Goal: Task Accomplishment & Management: Use online tool/utility

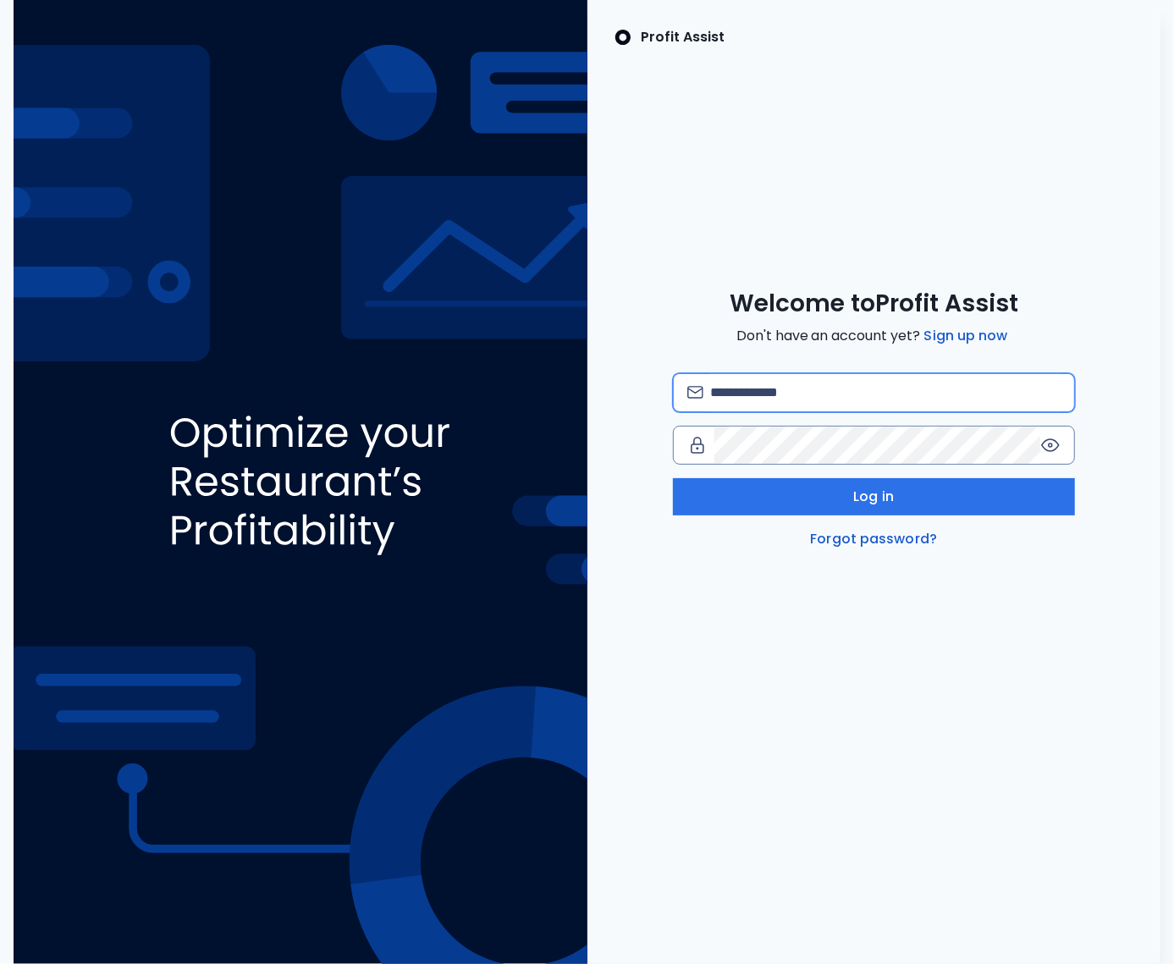
click at [747, 399] on input "email" at bounding box center [885, 392] width 351 height 37
type input "**********"
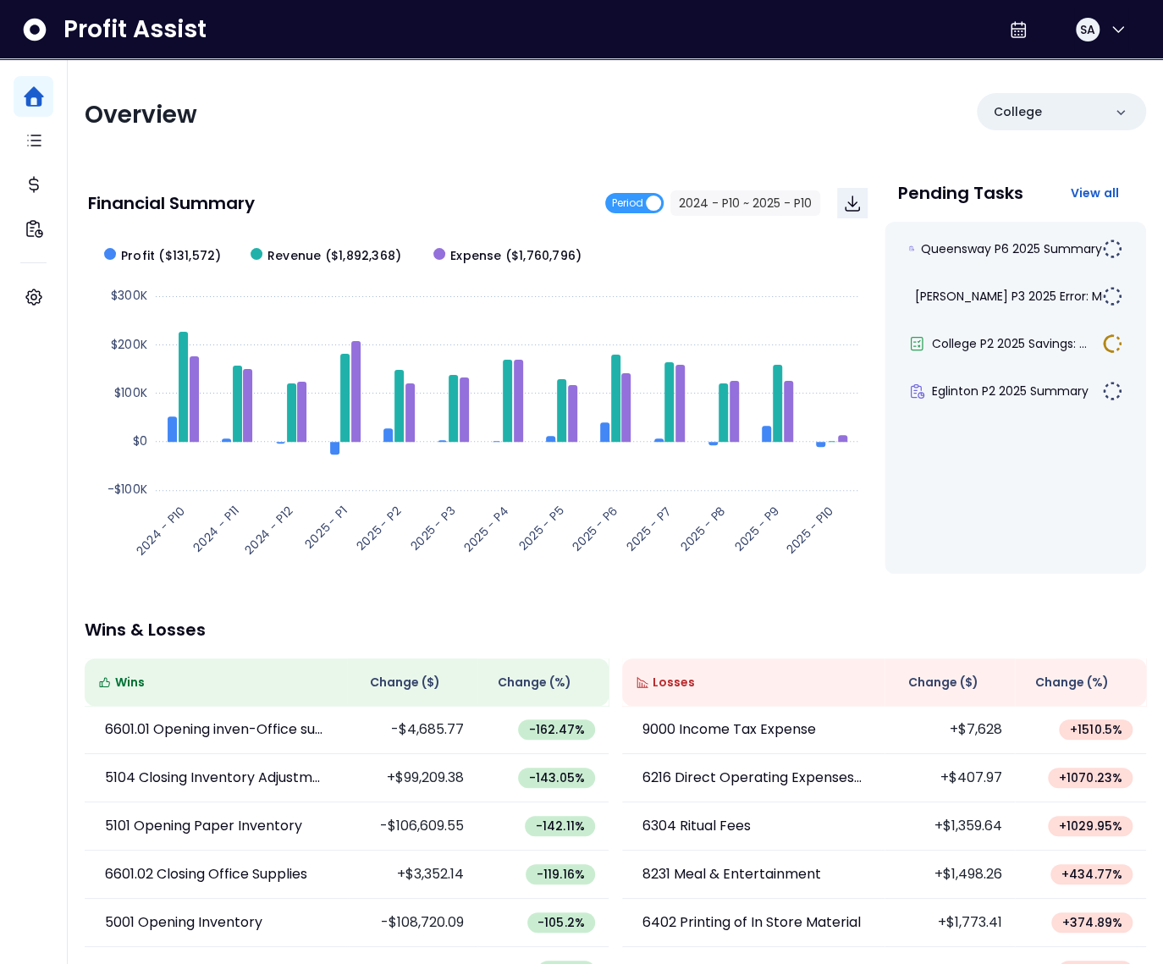
click at [705, 116] on div "Overview College" at bounding box center [616, 115] width 1062 height 44
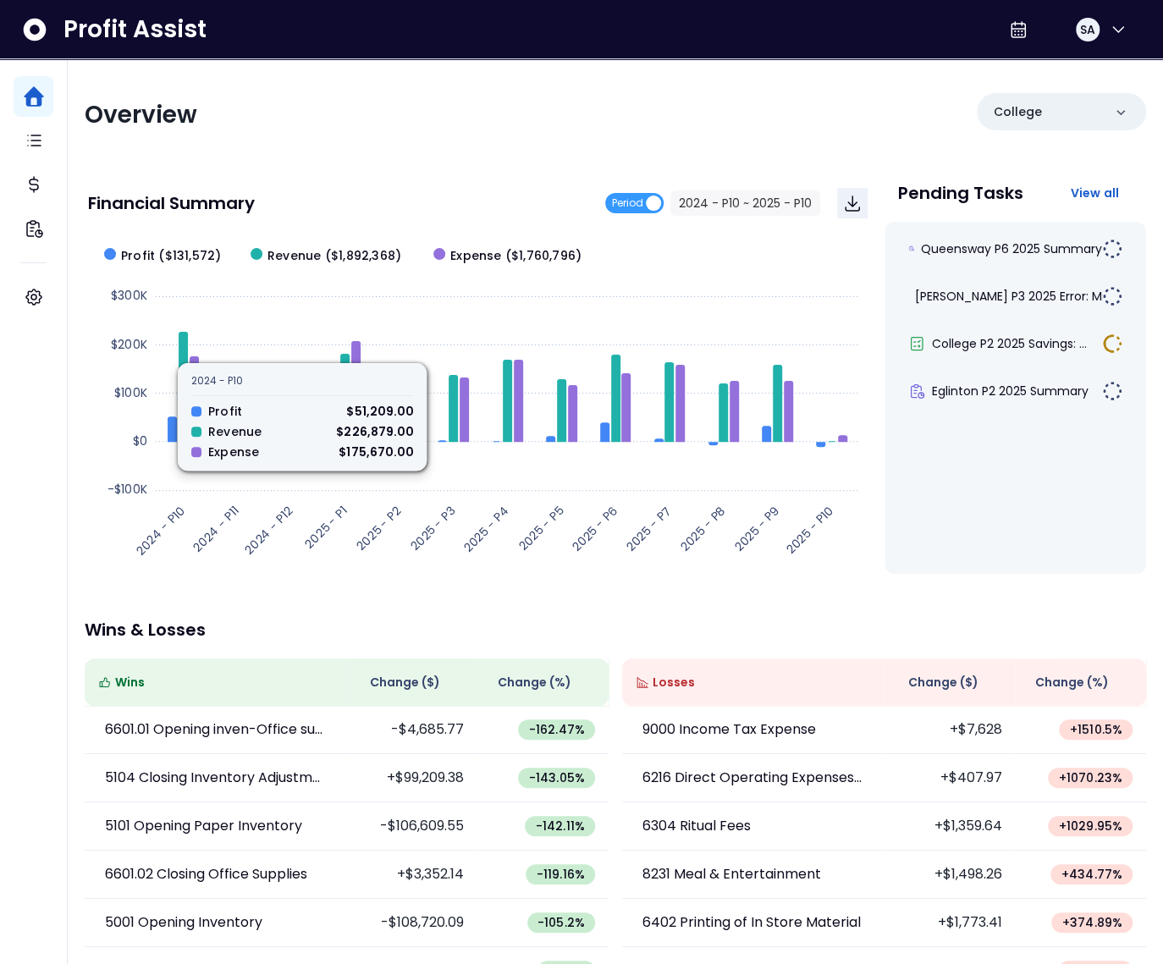
click at [384, 160] on div "Overview College Financial Summary Period 2024 - P10 ~ 2025 - P10 Created with …" at bounding box center [616, 560] width 1096 height 1003
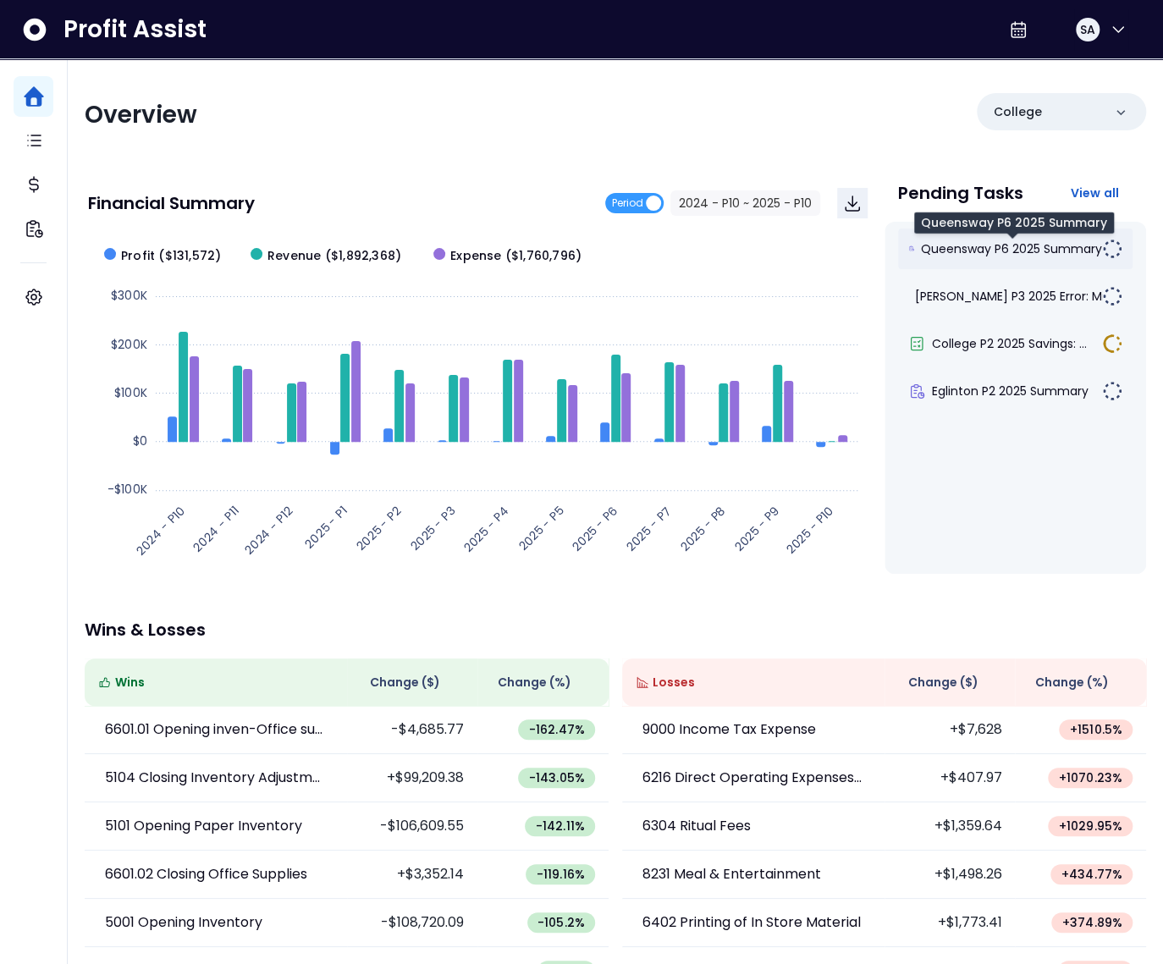
click at [986, 251] on span "Queensway P6 2025 Summary" at bounding box center [1011, 248] width 181 height 17
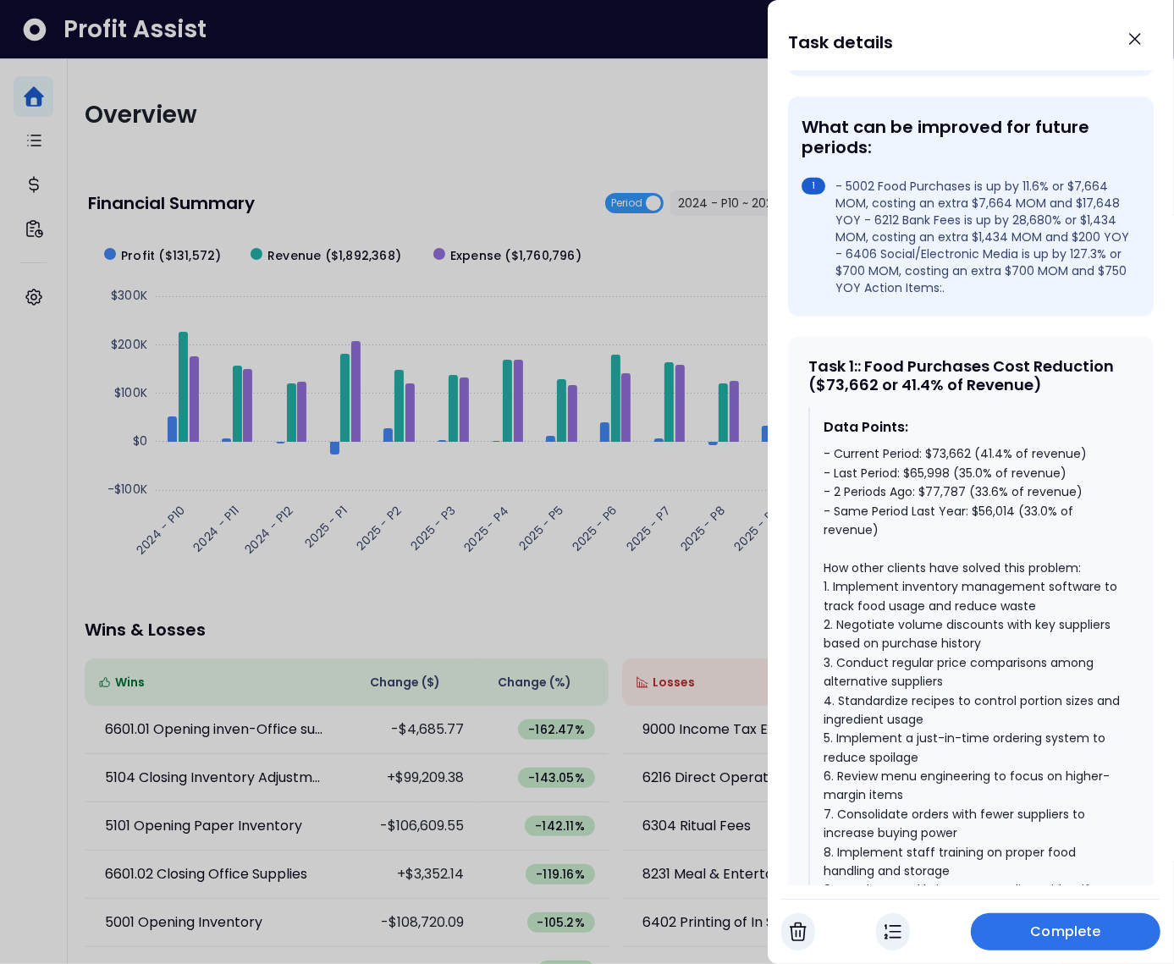
scroll to position [483, 0]
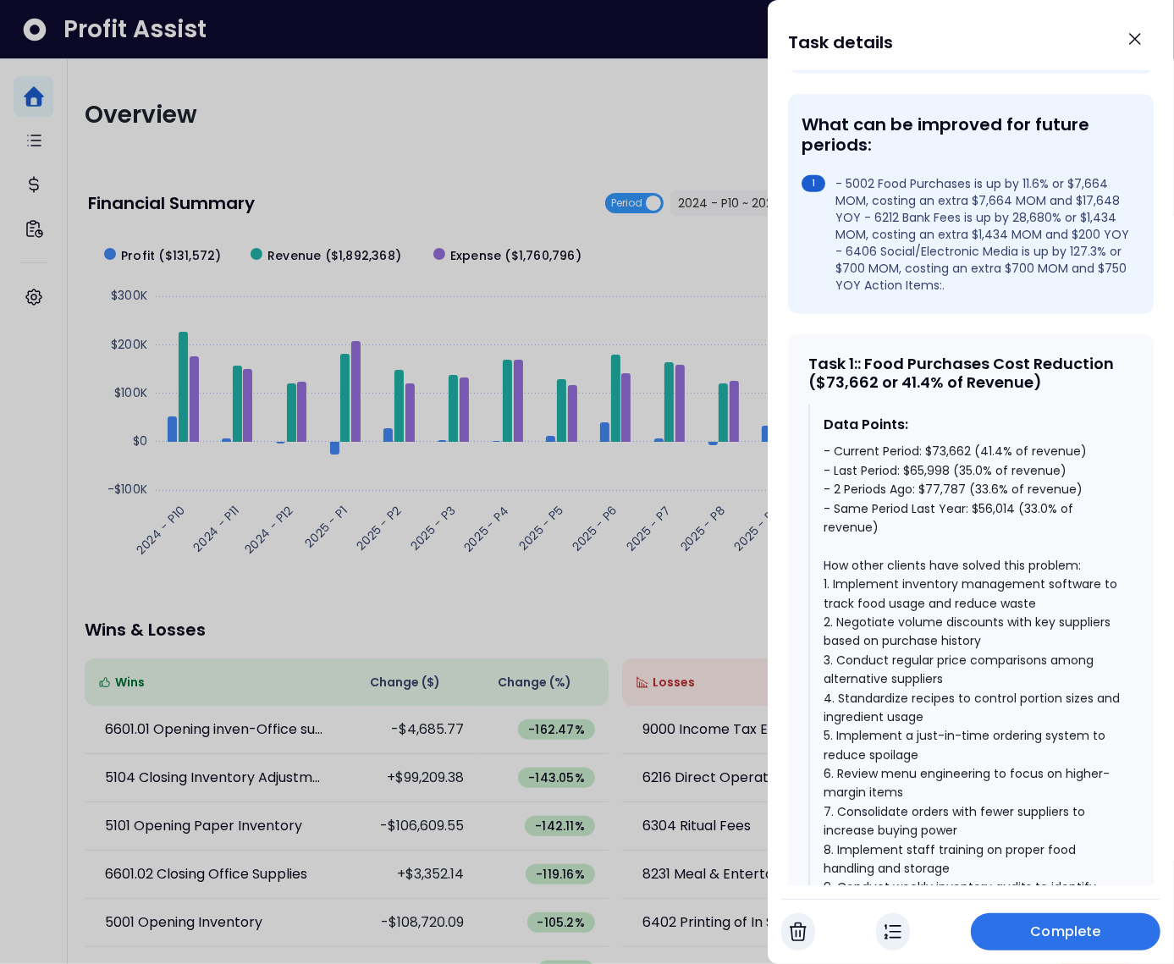
click at [982, 524] on div "- Current Period: $73,662 (41.4% of revenue) - Last Period: $65,998 (35.0% of r…" at bounding box center [972, 698] width 296 height 512
click at [976, 506] on div "- Current Period: $73,662 (41.4% of revenue) - Last Period: $65,998 (35.0% of r…" at bounding box center [972, 698] width 296 height 512
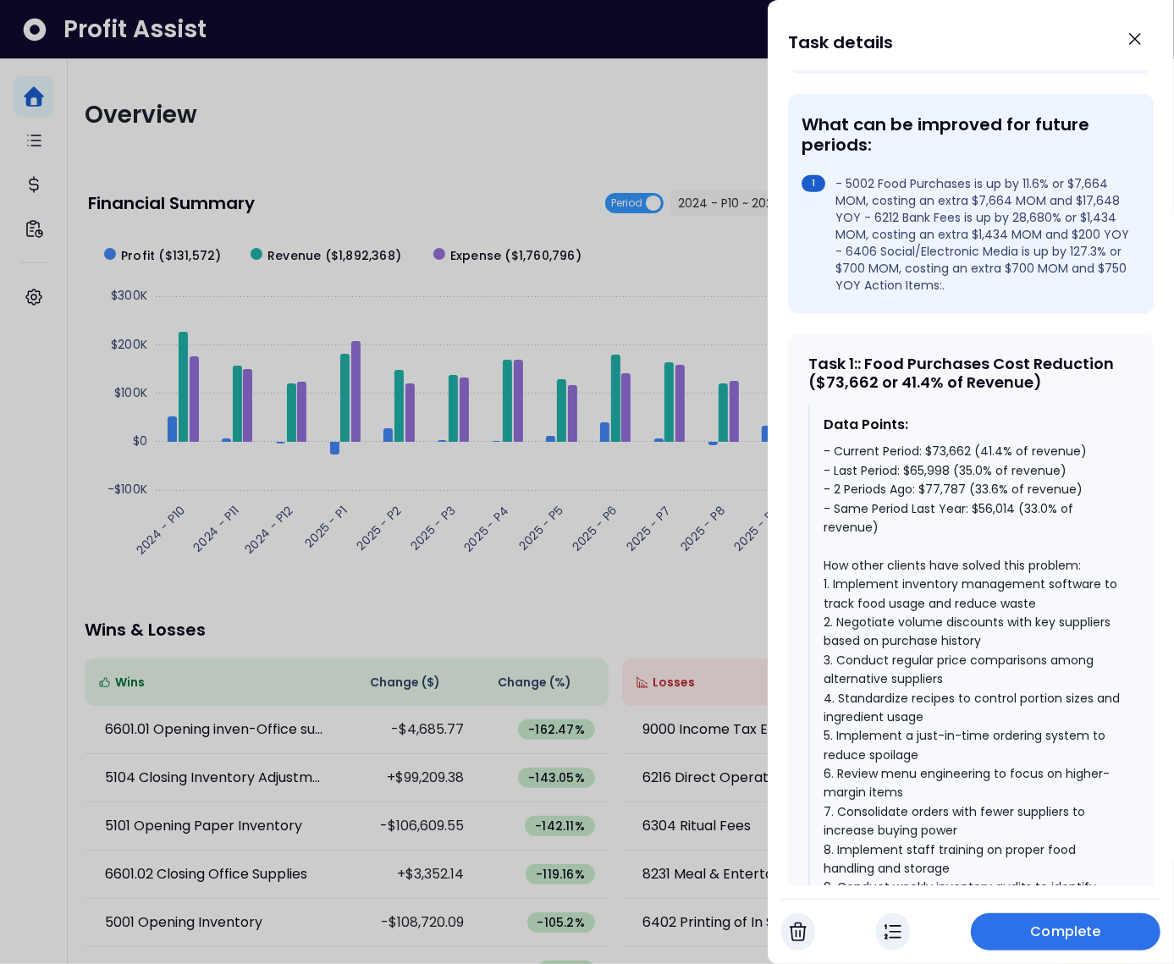
click at [970, 483] on div "- Current Period: $73,662 (41.4% of revenue) - Last Period: $65,998 (35.0% of r…" at bounding box center [972, 698] width 296 height 512
click at [988, 465] on div "- Current Period: $73,662 (41.4% of revenue) - Last Period: $65,998 (35.0% of r…" at bounding box center [972, 698] width 296 height 512
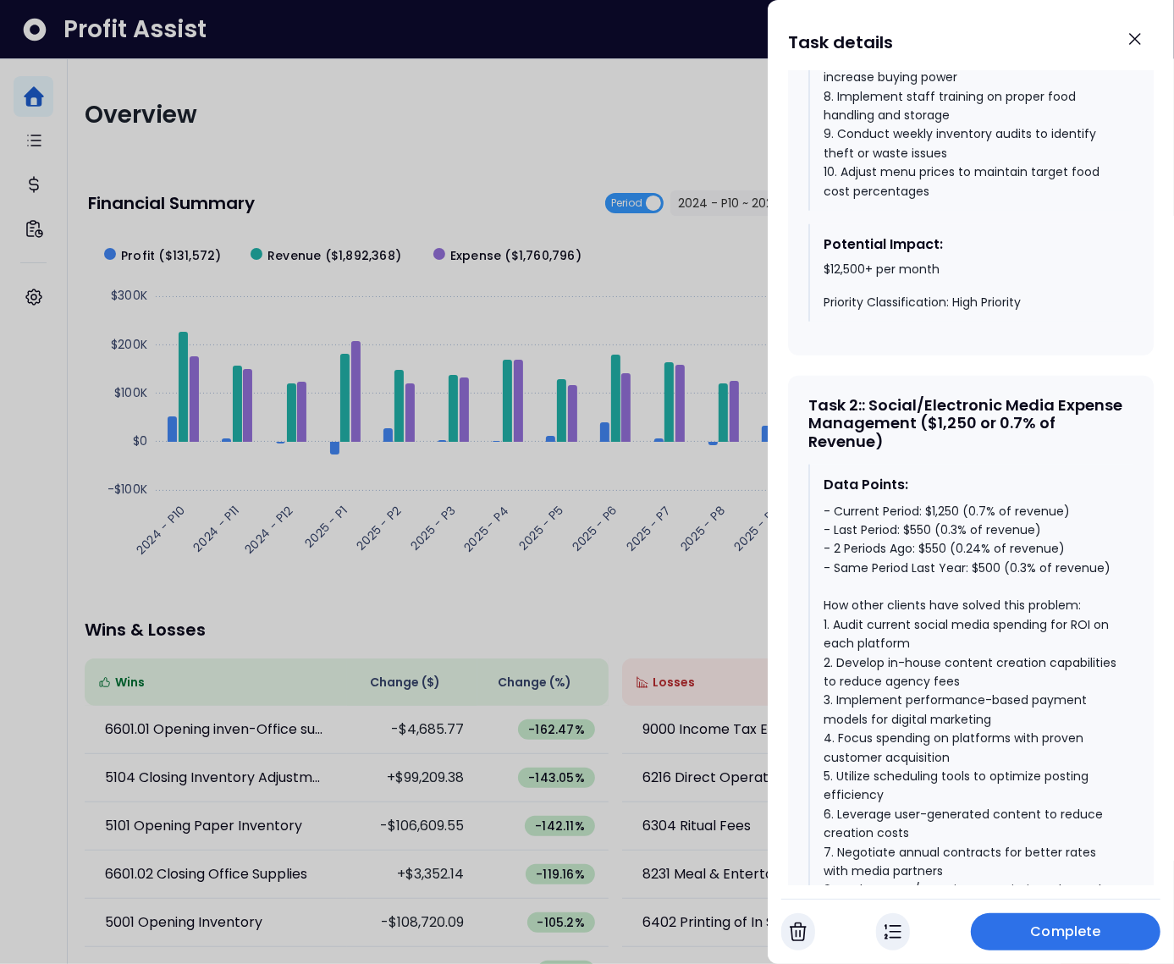
scroll to position [1242, 0]
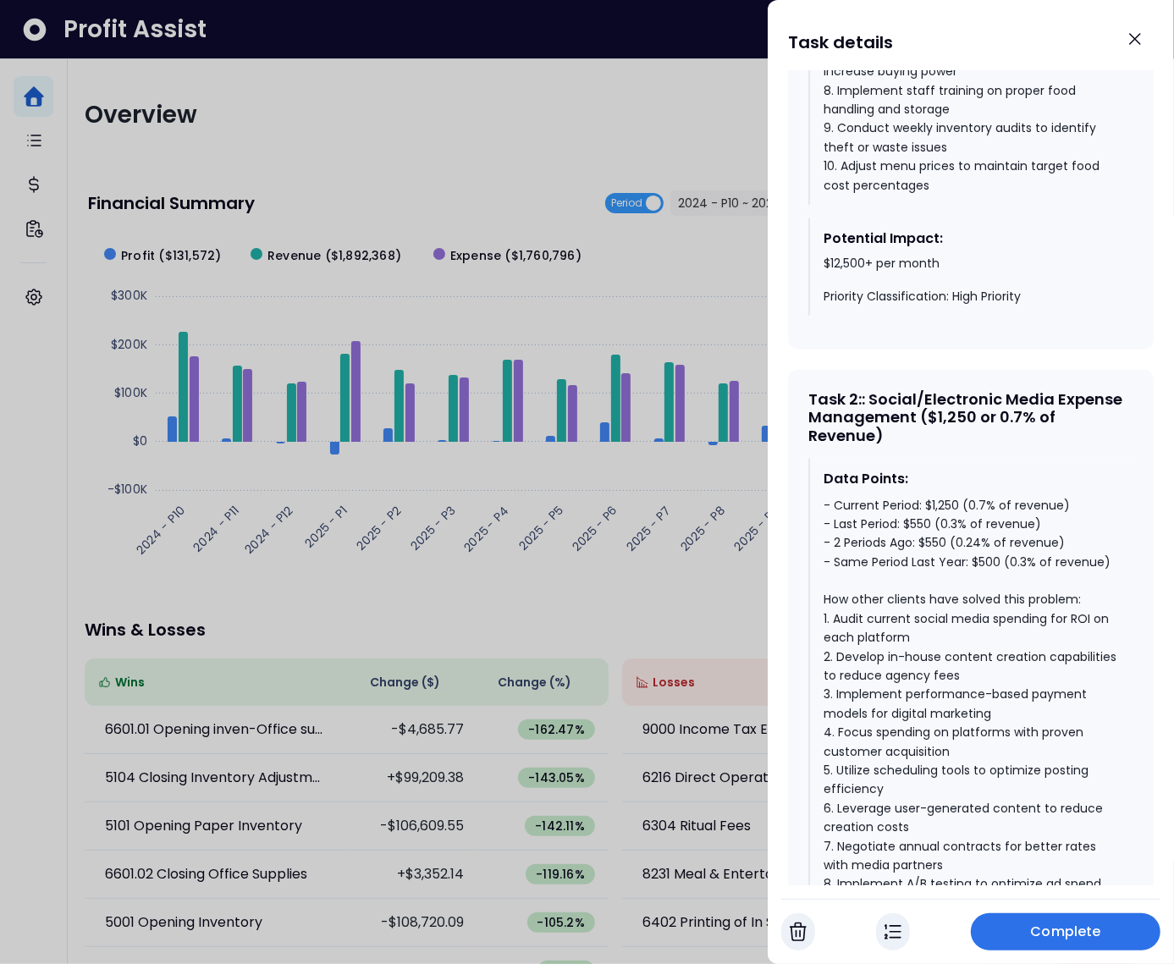
click at [984, 582] on div "- Current Period: $1,250 (0.7% of revenue) - Last Period: $550 (0.3% of revenue…" at bounding box center [972, 733] width 296 height 474
click at [938, 561] on div "- Current Period: $1,250 (0.7% of revenue) - Last Period: $550 (0.3% of revenue…" at bounding box center [972, 733] width 296 height 474
click at [940, 516] on div "- Current Period: $1,250 (0.7% of revenue) - Last Period: $550 (0.3% of revenue…" at bounding box center [972, 733] width 296 height 474
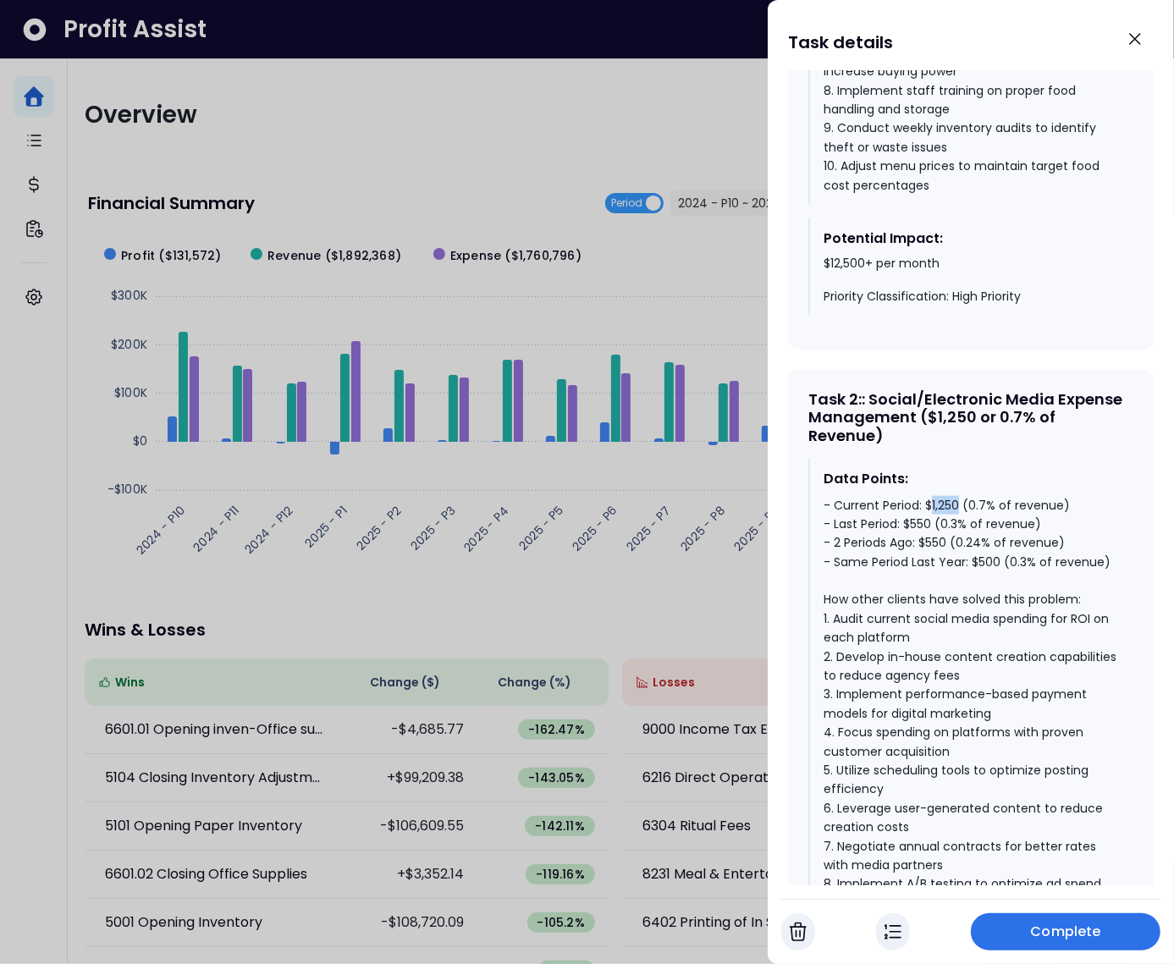
click at [940, 516] on div "- Current Period: $1,250 (0.7% of revenue) - Last Period: $550 (0.3% of revenue…" at bounding box center [972, 733] width 296 height 474
click at [941, 509] on div "Data Points: - Current Period: $1,250 (0.7% of revenue) - Last Period: $550 (0.…" at bounding box center [971, 720] width 325 height 522
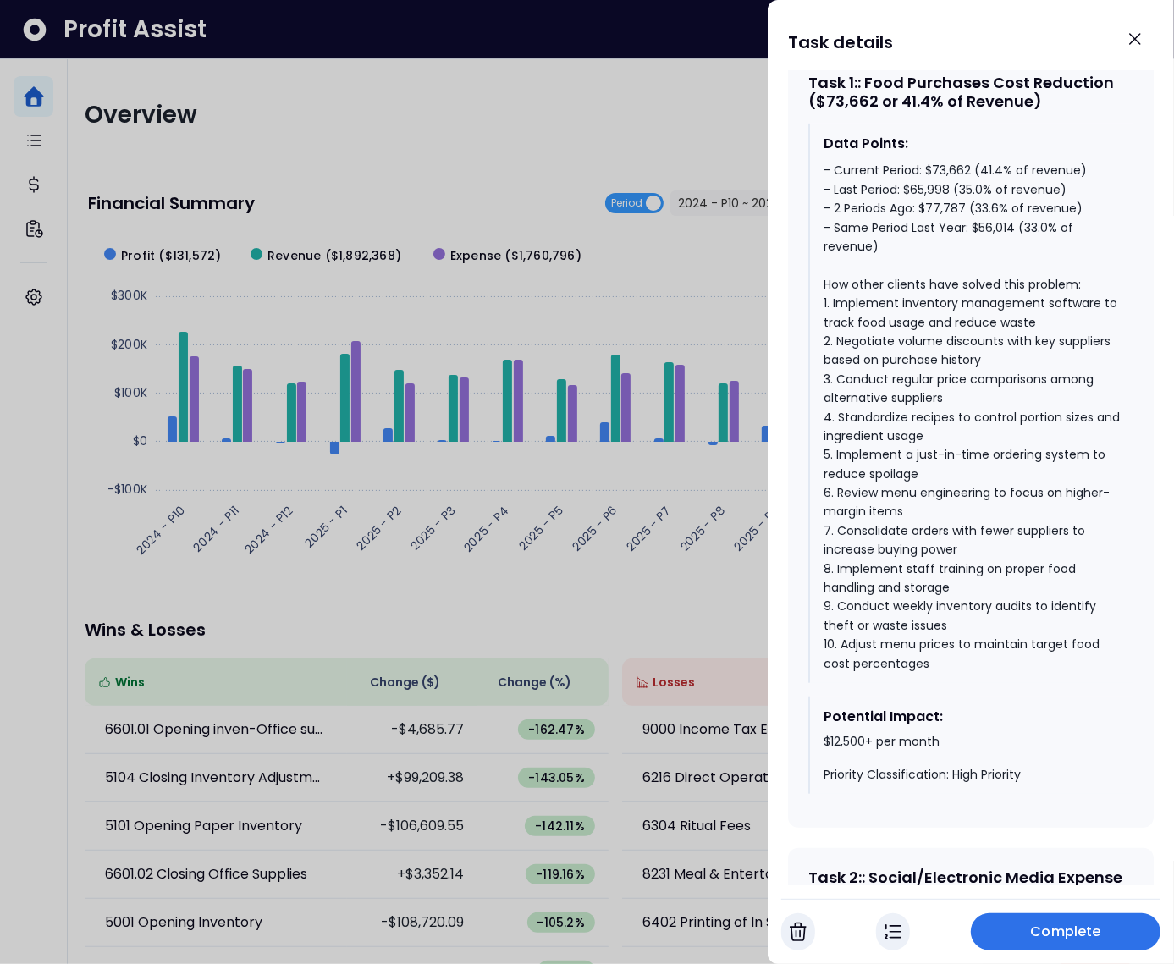
scroll to position [754, 0]
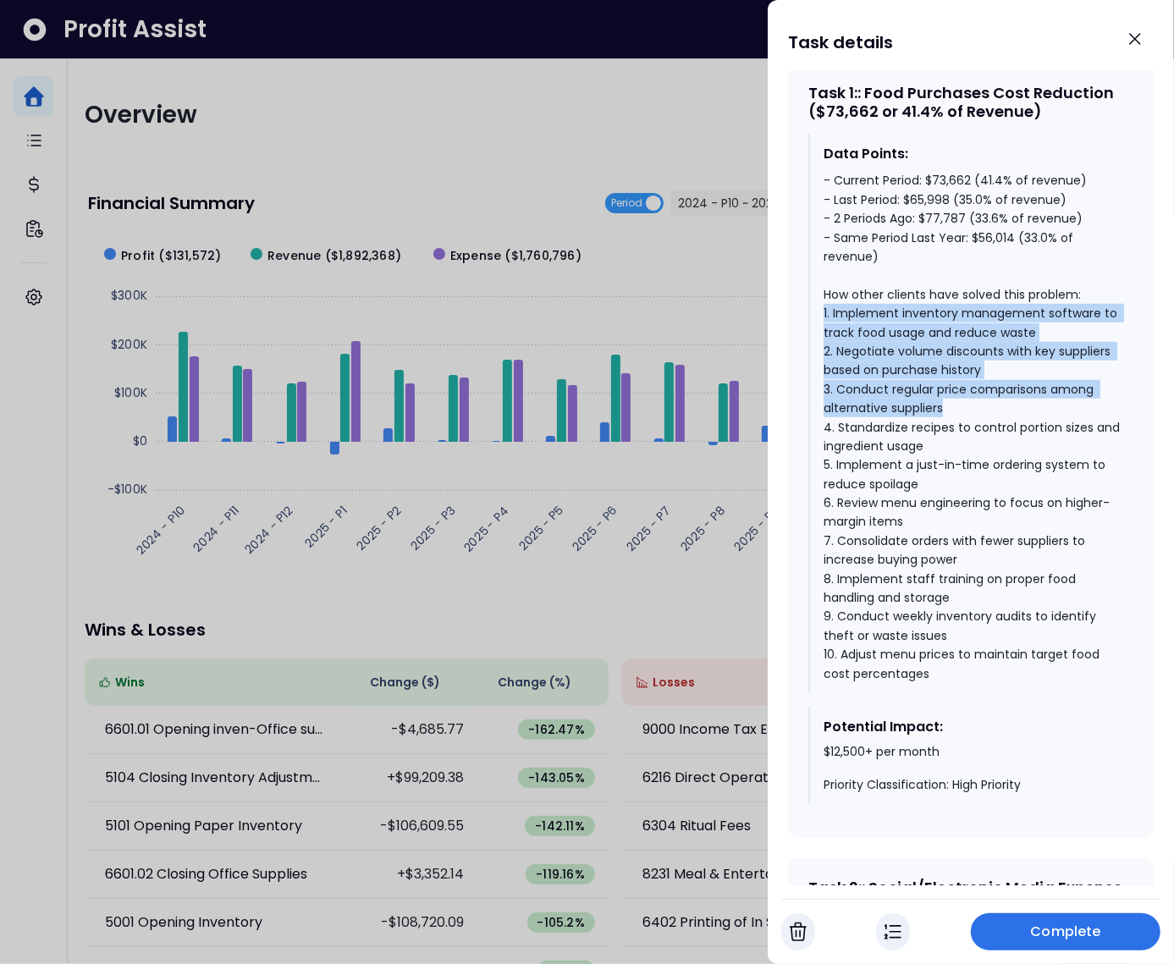
drag, startPoint x: 942, startPoint y: 429, endPoint x: 819, endPoint y: 331, distance: 157.9
click at [819, 331] on div "Data Points: - Current Period: $73,662 (41.4% of revenue) - Last Period: $65,99…" at bounding box center [971, 414] width 325 height 560
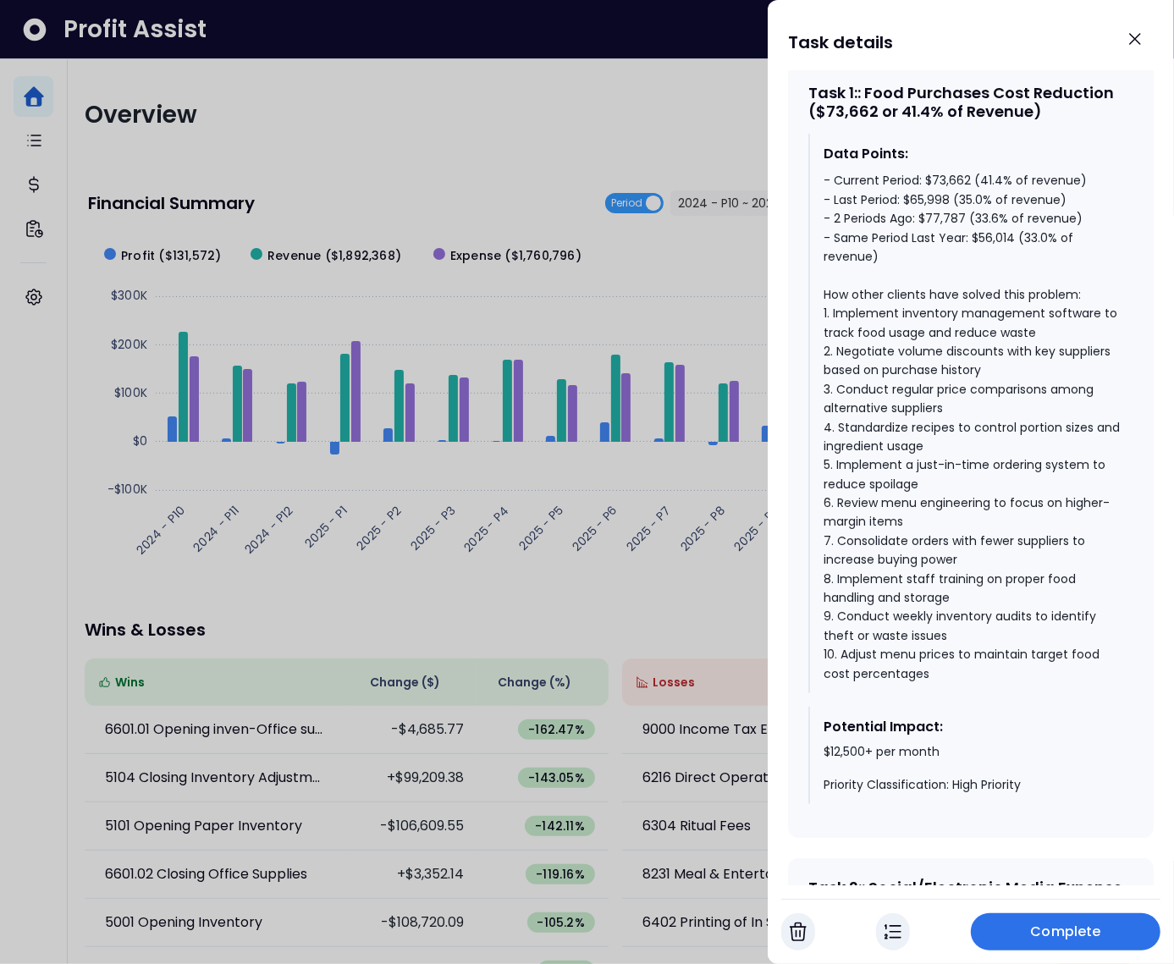
click at [932, 310] on div "- Current Period: $73,662 (41.4% of revenue) - Last Period: $65,998 (35.0% of r…" at bounding box center [972, 427] width 296 height 512
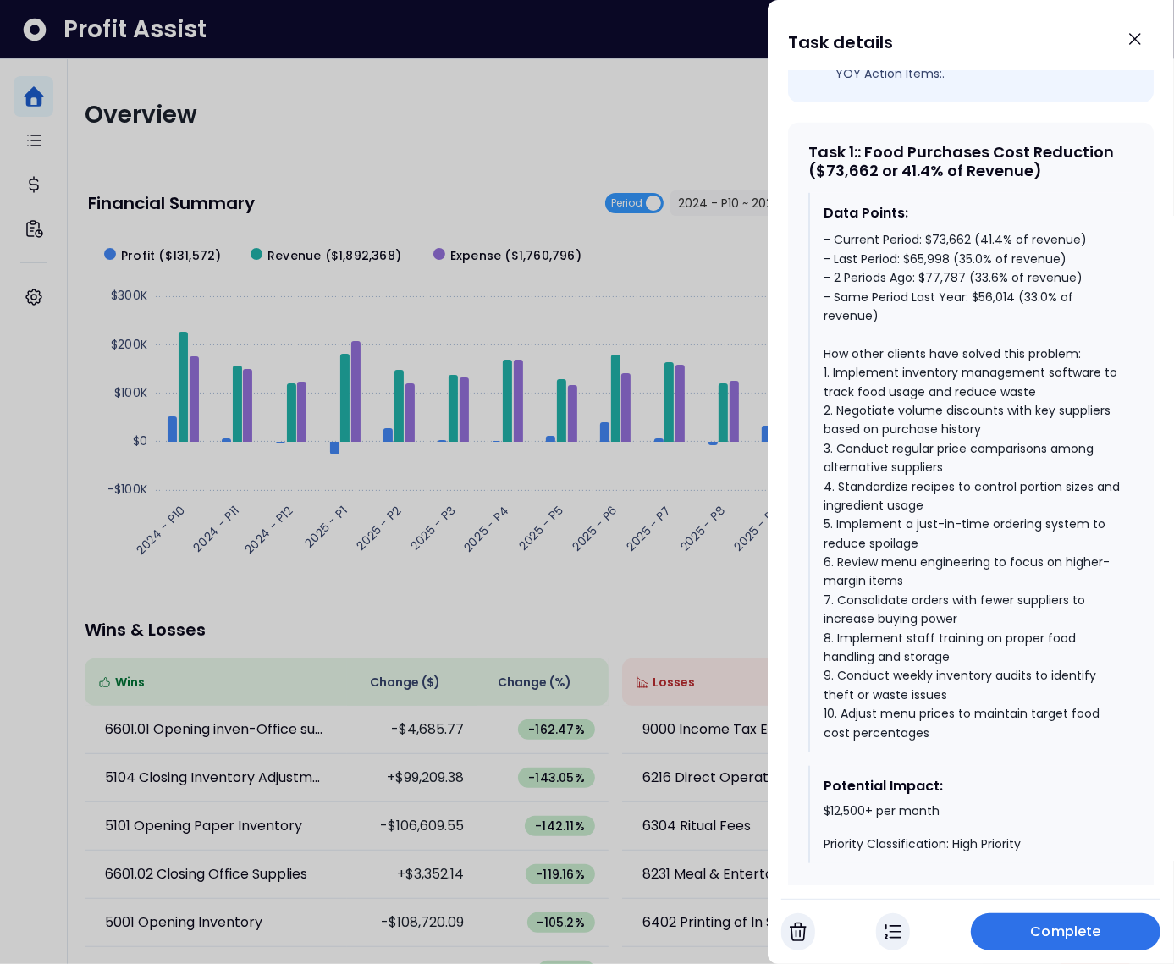
scroll to position [686, 0]
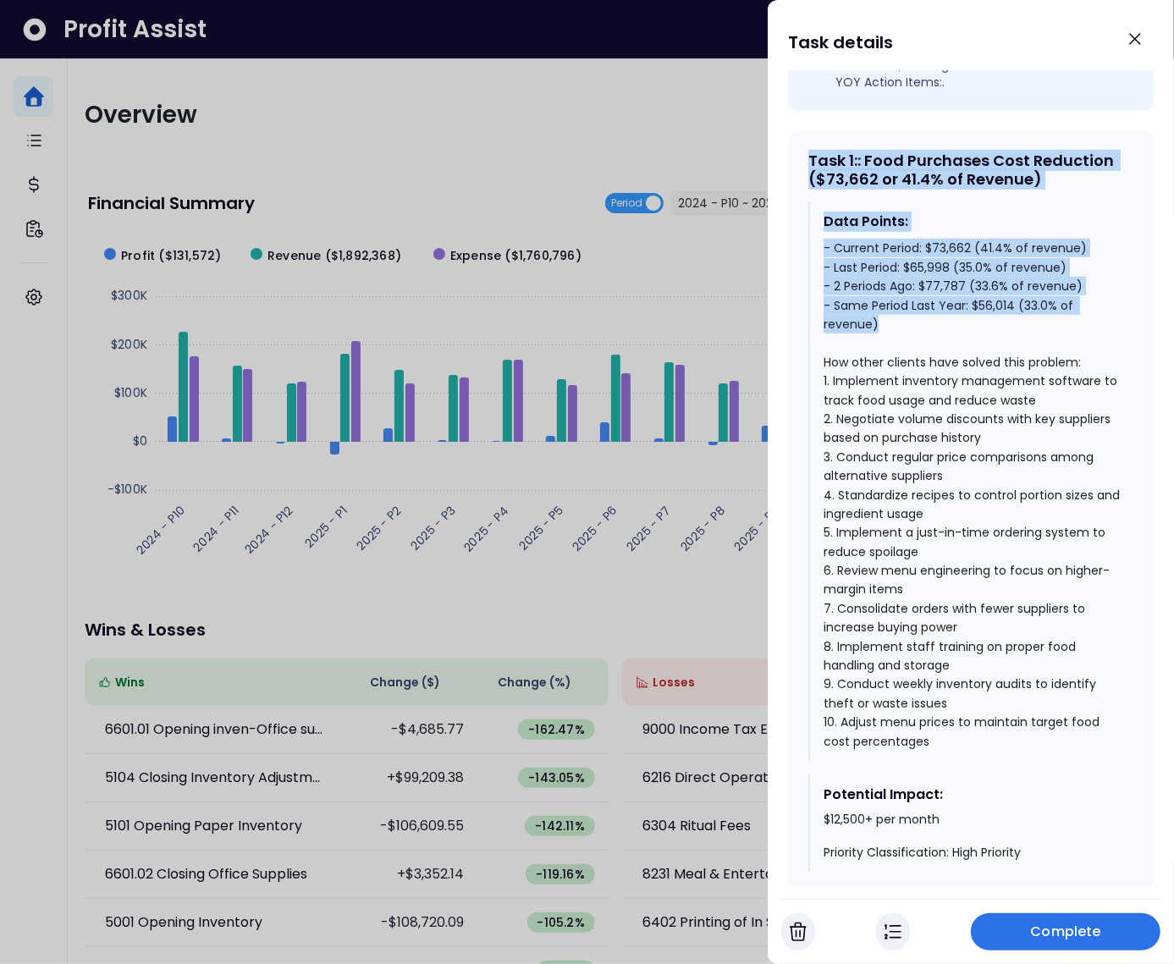
drag, startPoint x: 808, startPoint y: 174, endPoint x: 1022, endPoint y: 334, distance: 267.9
click at [1022, 334] on div "Task 1 : : Food Purchases Cost Reduction ($73,662 or 41.4% of Revenue) Data Poi…" at bounding box center [971, 518] width 366 height 775
click at [963, 291] on div "- Current Period: $73,662 (41.4% of revenue) - Last Period: $65,998 (35.0% of r…" at bounding box center [972, 495] width 296 height 512
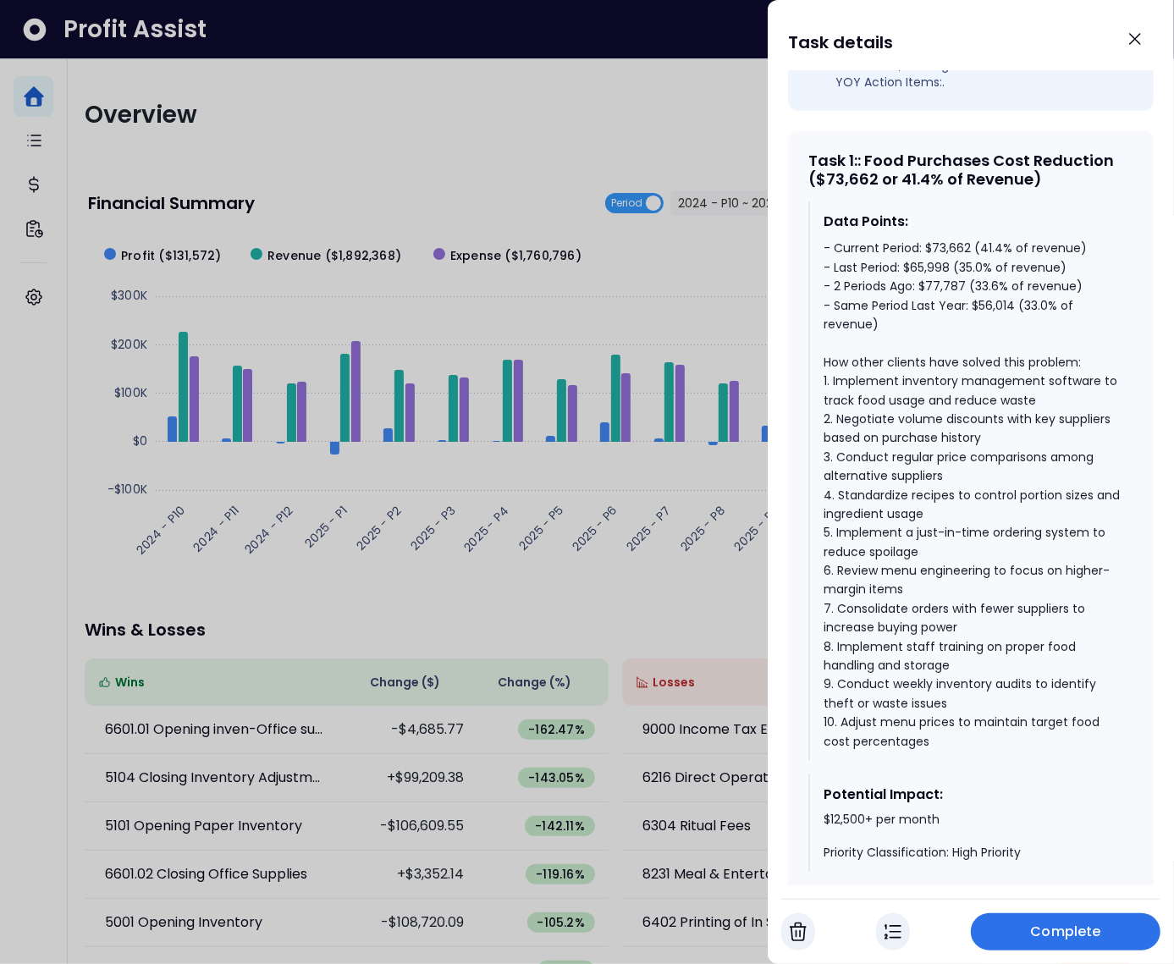
click at [502, 168] on div at bounding box center [587, 482] width 1174 height 964
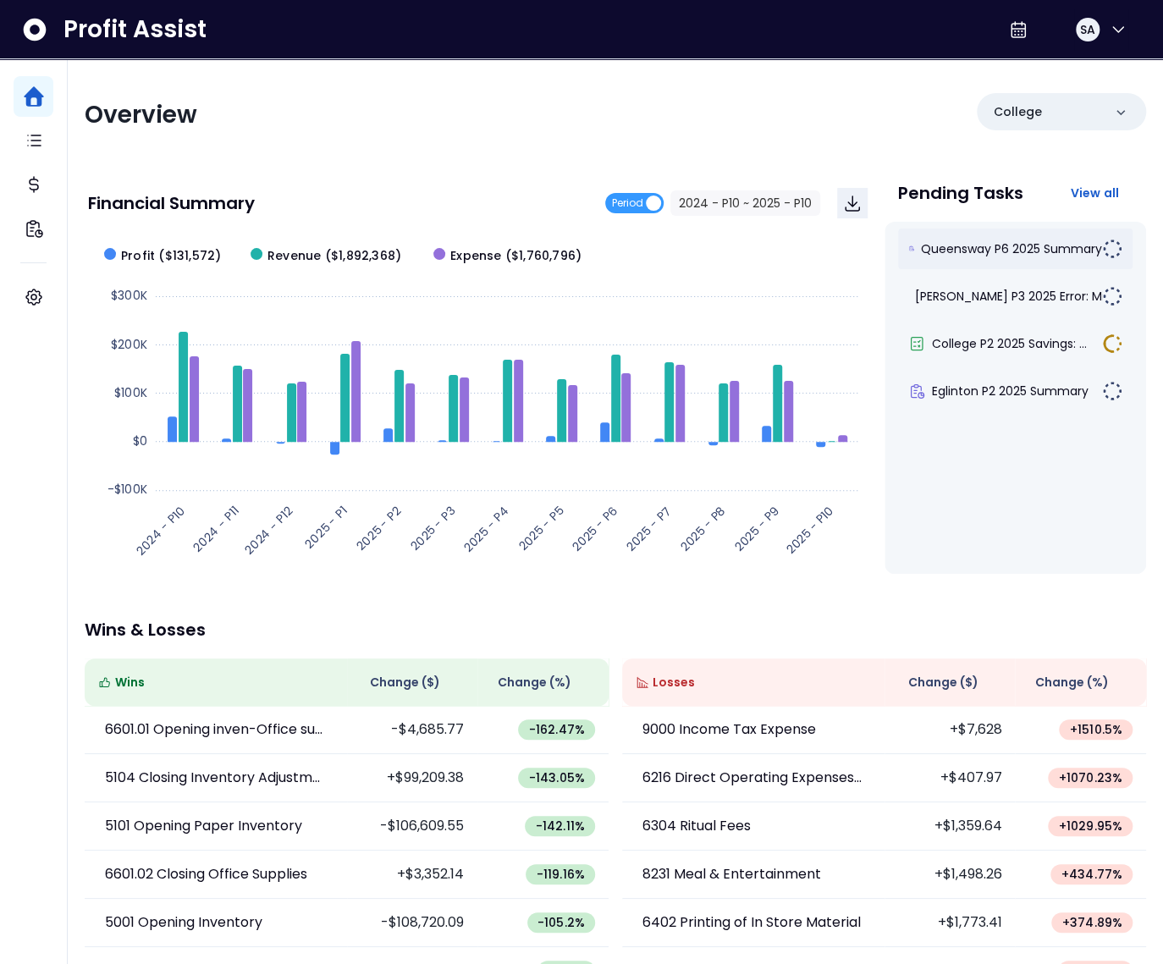
click at [946, 258] on div "Queensway P6 2025 Summary" at bounding box center [1015, 249] width 235 height 41
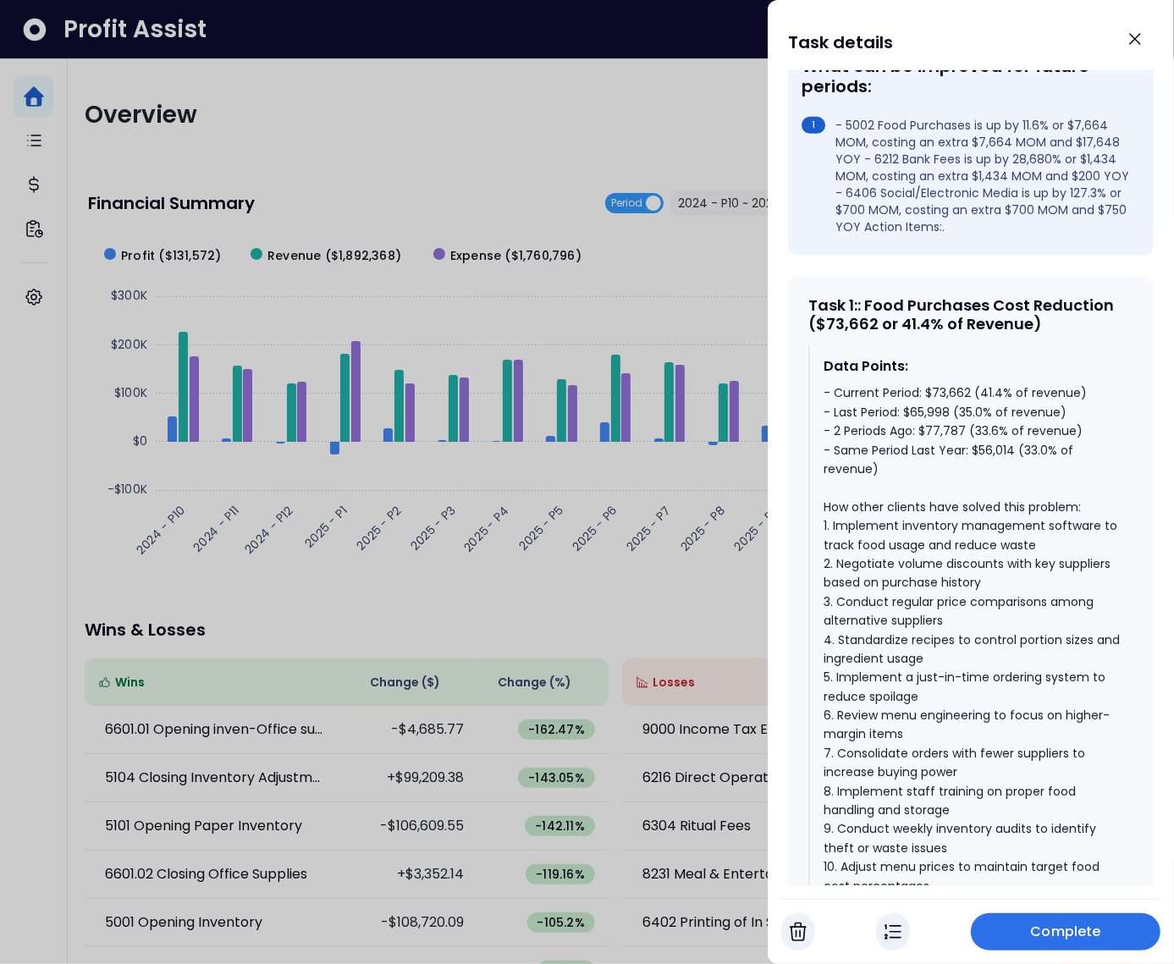
scroll to position [660, 0]
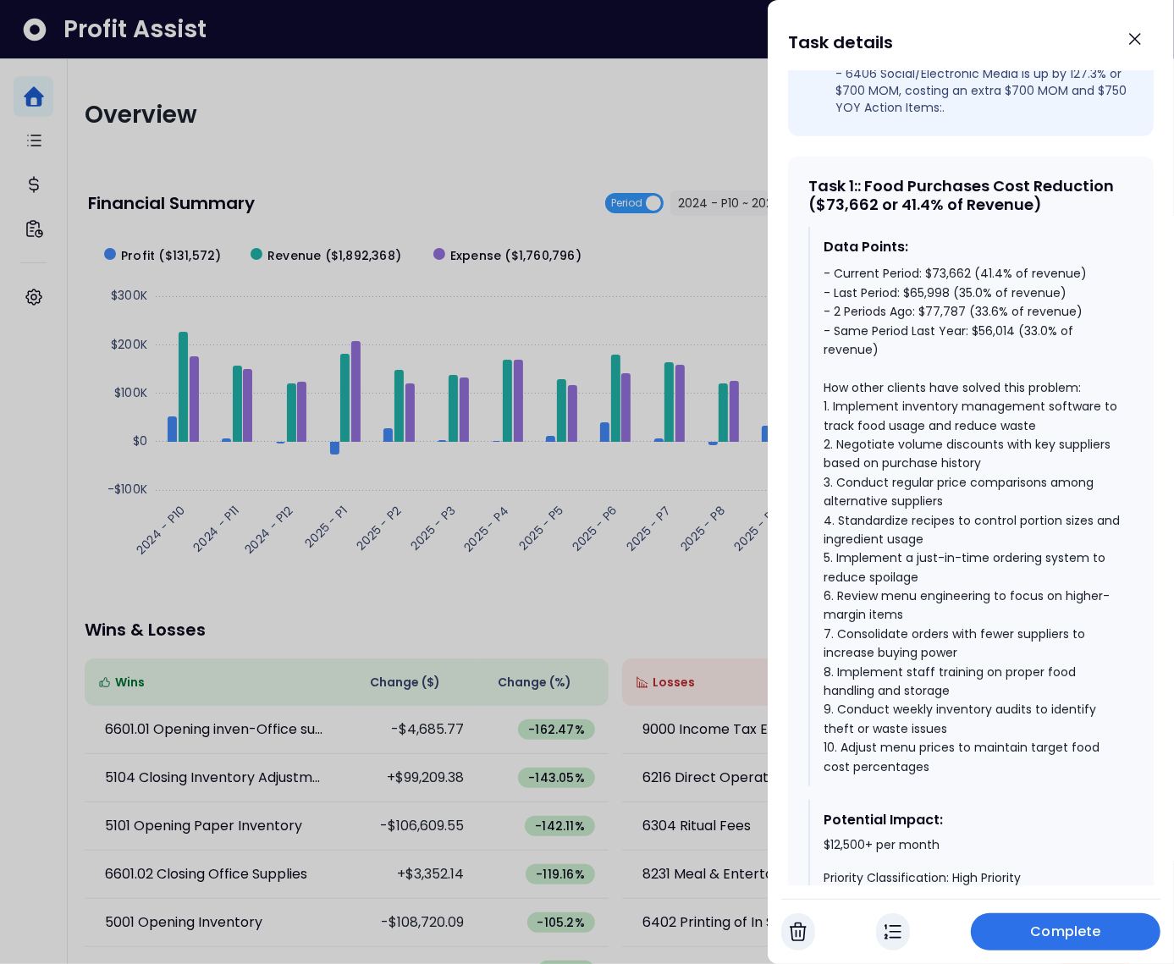
click at [405, 124] on div at bounding box center [587, 482] width 1174 height 964
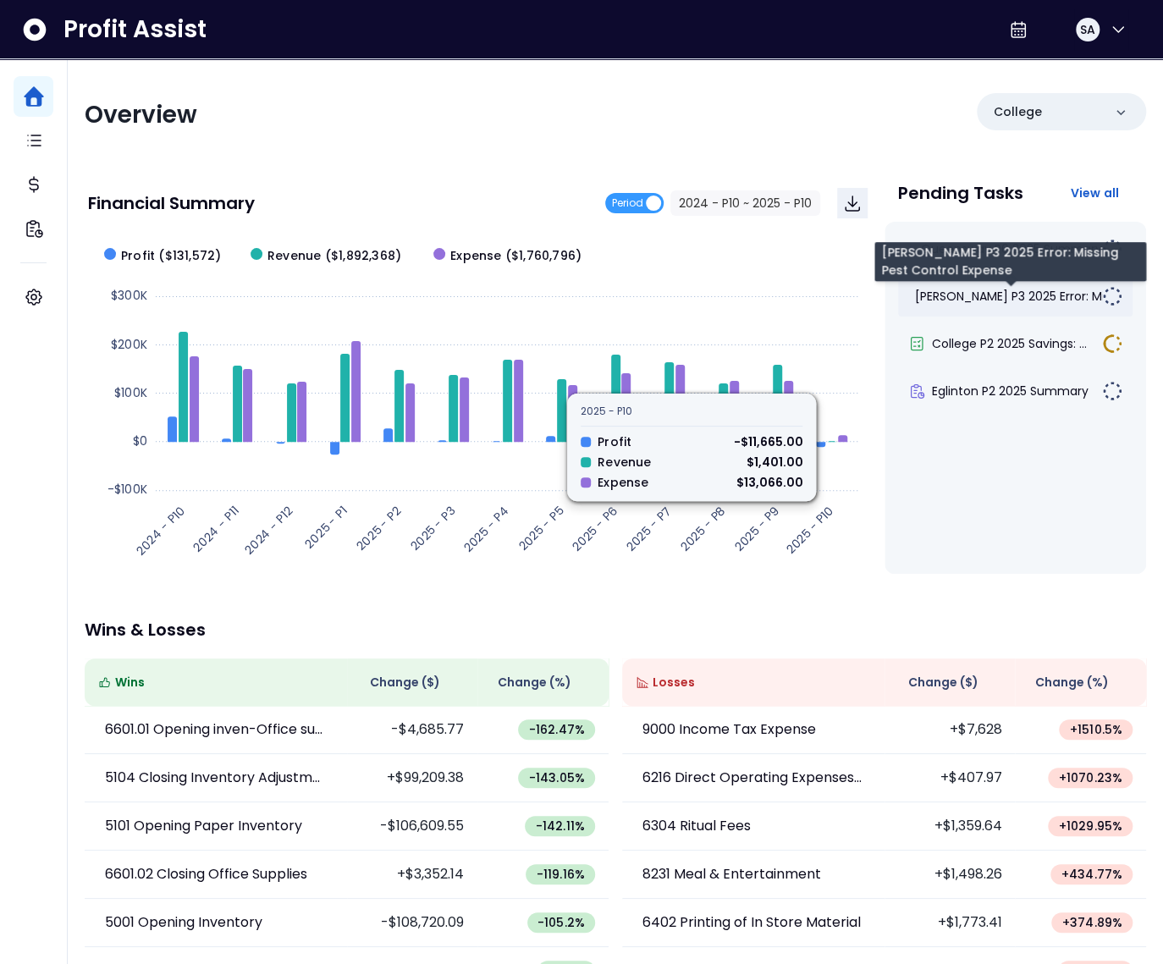
click at [955, 291] on span "[PERSON_NAME] P3 2025 Error: Mis..." at bounding box center [1016, 296] width 203 height 17
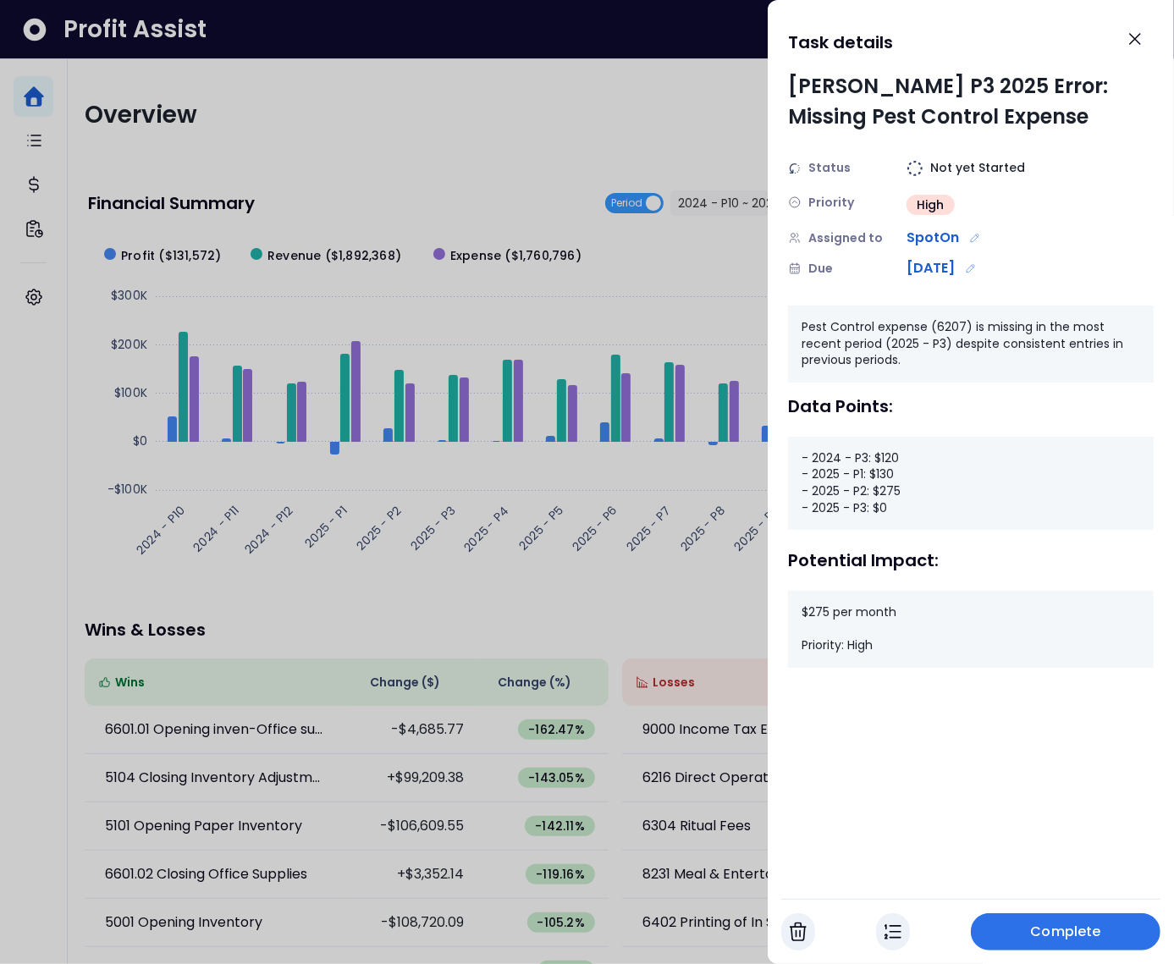
click at [198, 198] on div at bounding box center [587, 482] width 1174 height 964
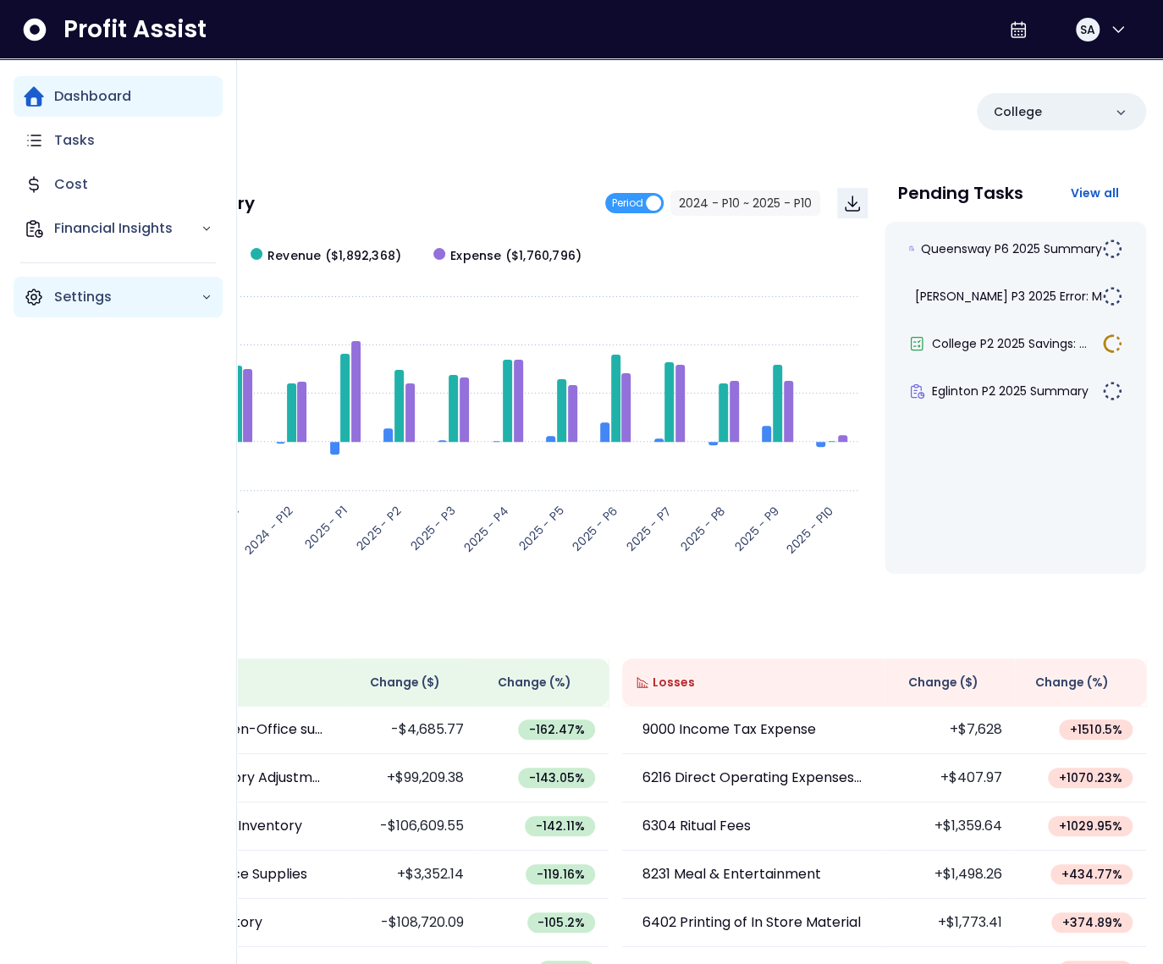
click at [33, 301] on icon "Main navigation" at bounding box center [34, 297] width 20 height 20
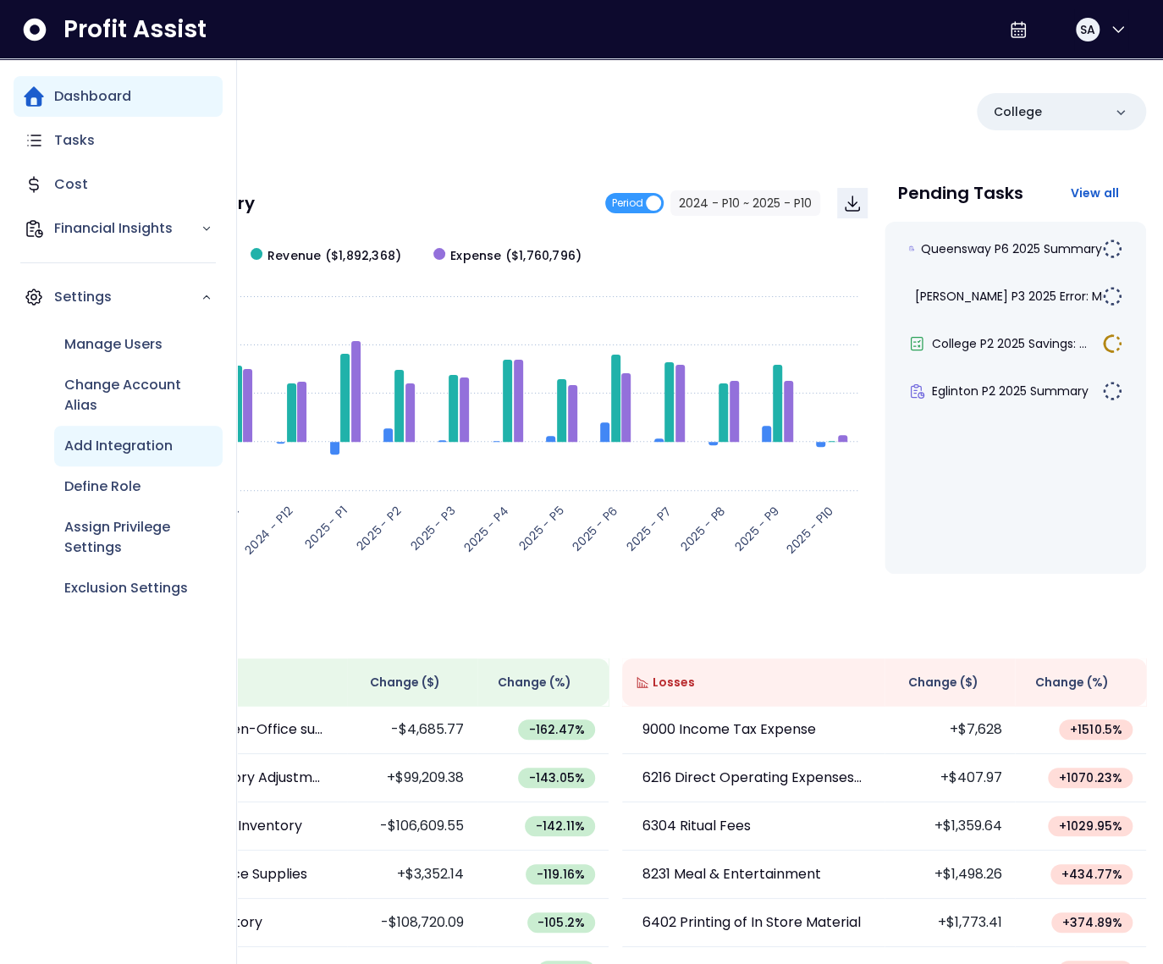
click at [138, 456] on p "Add Integration" at bounding box center [118, 446] width 108 height 20
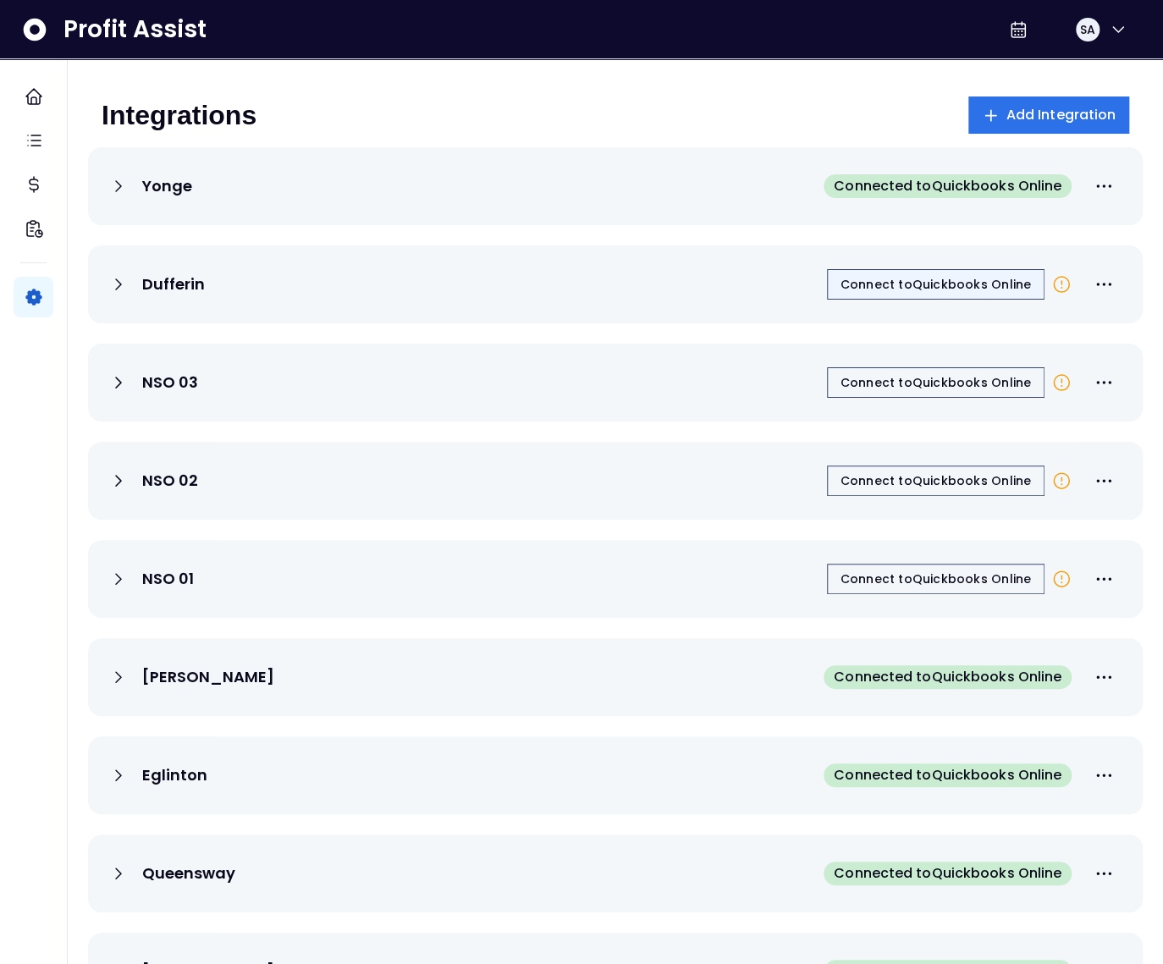
click at [893, 285] on span "Connect to Quickbooks Online" at bounding box center [936, 284] width 191 height 17
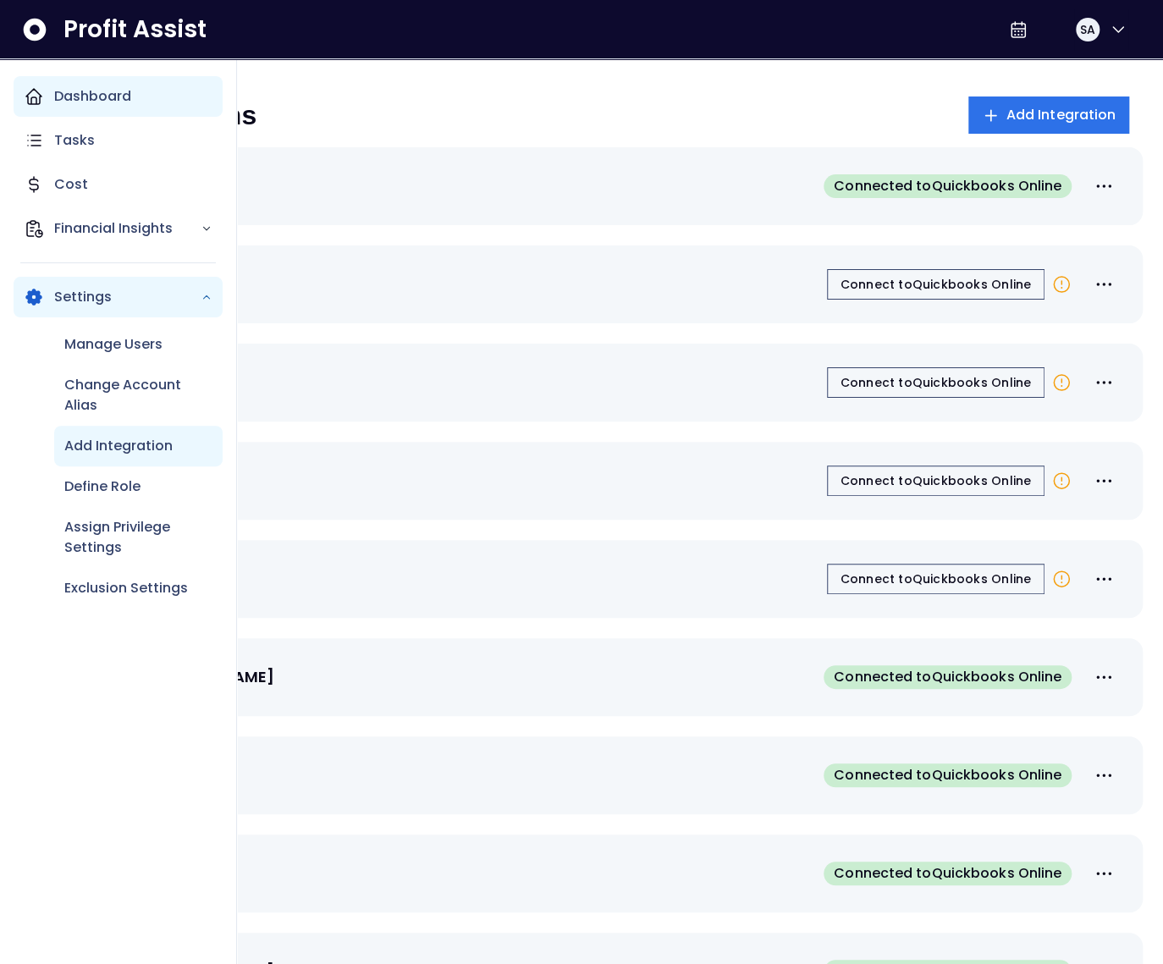
click at [19, 89] on div "Dashboard" at bounding box center [118, 96] width 209 height 41
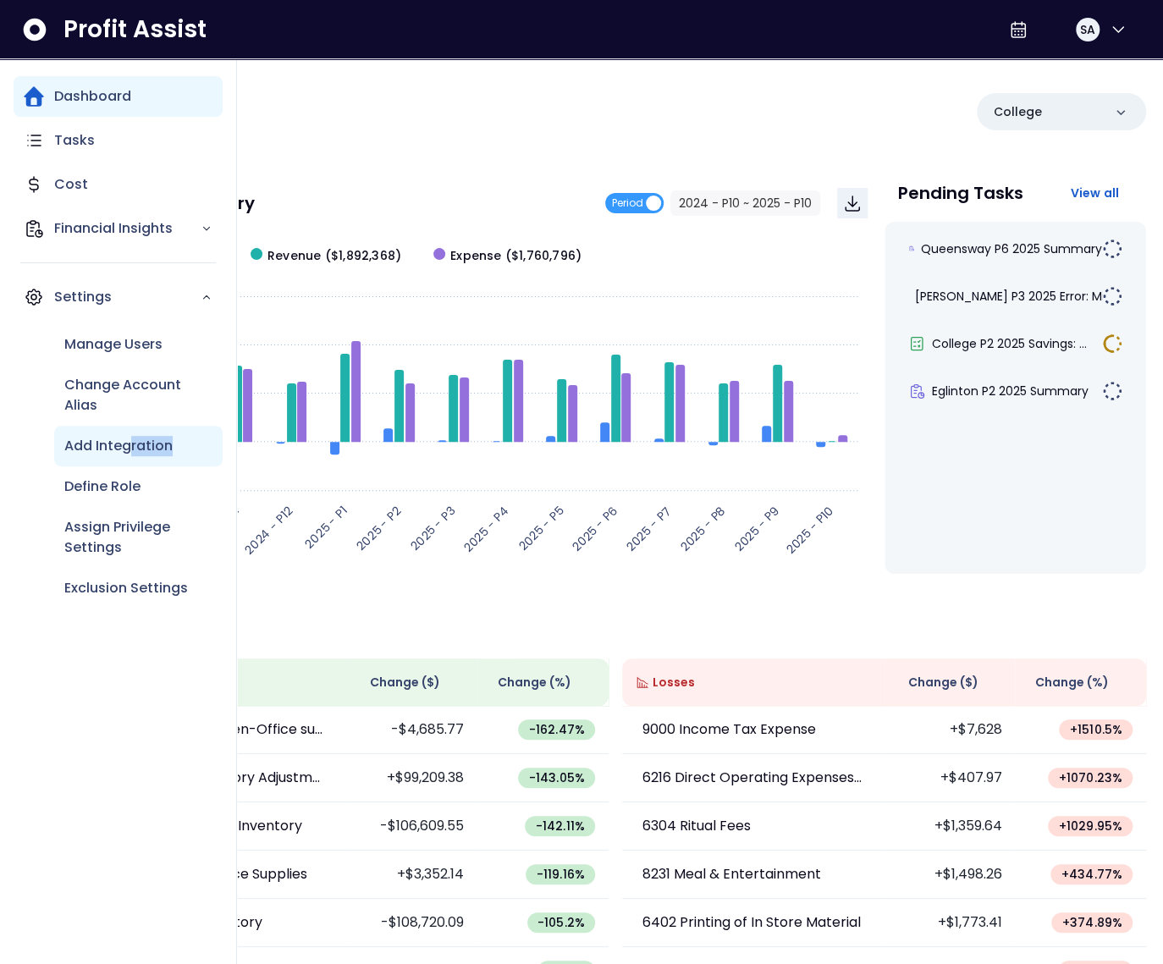
click at [125, 460] on div "Add Integration" at bounding box center [138, 446] width 169 height 41
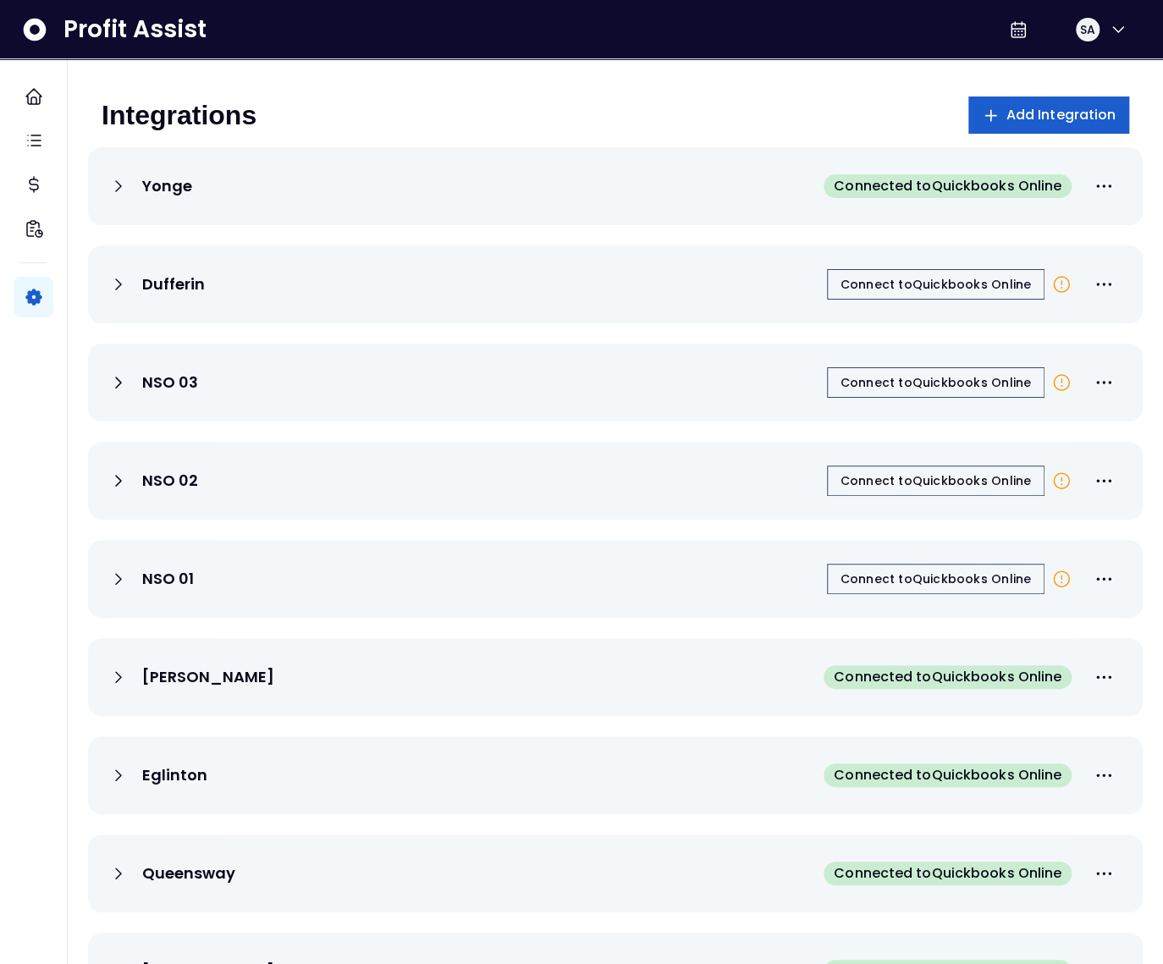
click at [1015, 122] on span "Add Integration" at bounding box center [1062, 115] width 110 height 20
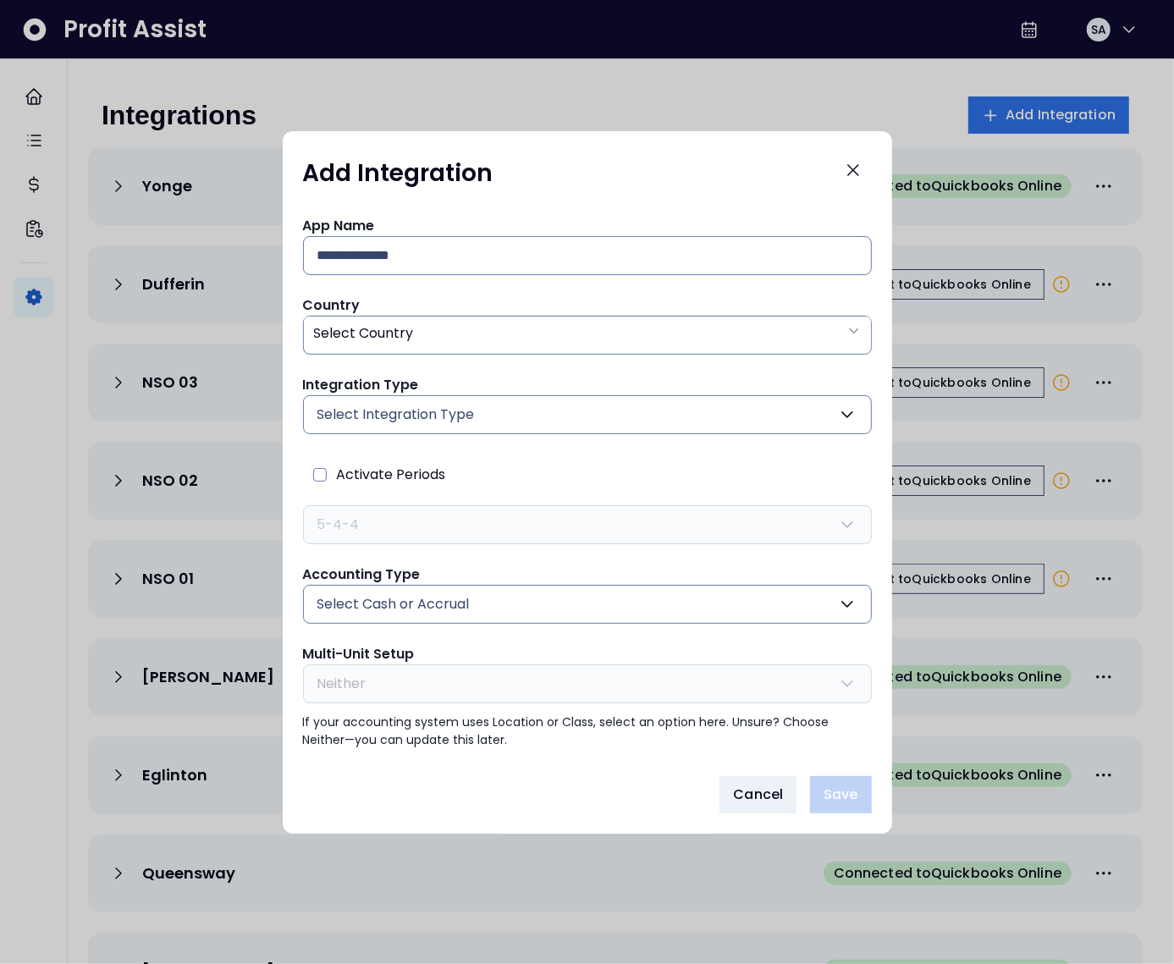
click at [434, 406] on span "Select Integration Type" at bounding box center [396, 415] width 157 height 20
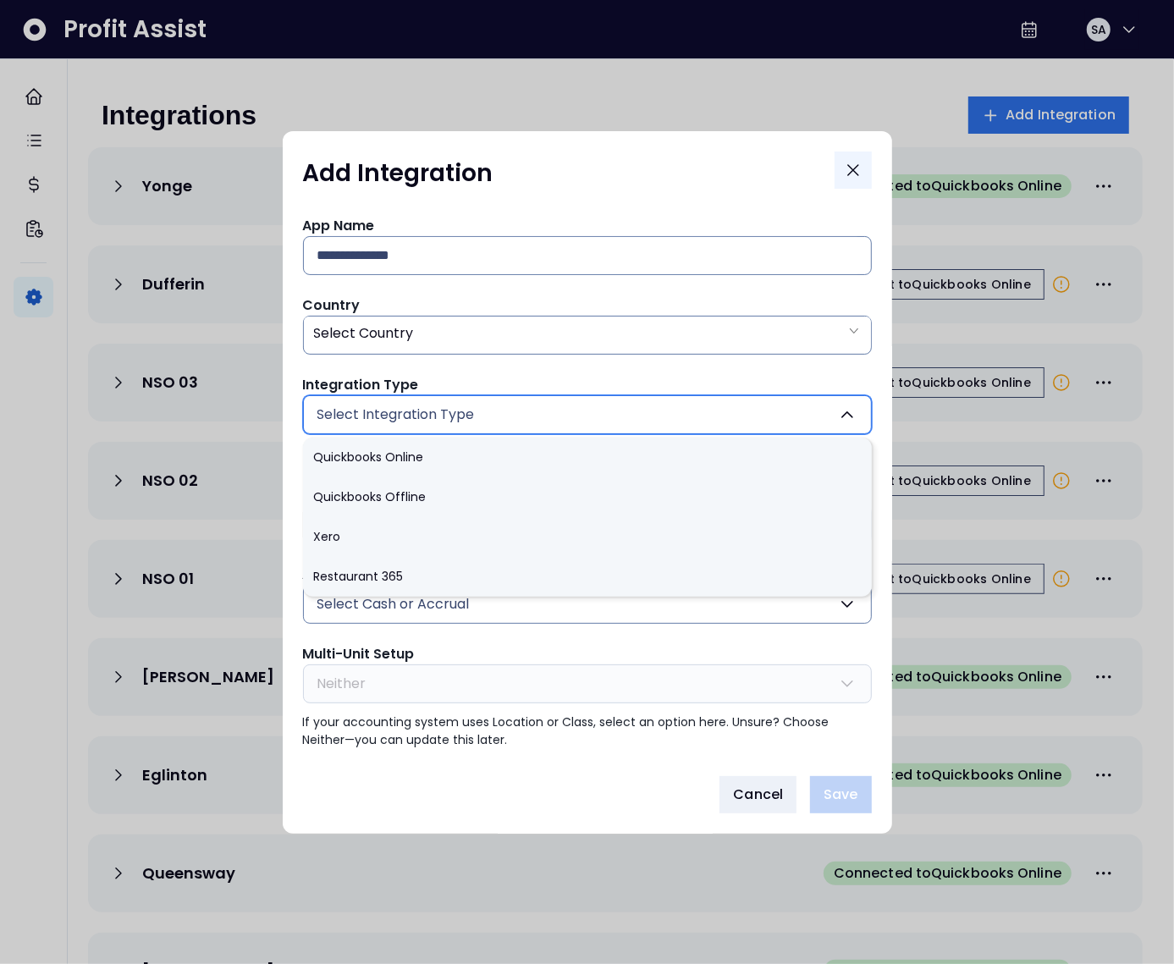
click at [854, 168] on icon "Close" at bounding box center [853, 170] width 10 height 10
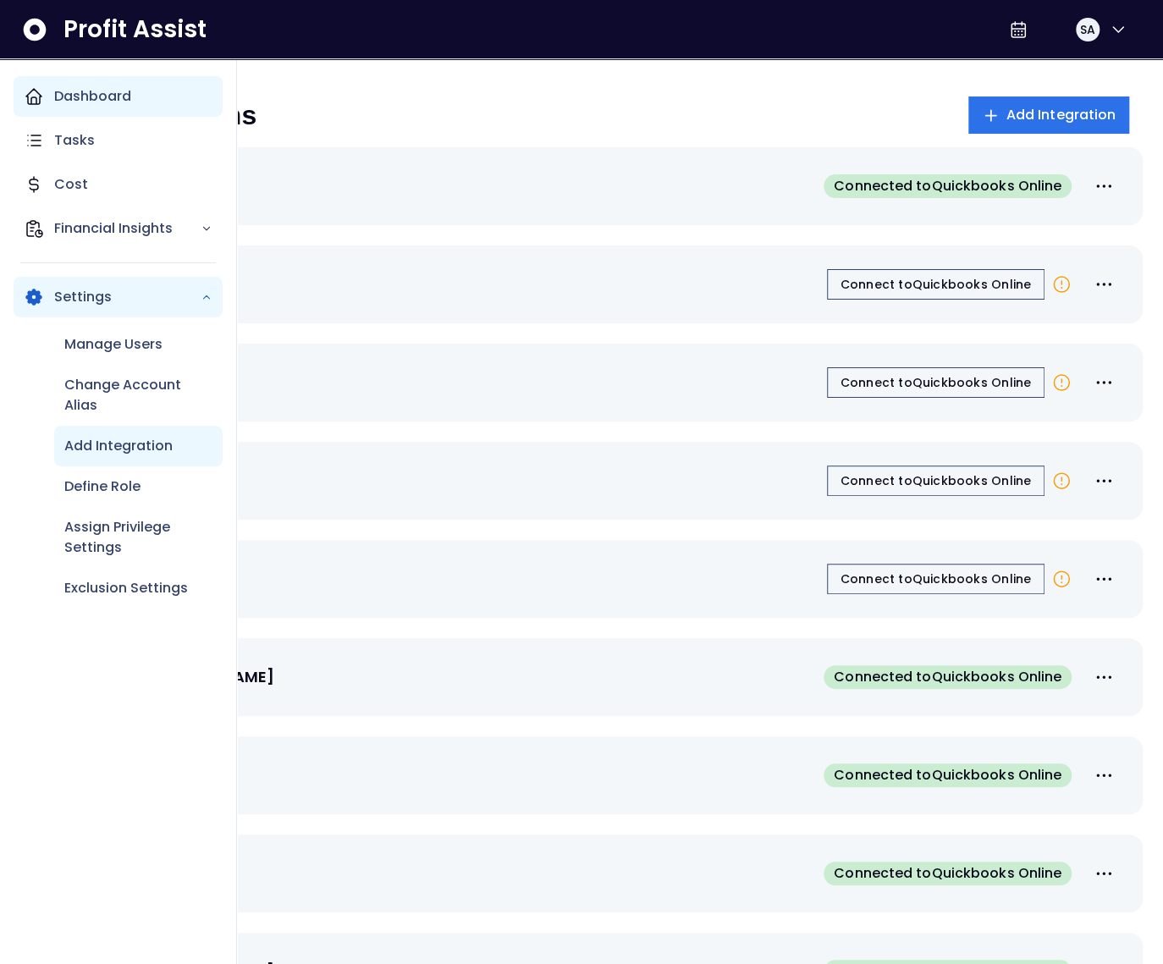
click at [41, 99] on icon "Main navigation" at bounding box center [34, 96] width 20 height 20
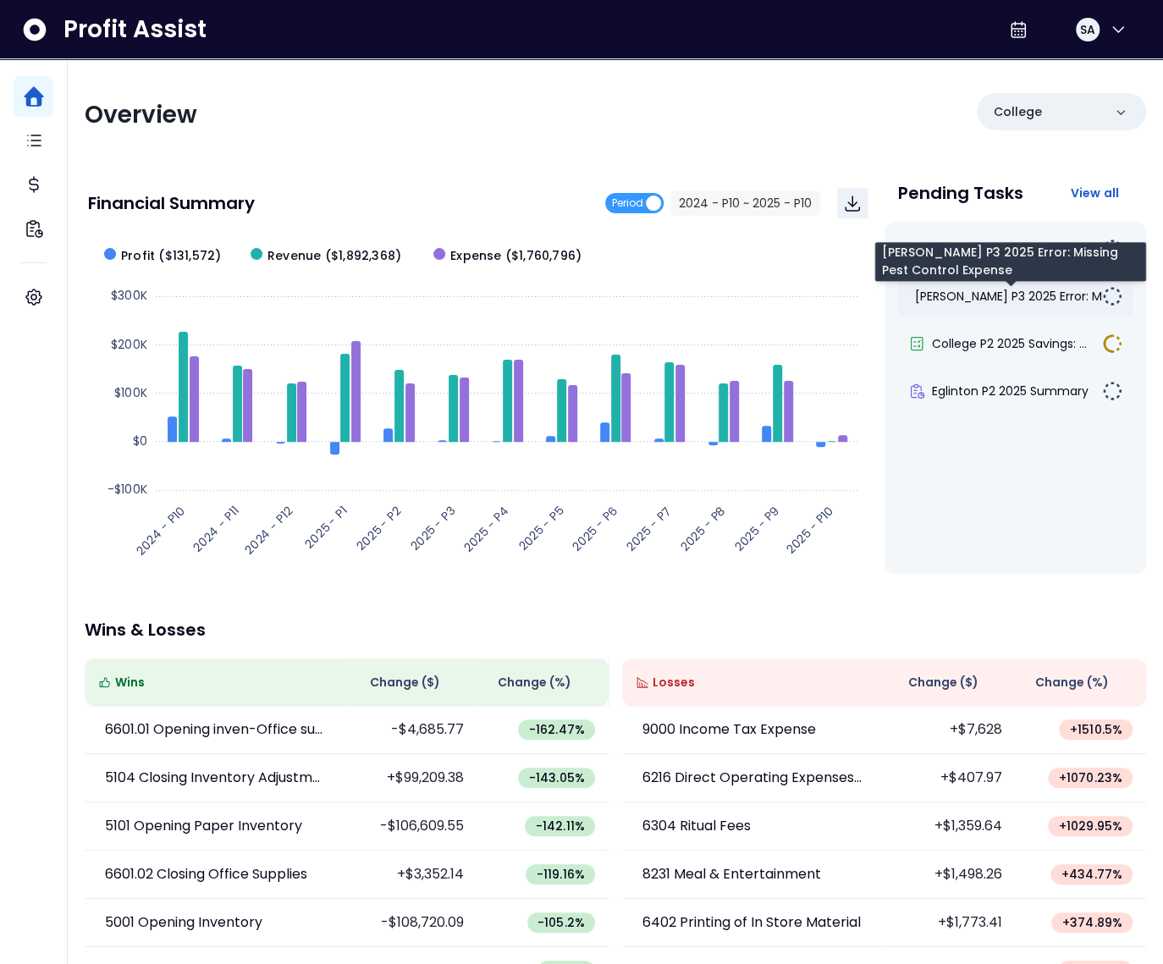
click at [1002, 291] on span "[PERSON_NAME] P3 2025 Error: Mis..." at bounding box center [1016, 296] width 203 height 17
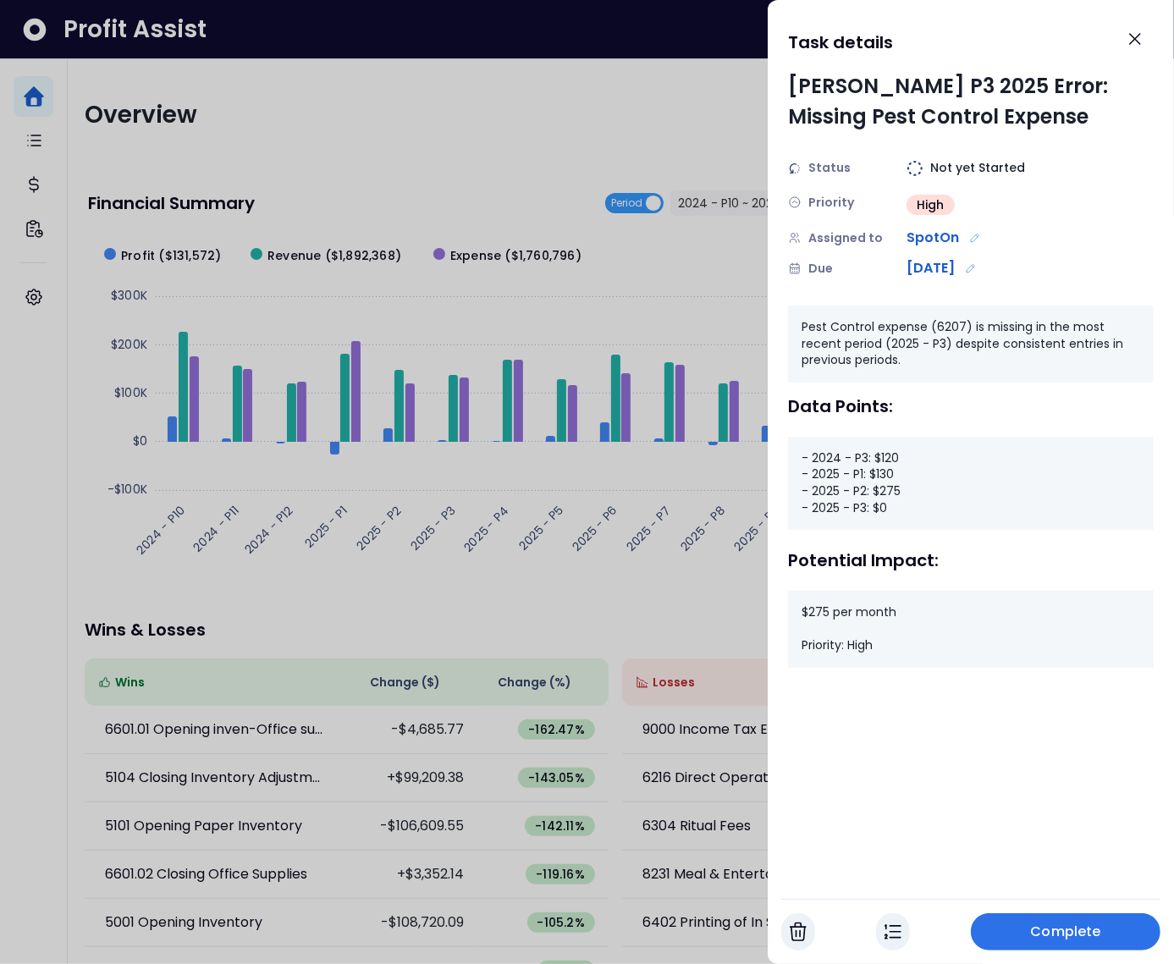
click at [459, 198] on div at bounding box center [587, 482] width 1174 height 964
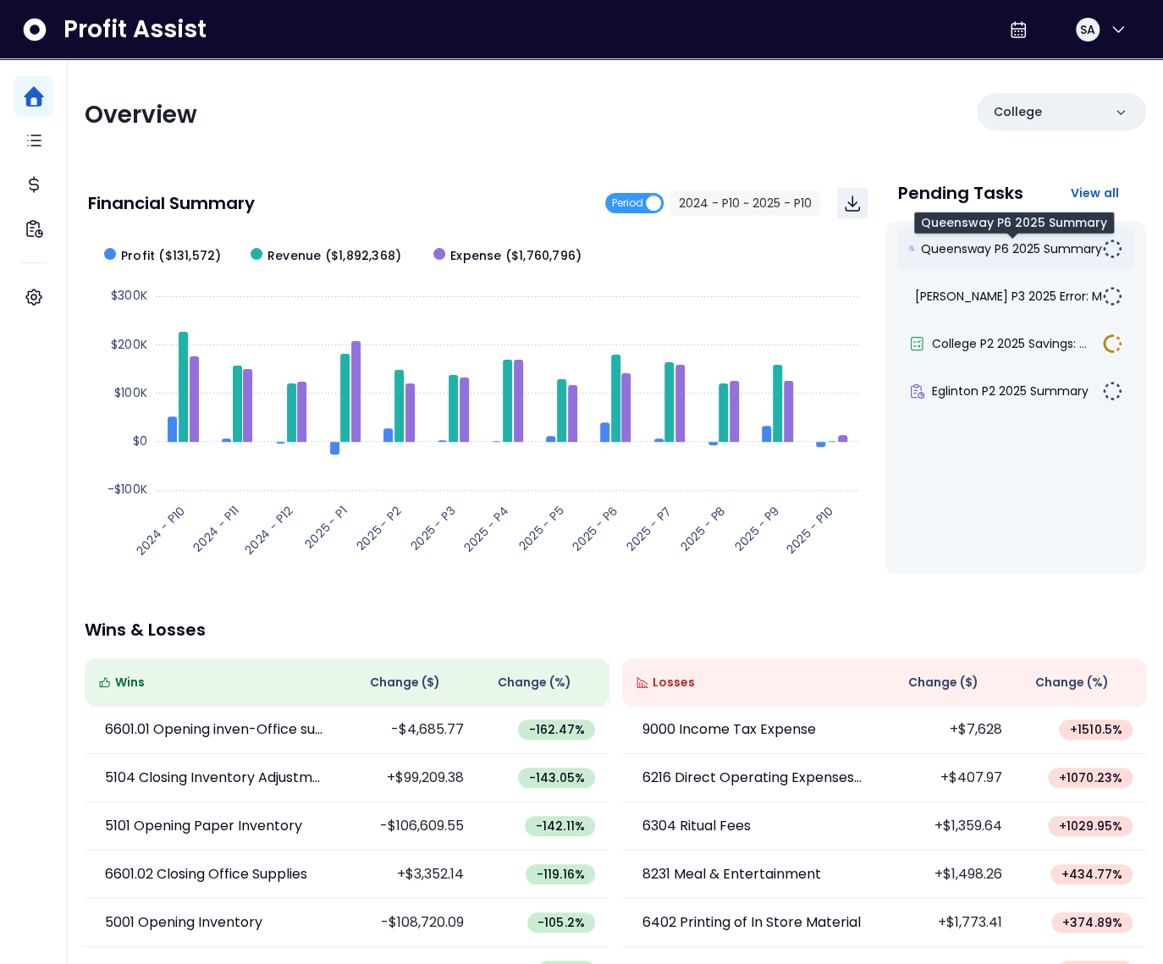
click at [992, 242] on span "Queensway P6 2025 Summary" at bounding box center [1011, 248] width 181 height 17
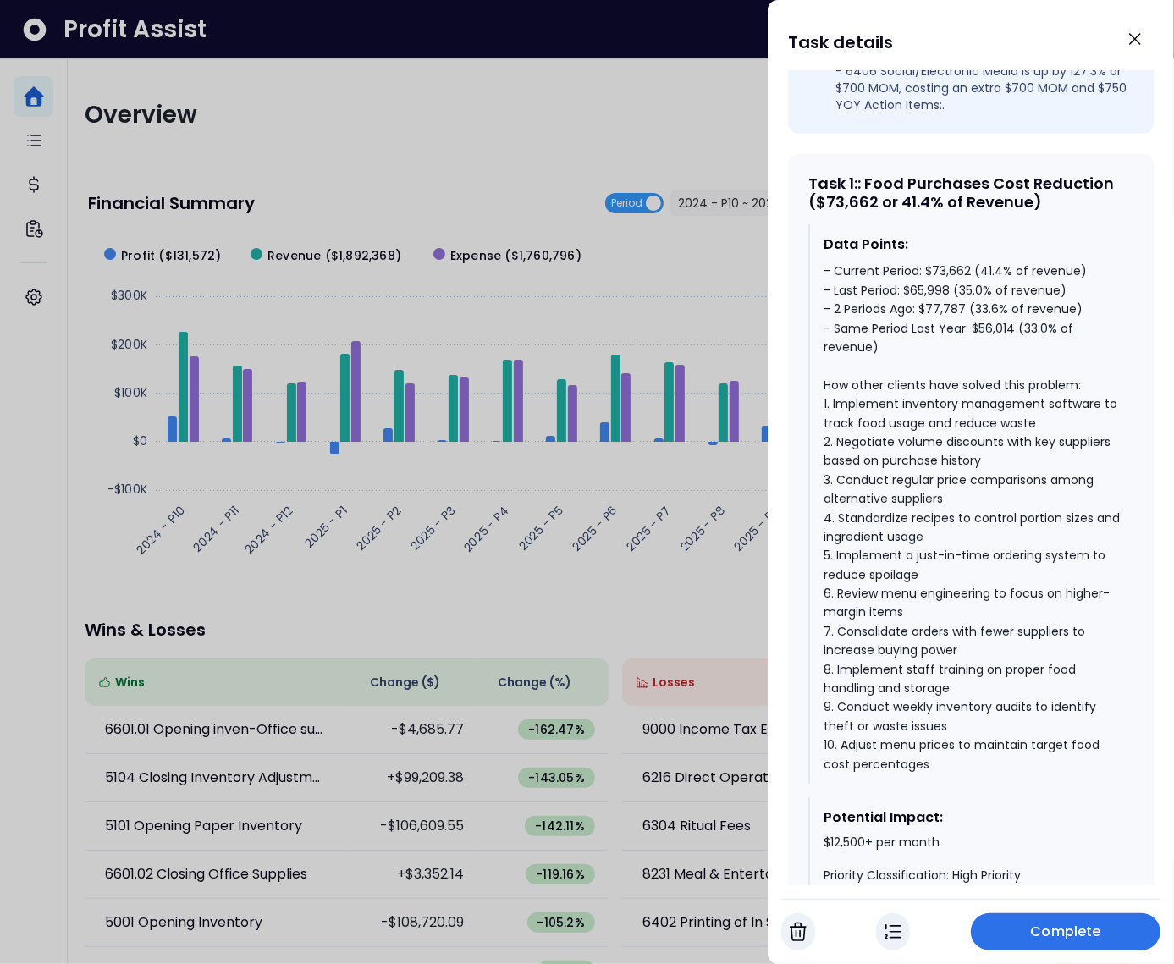
scroll to position [676, 0]
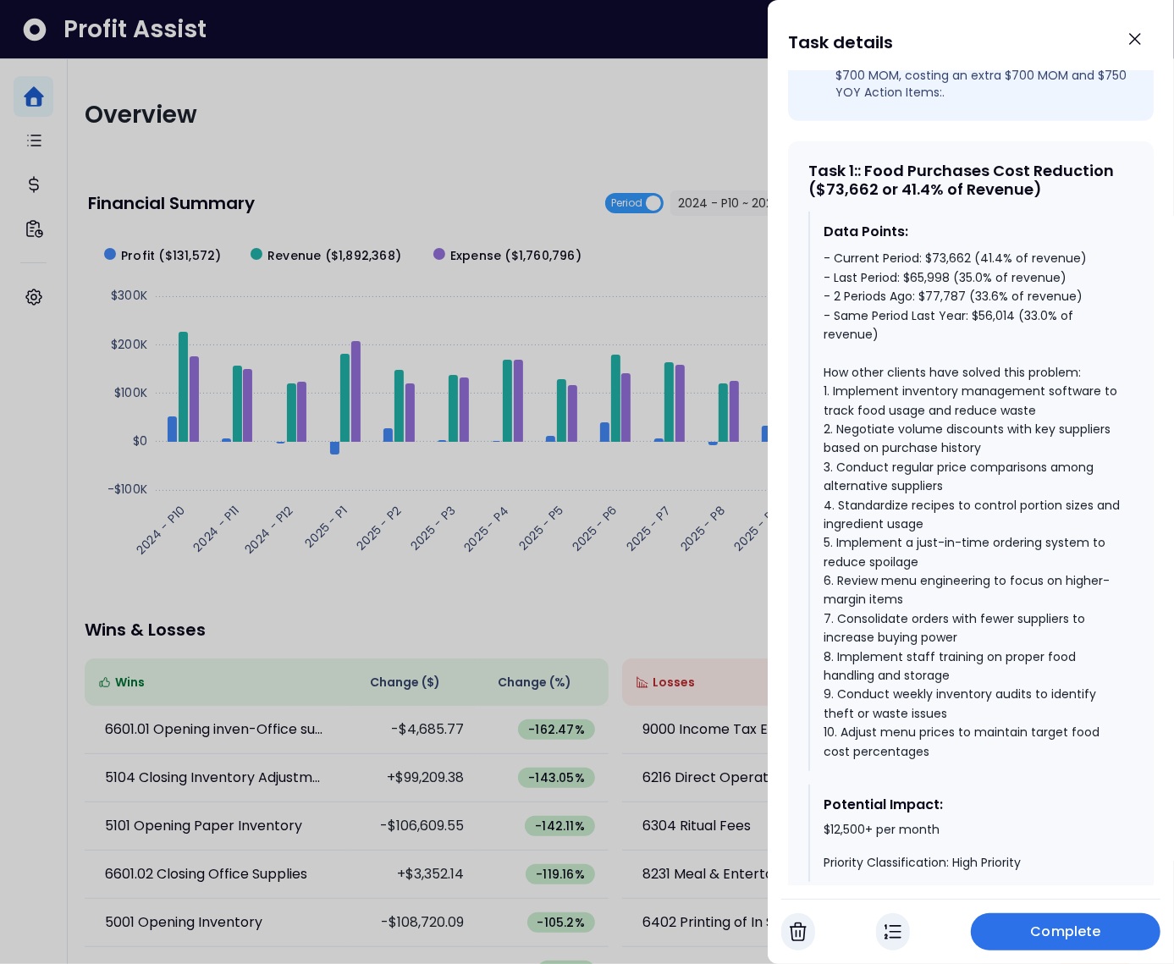
click at [1006, 328] on div "- Current Period: $73,662 (41.4% of revenue) - Last Period: $65,998 (35.0% of r…" at bounding box center [972, 505] width 296 height 512
click at [976, 307] on div "- Current Period: $73,662 (41.4% of revenue) - Last Period: $65,998 (35.0% of r…" at bounding box center [972, 505] width 296 height 512
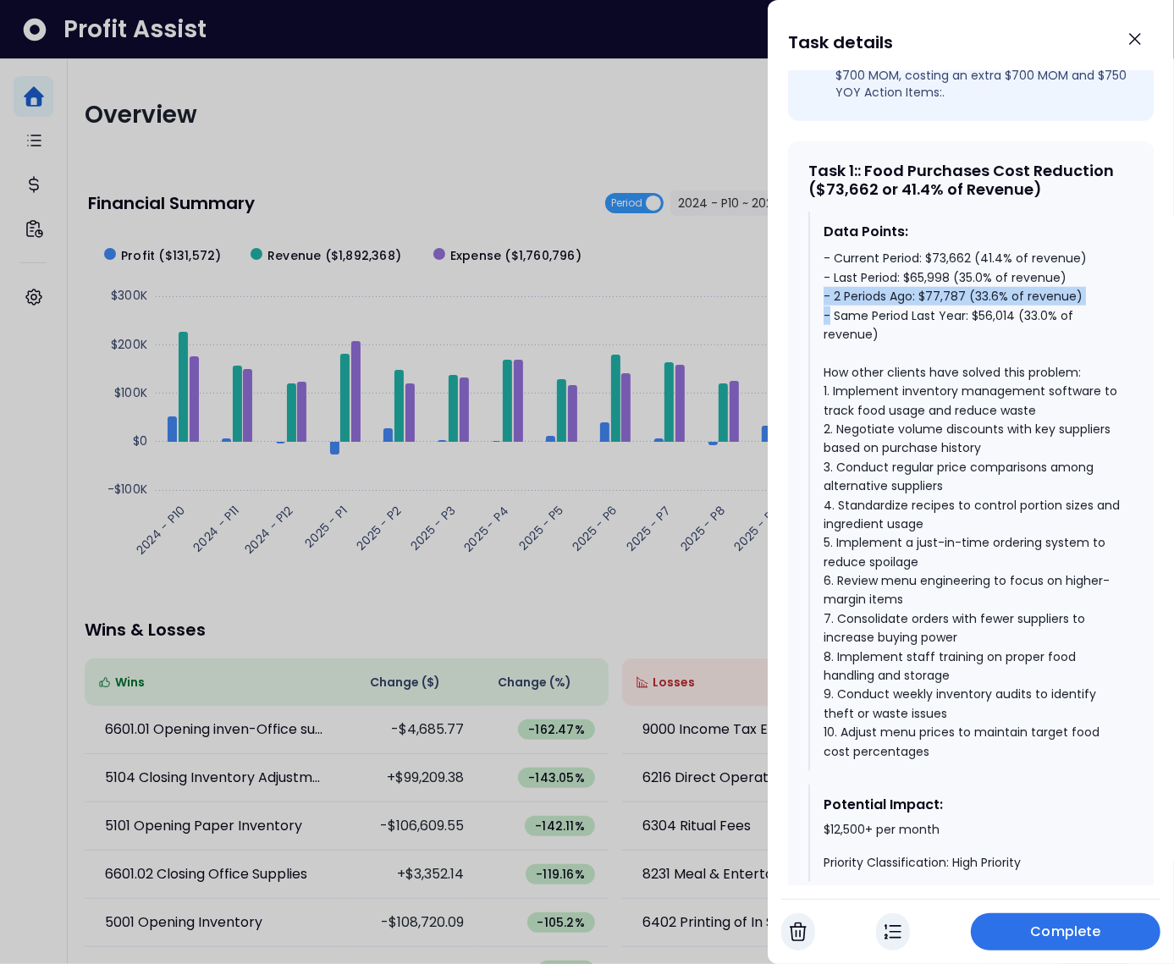
click at [976, 307] on div "- Current Period: $73,662 (41.4% of revenue) - Last Period: $65,998 (35.0% of r…" at bounding box center [972, 505] width 296 height 512
click at [975, 295] on div "- Current Period: $73,662 (41.4% of revenue) - Last Period: $65,998 (35.0% of r…" at bounding box center [972, 505] width 296 height 512
click at [975, 278] on div "- Current Period: $73,662 (41.4% of revenue) - Last Period: $65,998 (35.0% of r…" at bounding box center [972, 505] width 296 height 512
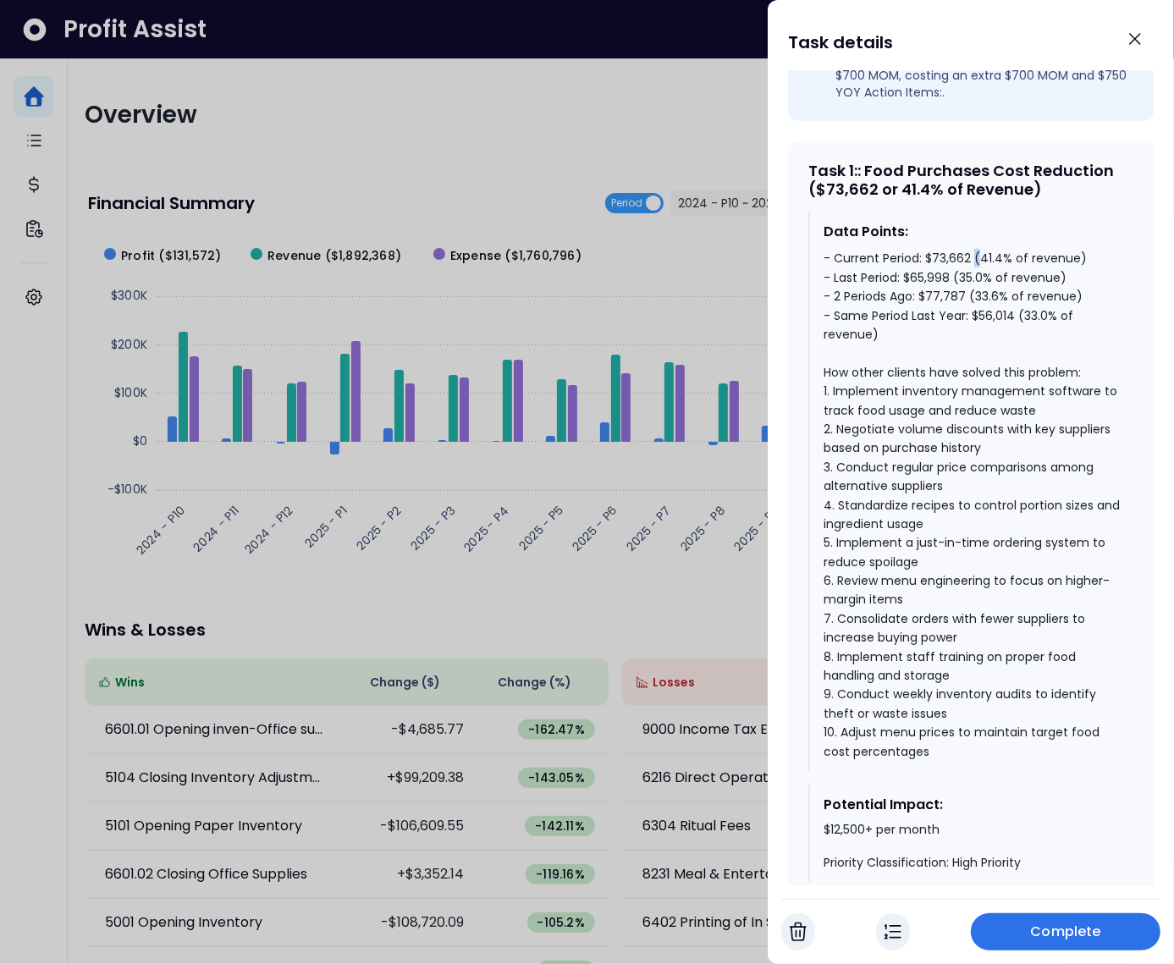
click at [975, 278] on div "- Current Period: $73,662 (41.4% of revenue) - Last Period: $65,998 (35.0% of r…" at bounding box center [972, 505] width 296 height 512
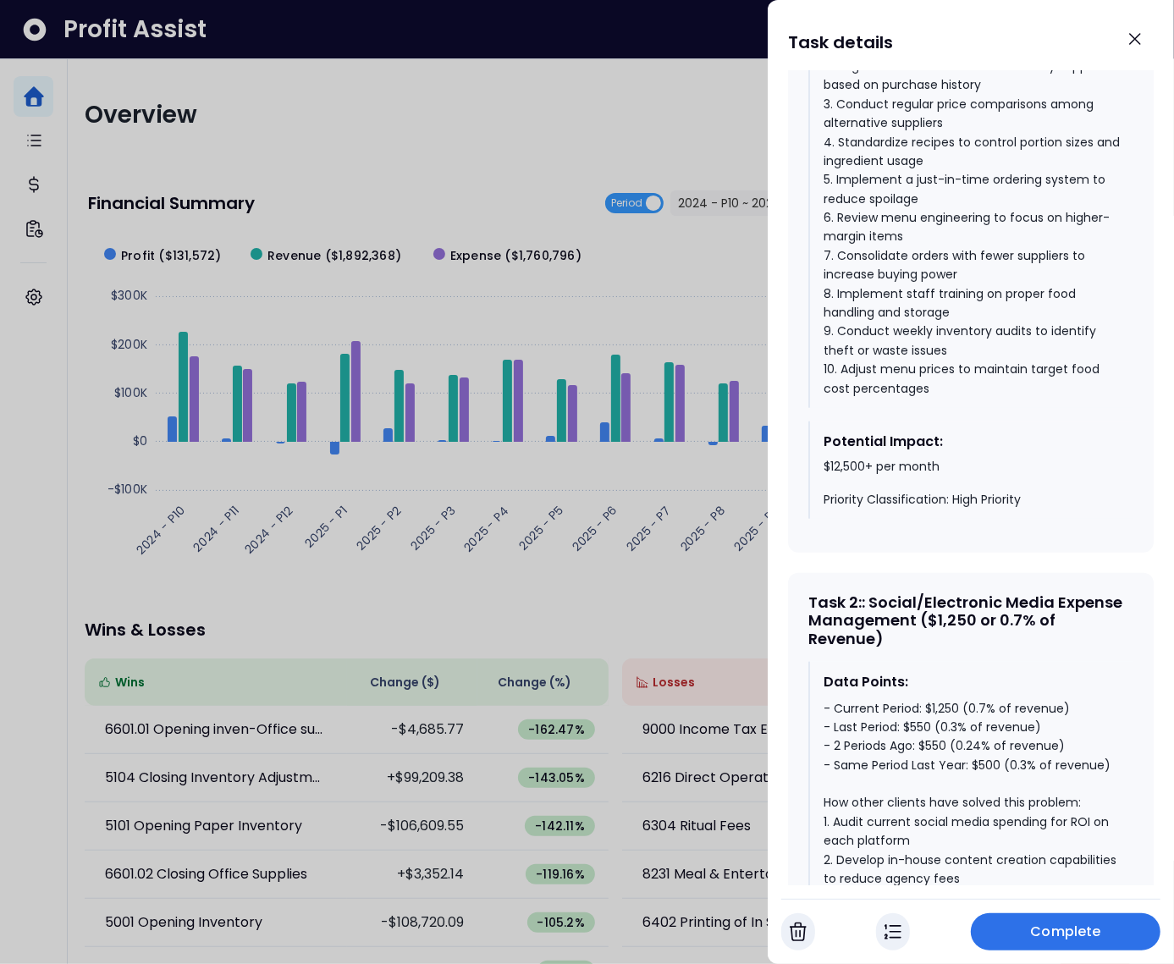
scroll to position [1113, 0]
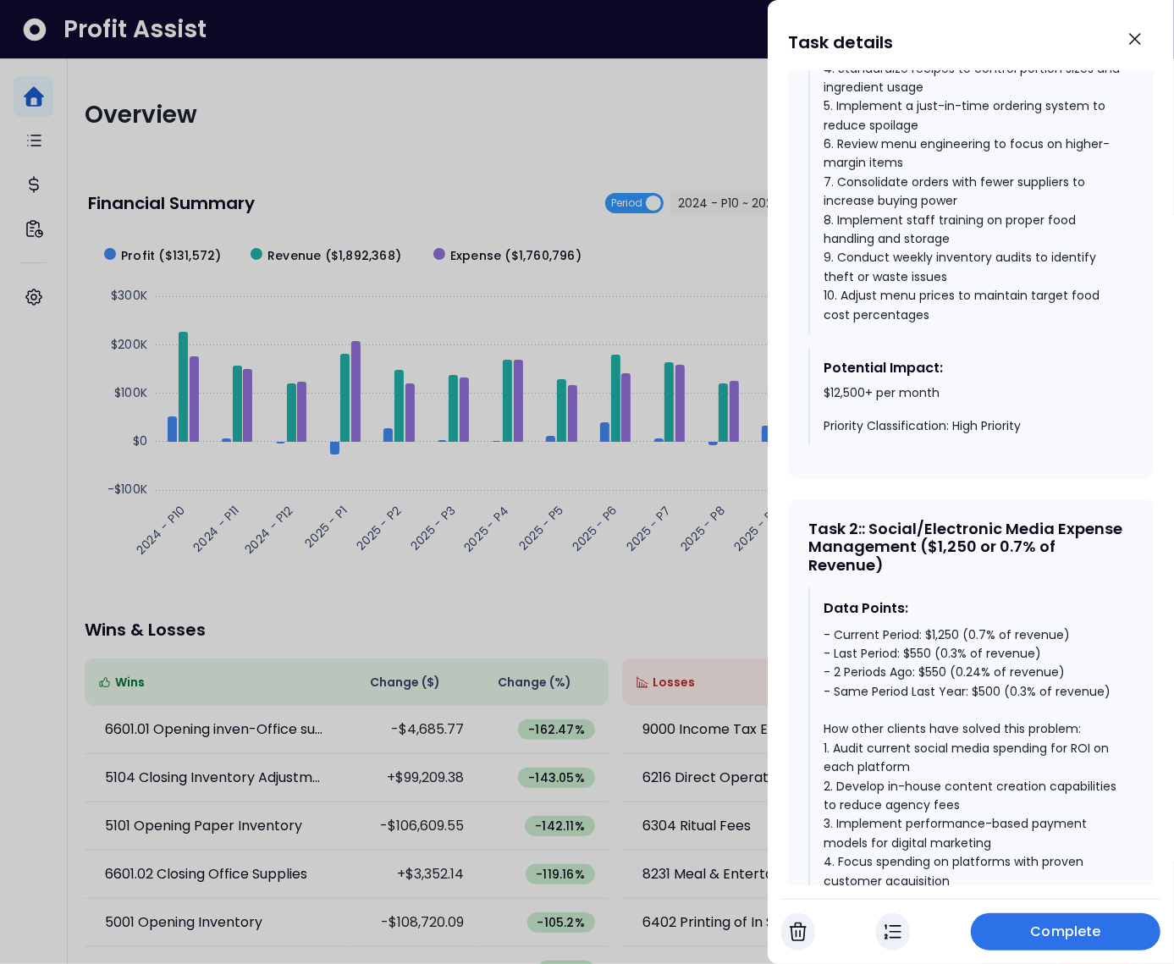
click at [992, 708] on div "- Current Period: $1,250 (0.7% of revenue) - Last Period: $550 (0.3% of revenue…" at bounding box center [972, 863] width 296 height 474
click at [992, 707] on div "- Current Period: $1,250 (0.7% of revenue) - Last Period: $550 (0.3% of revenue…" at bounding box center [972, 863] width 296 height 474
click at [937, 687] on div "- Current Period: $1,250 (0.7% of revenue) - Last Period: $550 (0.3% of revenue…" at bounding box center [972, 863] width 296 height 474
click at [940, 645] on div "- Current Period: $1,250 (0.7% of revenue) - Last Period: $550 (0.3% of revenue…" at bounding box center [972, 863] width 296 height 474
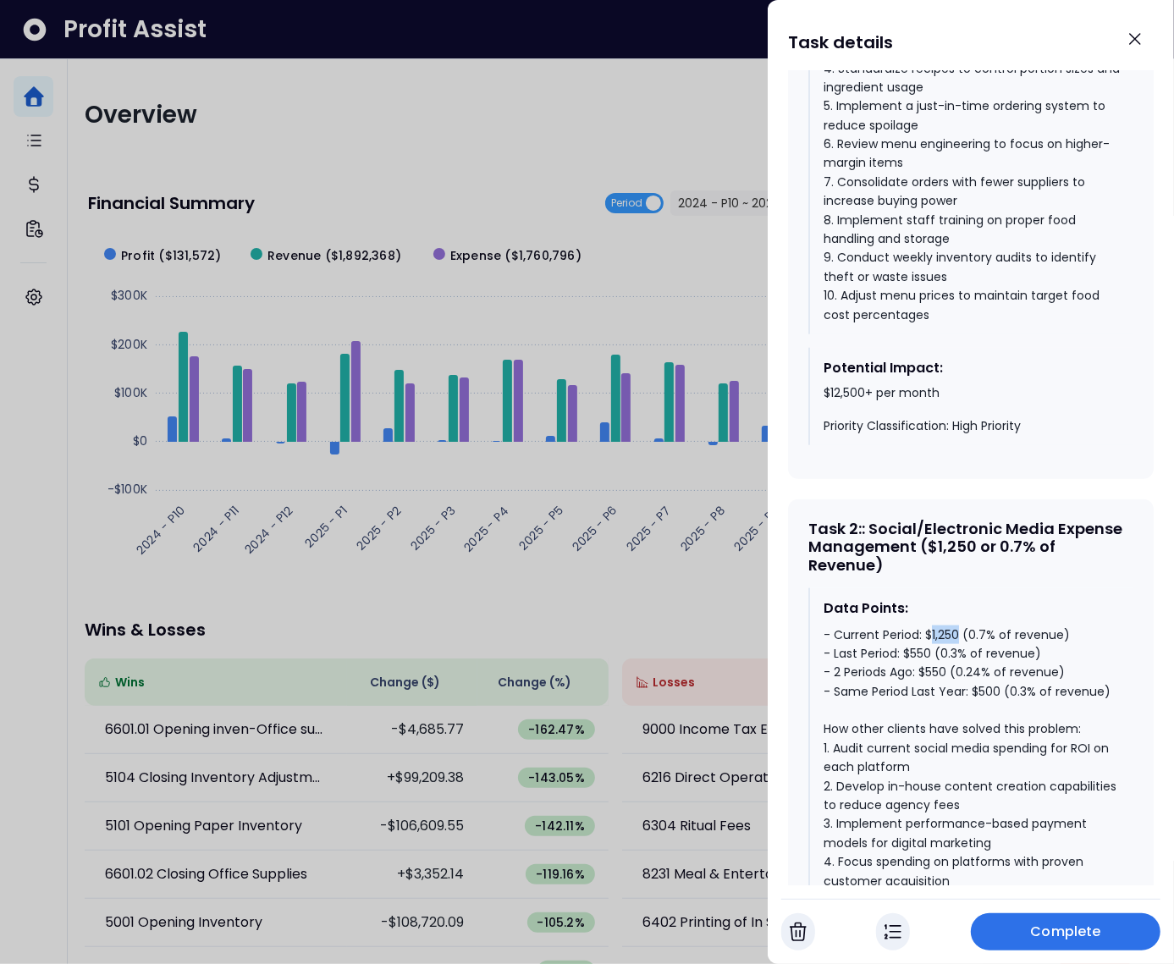
click at [940, 645] on div "- Current Period: $1,250 (0.7% of revenue) - Last Period: $550 (0.3% of revenue…" at bounding box center [972, 863] width 296 height 474
click at [464, 417] on div at bounding box center [587, 482] width 1174 height 964
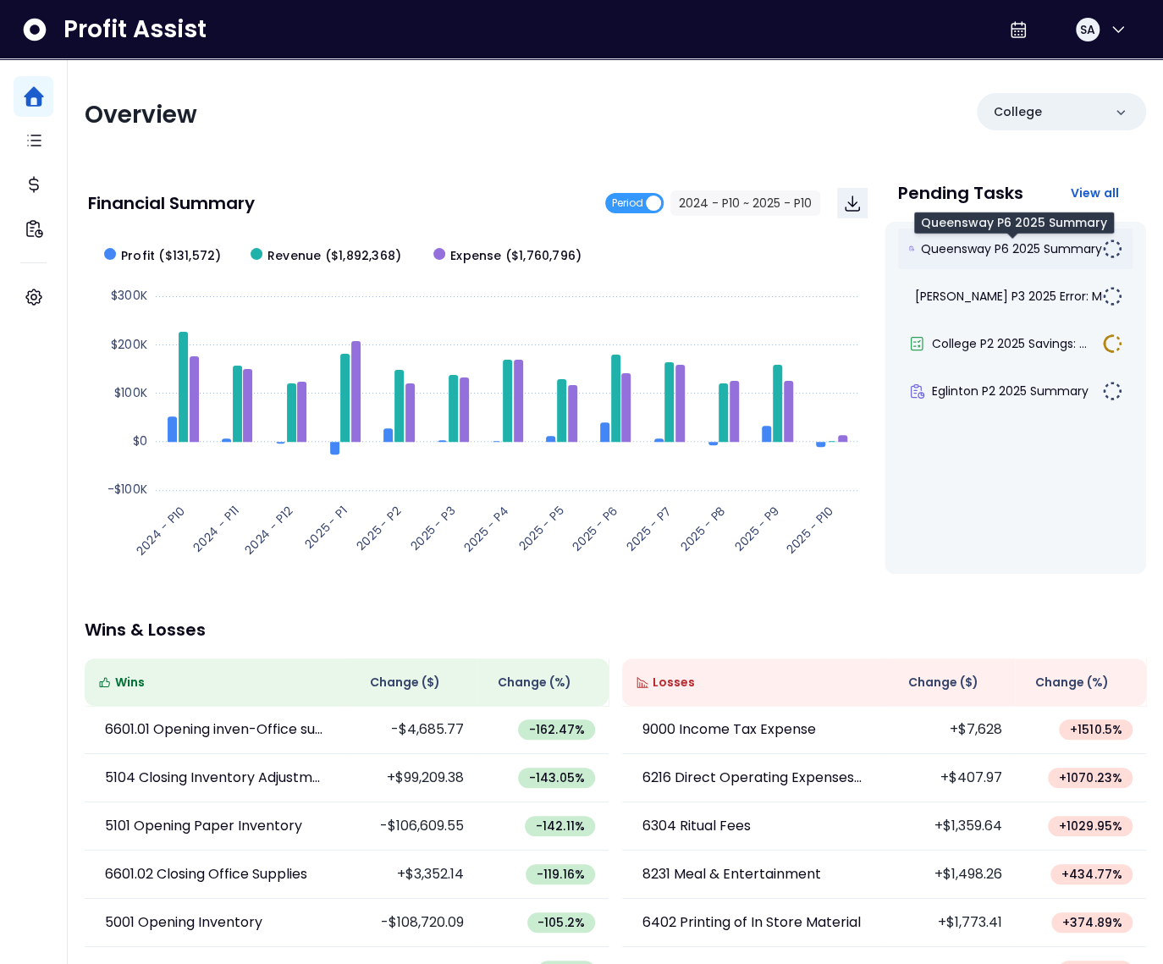
click at [996, 252] on span "Queensway P6 2025 Summary" at bounding box center [1011, 248] width 181 height 17
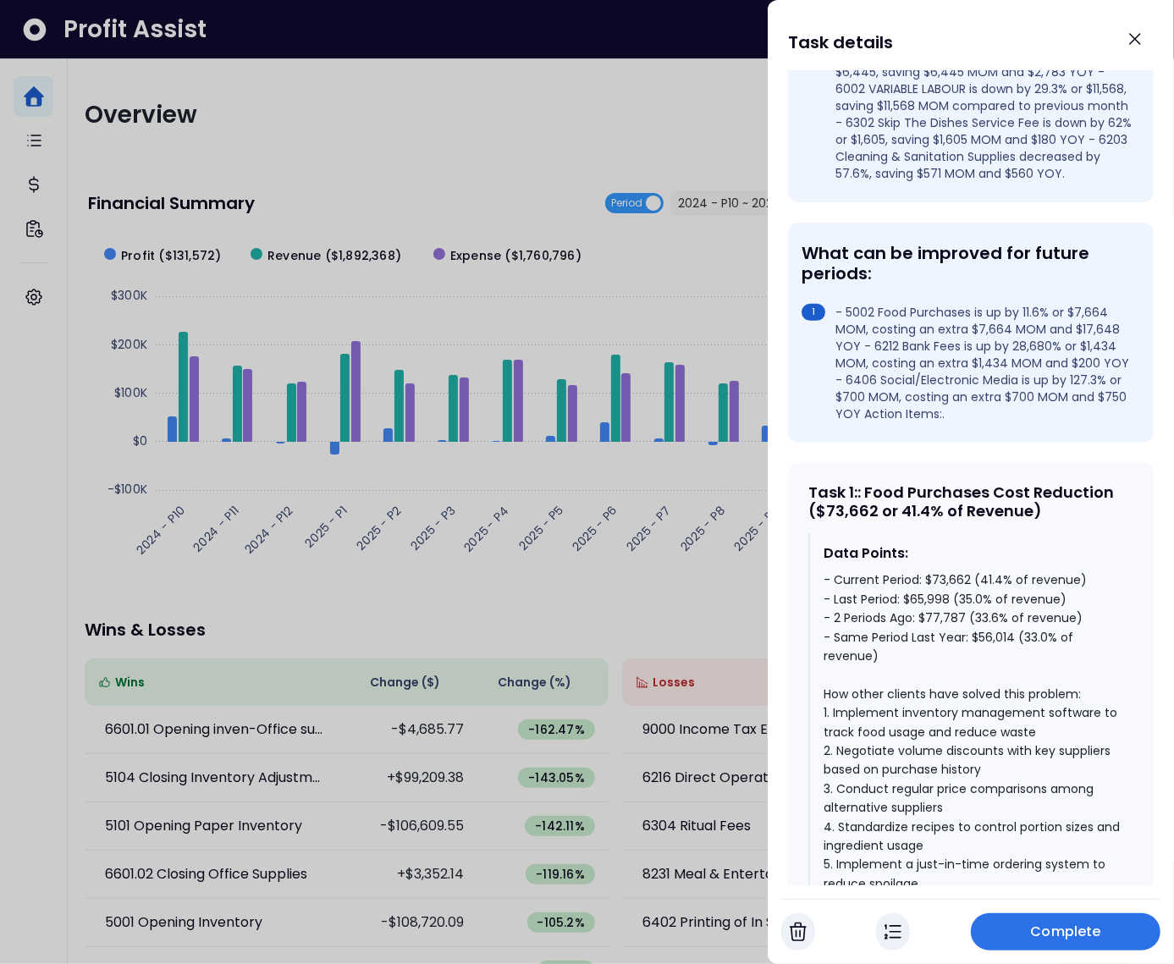
scroll to position [380, 0]
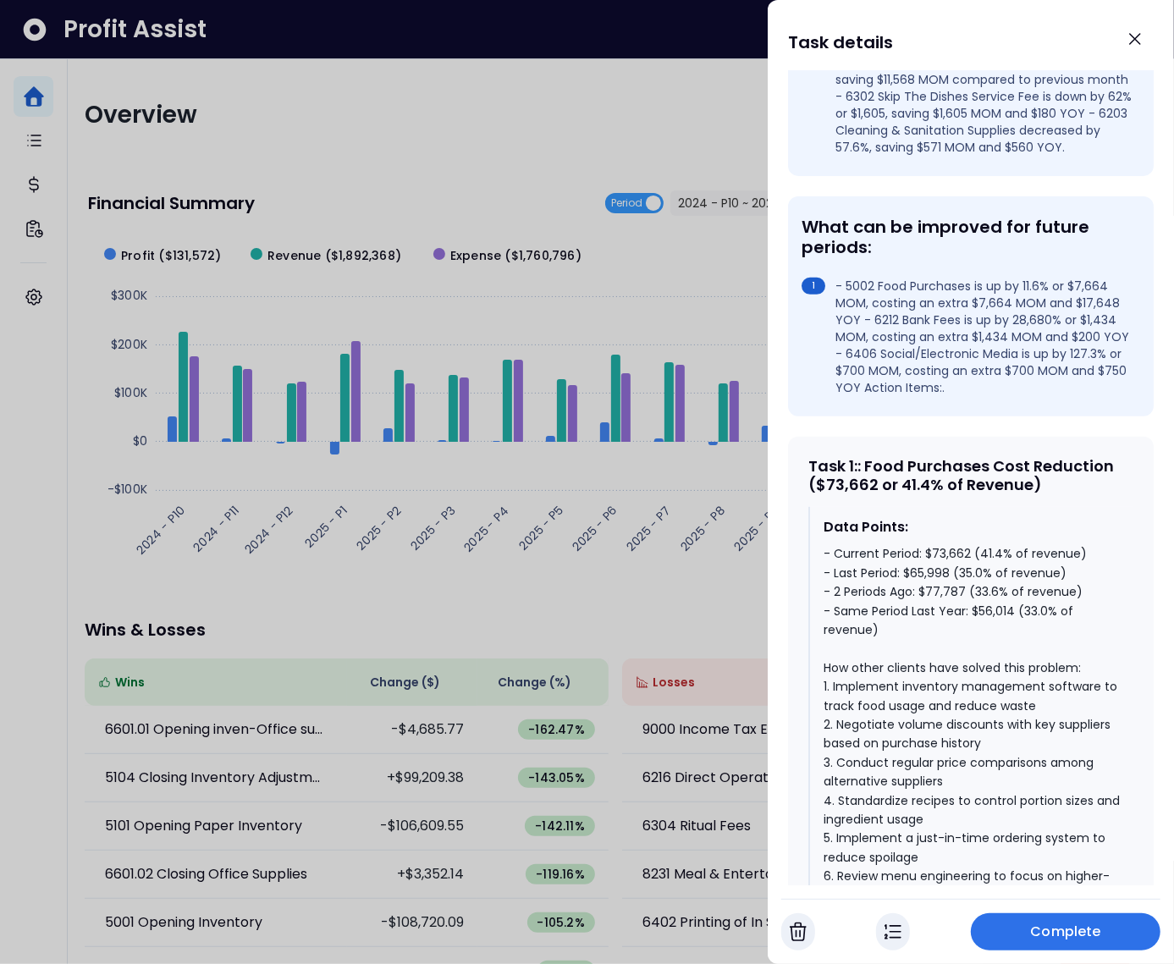
click at [1016, 629] on div "- Current Period: $73,662 (41.4% of revenue) - Last Period: $65,998 (35.0% of r…" at bounding box center [972, 800] width 296 height 512
click at [975, 611] on div "- Current Period: $73,662 (41.4% of revenue) - Last Period: $65,998 (35.0% of r…" at bounding box center [972, 800] width 296 height 512
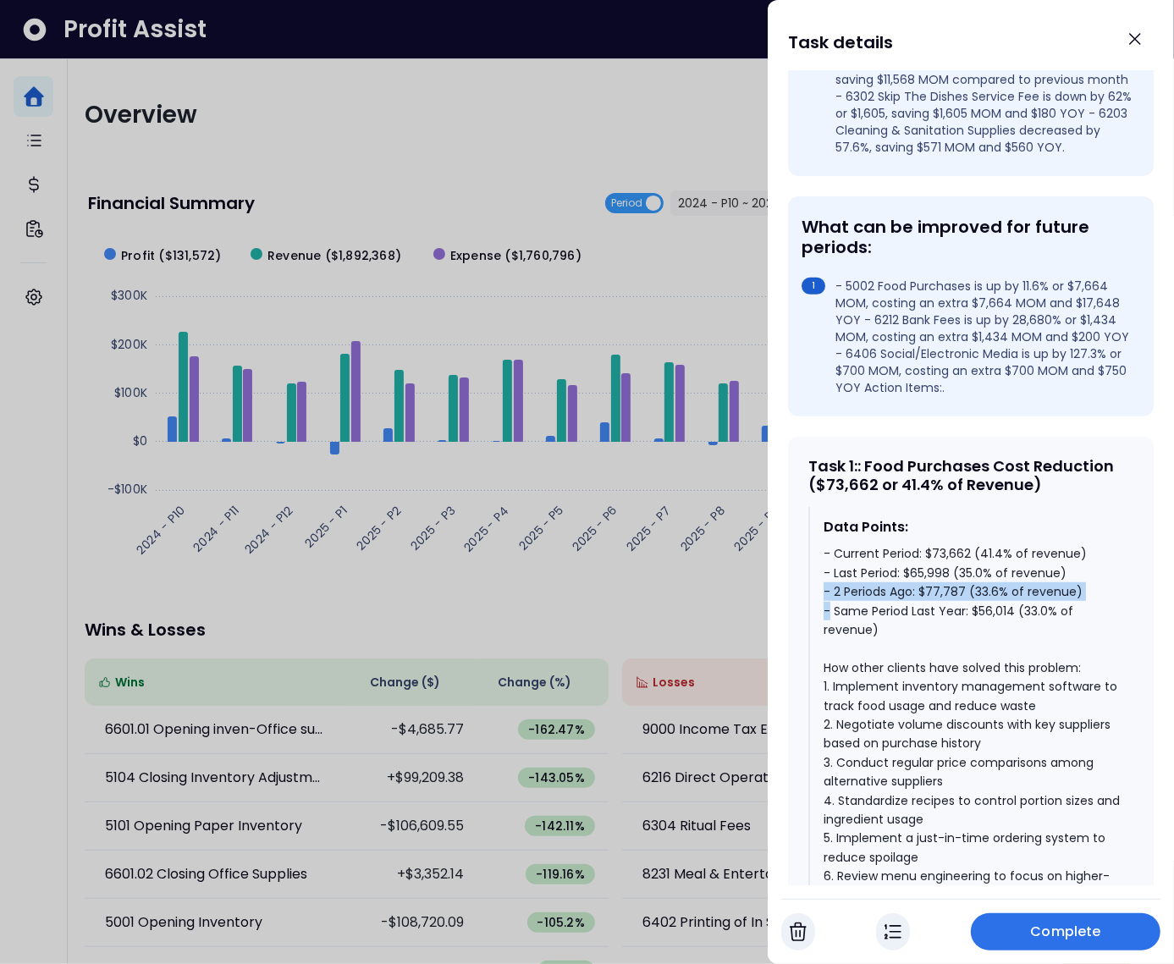
click at [975, 611] on div "- Current Period: $73,662 (41.4% of revenue) - Last Period: $65,998 (35.0% of r…" at bounding box center [972, 800] width 296 height 512
click at [951, 589] on div "- Current Period: $73,662 (41.4% of revenue) - Last Period: $65,998 (35.0% of r…" at bounding box center [972, 800] width 296 height 512
click at [933, 577] on div "- Current Period: $73,662 (41.4% of revenue) - Last Period: $65,998 (35.0% of r…" at bounding box center [972, 800] width 296 height 512
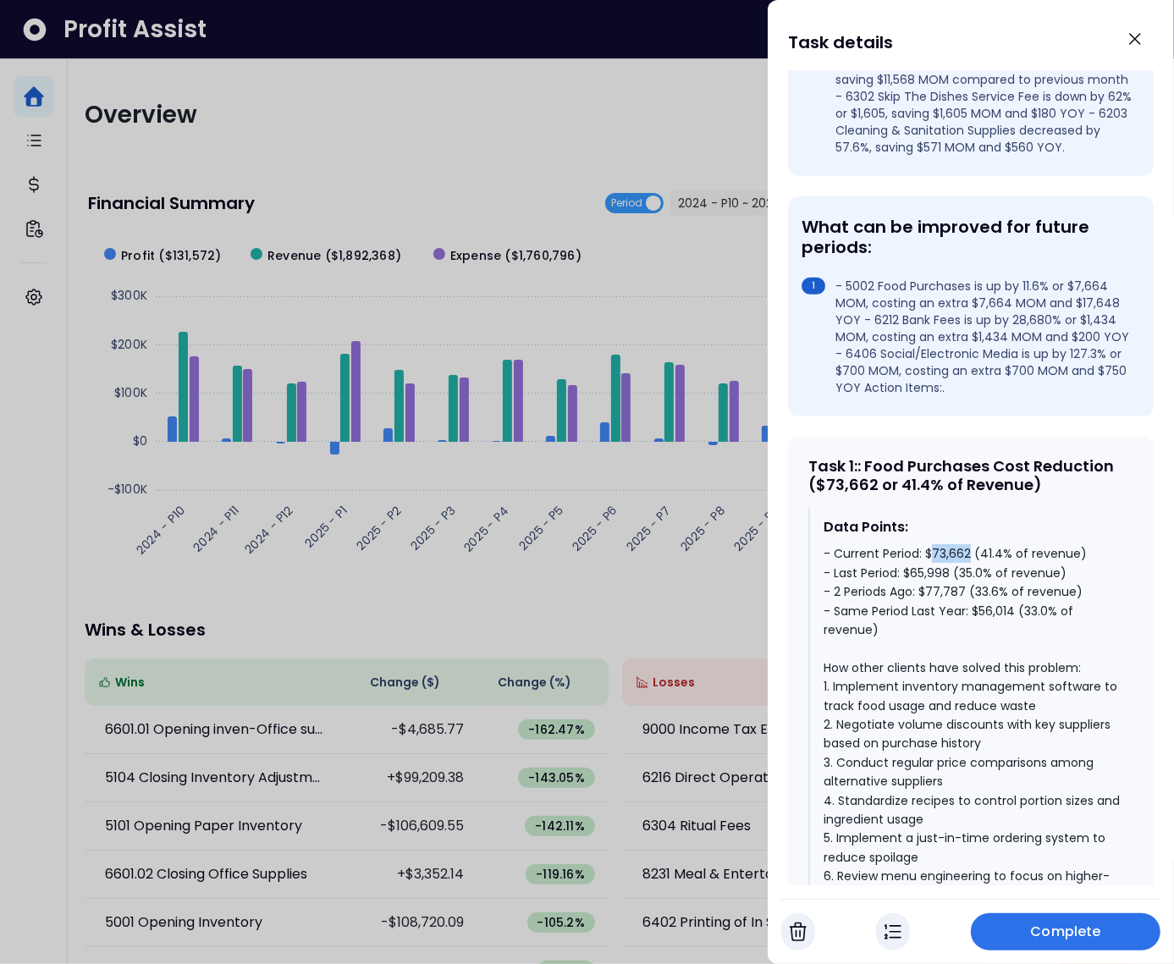
click at [933, 577] on div "- Current Period: $73,662 (41.4% of revenue) - Last Period: $65,998 (35.0% of r…" at bounding box center [972, 800] width 296 height 512
click at [931, 575] on div "- Current Period: $73,662 (41.4% of revenue) - Last Period: $65,998 (35.0% of r…" at bounding box center [972, 800] width 296 height 512
click at [522, 440] on div at bounding box center [587, 482] width 1174 height 964
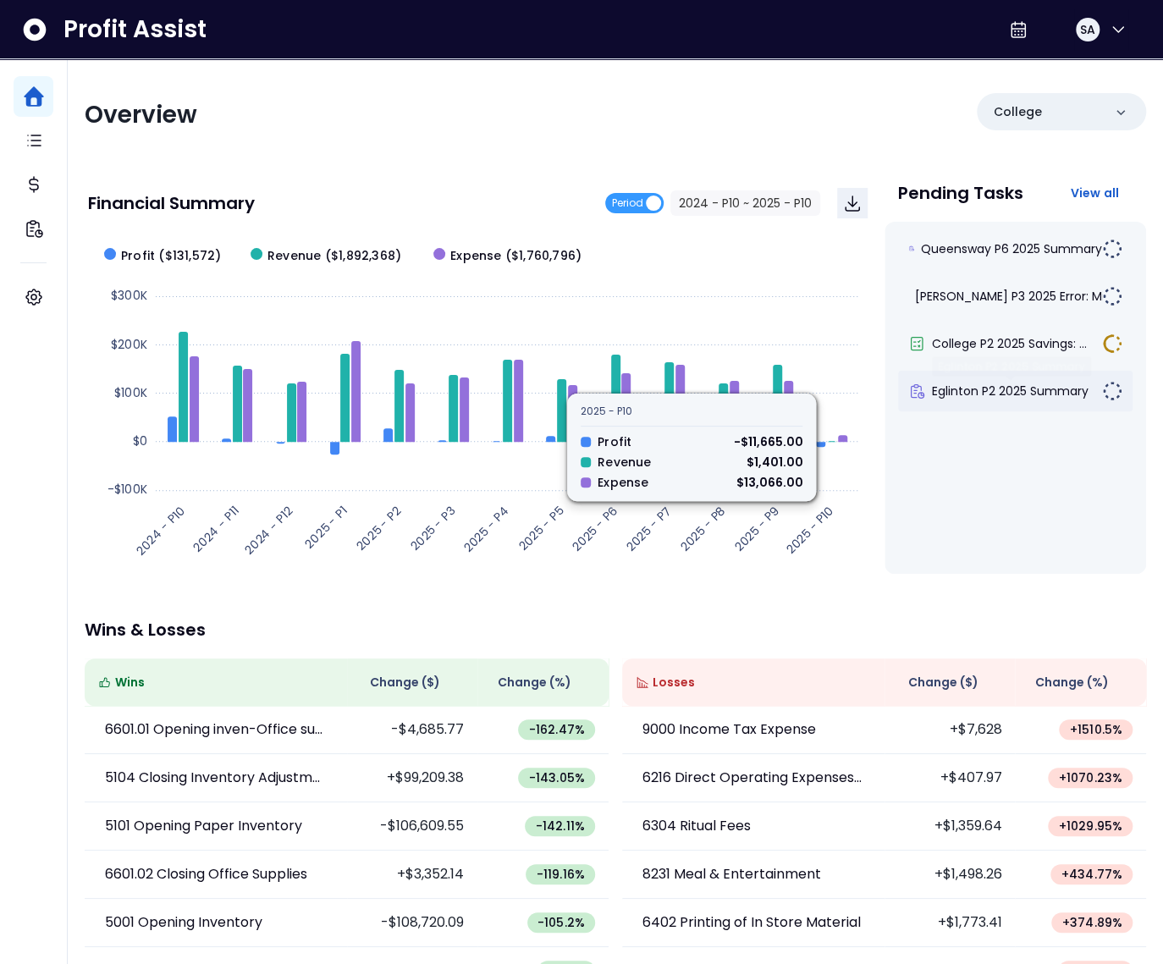
click at [999, 379] on div "Eglinton P2 2025 Summary" at bounding box center [1015, 391] width 235 height 41
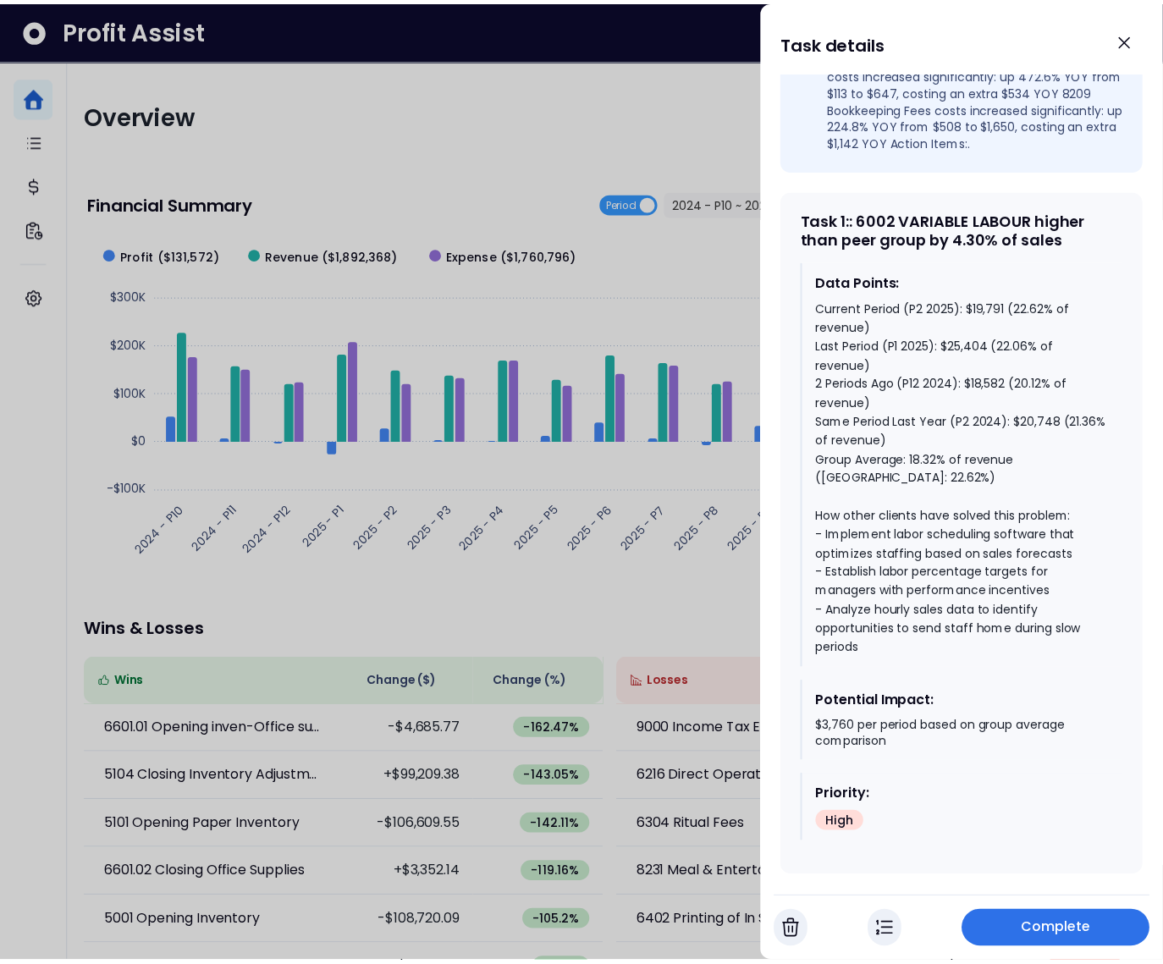
scroll to position [803, 0]
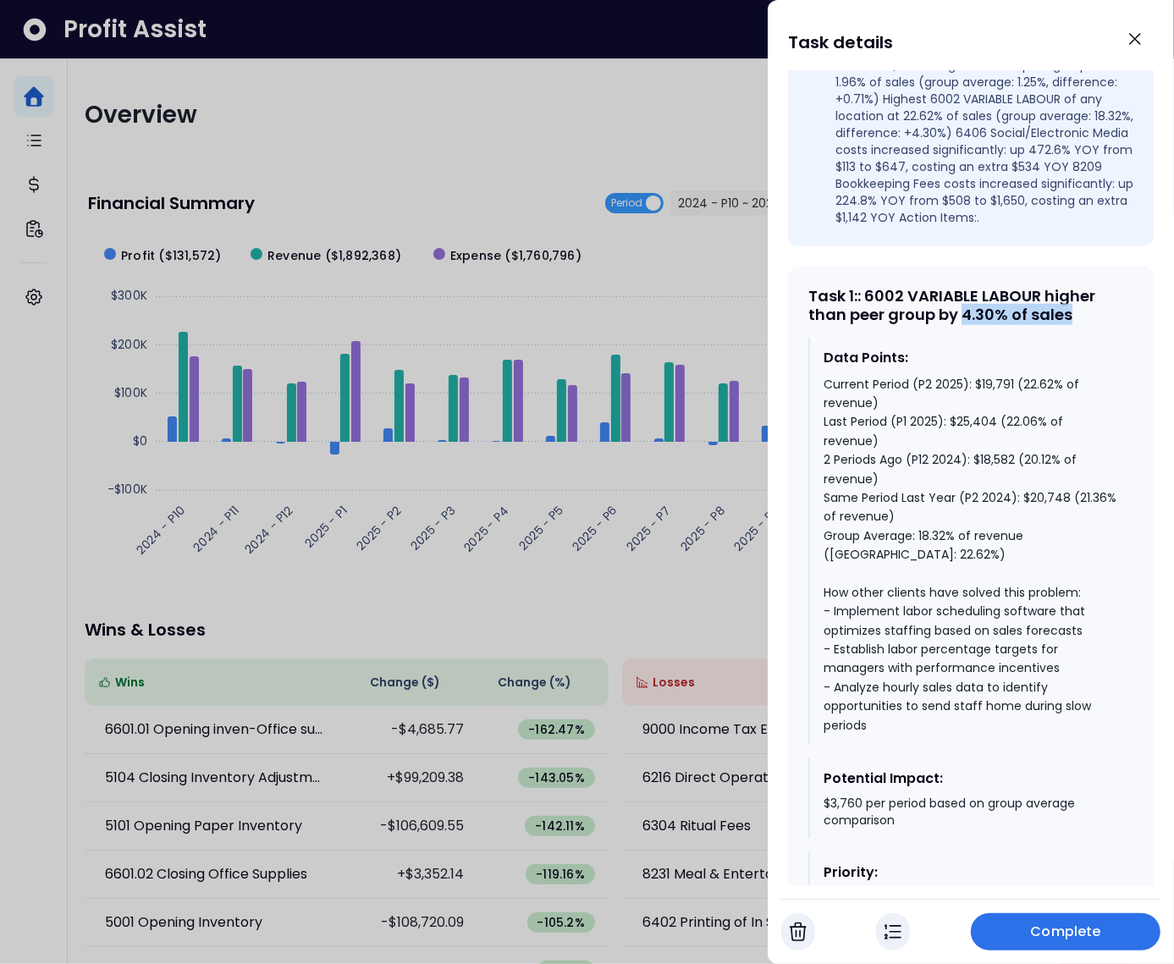
drag, startPoint x: 1077, startPoint y: 348, endPoint x: 963, endPoint y: 351, distance: 114.3
click at [963, 323] on div "Task 1 : : 6002 VARIABLE LABOUR higher than peer group by 4.30% of sales" at bounding box center [971, 305] width 325 height 36
click at [494, 160] on div at bounding box center [587, 482] width 1174 height 964
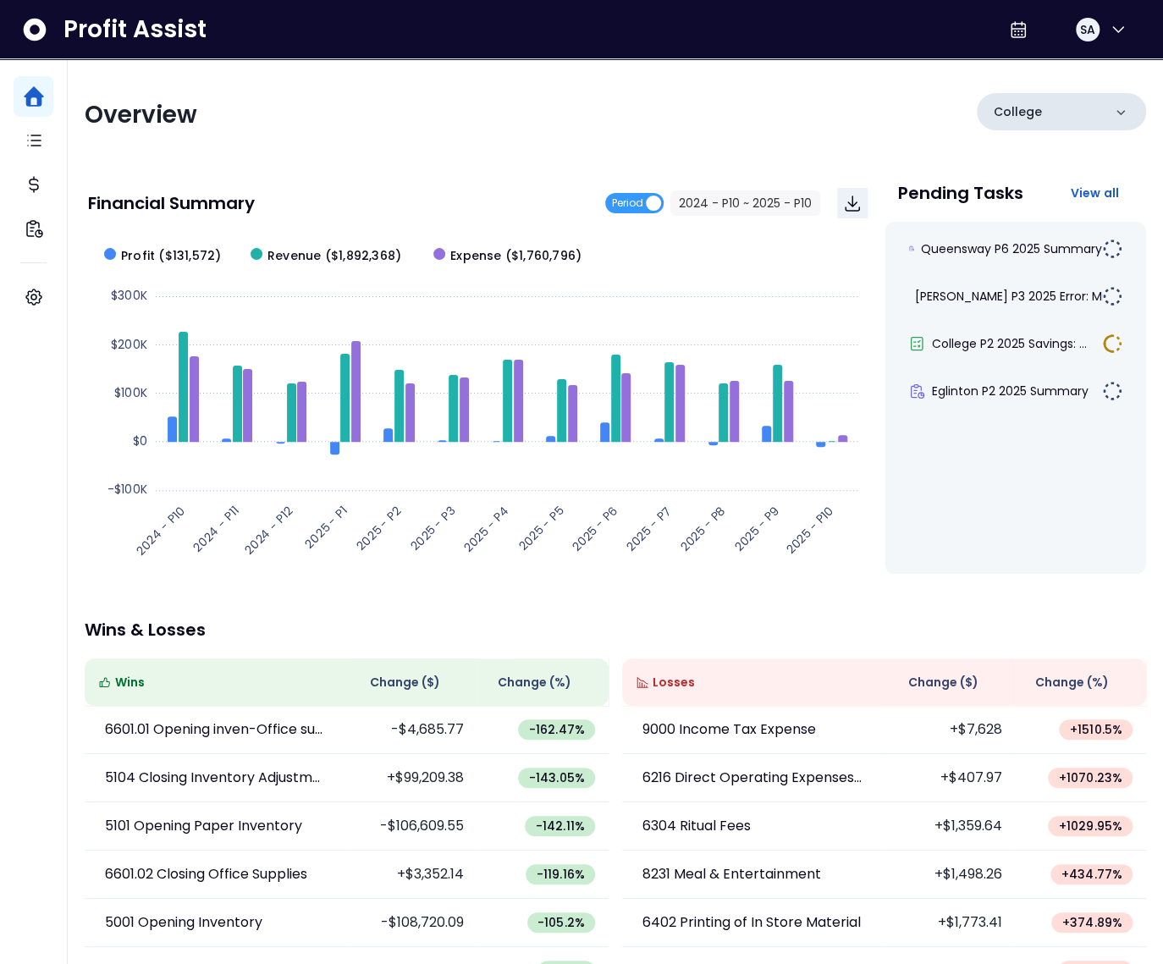
click at [1058, 113] on div "College" at bounding box center [1061, 111] width 169 height 37
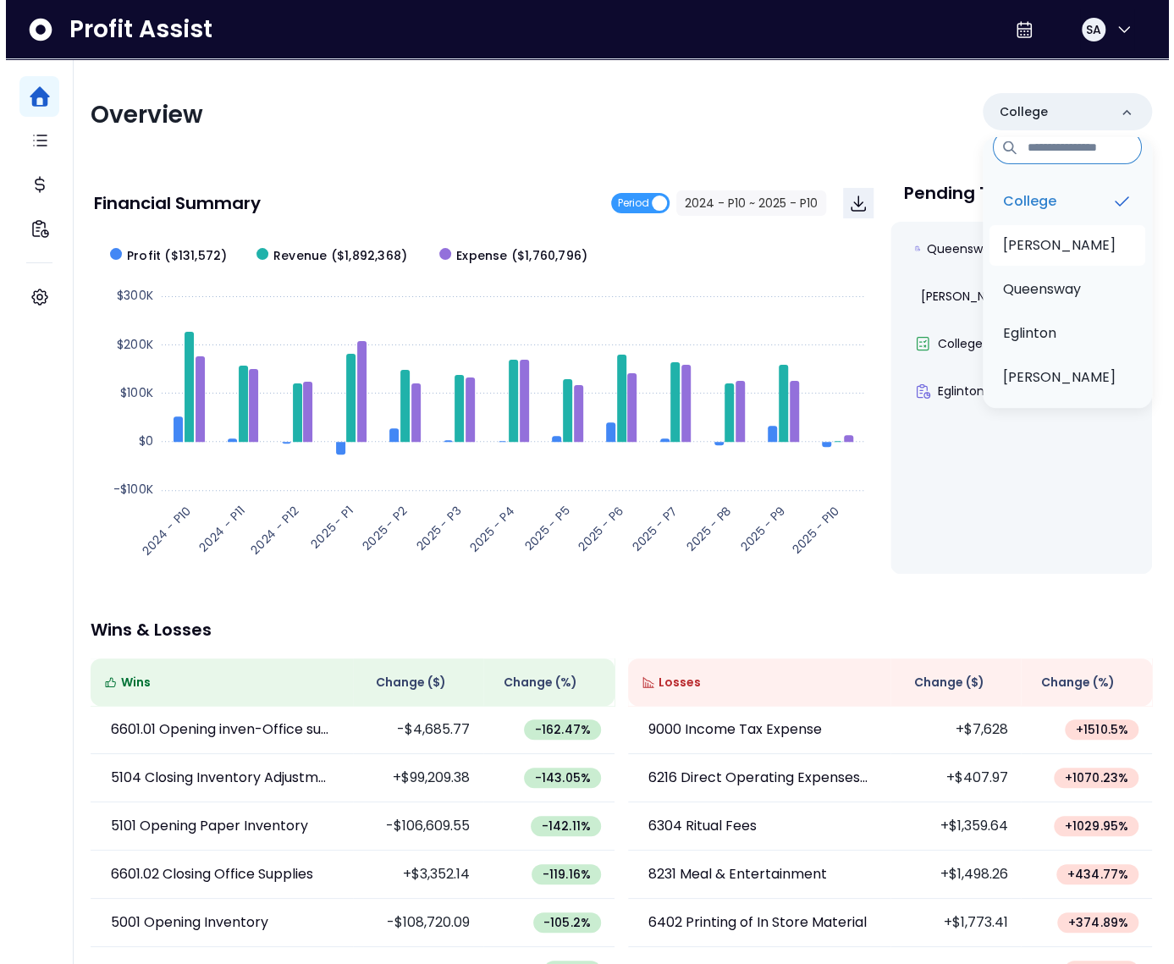
scroll to position [25, 0]
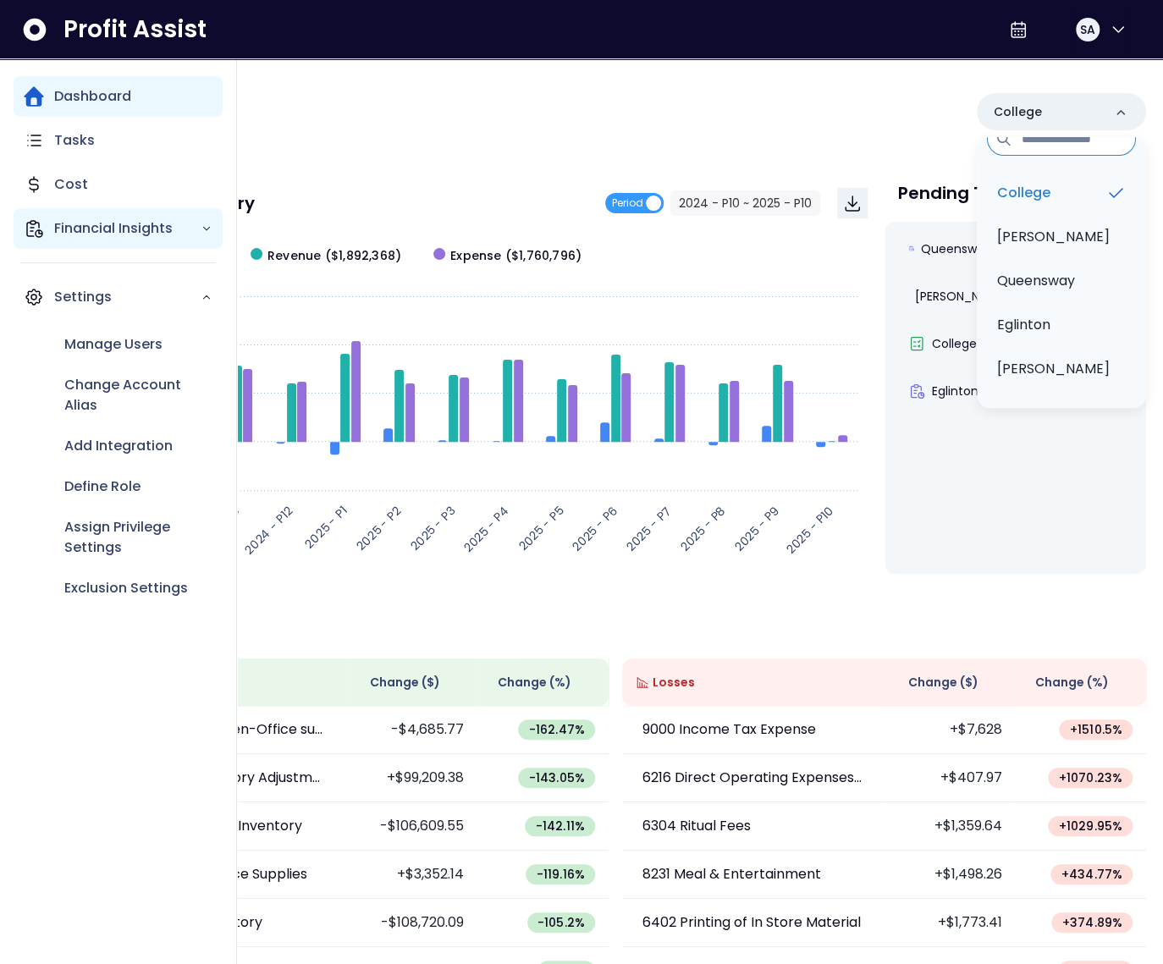
click at [52, 227] on div "Financial Insights" at bounding box center [118, 228] width 209 height 41
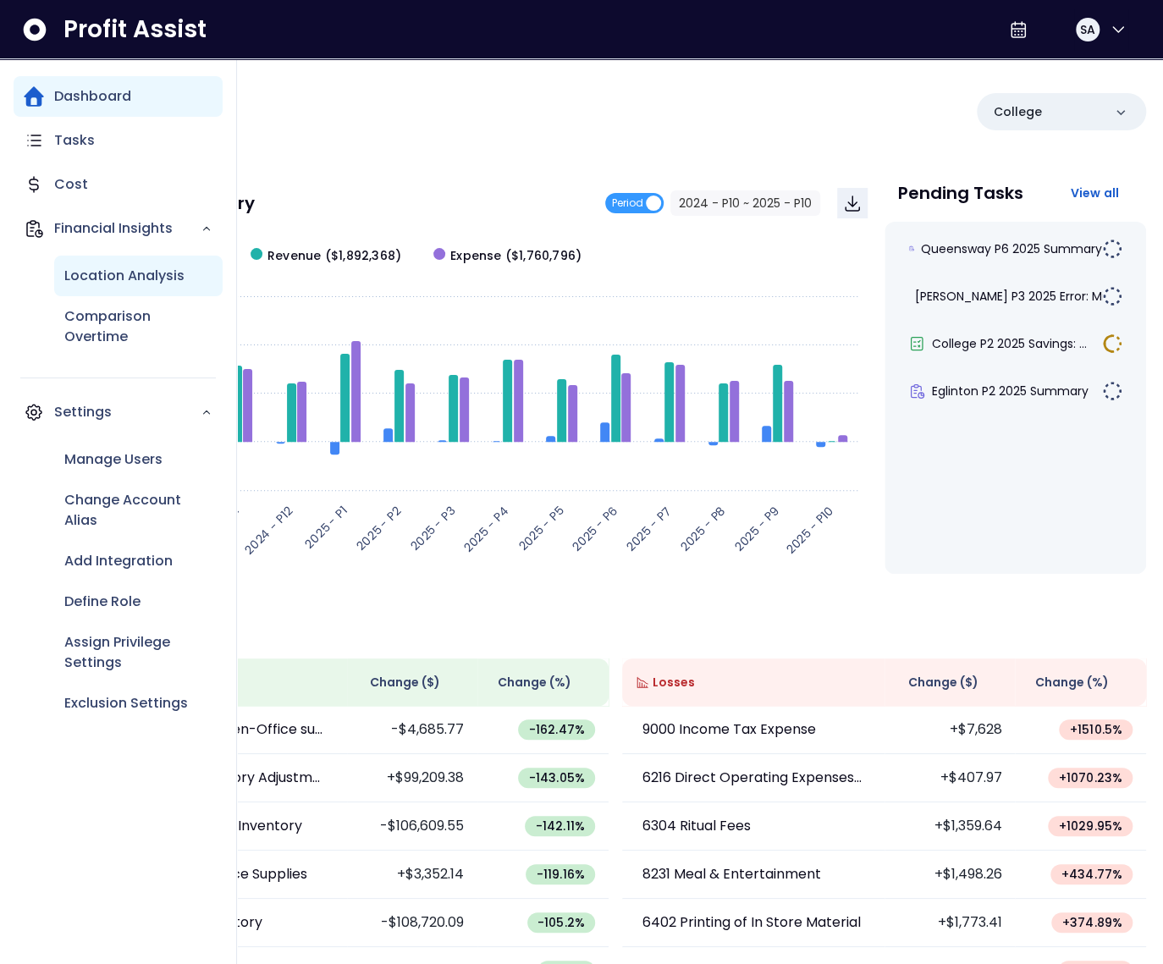
click at [95, 257] on div "Location Analysis" at bounding box center [138, 276] width 169 height 41
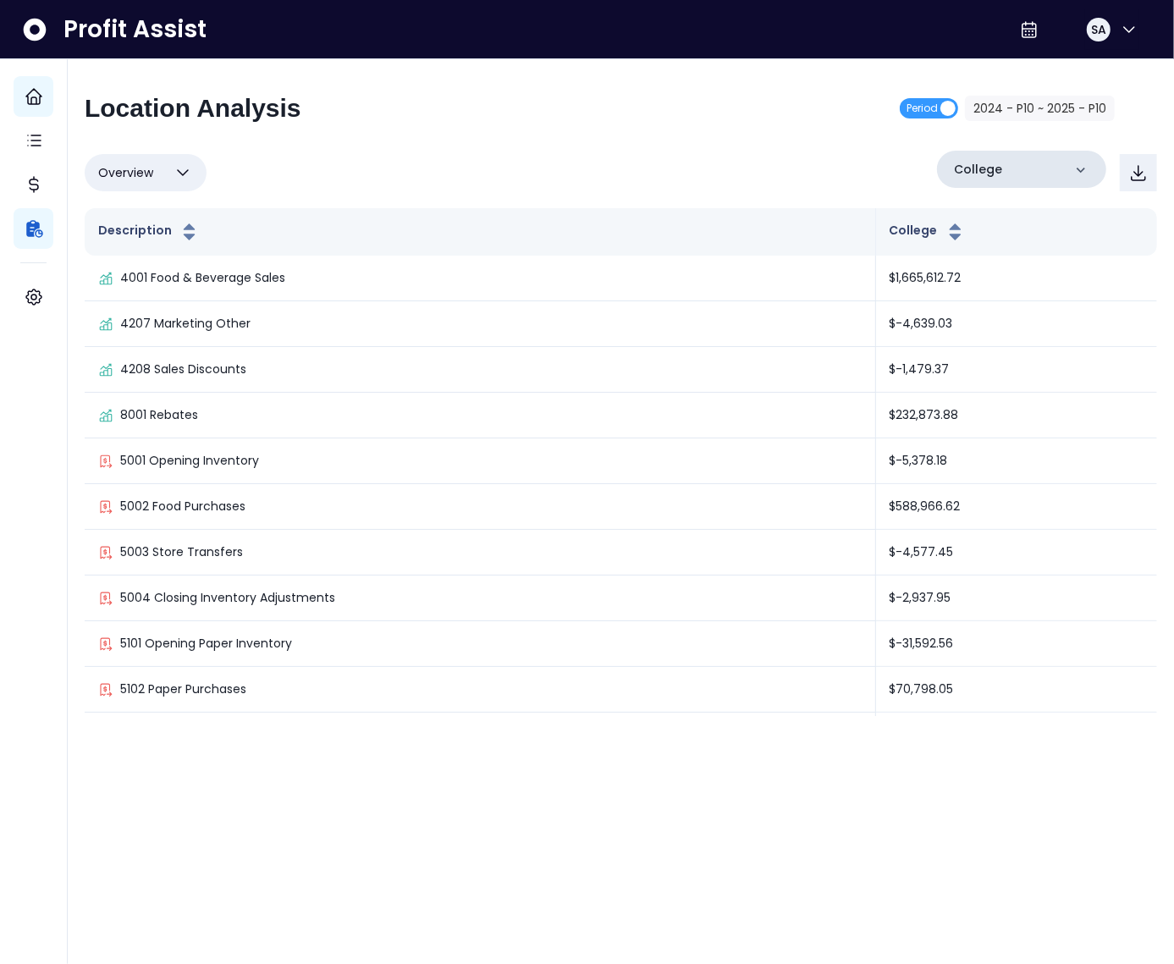
click at [978, 171] on p "College" at bounding box center [978, 170] width 48 height 18
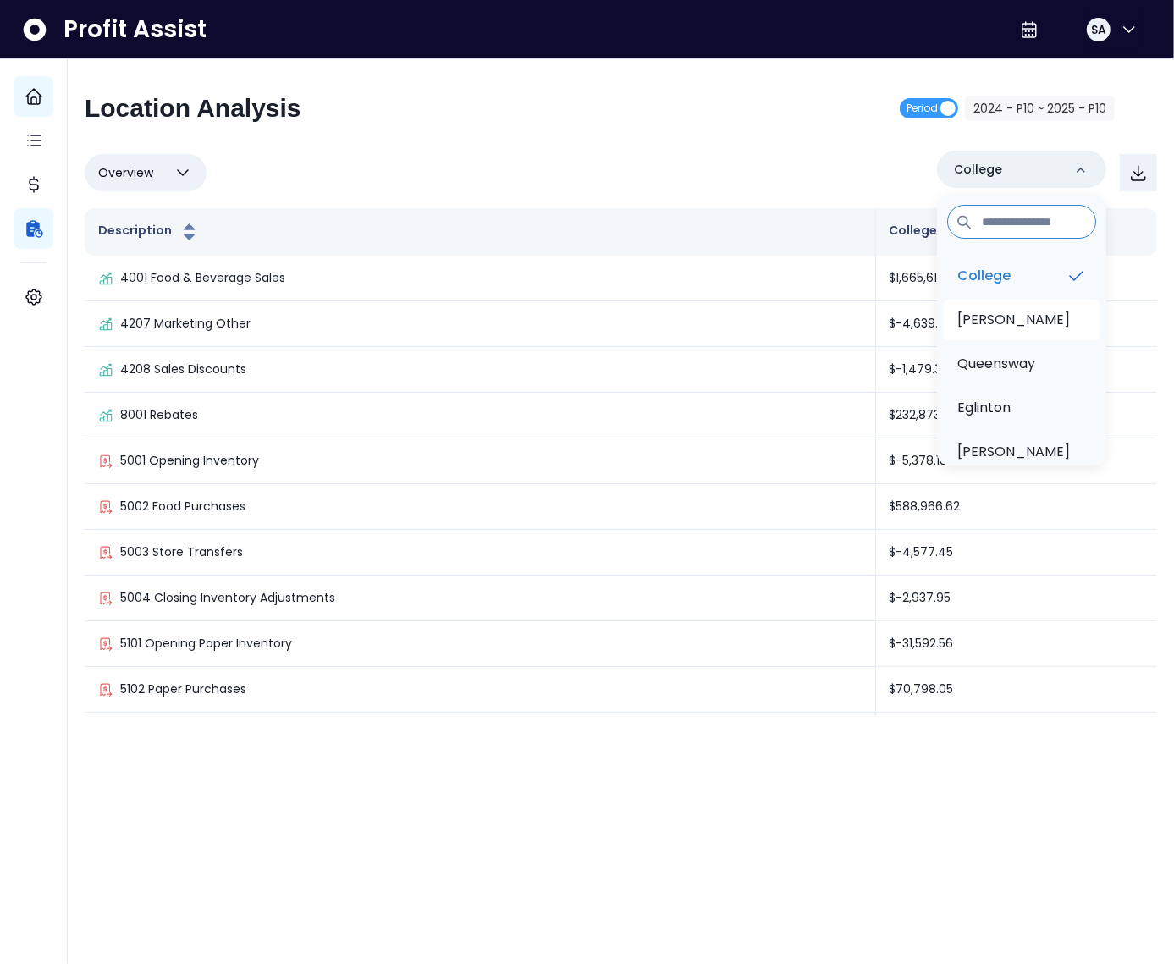
click at [977, 310] on p "[PERSON_NAME]" at bounding box center [1014, 320] width 113 height 20
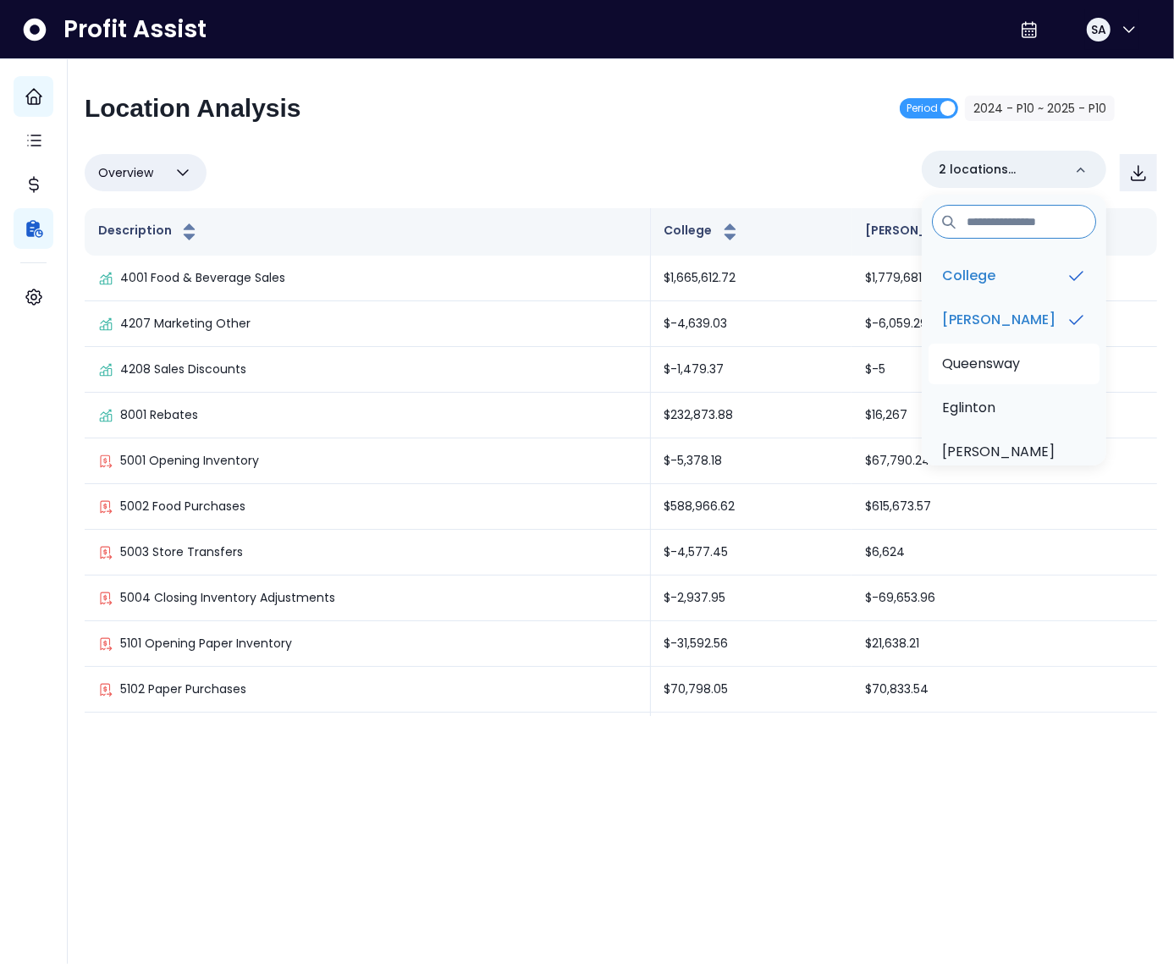
click at [995, 359] on p "Queensway" at bounding box center [981, 364] width 78 height 20
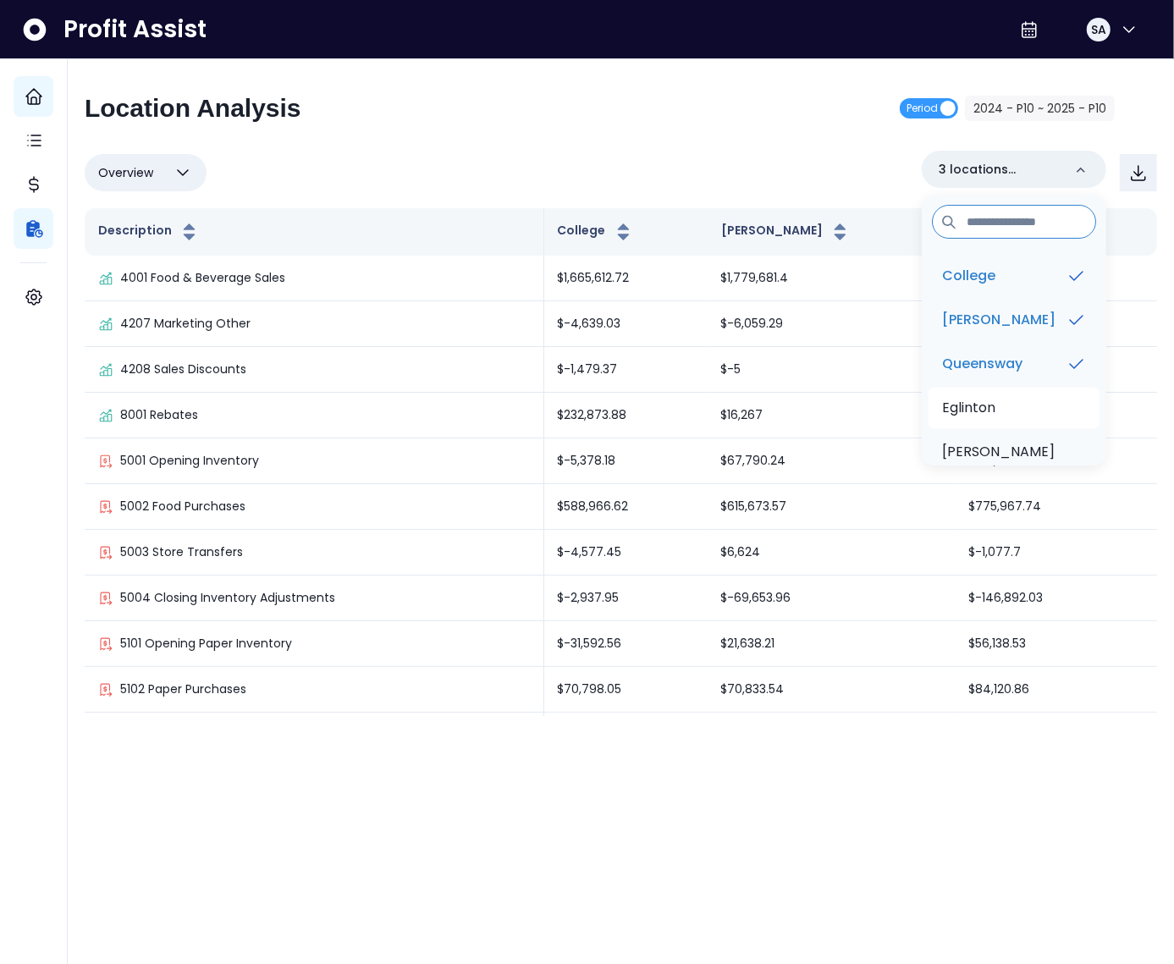
click at [986, 408] on p "Eglinton" at bounding box center [968, 408] width 53 height 20
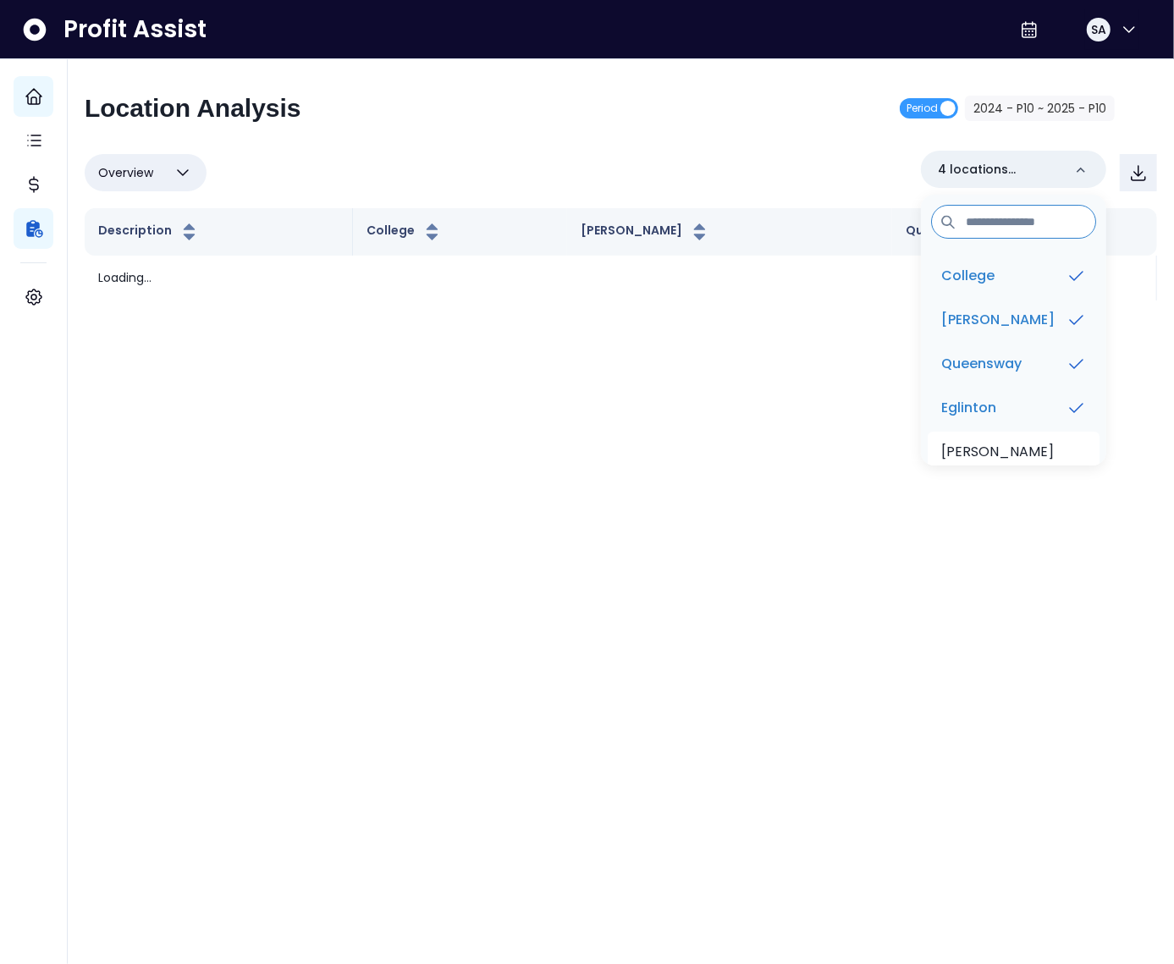
click at [983, 452] on p "[PERSON_NAME]" at bounding box center [998, 452] width 113 height 20
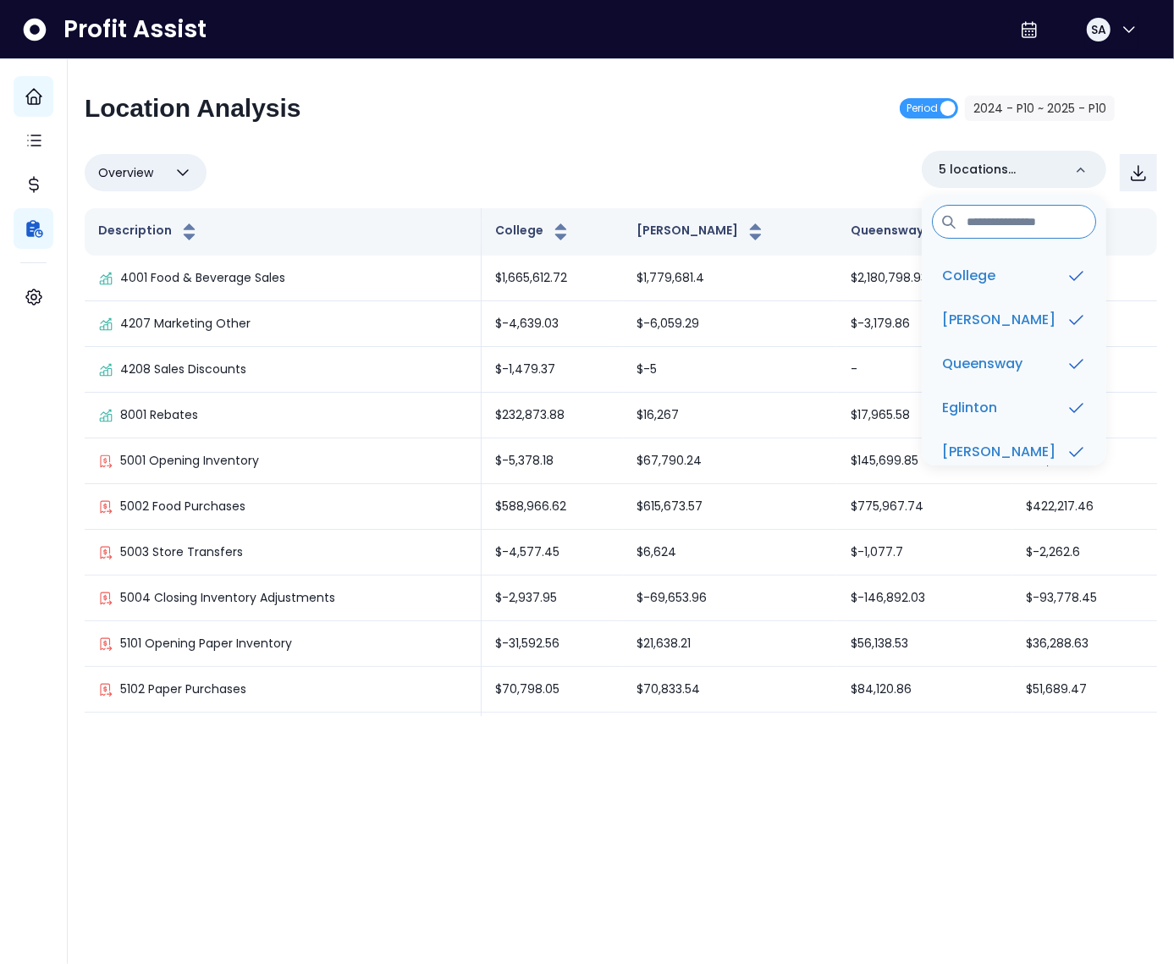
click at [572, 60] on div "Location Analysis Period 2024 - P10 ~ 2025 - P10 Overview Overview % of cost % …" at bounding box center [621, 396] width 1107 height 674
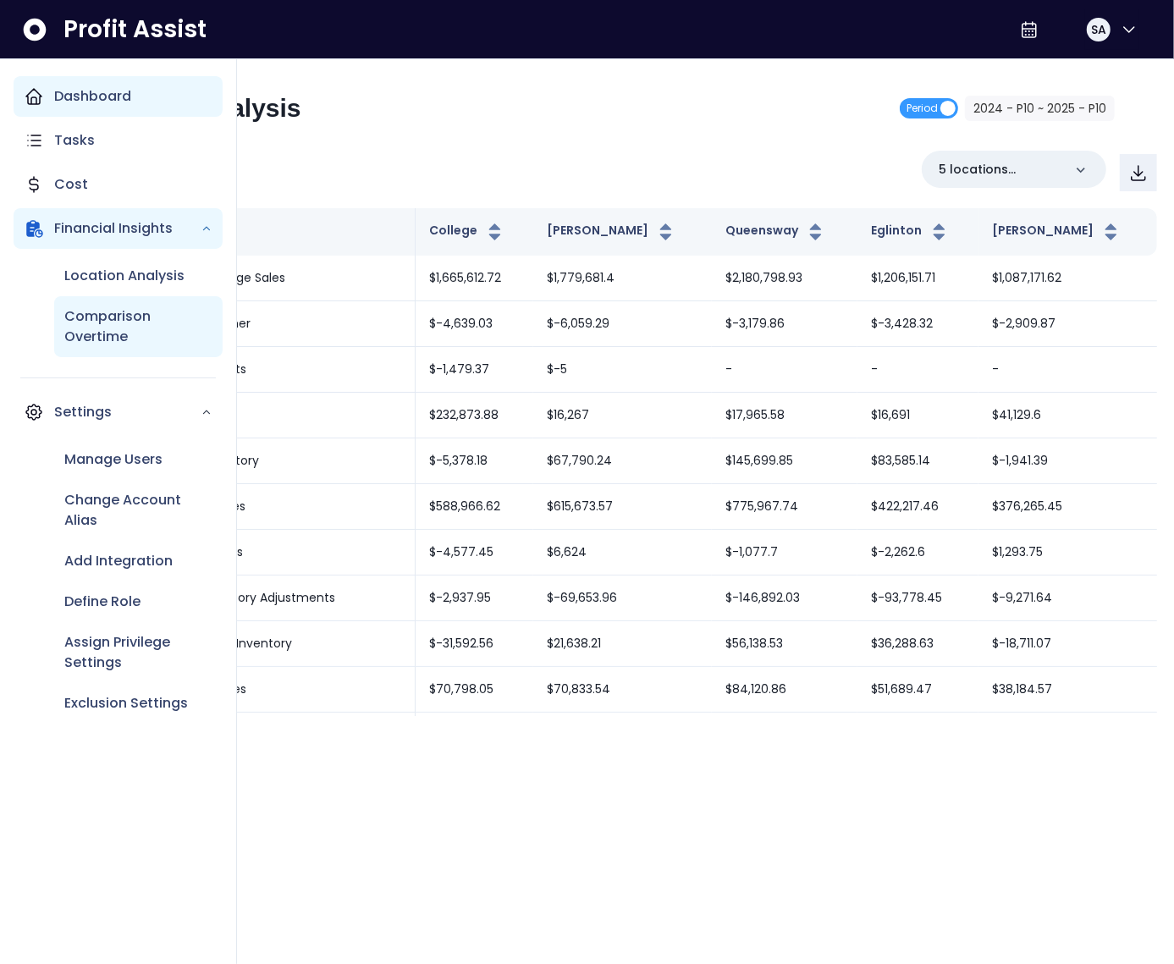
click at [119, 330] on p "Comparison Overtime" at bounding box center [138, 327] width 148 height 41
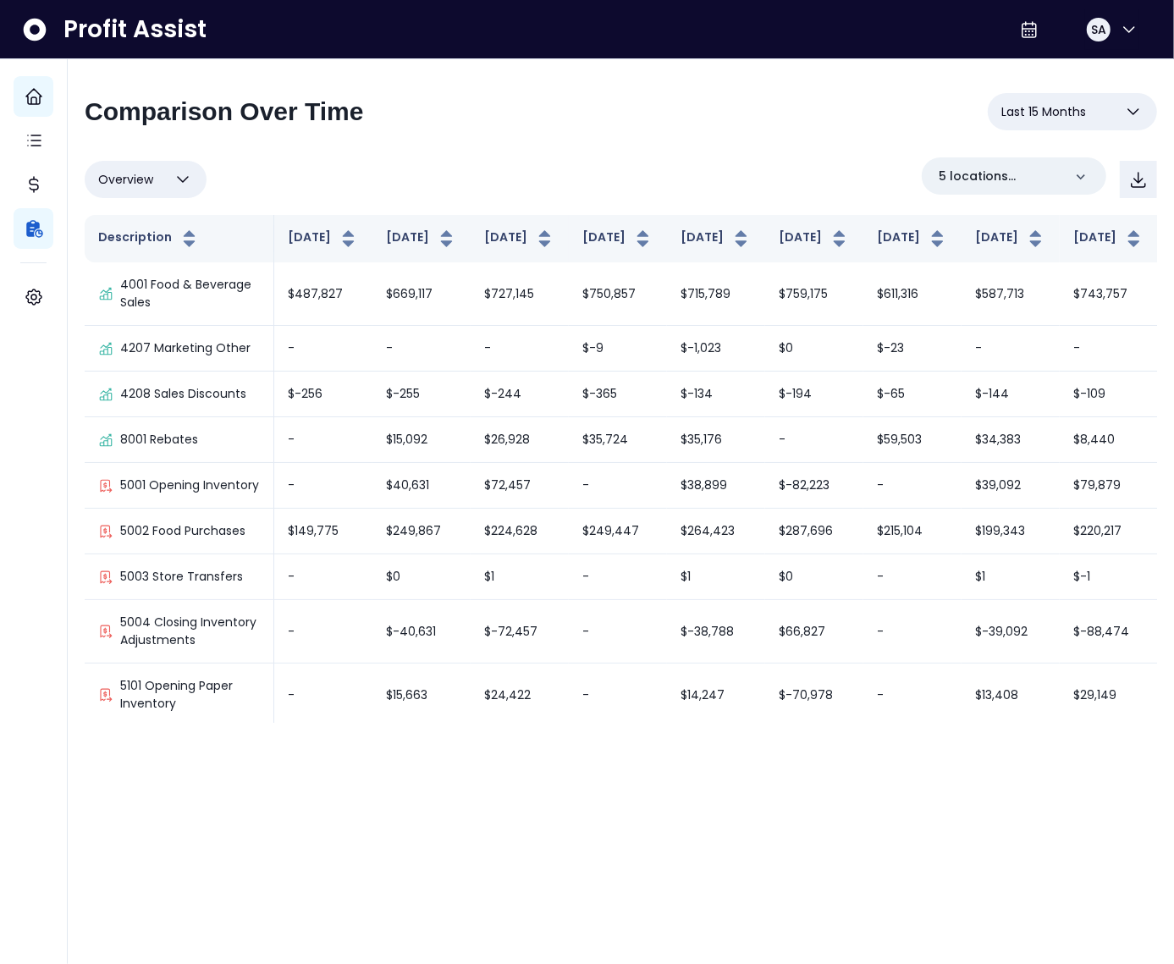
click at [1053, 106] on span "Last 15 Months" at bounding box center [1044, 112] width 85 height 20
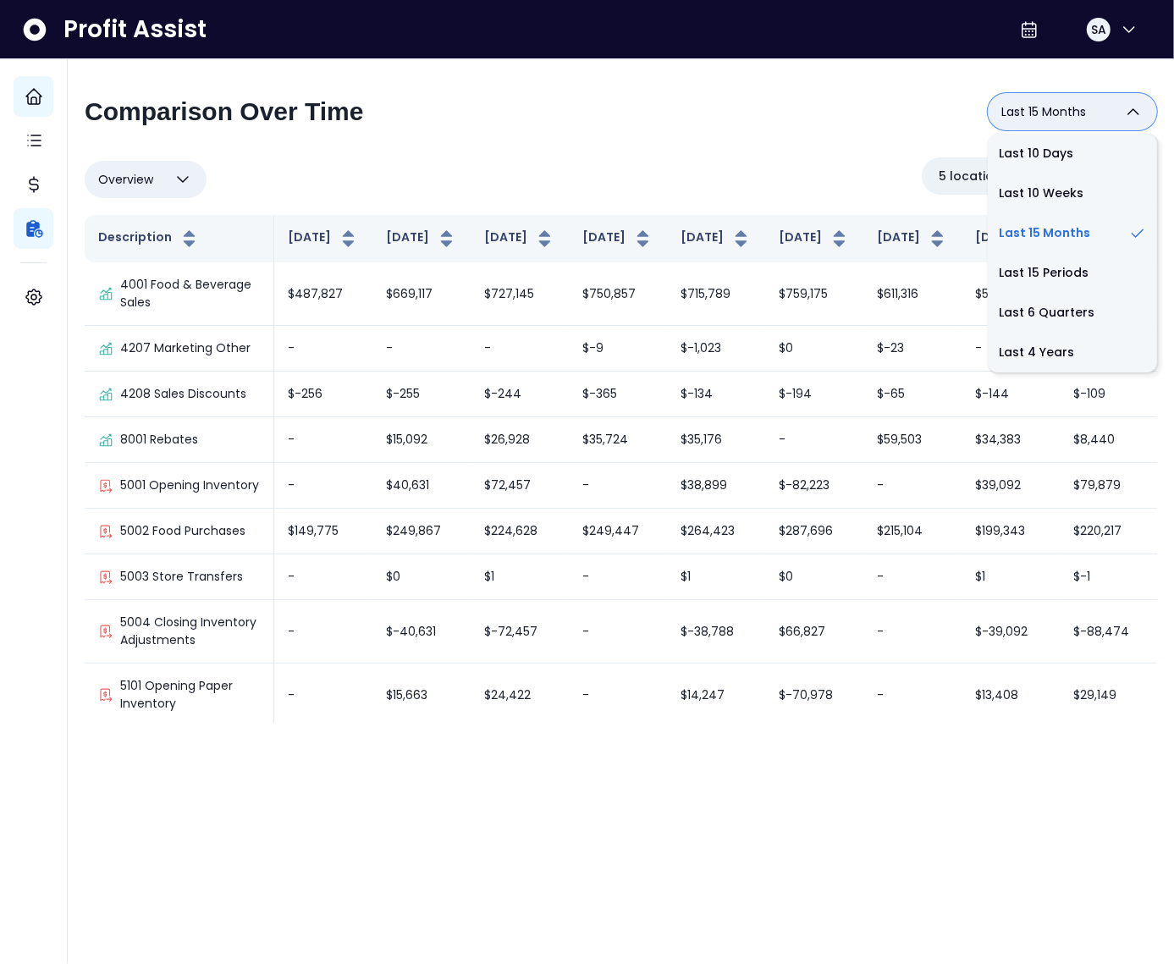
click at [664, 188] on div "Overview Overview % of cost % of sales % of budget ******** 5 locations selected" at bounding box center [621, 179] width 1073 height 44
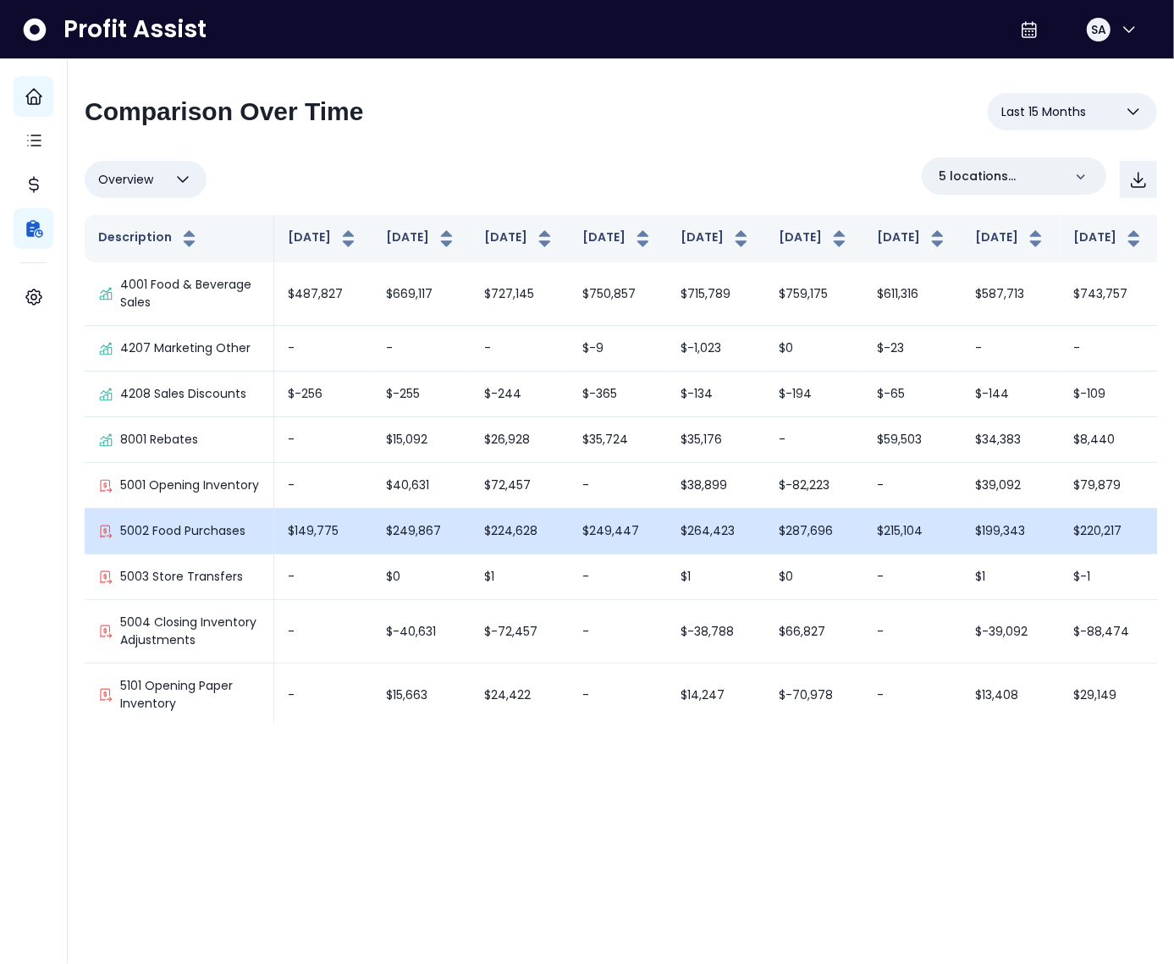
click at [471, 547] on td "$224,628" at bounding box center [520, 532] width 98 height 46
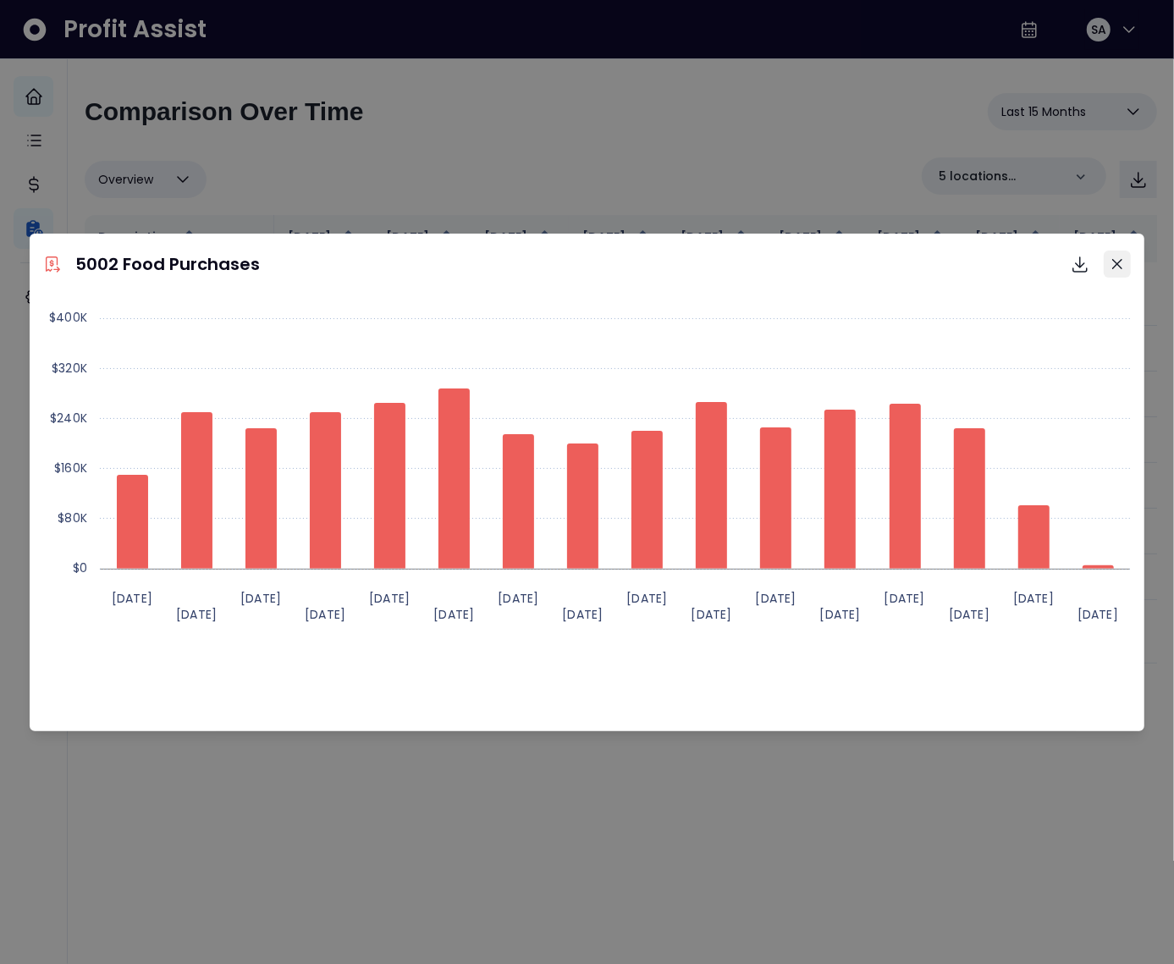
click at [1113, 269] on button "Close" at bounding box center [1117, 264] width 27 height 27
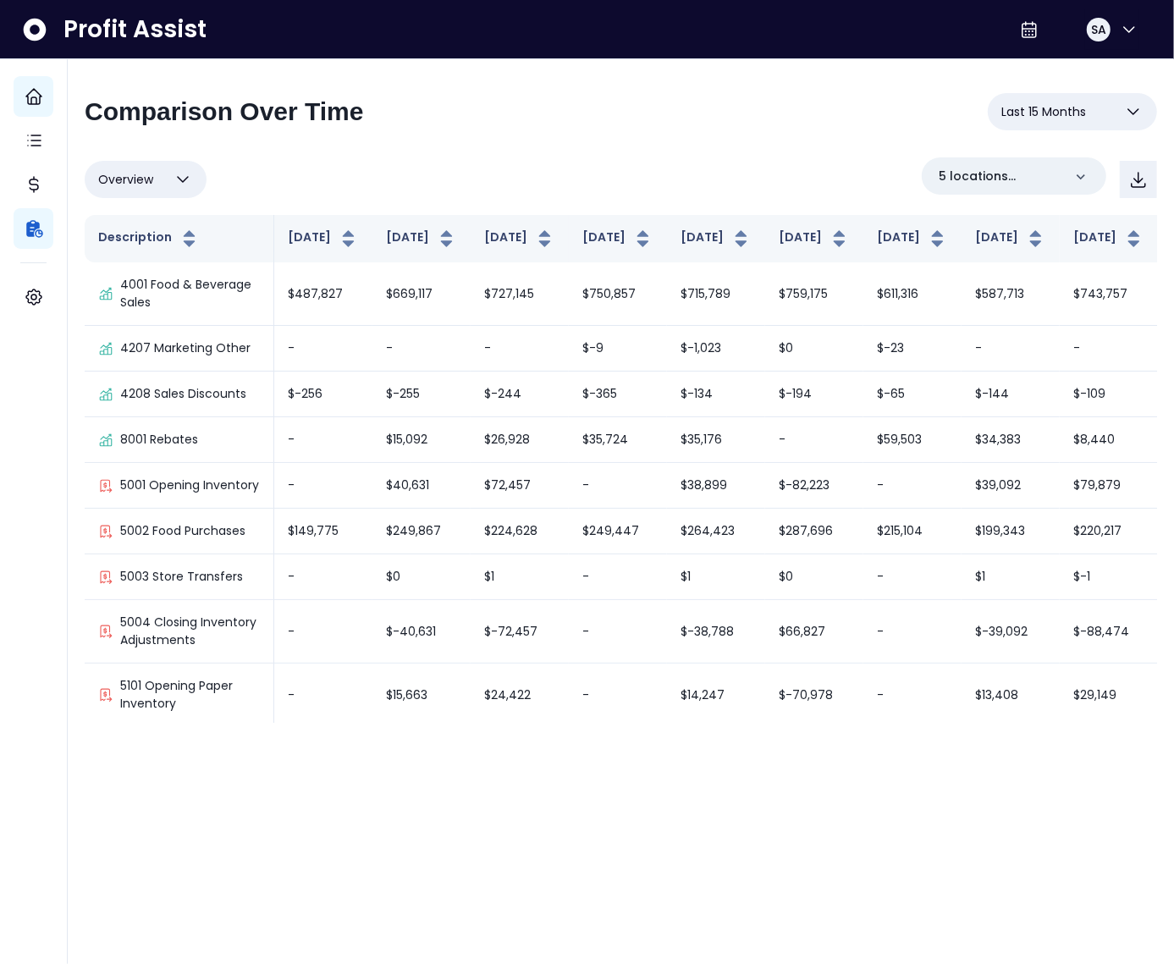
click at [163, 188] on button "Overview" at bounding box center [146, 179] width 122 height 37
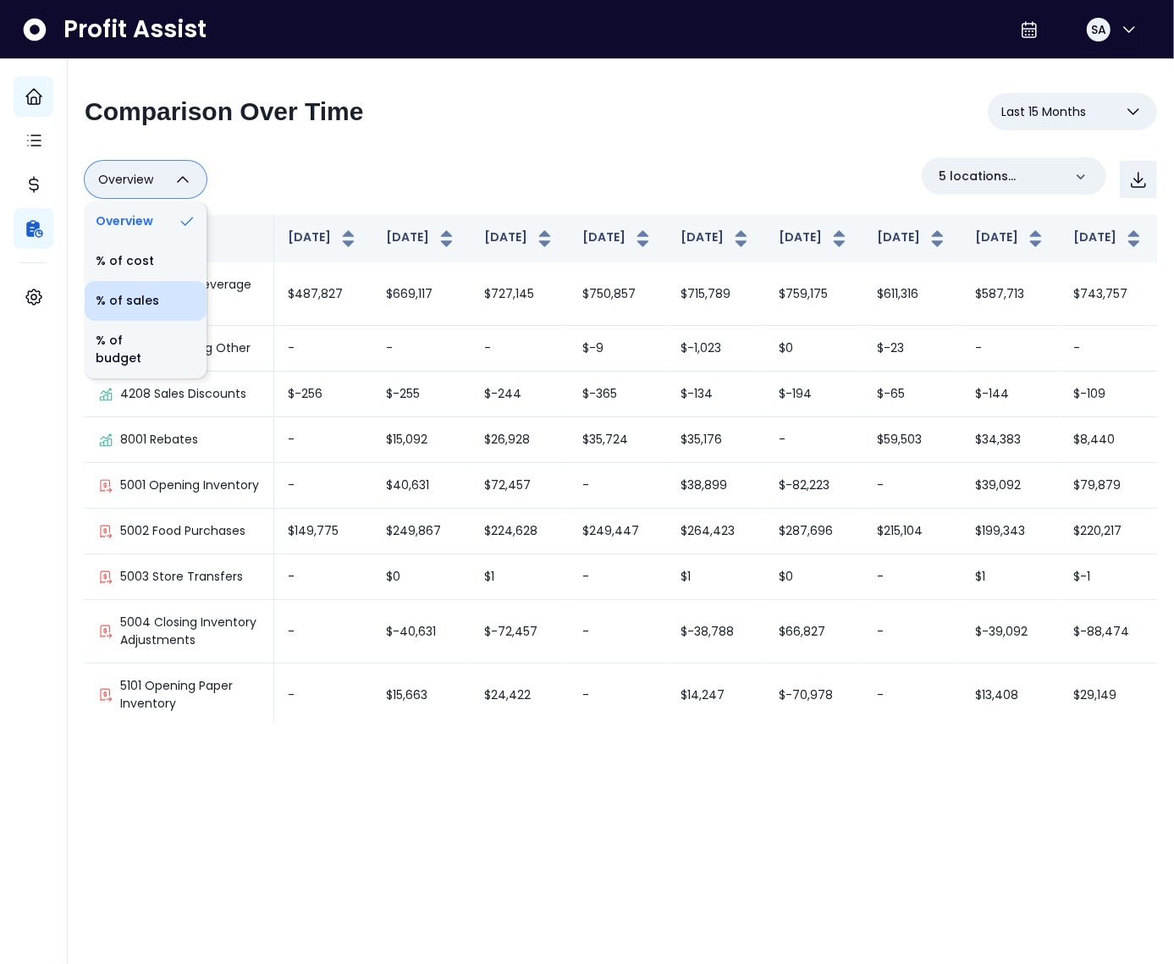
click at [142, 290] on li "% of sales" at bounding box center [146, 301] width 122 height 40
type input "*********"
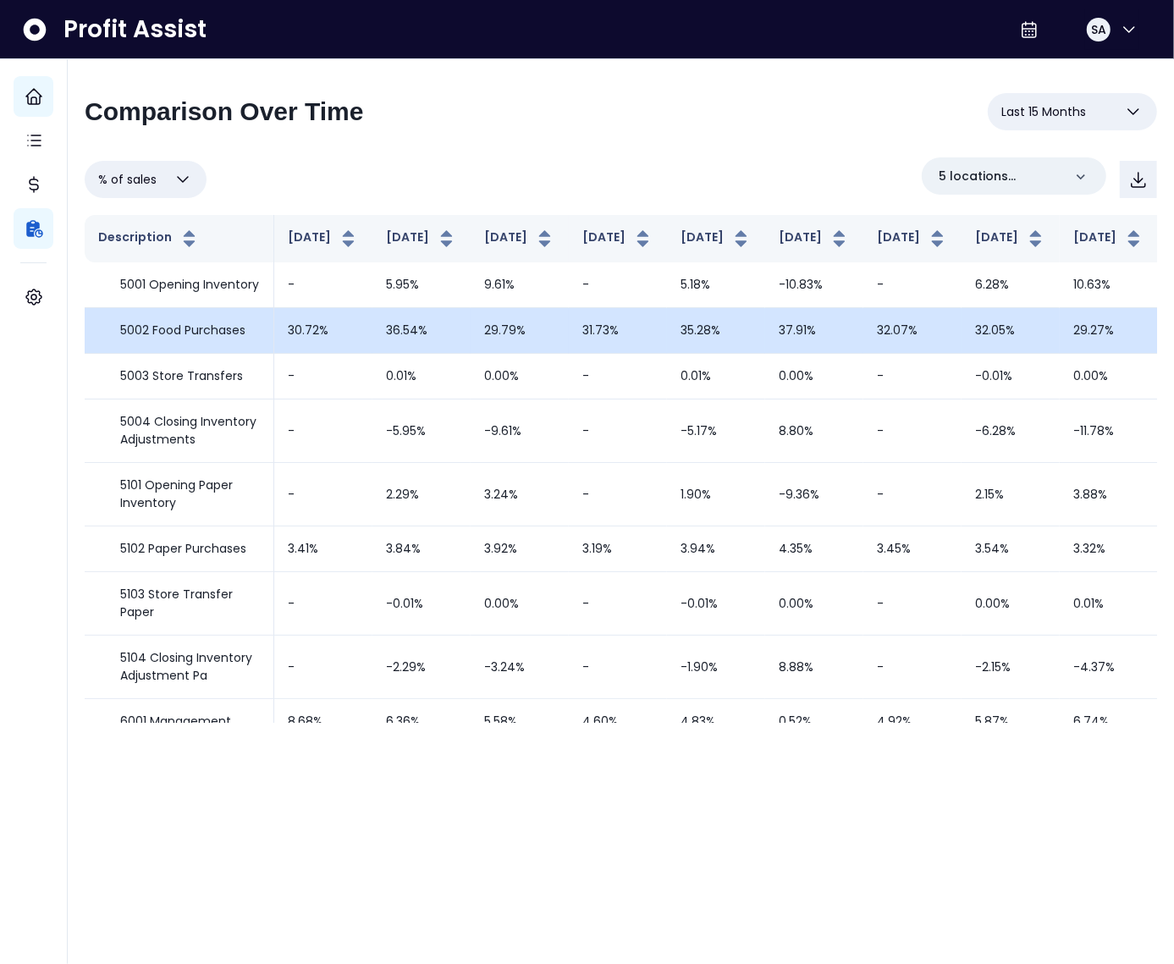
click at [373, 351] on td "36.54%" at bounding box center [422, 331] width 98 height 46
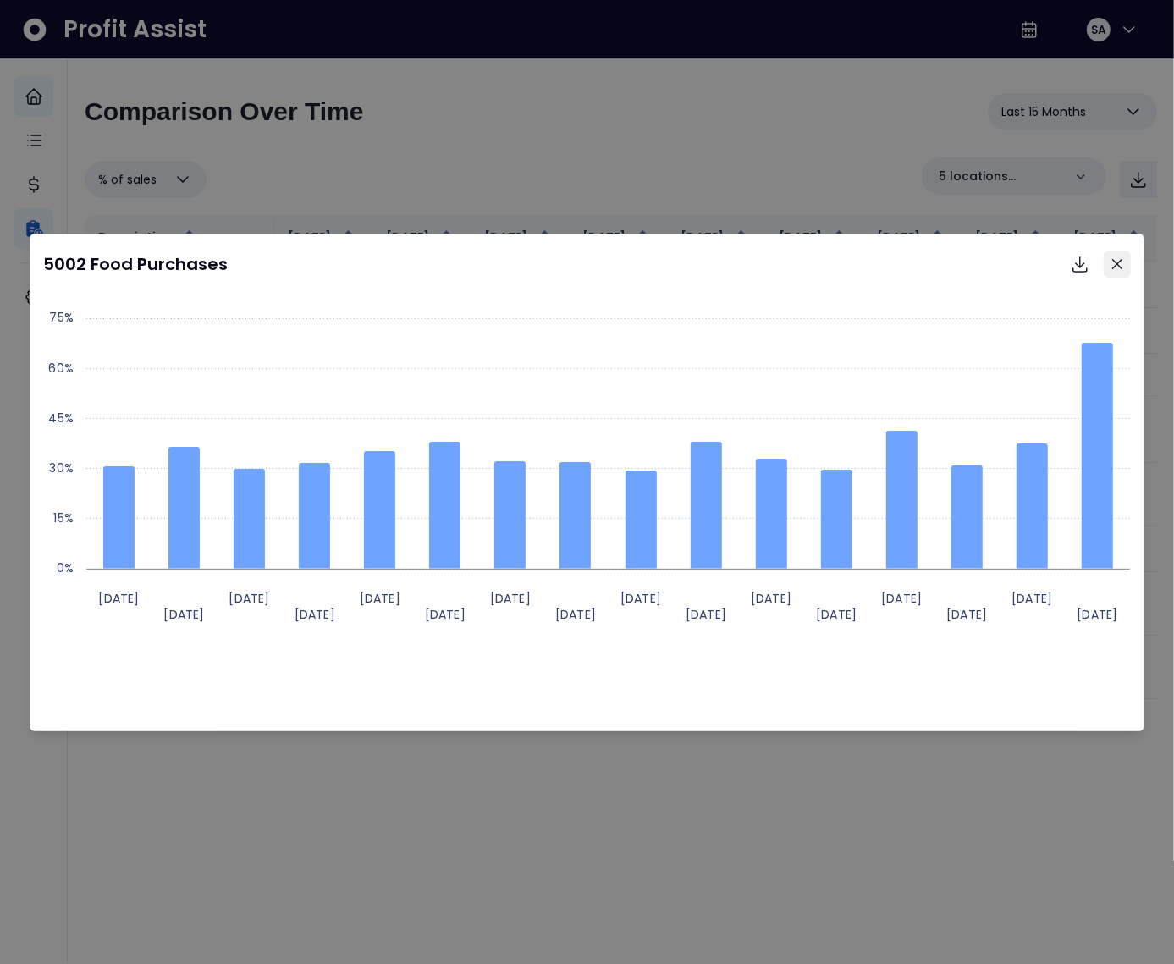
click at [1126, 258] on button "Close" at bounding box center [1117, 264] width 27 height 27
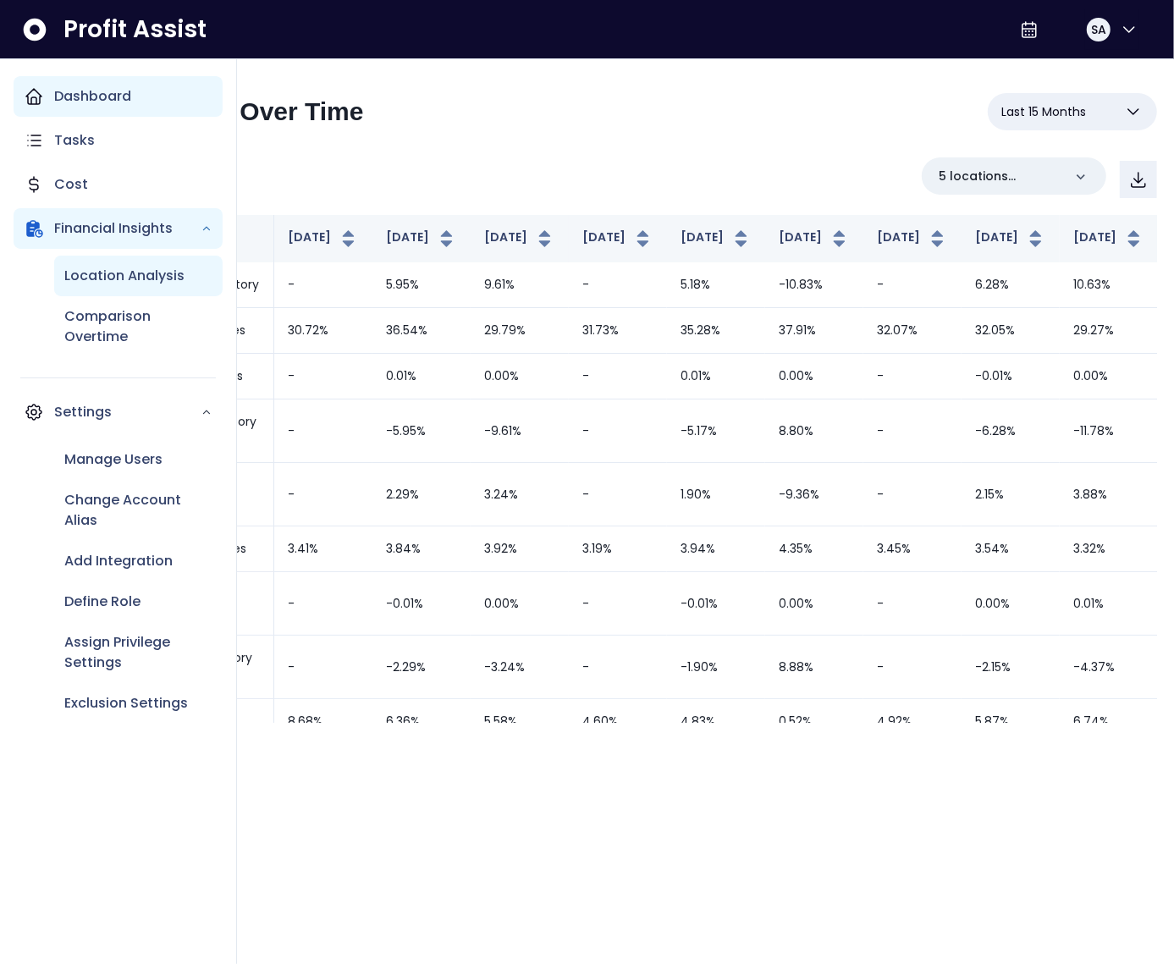
click at [57, 260] on div "Location Analysis" at bounding box center [138, 276] width 169 height 41
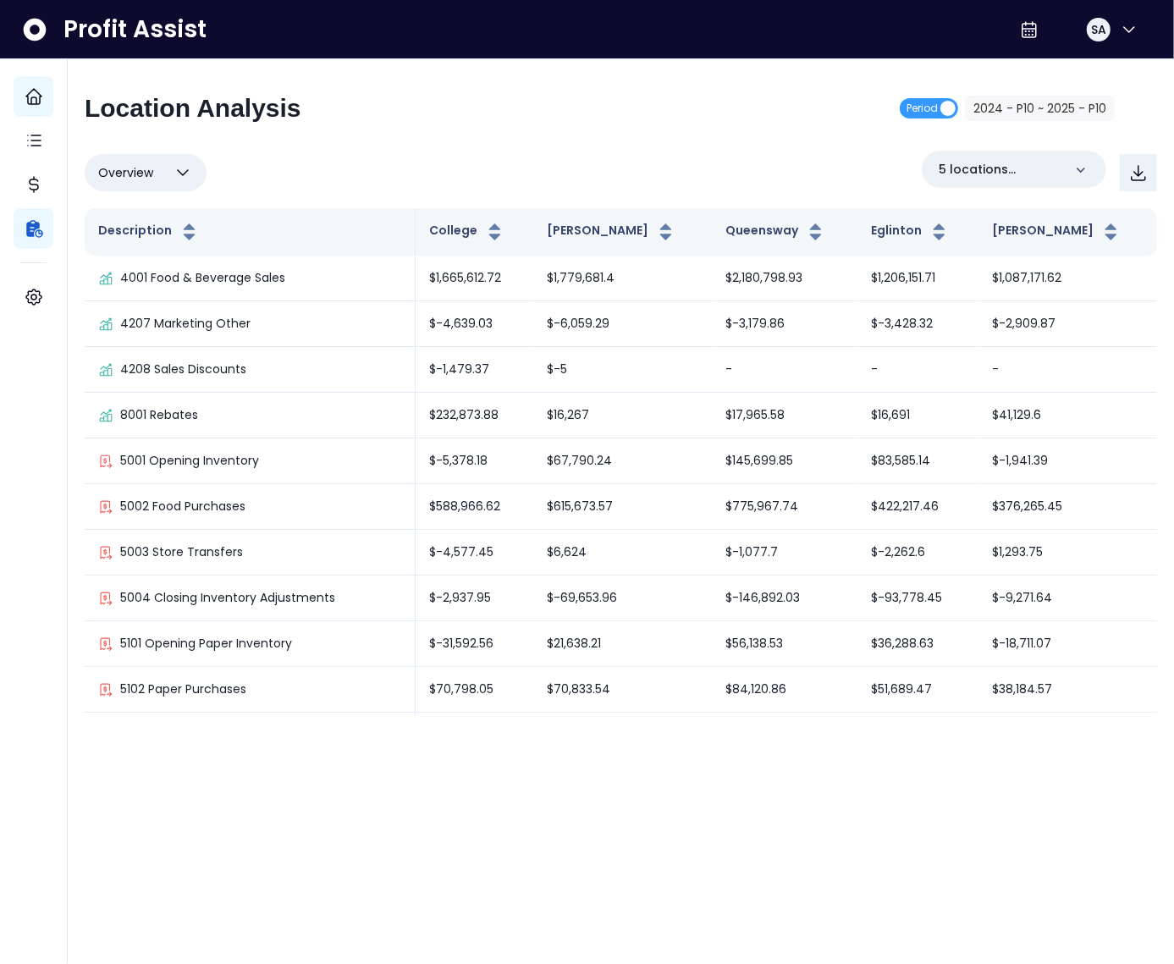
click at [118, 160] on button "Overview" at bounding box center [146, 172] width 122 height 37
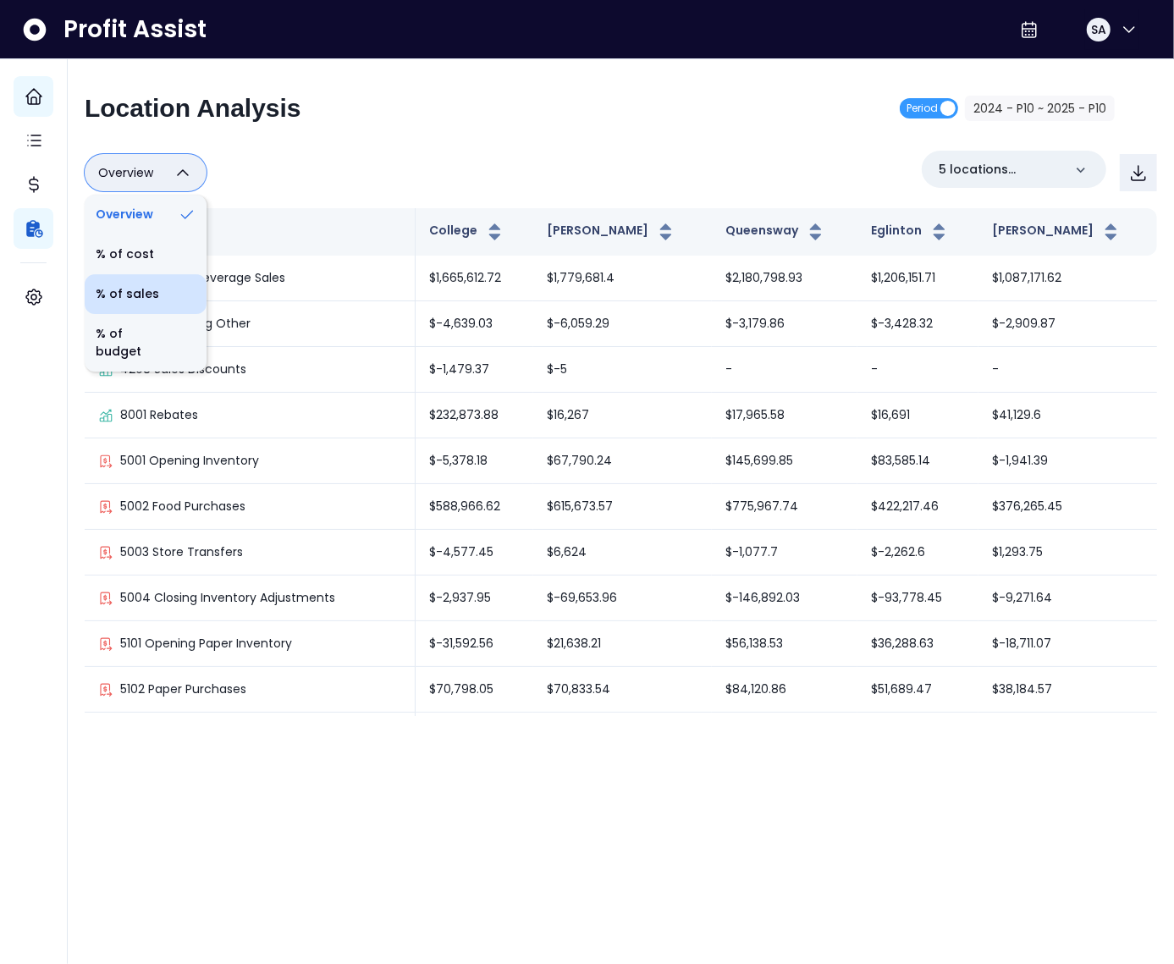
click at [146, 291] on li "% of sales" at bounding box center [146, 294] width 122 height 40
type input "*********"
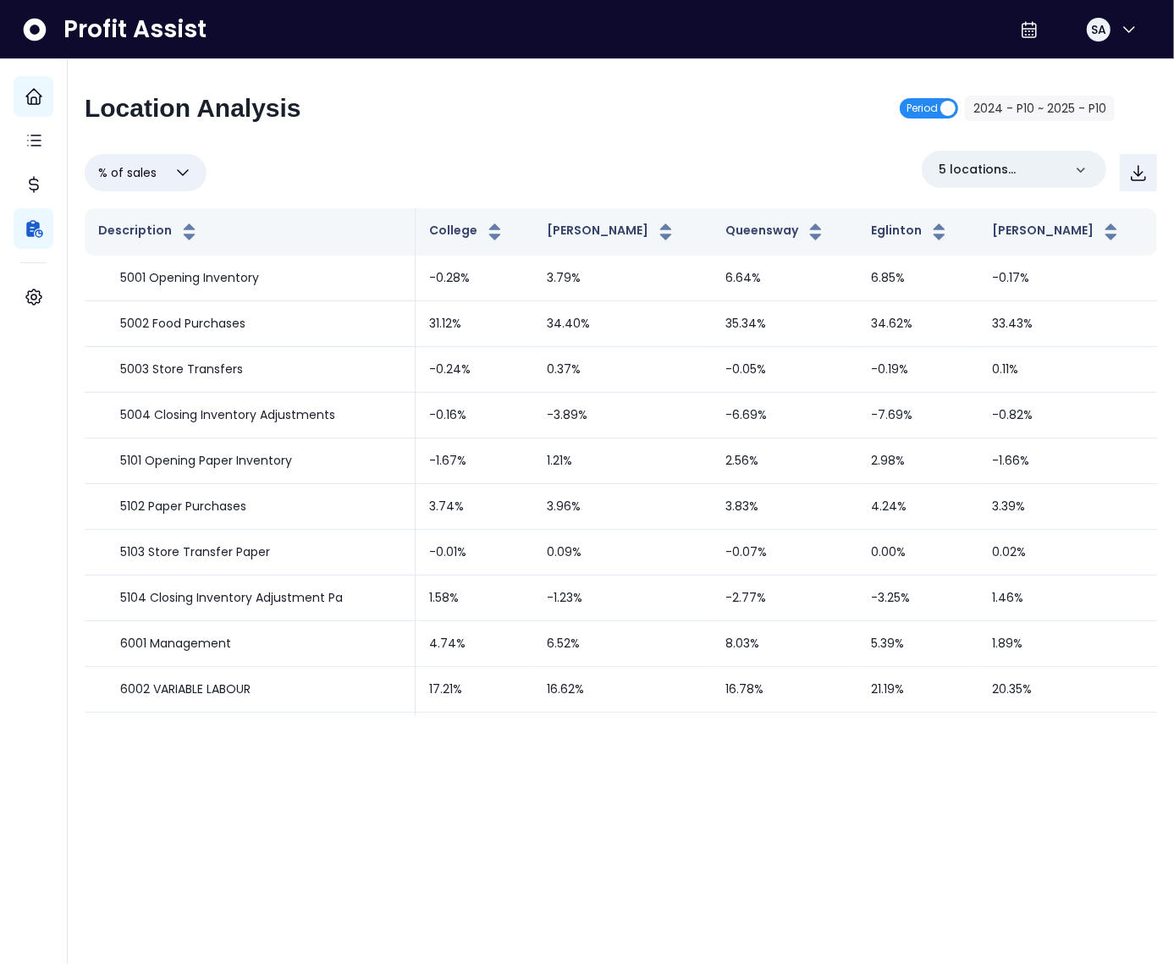
click at [910, 107] on span "Period" at bounding box center [922, 108] width 31 height 20
click at [1097, 108] on icon "calendar" at bounding box center [1101, 108] width 12 height 12
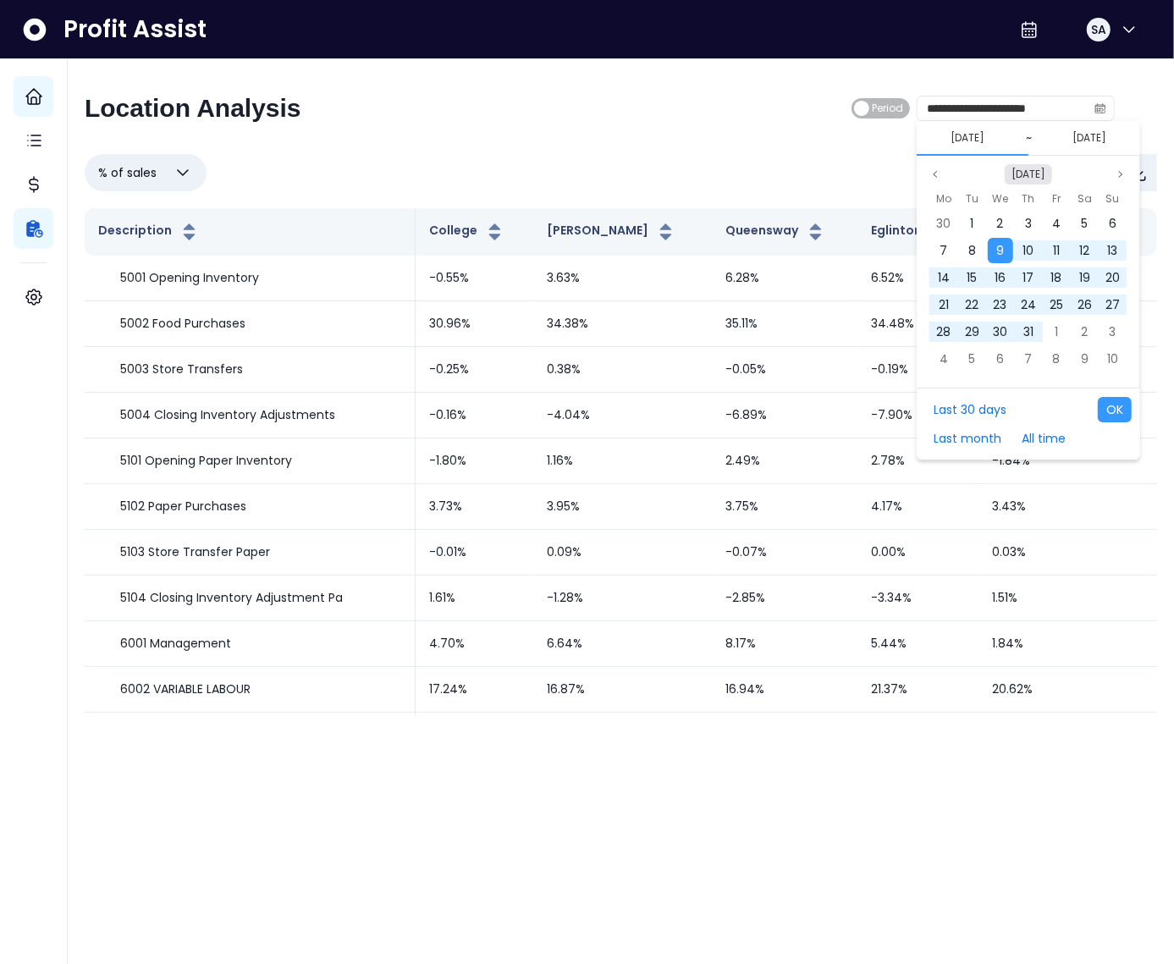
click at [1015, 169] on button "[DATE]" at bounding box center [1028, 174] width 47 height 20
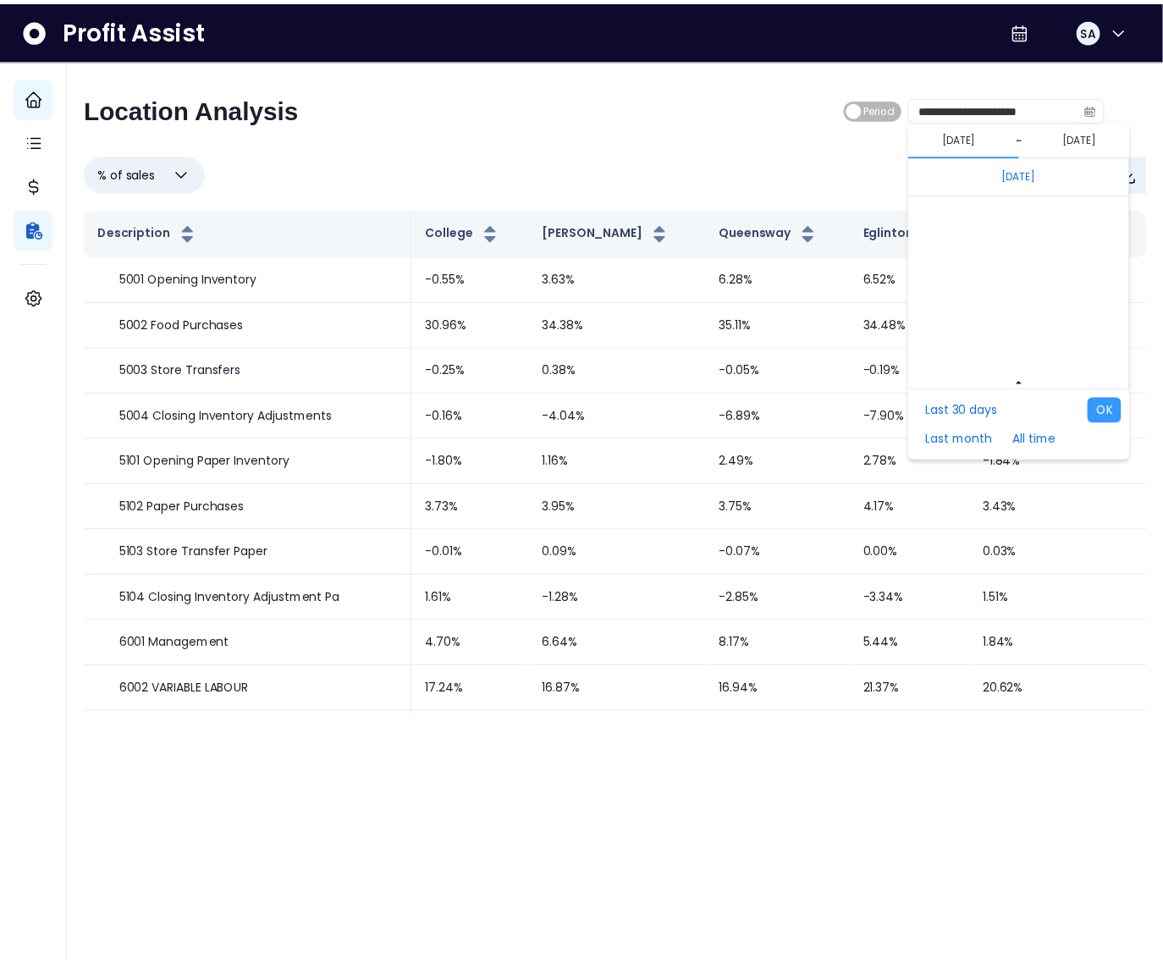
scroll to position [11339, 0]
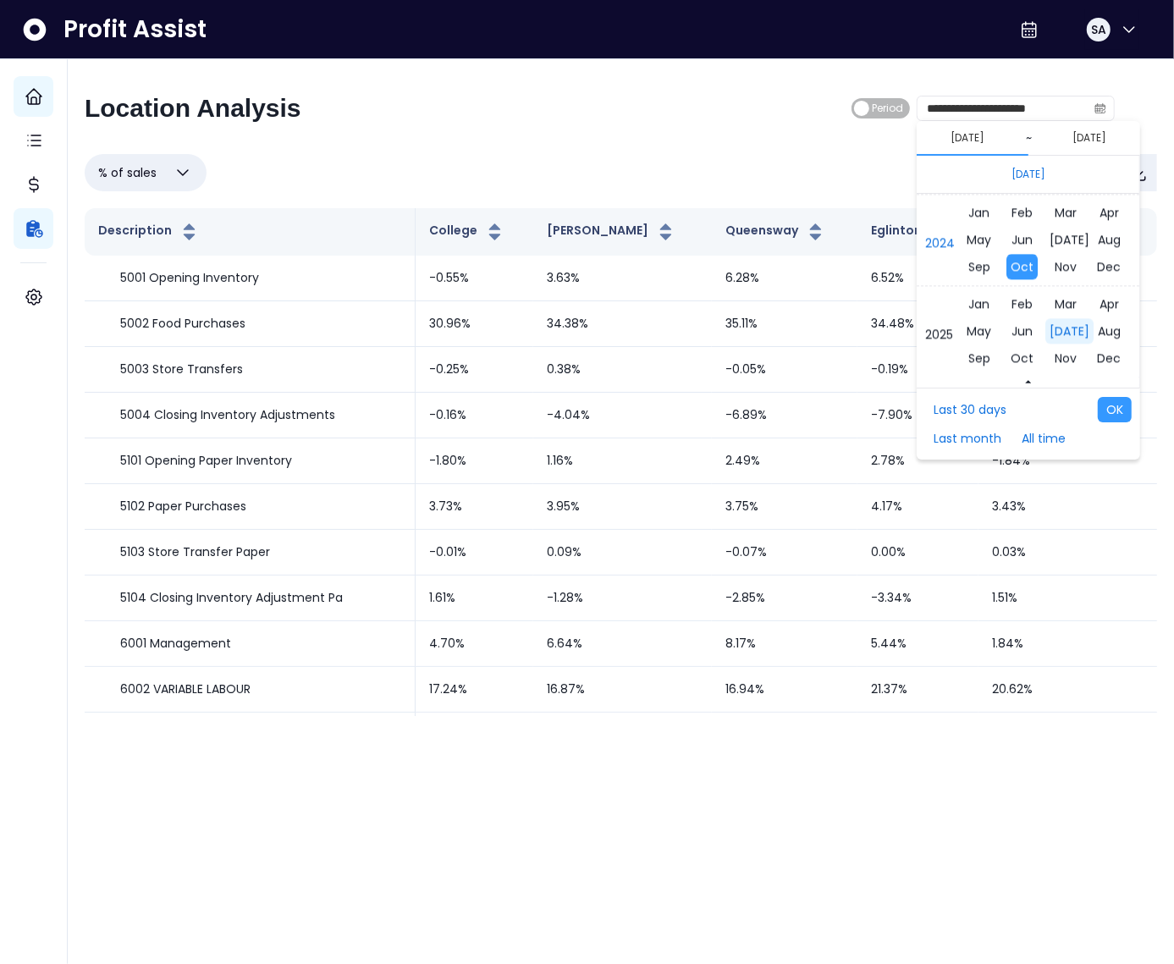
click at [1051, 331] on span "[DATE]" at bounding box center [1070, 330] width 48 height 25
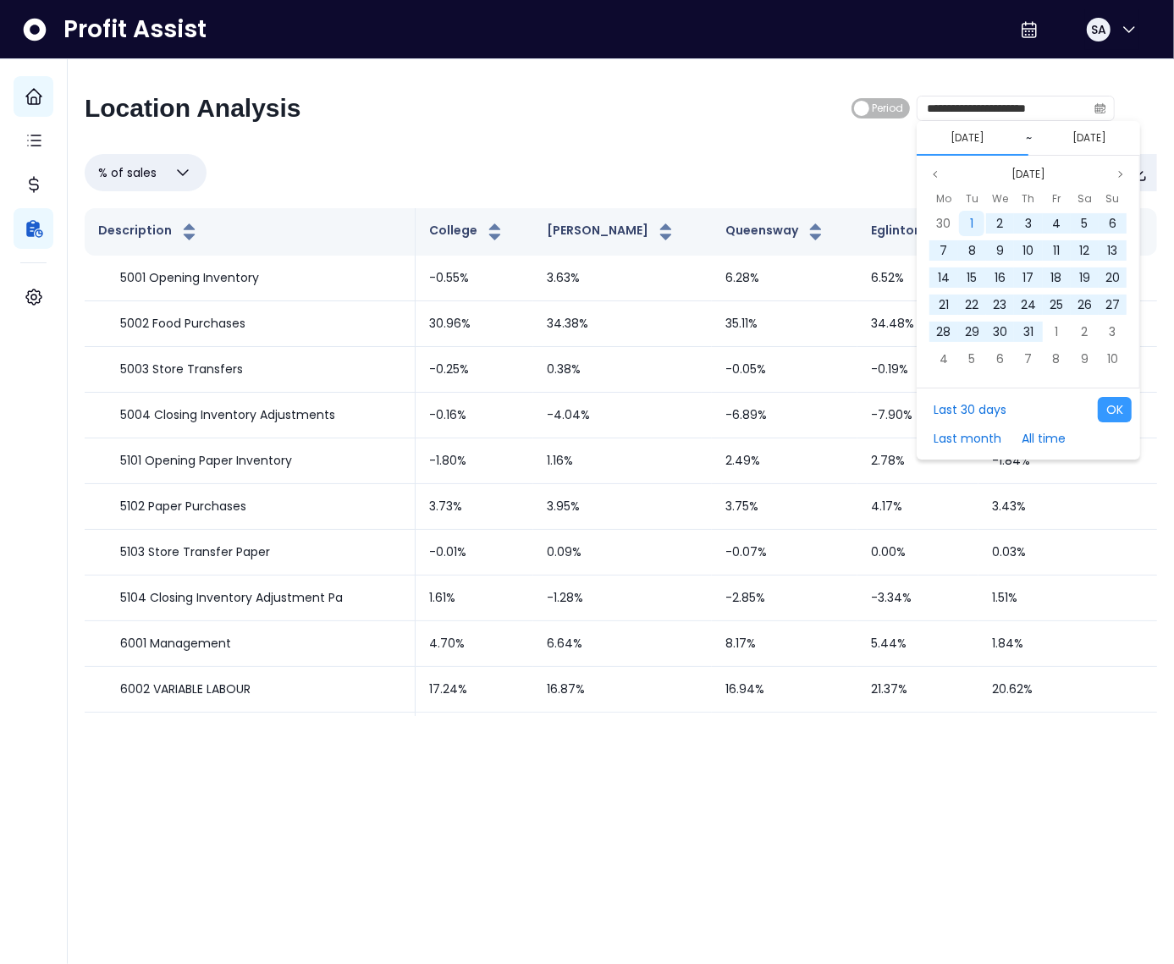
click at [967, 220] on div "1" at bounding box center [971, 223] width 25 height 25
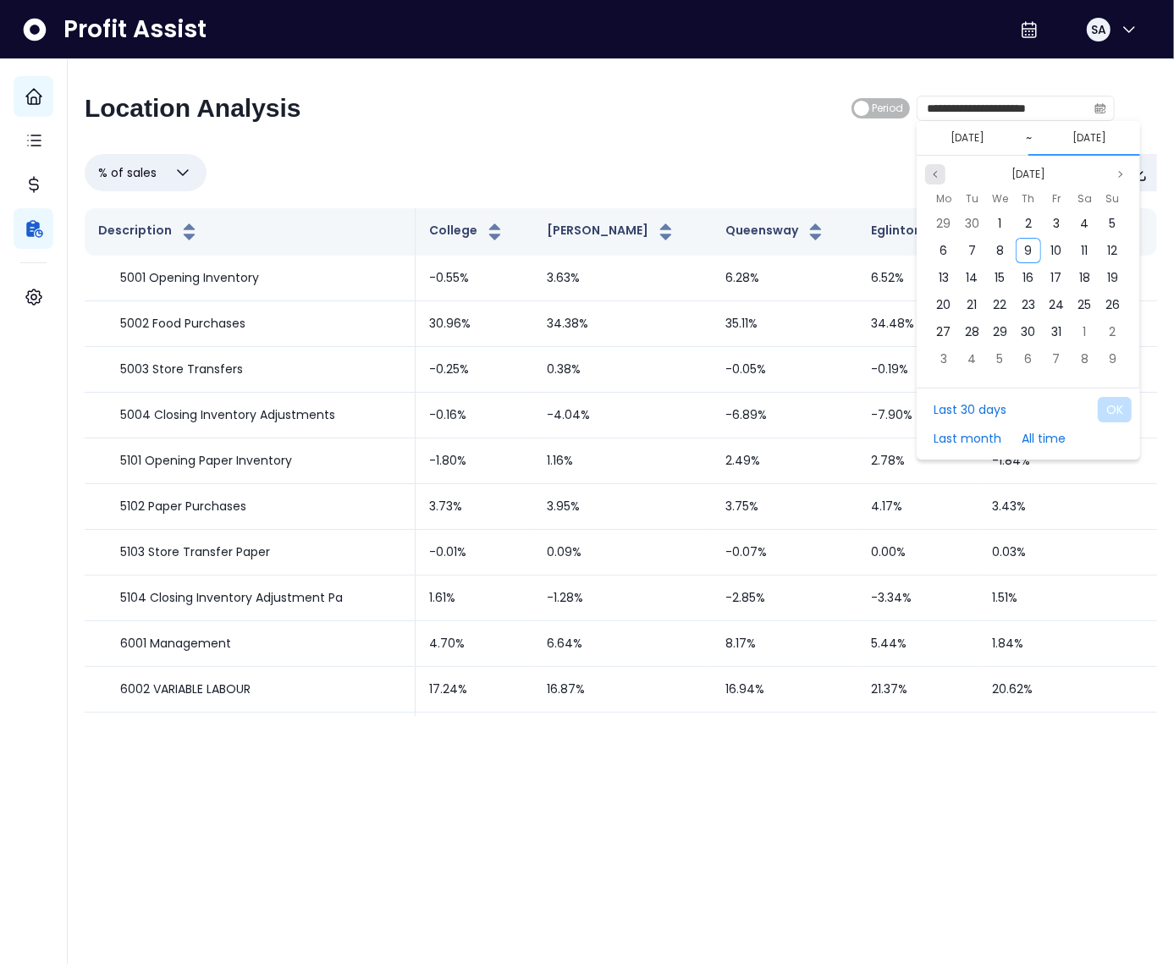
click at [933, 169] on icon "page previous" at bounding box center [936, 174] width 10 height 10
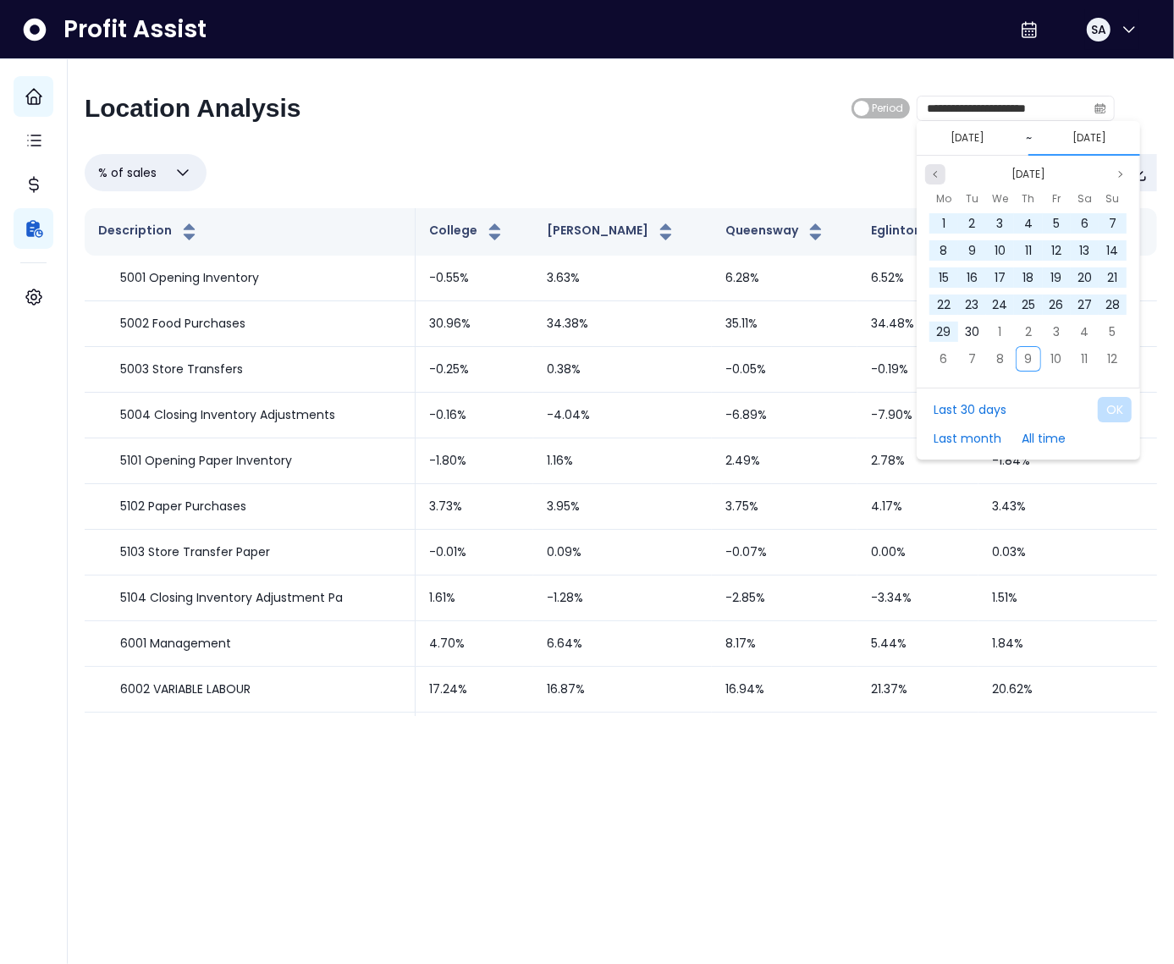
click at [933, 169] on icon "page previous" at bounding box center [936, 174] width 10 height 10
click at [1101, 324] on div "31" at bounding box center [1113, 331] width 25 height 25
click at [1117, 414] on button "OK" at bounding box center [1115, 409] width 34 height 25
type input "**********"
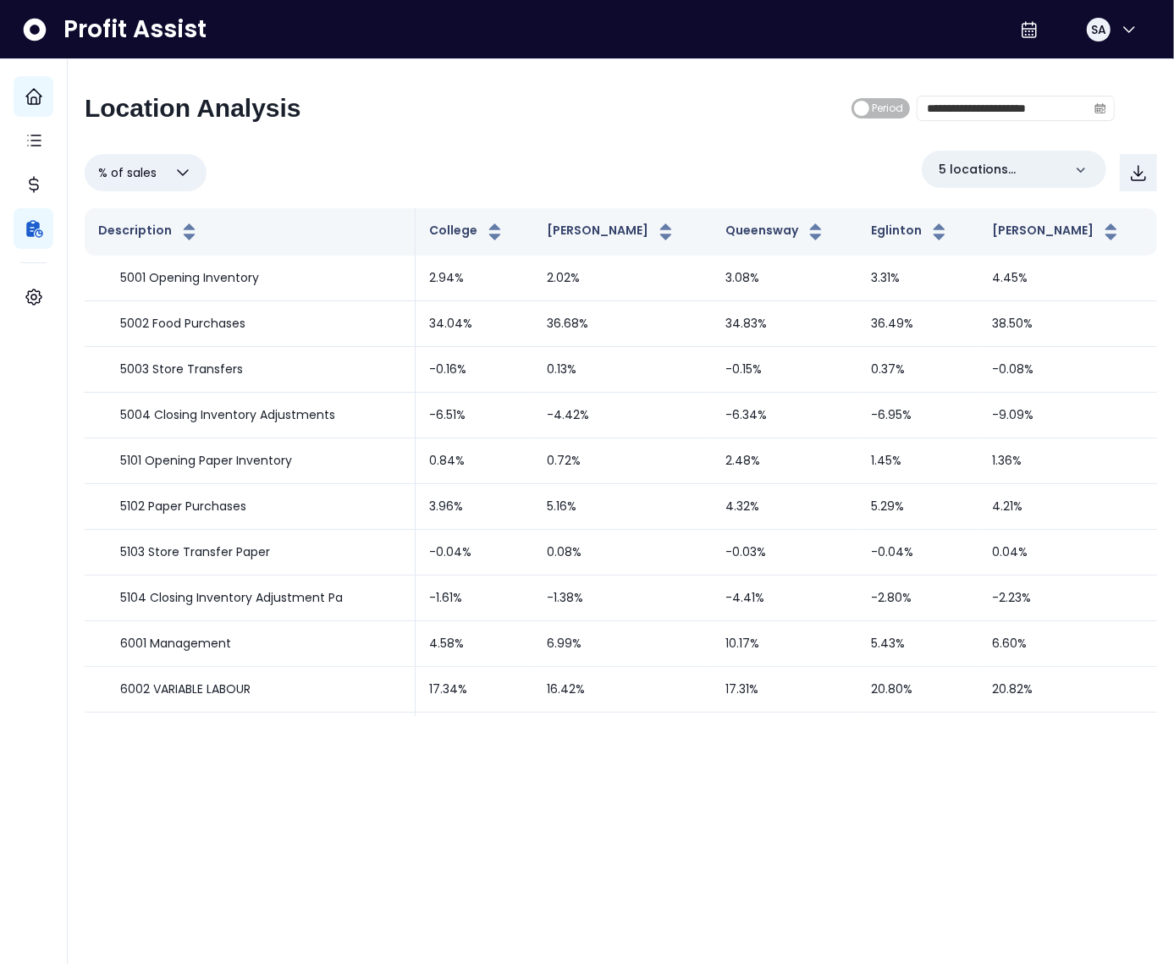
click at [497, 148] on div "**********" at bounding box center [621, 404] width 1073 height 623
click at [1150, 178] on button "button" at bounding box center [1138, 172] width 37 height 37
click at [480, 111] on div "**********" at bounding box center [600, 115] width 1031 height 44
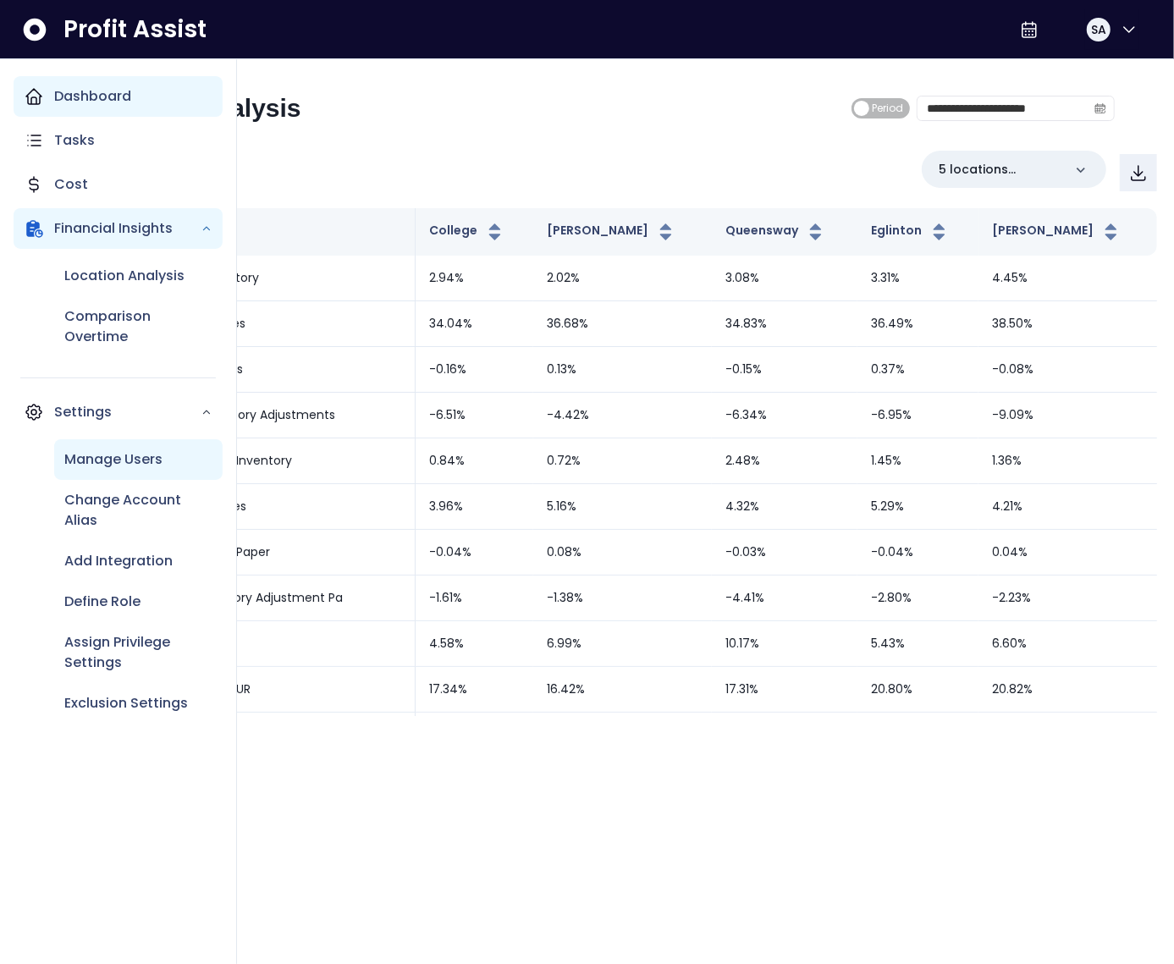
click at [94, 465] on p "Manage Users" at bounding box center [113, 460] width 98 height 20
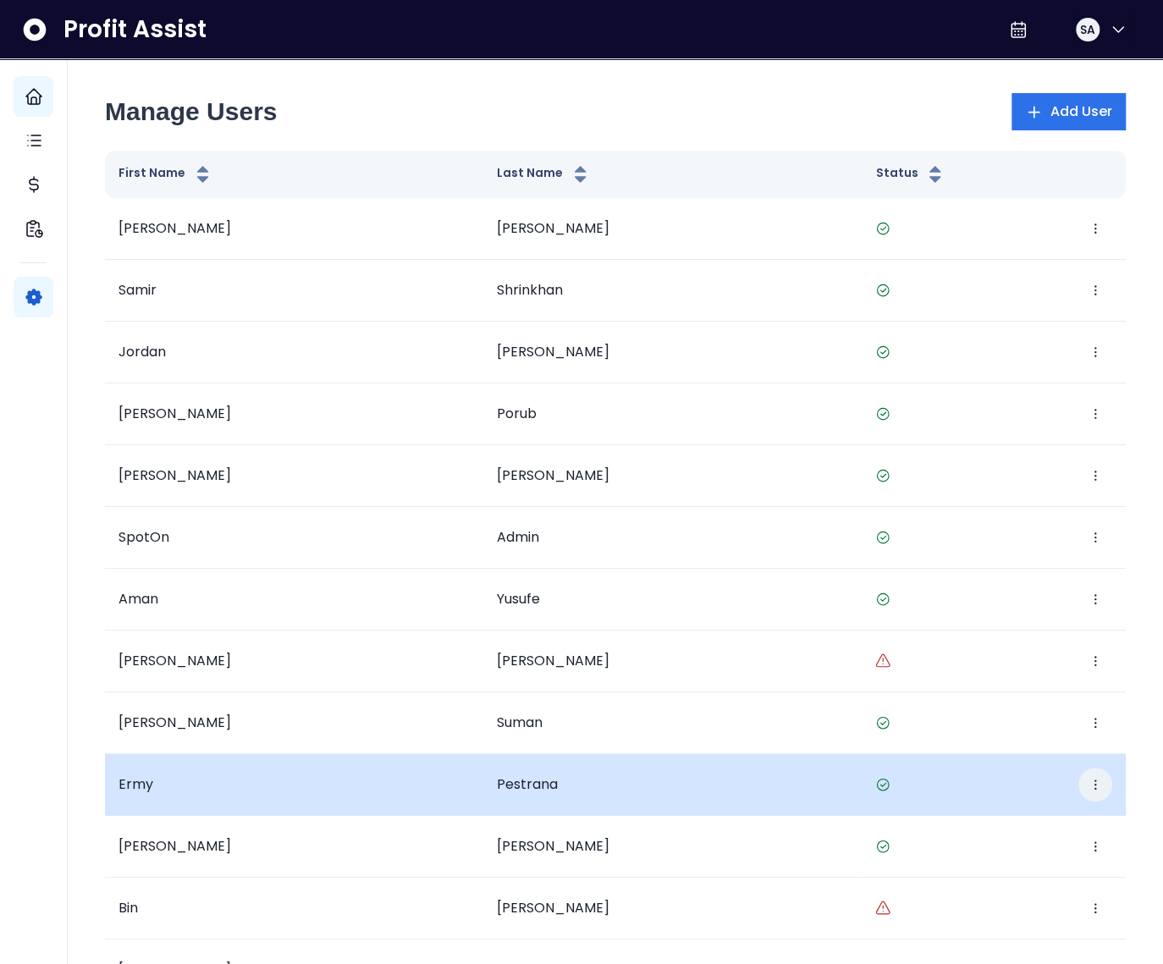
click at [1091, 784] on icon "button" at bounding box center [1096, 785] width 14 height 14
click at [1014, 823] on button "Edit" at bounding box center [1018, 835] width 188 height 41
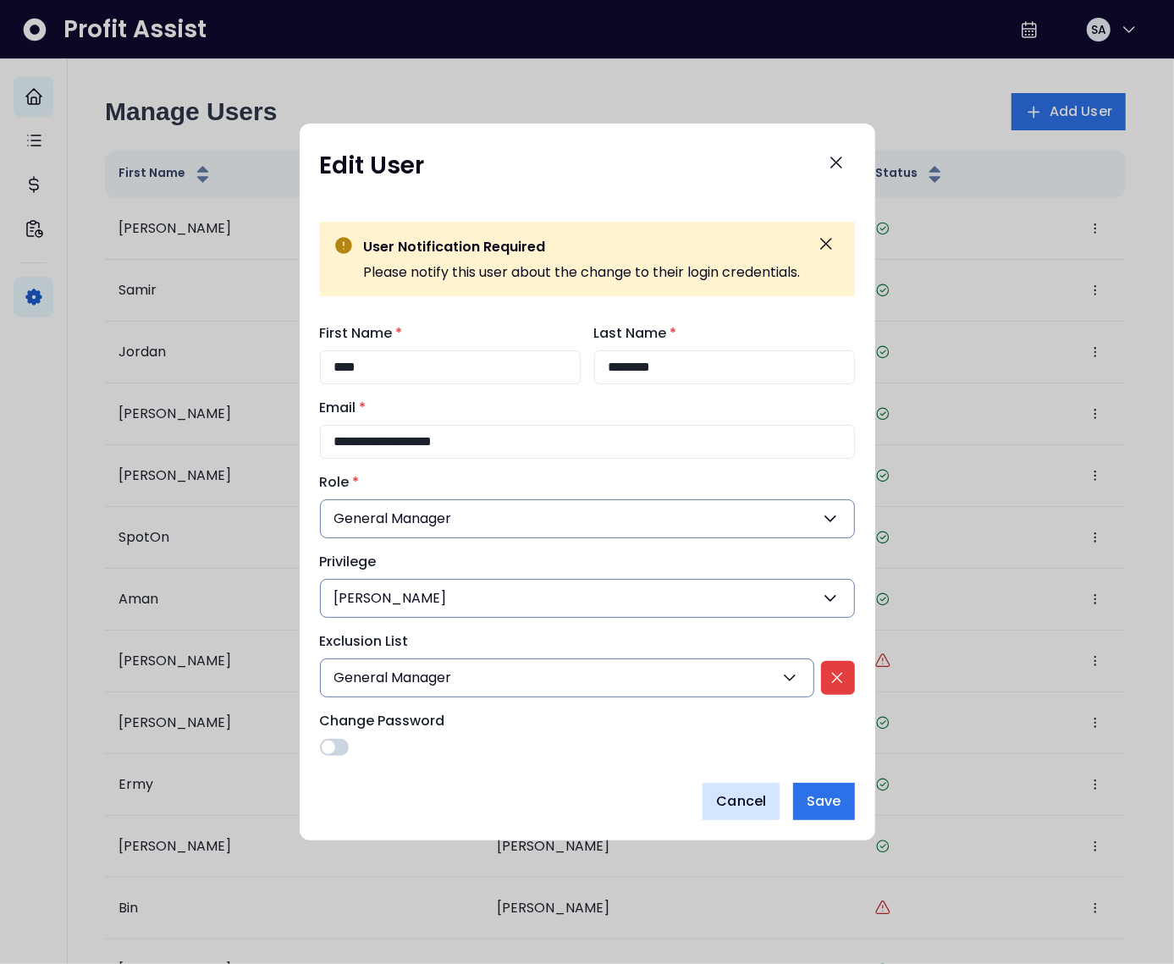
click at [743, 803] on span "Cancel" at bounding box center [741, 802] width 50 height 20
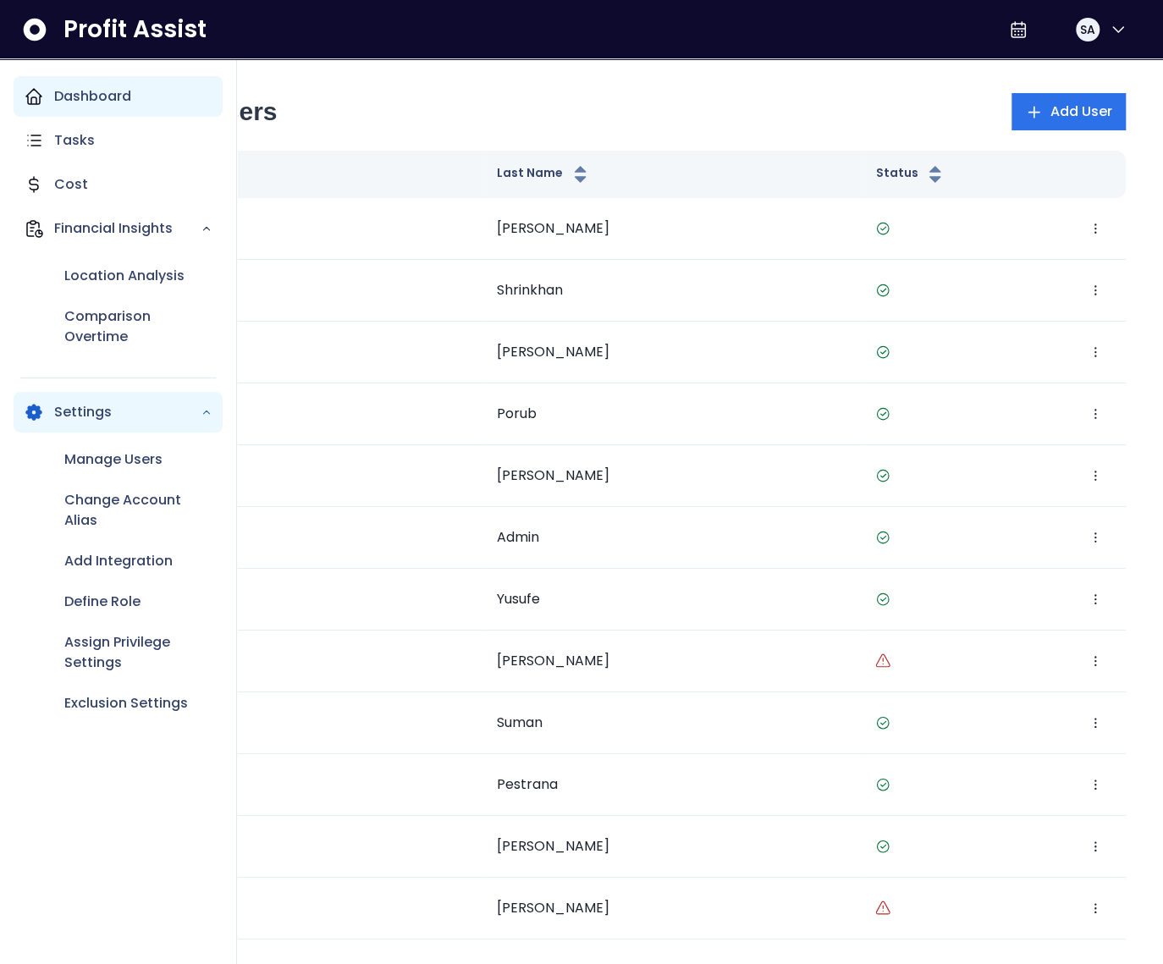
click at [80, 86] on p "Dashboard" at bounding box center [92, 96] width 77 height 20
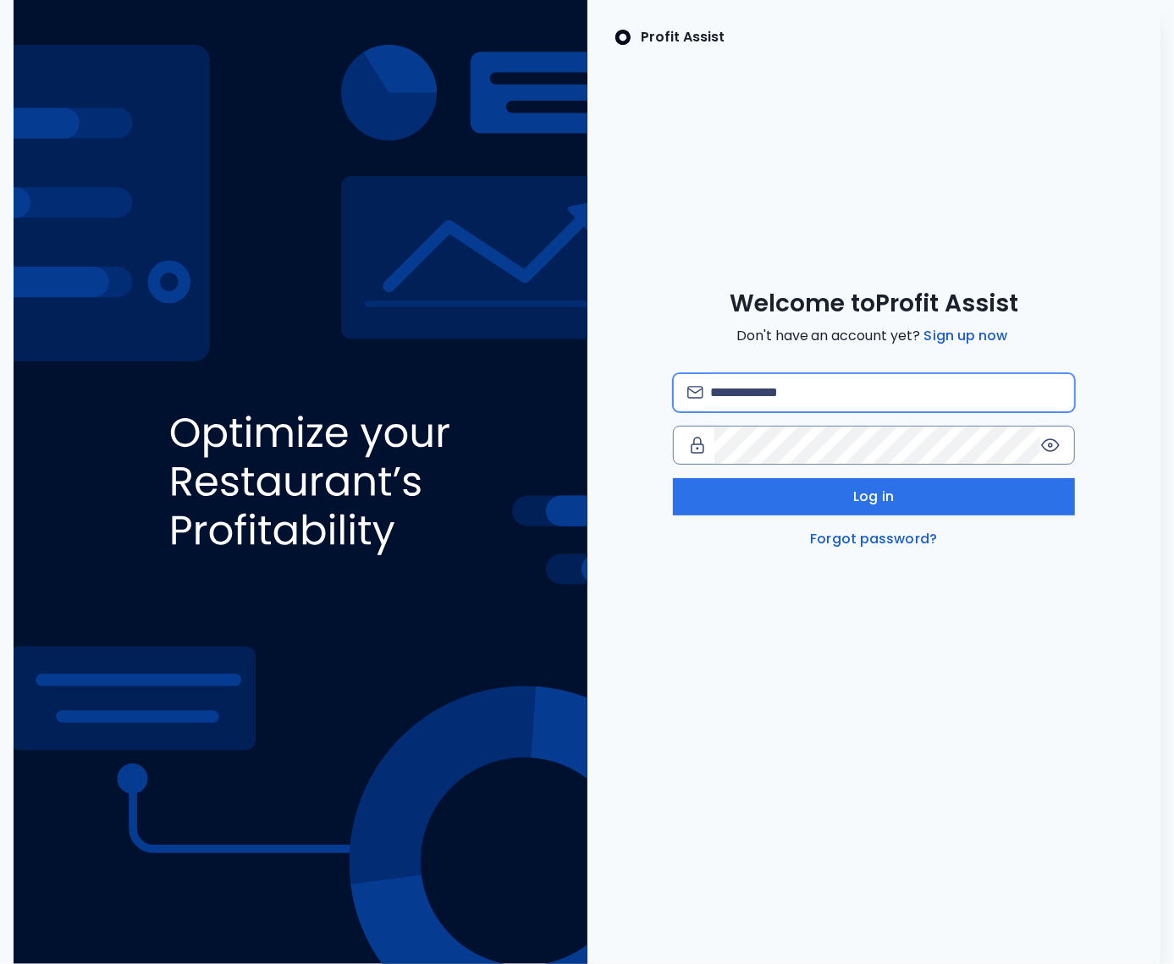
click at [782, 399] on input "email" at bounding box center [885, 392] width 351 height 37
type input "*"
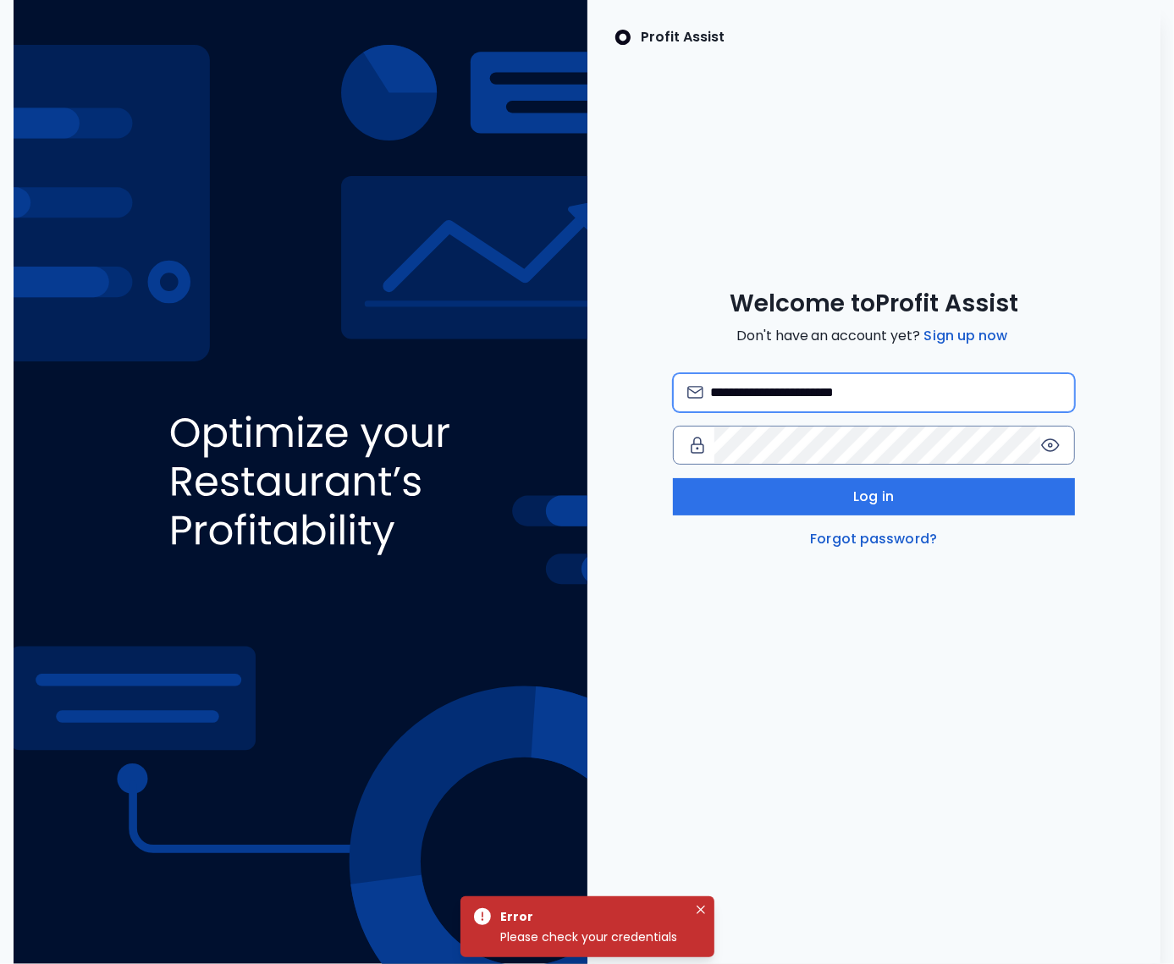
click at [849, 392] on input "**********" at bounding box center [885, 392] width 351 height 37
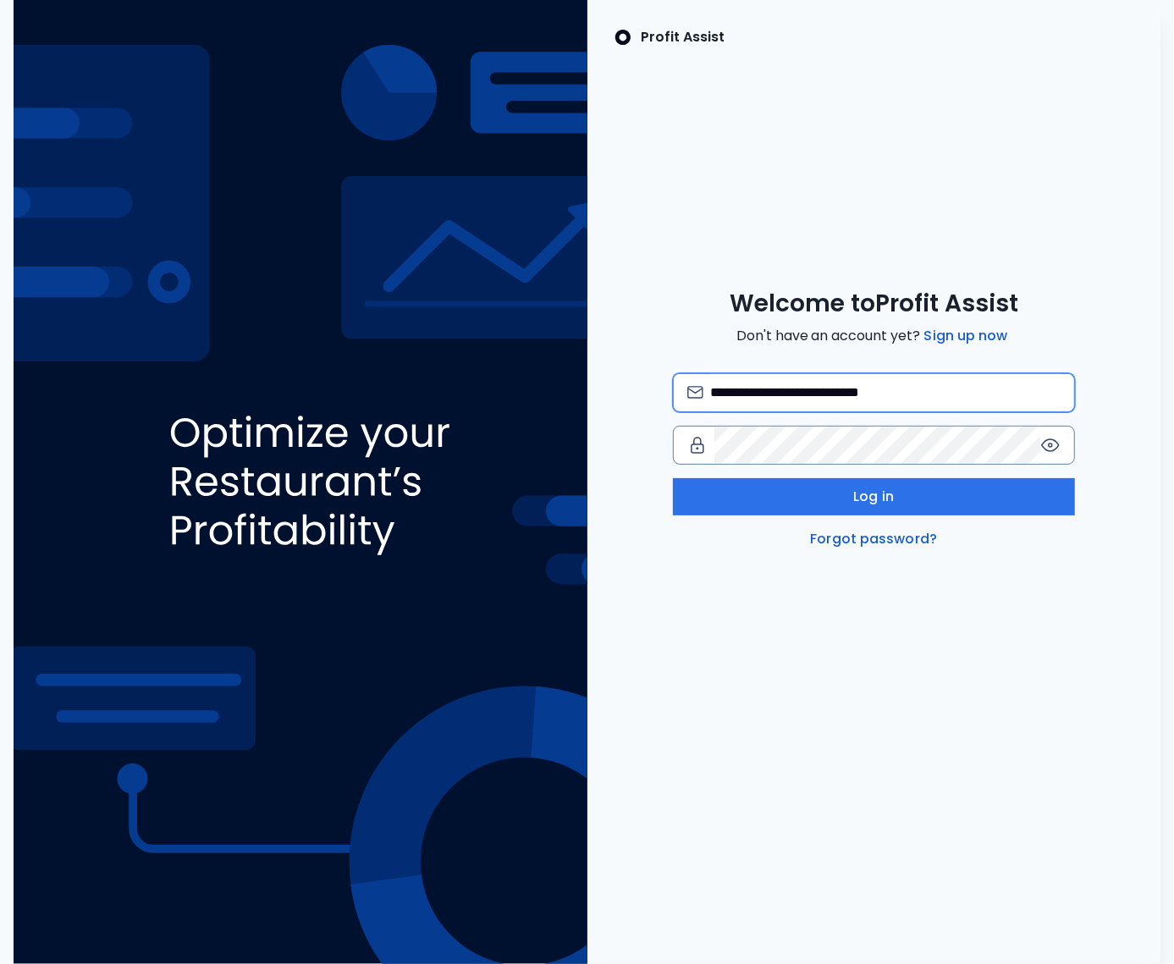
type input "**********"
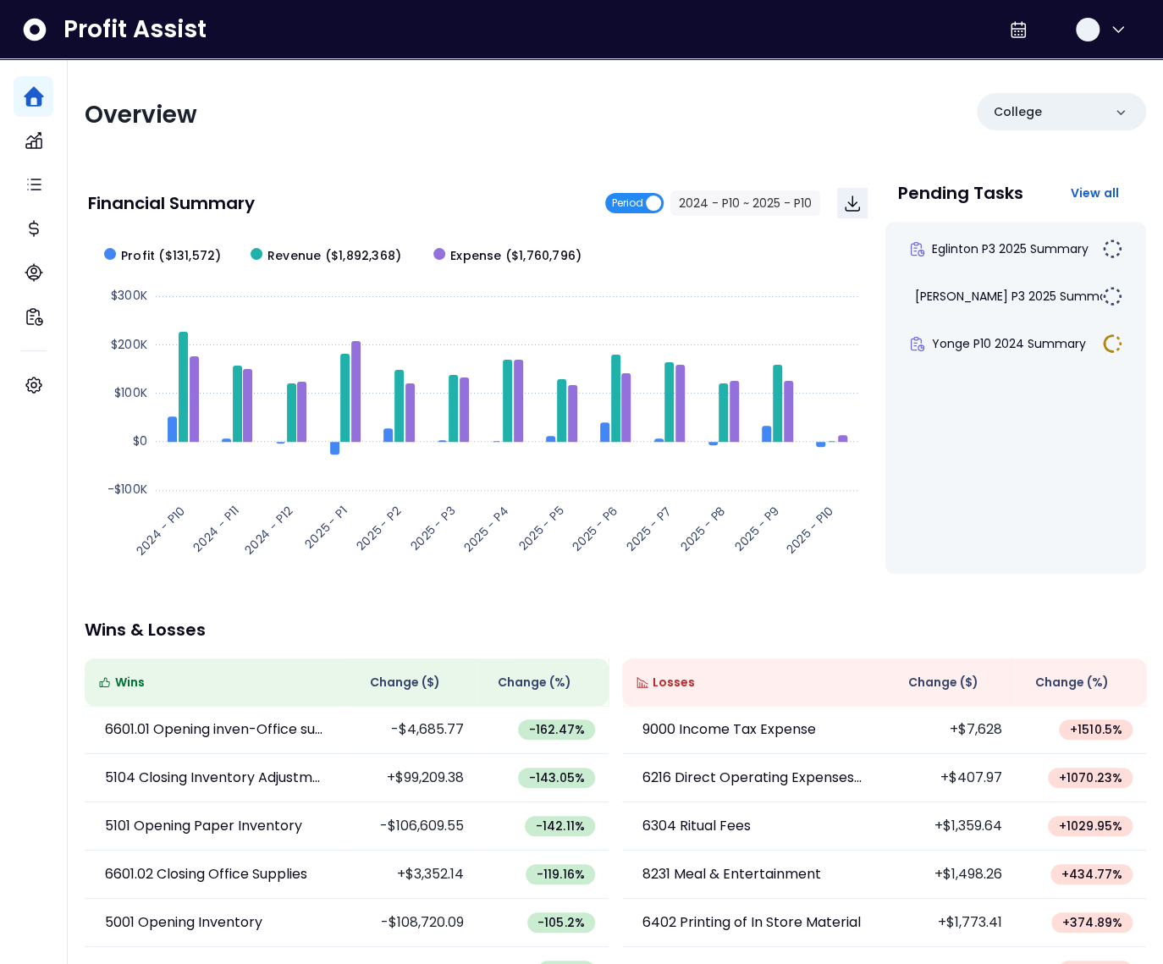
click at [649, 203] on span "Period" at bounding box center [634, 203] width 58 height 20
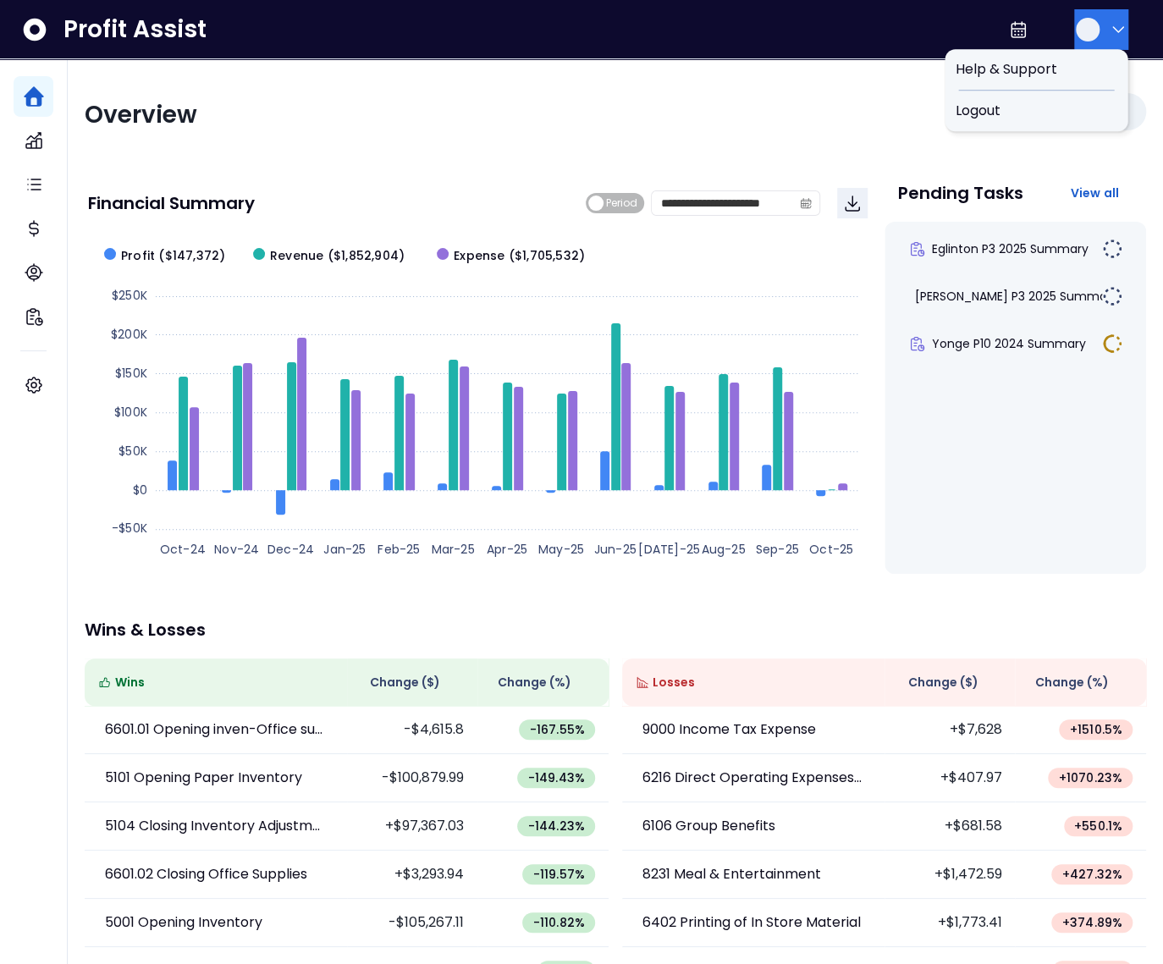
click at [1098, 30] on button "button" at bounding box center [1102, 29] width 54 height 41
click at [1069, 107] on span "Logout" at bounding box center [1036, 111] width 163 height 20
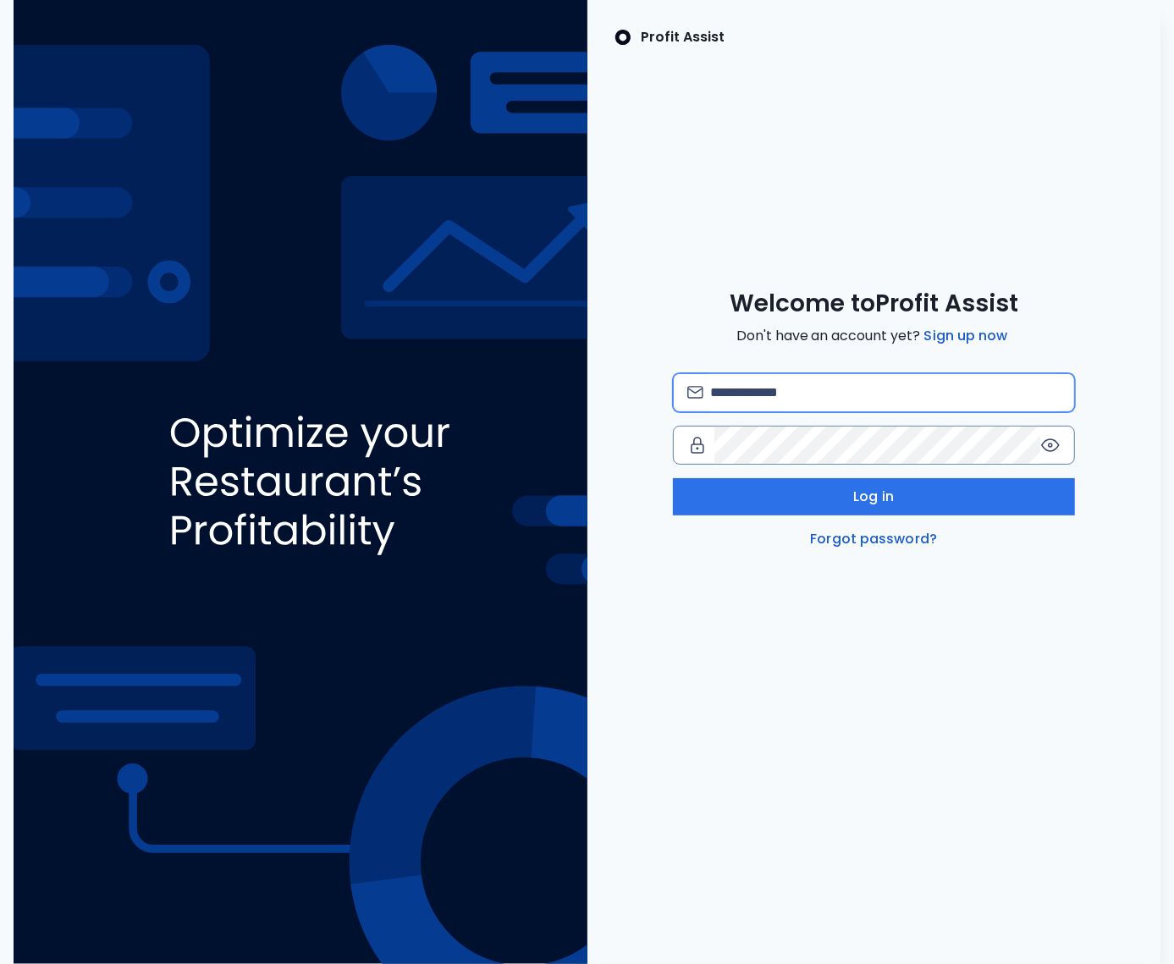
click at [768, 390] on input "email" at bounding box center [885, 392] width 351 height 37
type input "**********"
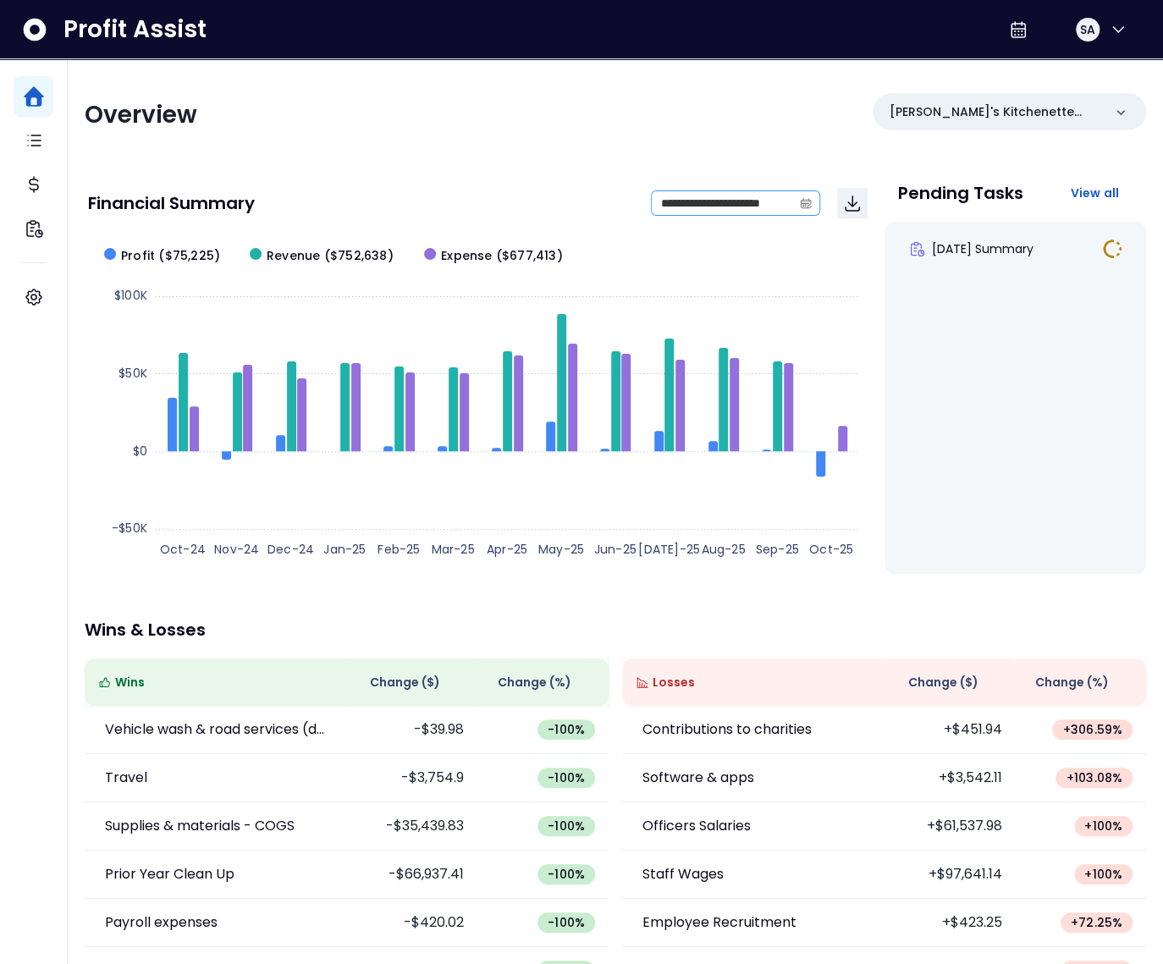
click at [806, 202] on icon "calendar" at bounding box center [806, 203] width 12 height 12
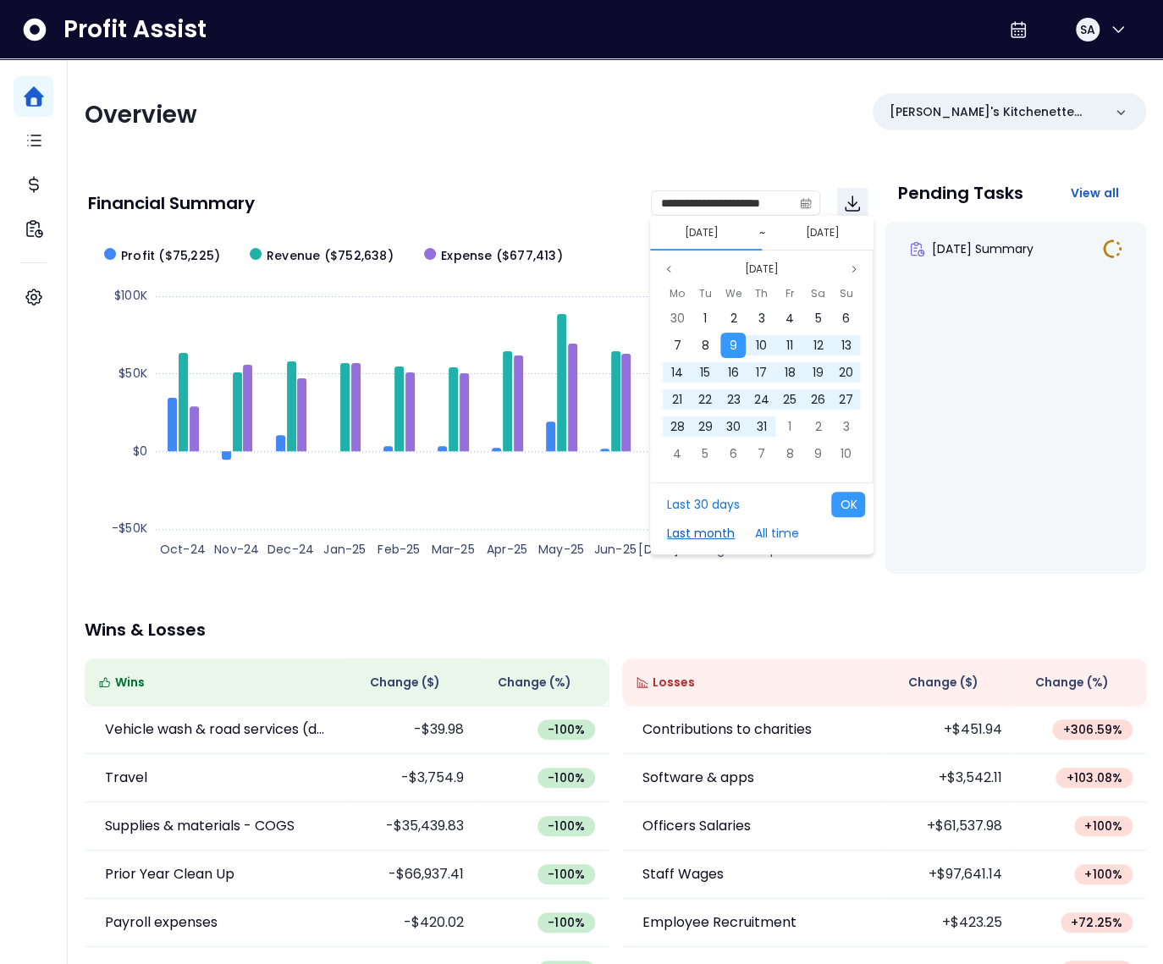
click at [707, 530] on button "Last month" at bounding box center [701, 533] width 85 height 25
click at [856, 492] on button "OK" at bounding box center [849, 504] width 34 height 25
type input "**********"
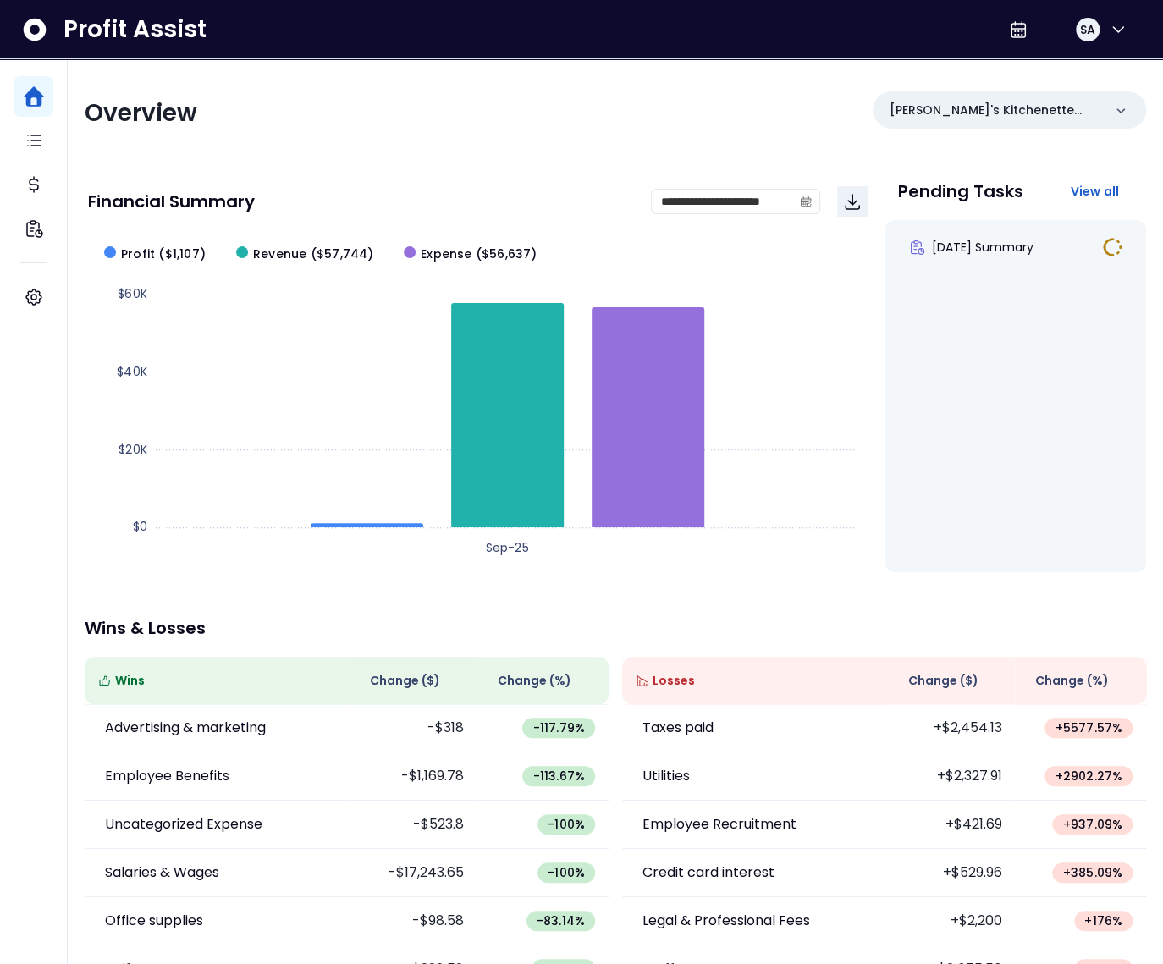
scroll to position [3, 0]
click at [1097, 39] on button "SA" at bounding box center [1102, 29] width 54 height 41
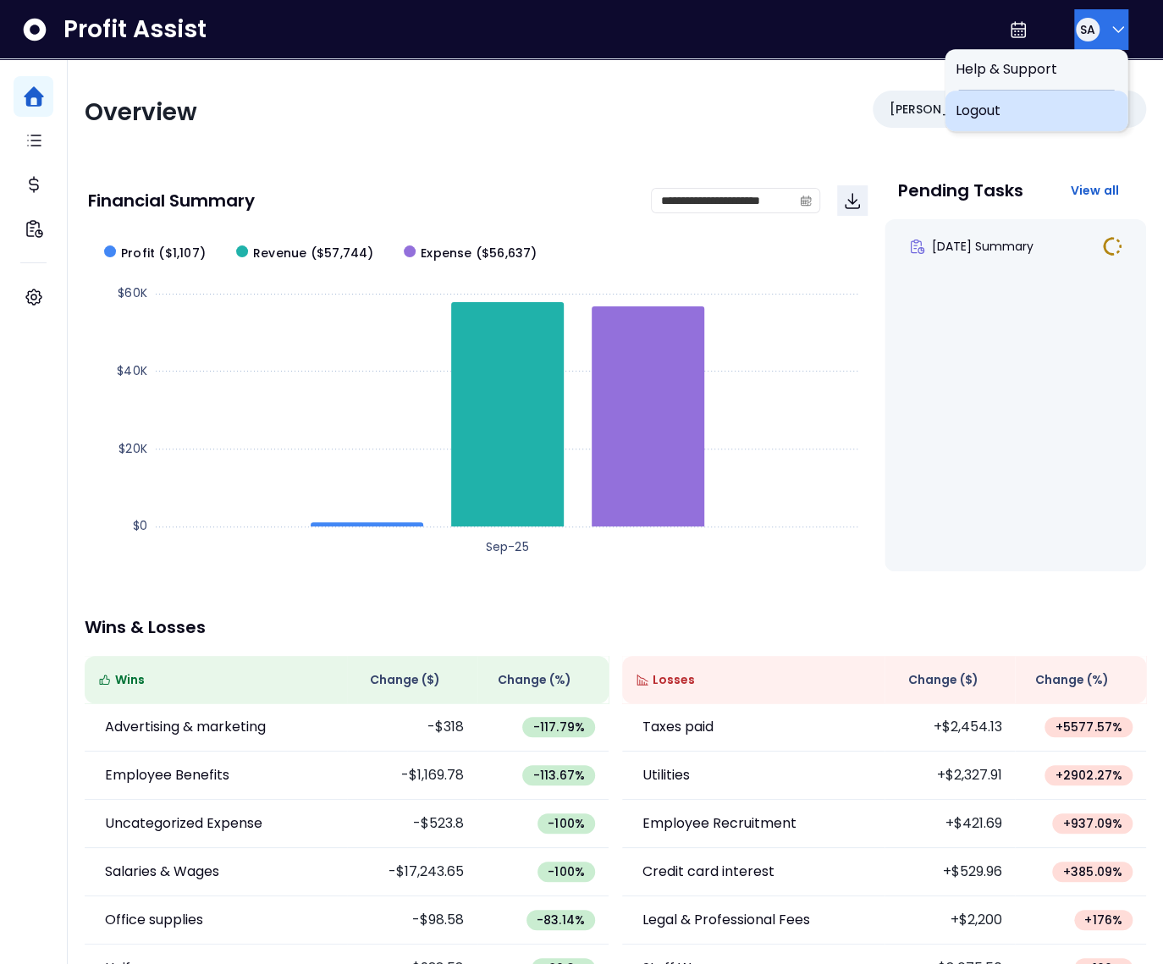
click at [1019, 113] on span "Logout" at bounding box center [1036, 111] width 163 height 20
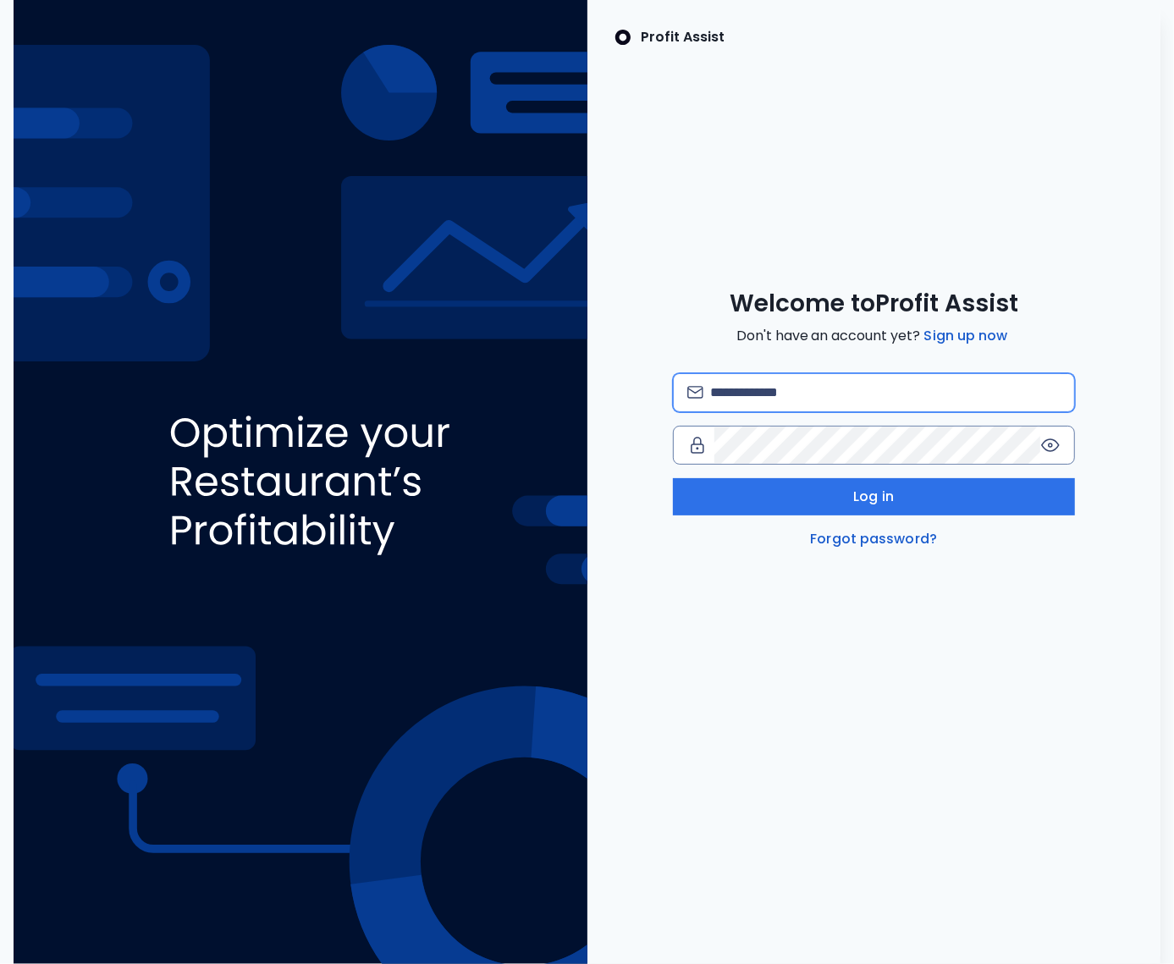
click at [812, 393] on input "email" at bounding box center [885, 392] width 351 height 37
type input "**********"
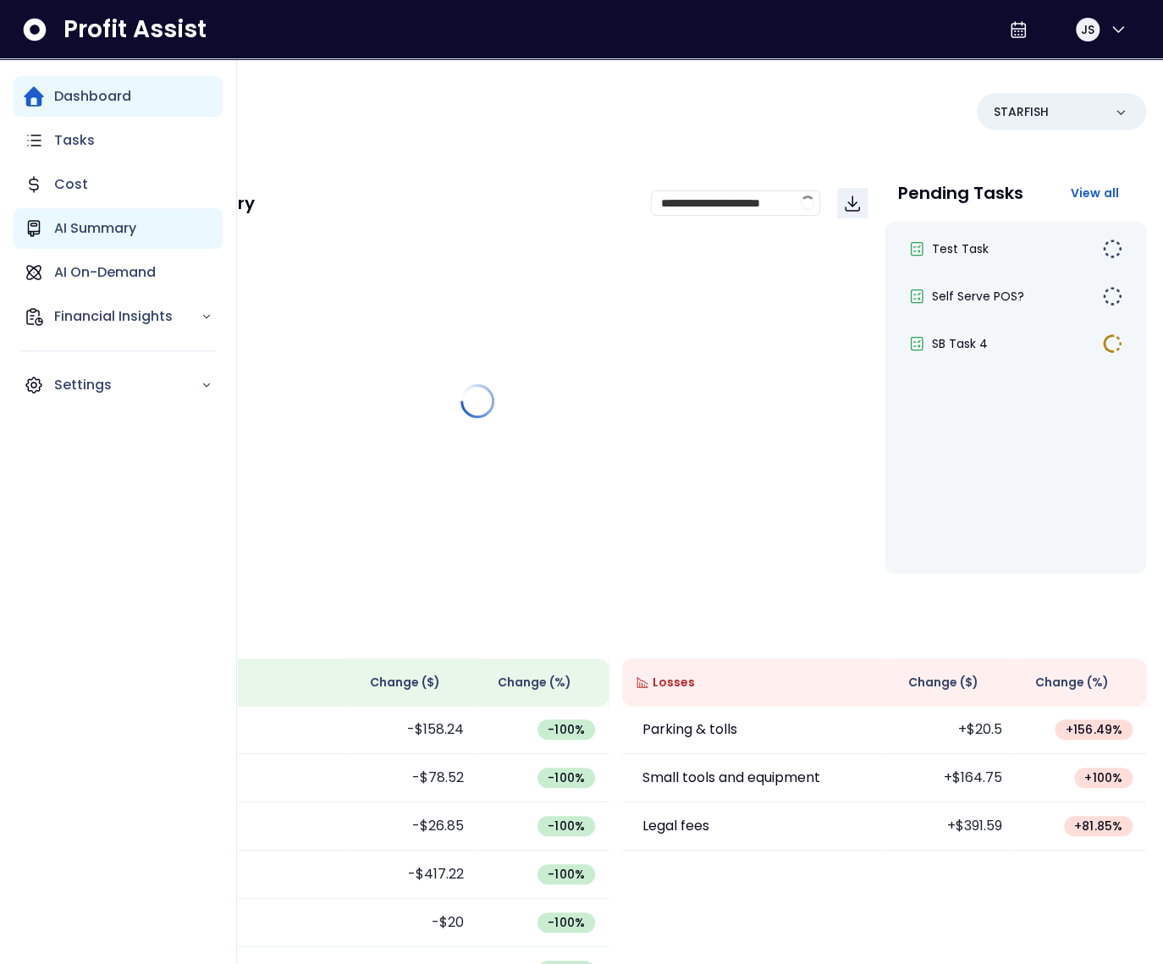
click at [80, 242] on div "AI Summary" at bounding box center [118, 228] width 209 height 41
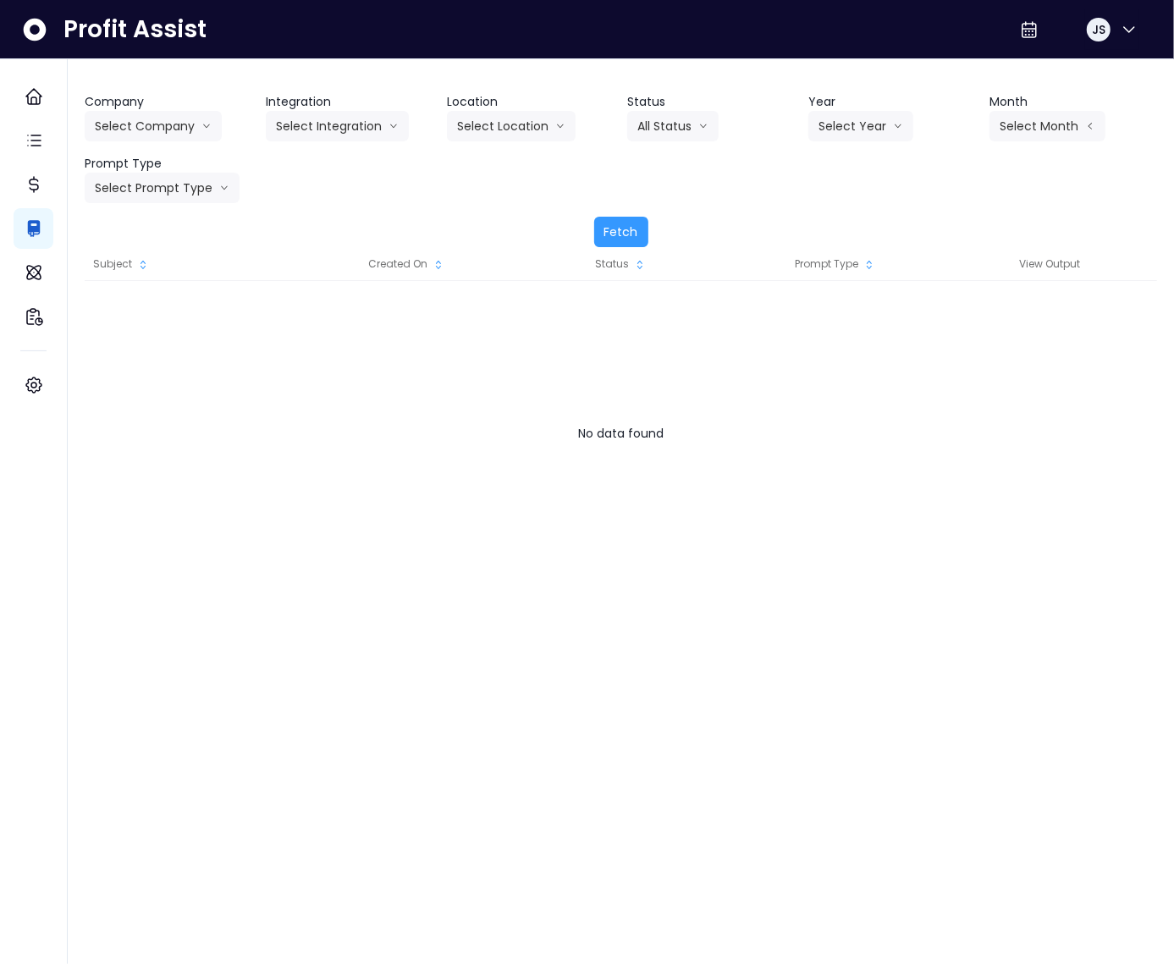
click at [162, 109] on header "Company" at bounding box center [169, 102] width 168 height 18
click at [157, 124] on button "Select Company" at bounding box center [153, 126] width 137 height 30
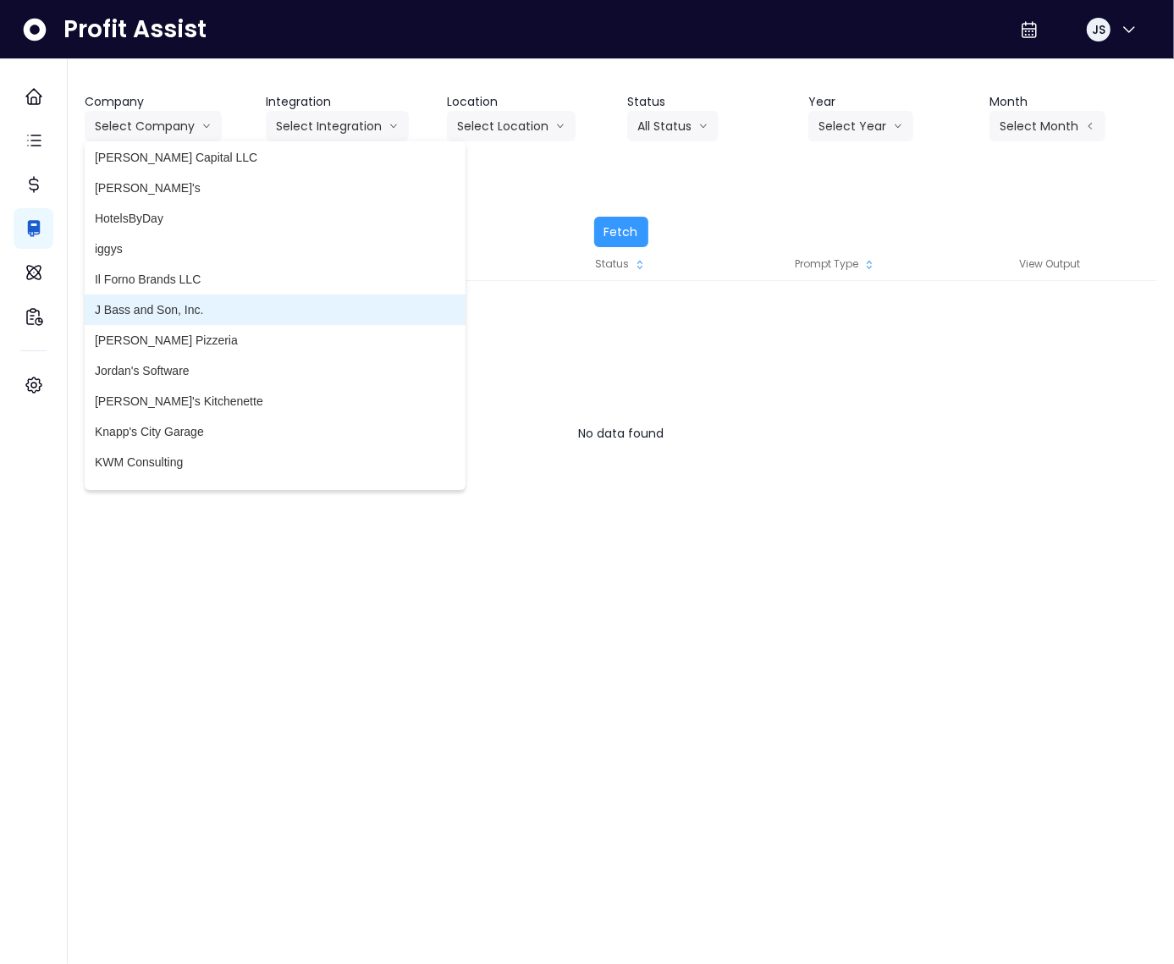
scroll to position [2142, 0]
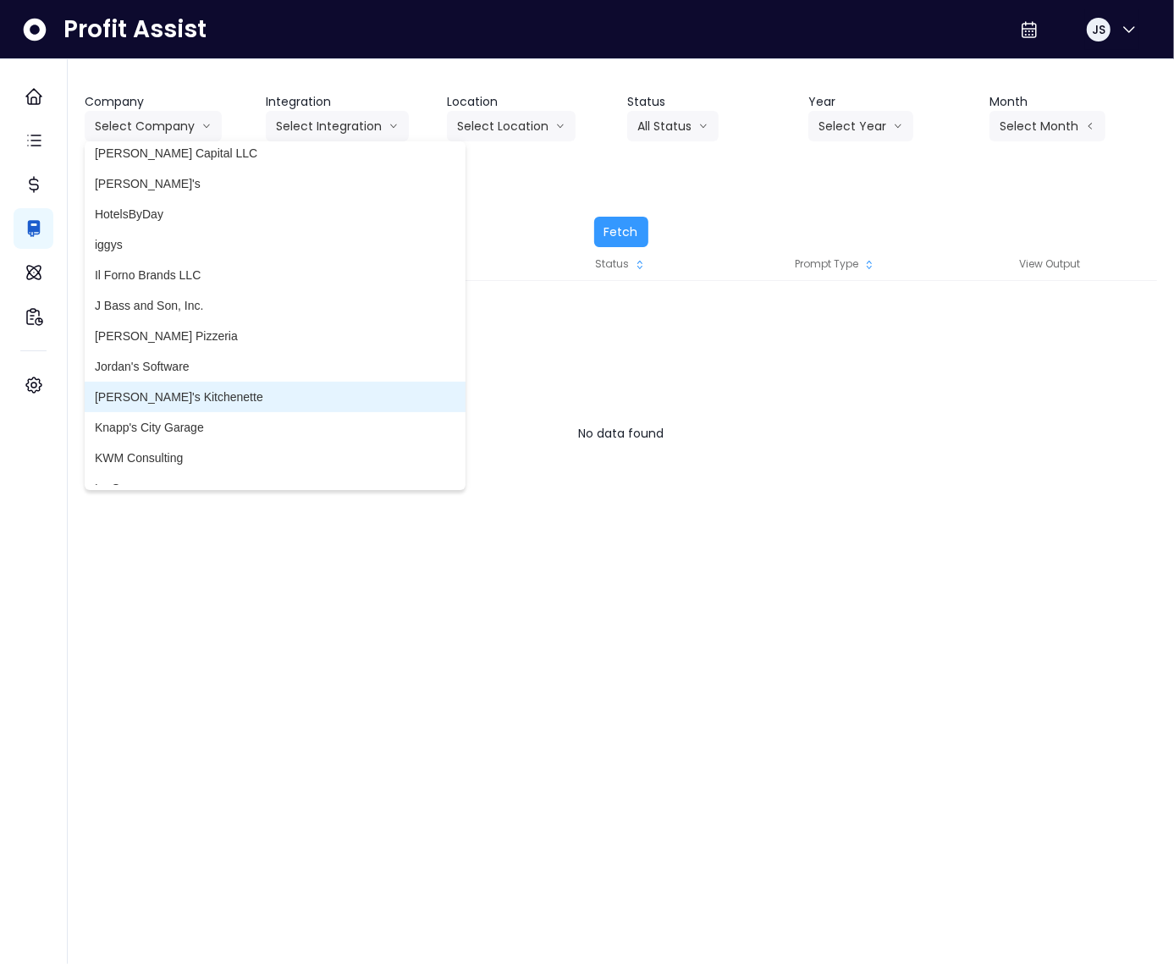
click at [156, 395] on span "Kalei's Kitchenette" at bounding box center [275, 397] width 361 height 17
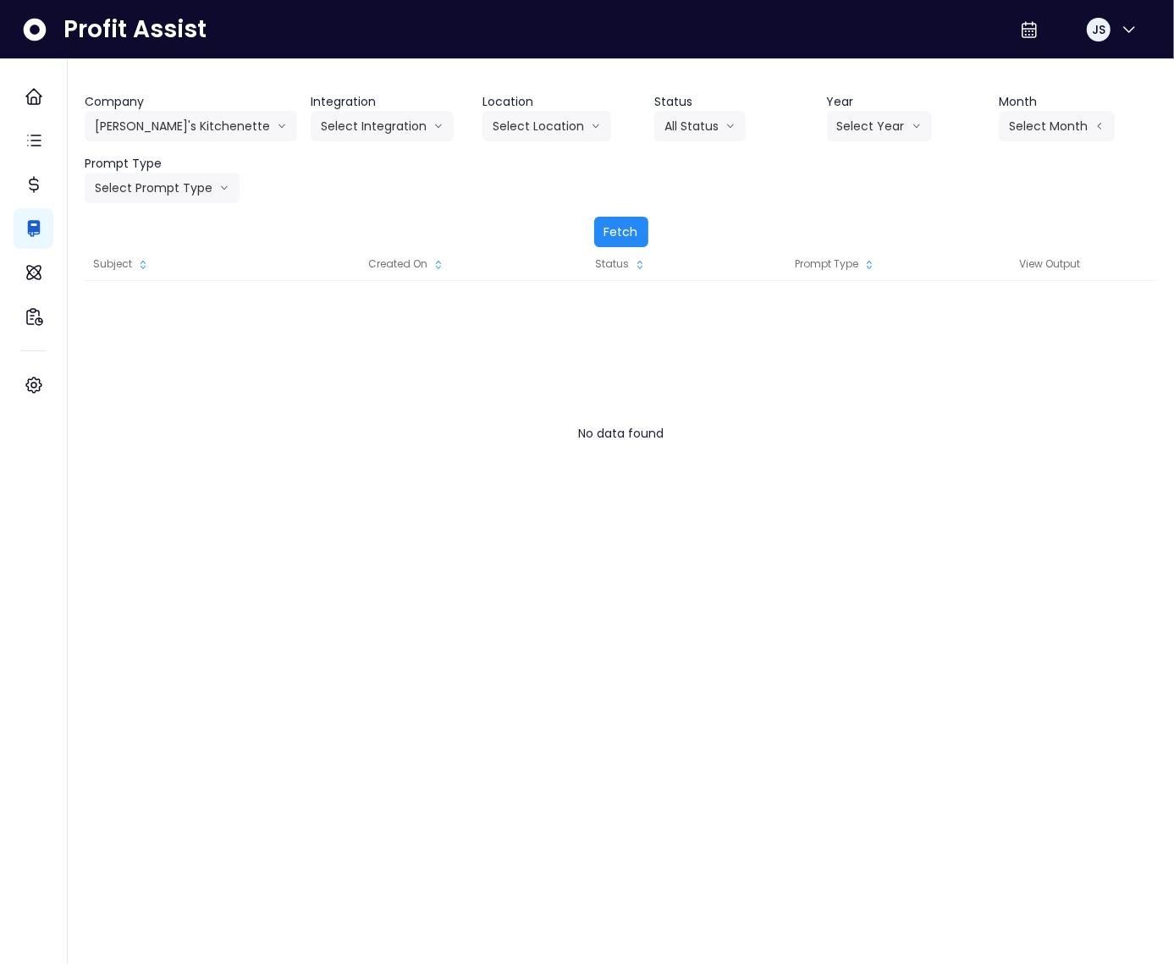
click at [617, 235] on button "Fetch" at bounding box center [621, 232] width 54 height 30
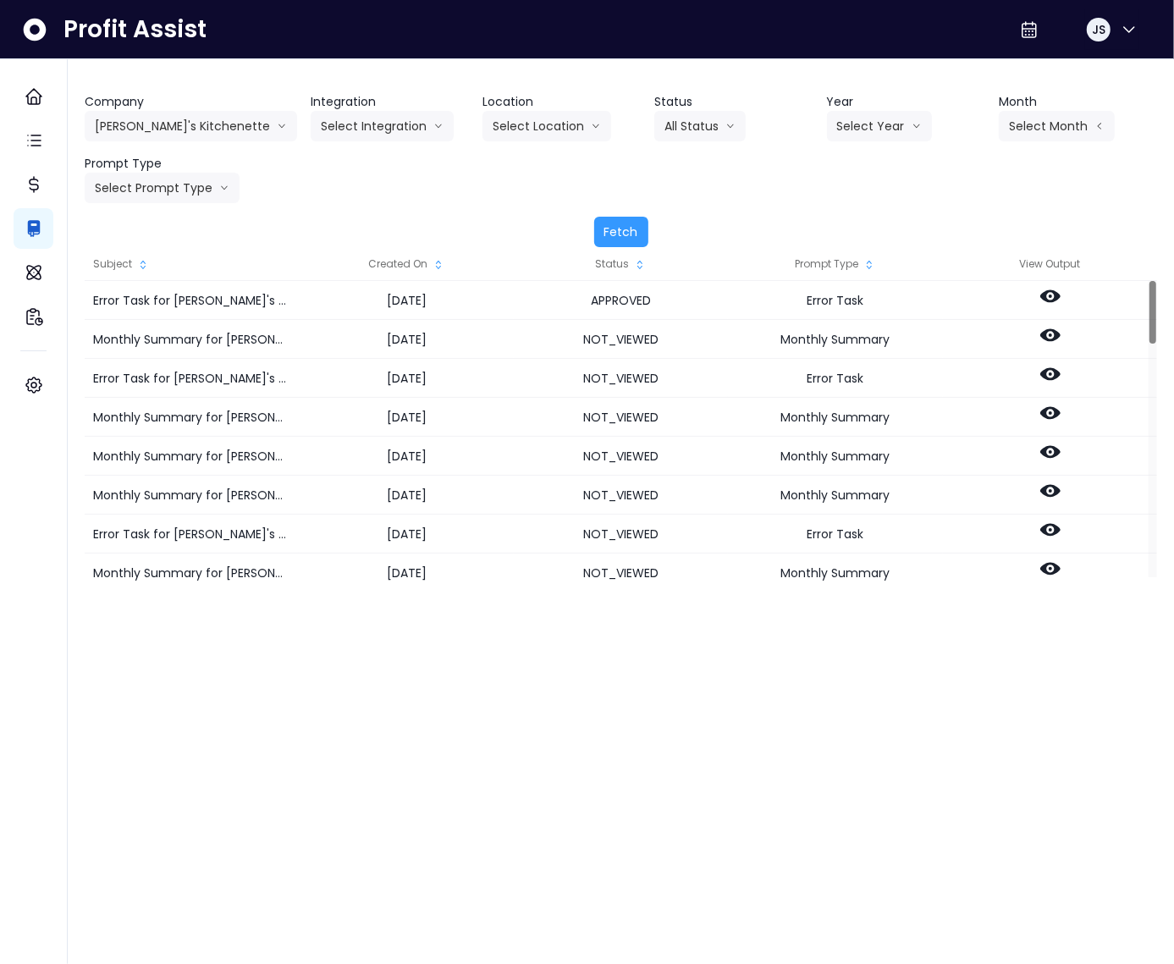
click at [420, 262] on div "Created On" at bounding box center [406, 264] width 214 height 34
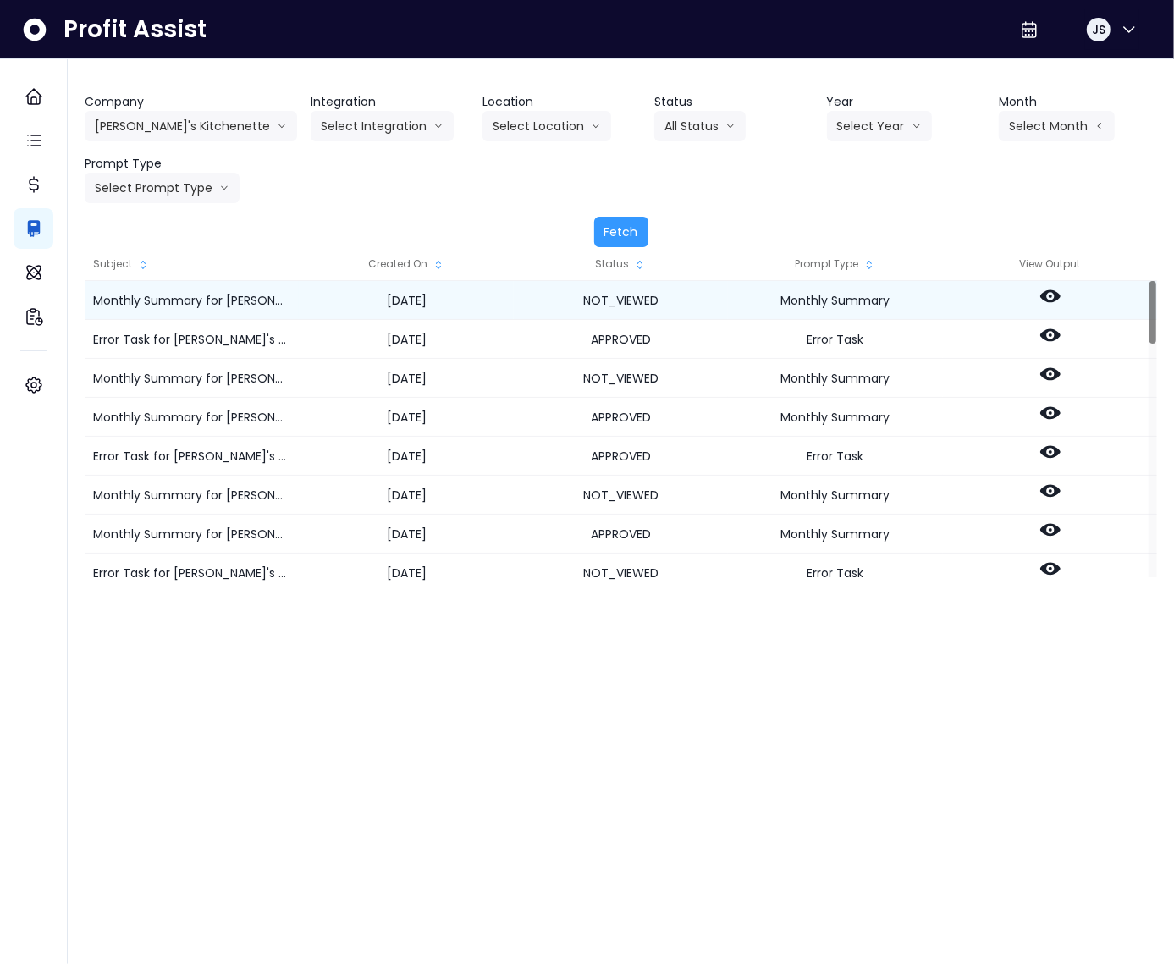
click at [1056, 295] on icon at bounding box center [1051, 296] width 20 height 13
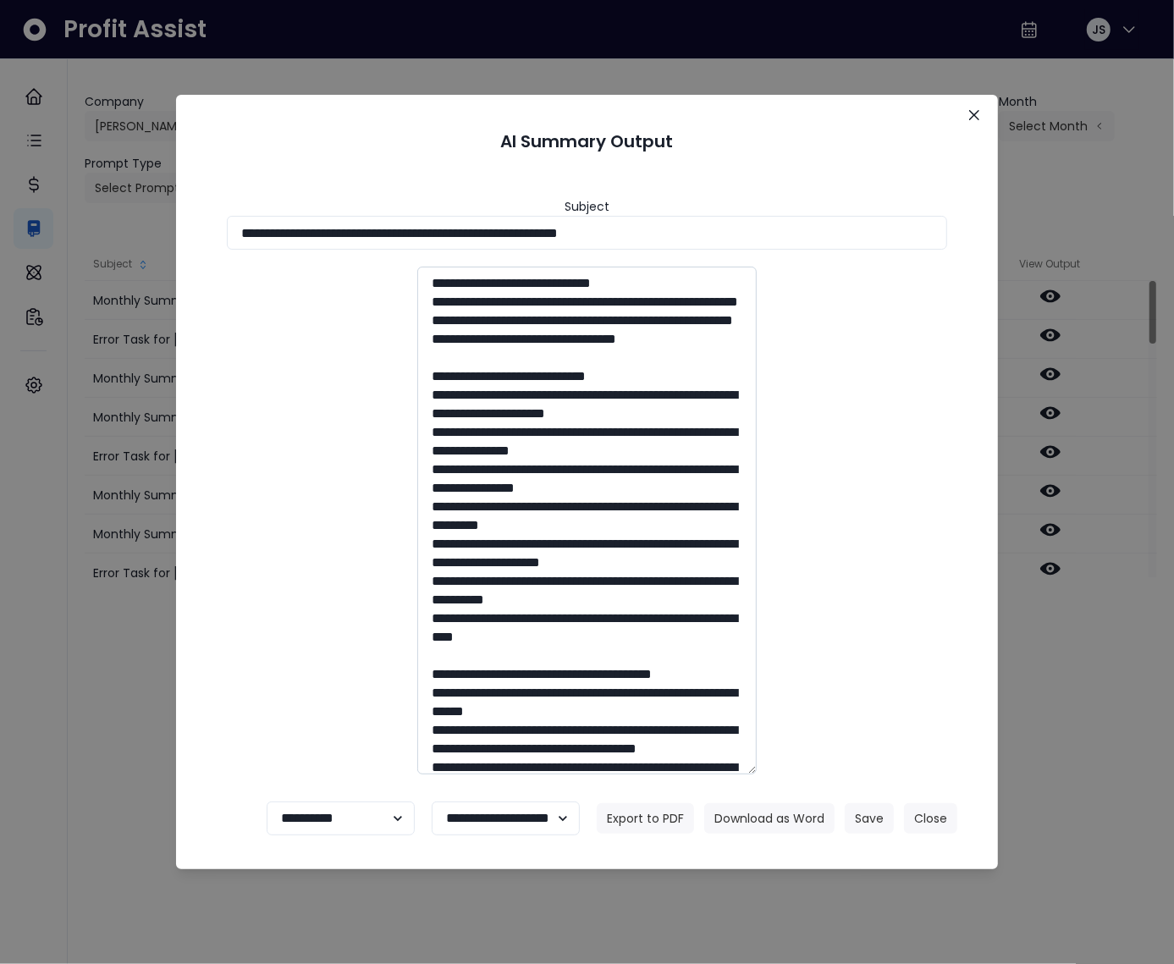
click at [528, 335] on textarea at bounding box center [587, 521] width 340 height 508
click at [975, 110] on icon "Close" at bounding box center [975, 115] width 10 height 10
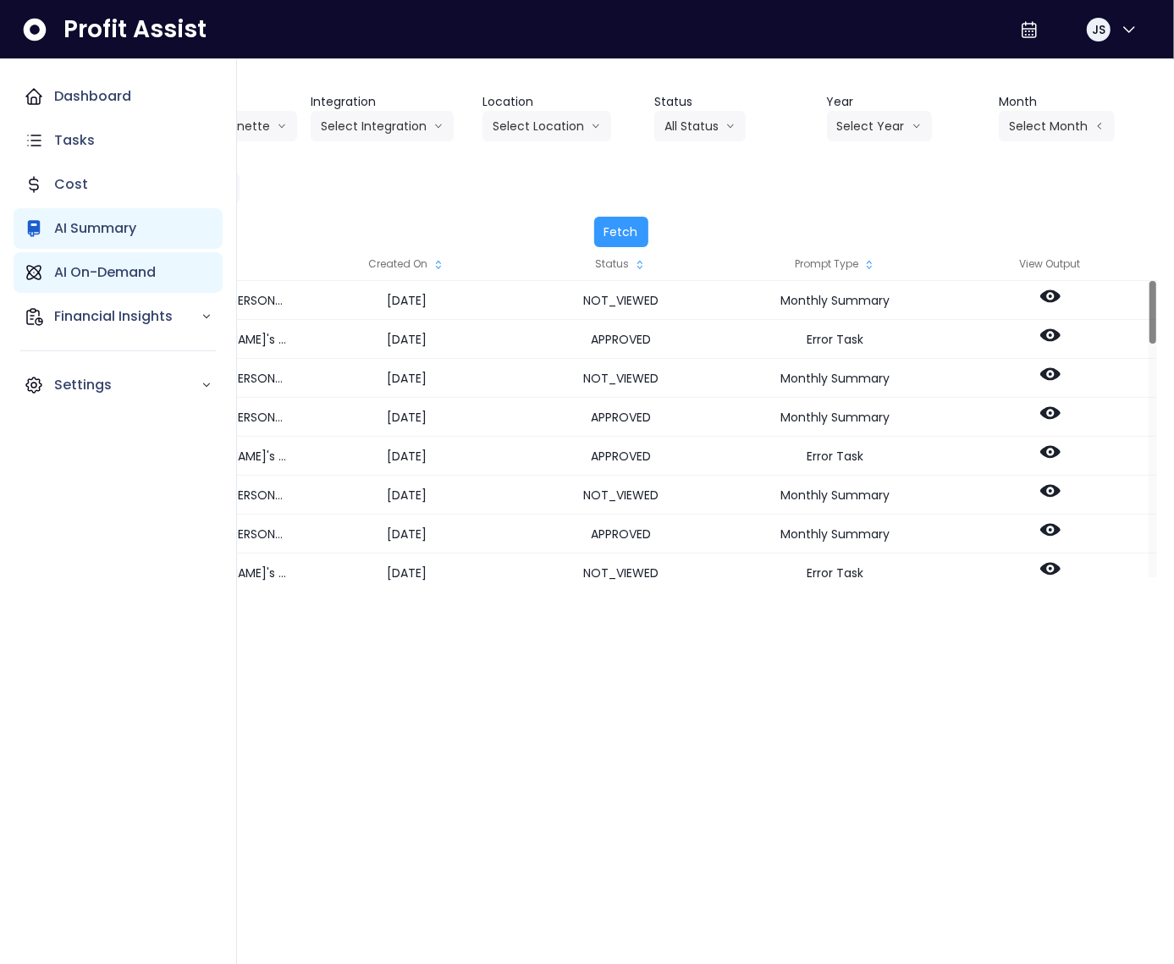
click at [83, 274] on p "AI On-Demand" at bounding box center [105, 272] width 102 height 20
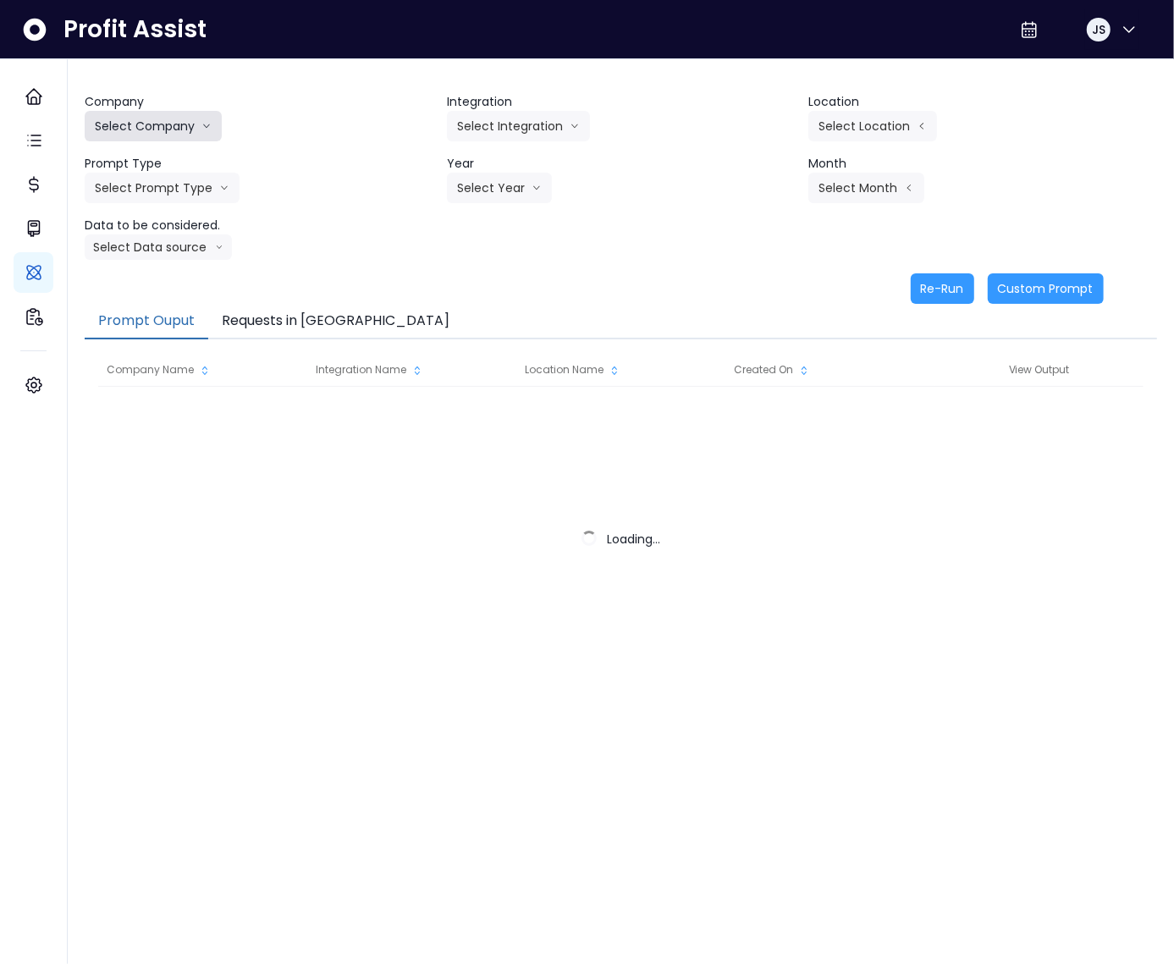
click at [155, 128] on button "Select Company" at bounding box center [153, 126] width 137 height 30
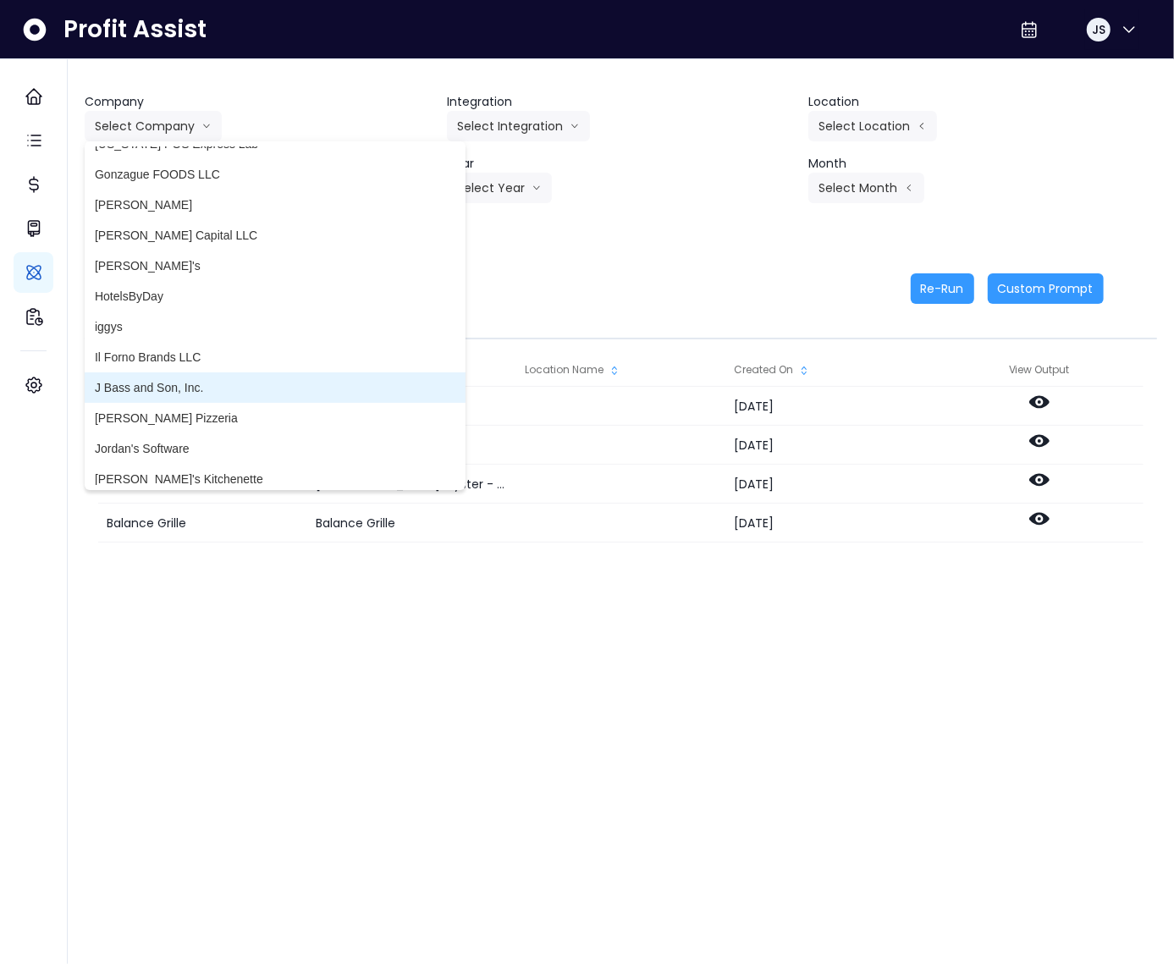
scroll to position [2208, 0]
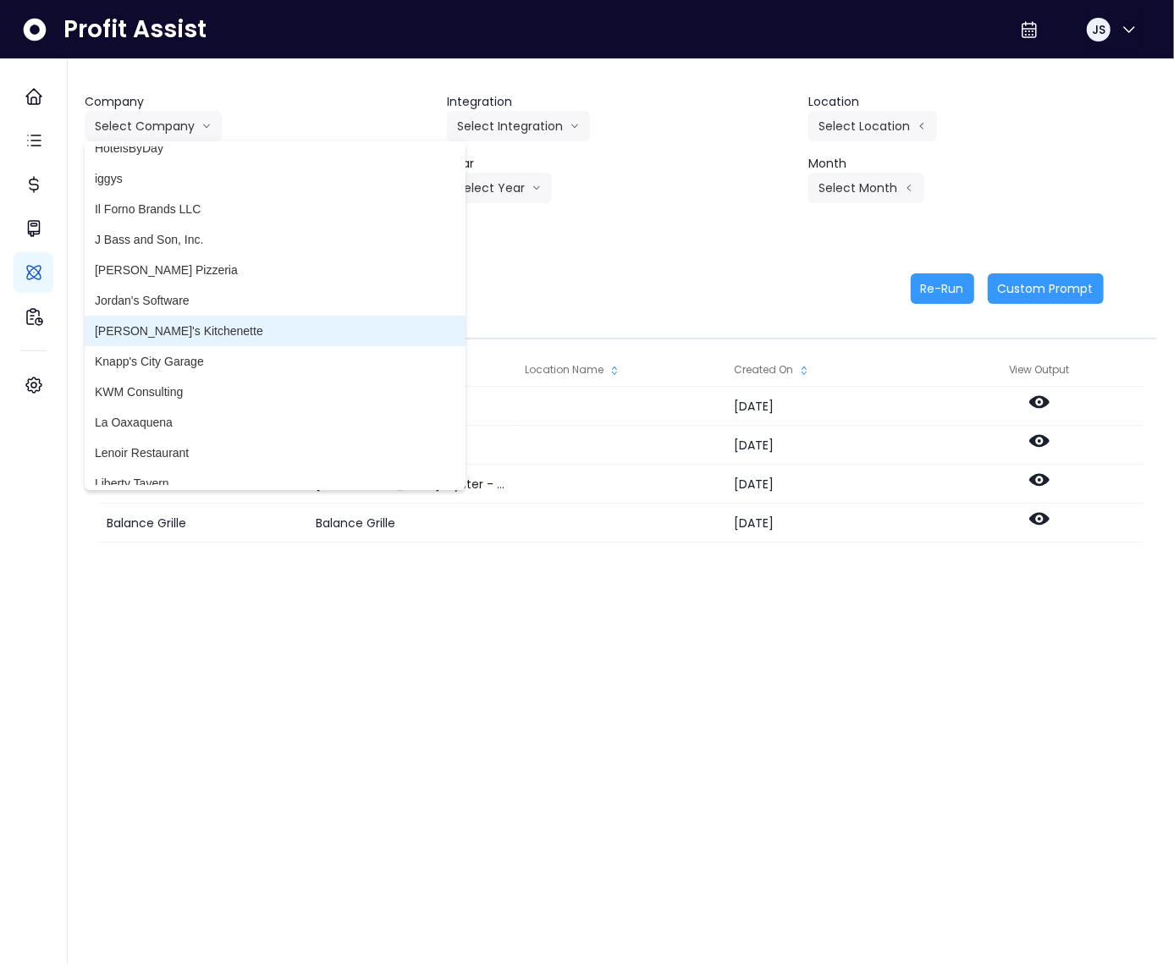
click at [172, 337] on span "Kalei's Kitchenette" at bounding box center [275, 331] width 361 height 17
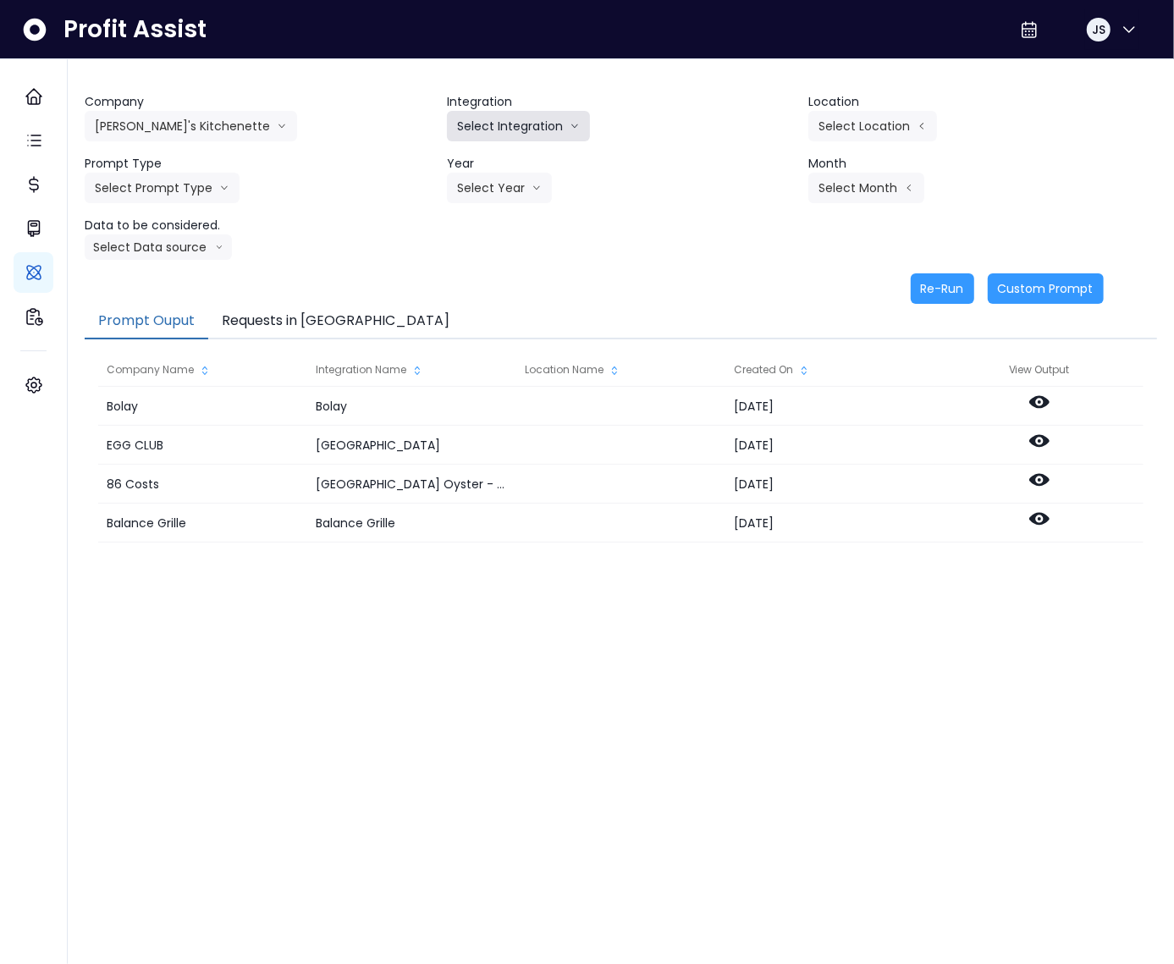
click at [504, 132] on button "Select Integration" at bounding box center [518, 126] width 143 height 30
click at [502, 163] on span "Kalei's Kitchenette QBO" at bounding box center [556, 161] width 198 height 17
click at [852, 124] on button "Select Location" at bounding box center [873, 126] width 129 height 30
click at [754, 124] on span "All Locations" at bounding box center [765, 131] width 67 height 17
click at [191, 196] on button "Select Prompt Type" at bounding box center [162, 188] width 155 height 30
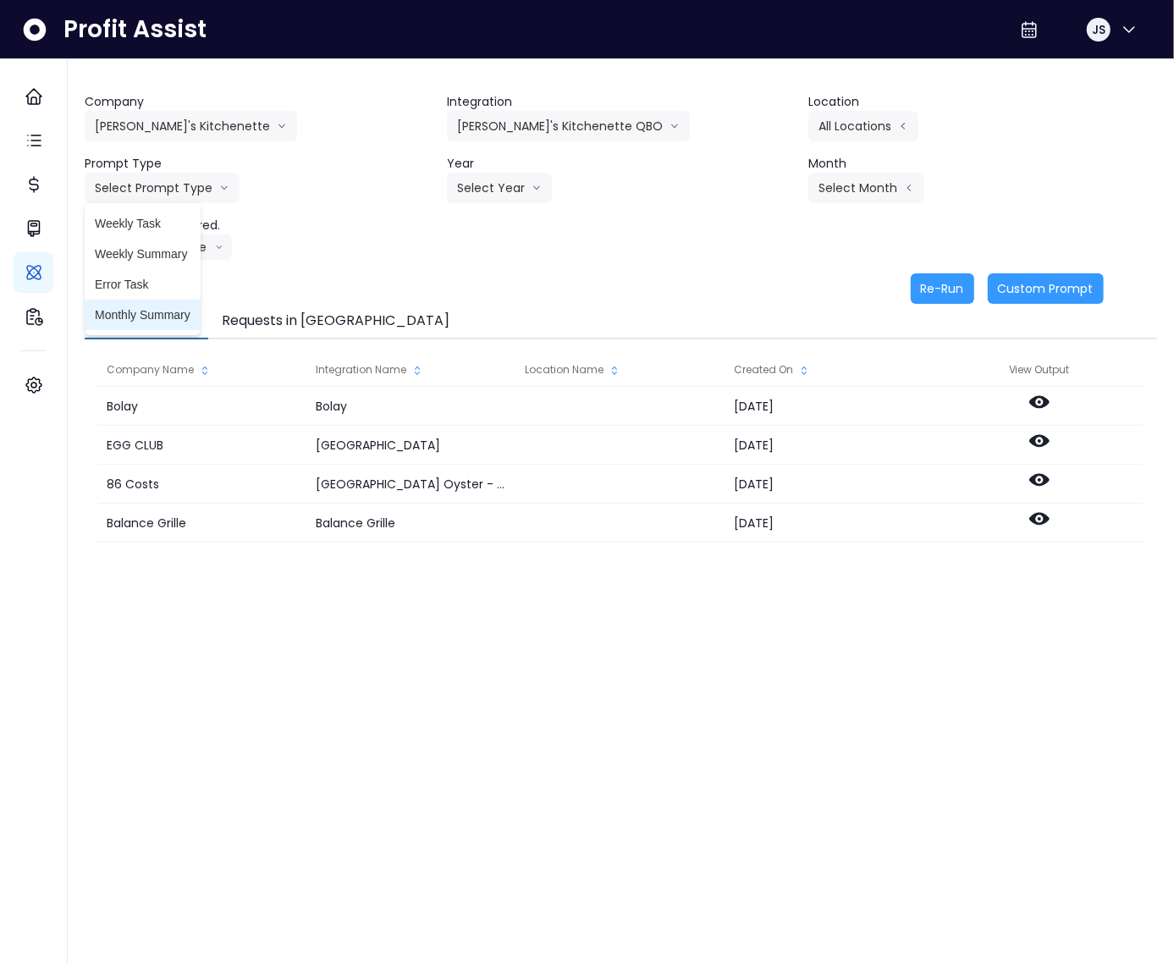
click at [147, 309] on span "Monthly Summary" at bounding box center [143, 315] width 96 height 17
click at [490, 181] on button "Select Year" at bounding box center [499, 188] width 105 height 30
click at [478, 290] on span "2025" at bounding box center [470, 284] width 26 height 17
click at [828, 192] on button "Select Month" at bounding box center [867, 188] width 116 height 30
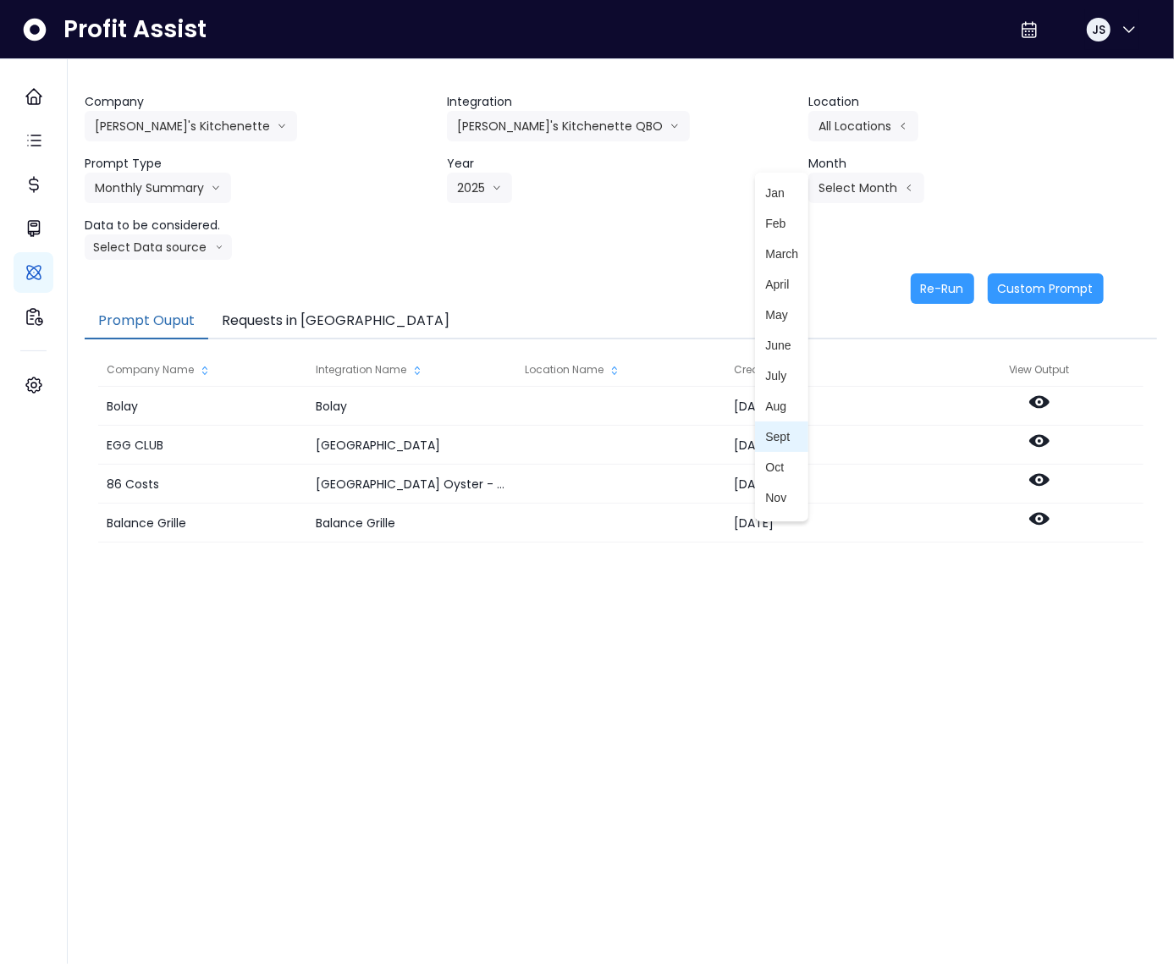
click at [772, 433] on span "Sept" at bounding box center [781, 436] width 33 height 17
click at [157, 240] on button "Select Data source" at bounding box center [158, 247] width 147 height 25
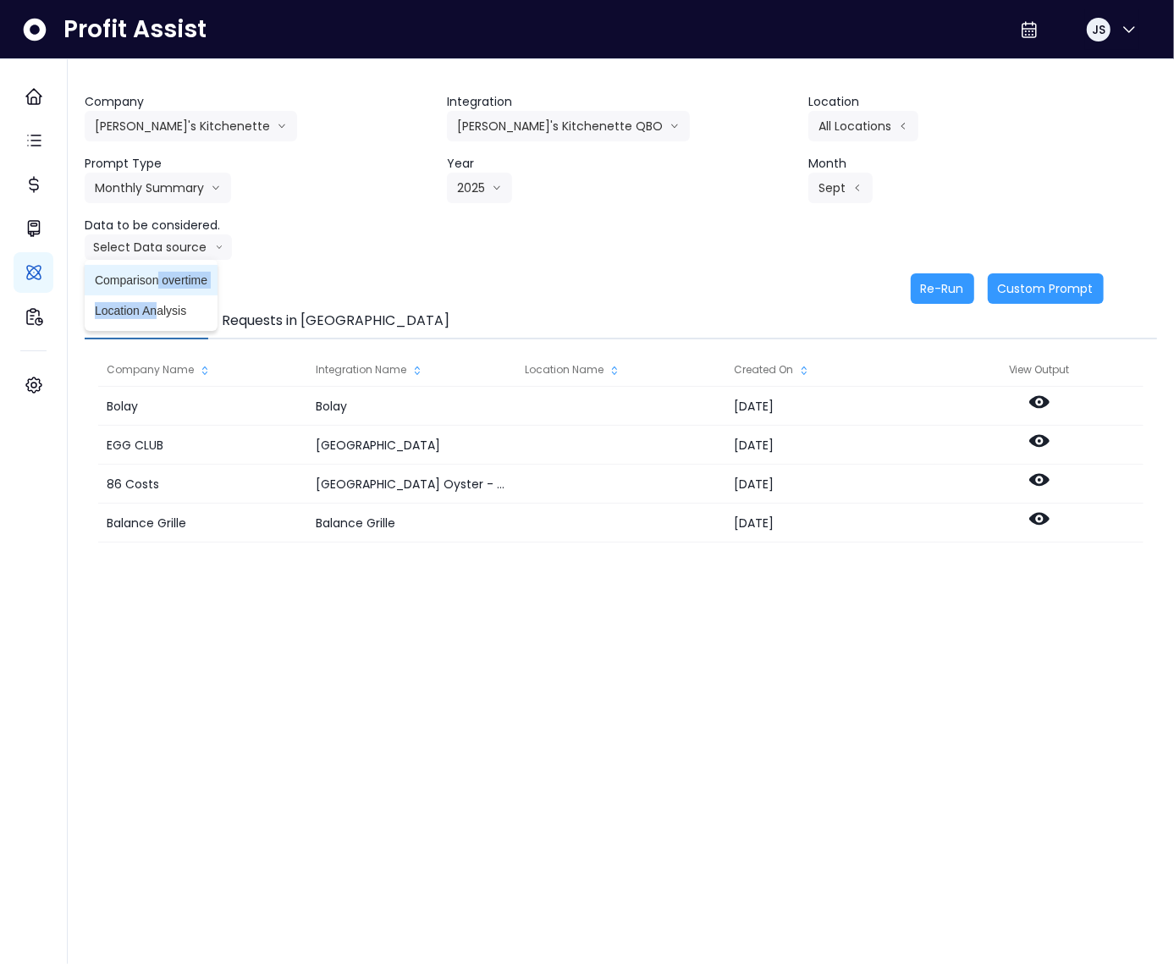
drag, startPoint x: 158, startPoint y: 308, endPoint x: 158, endPoint y: 285, distance: 23.7
click at [158, 285] on ul "Comparison overtime Location Analysis" at bounding box center [151, 295] width 133 height 71
click at [162, 280] on span "Comparison overtime" at bounding box center [151, 280] width 113 height 17
click at [916, 289] on button "Re-Run" at bounding box center [943, 289] width 64 height 30
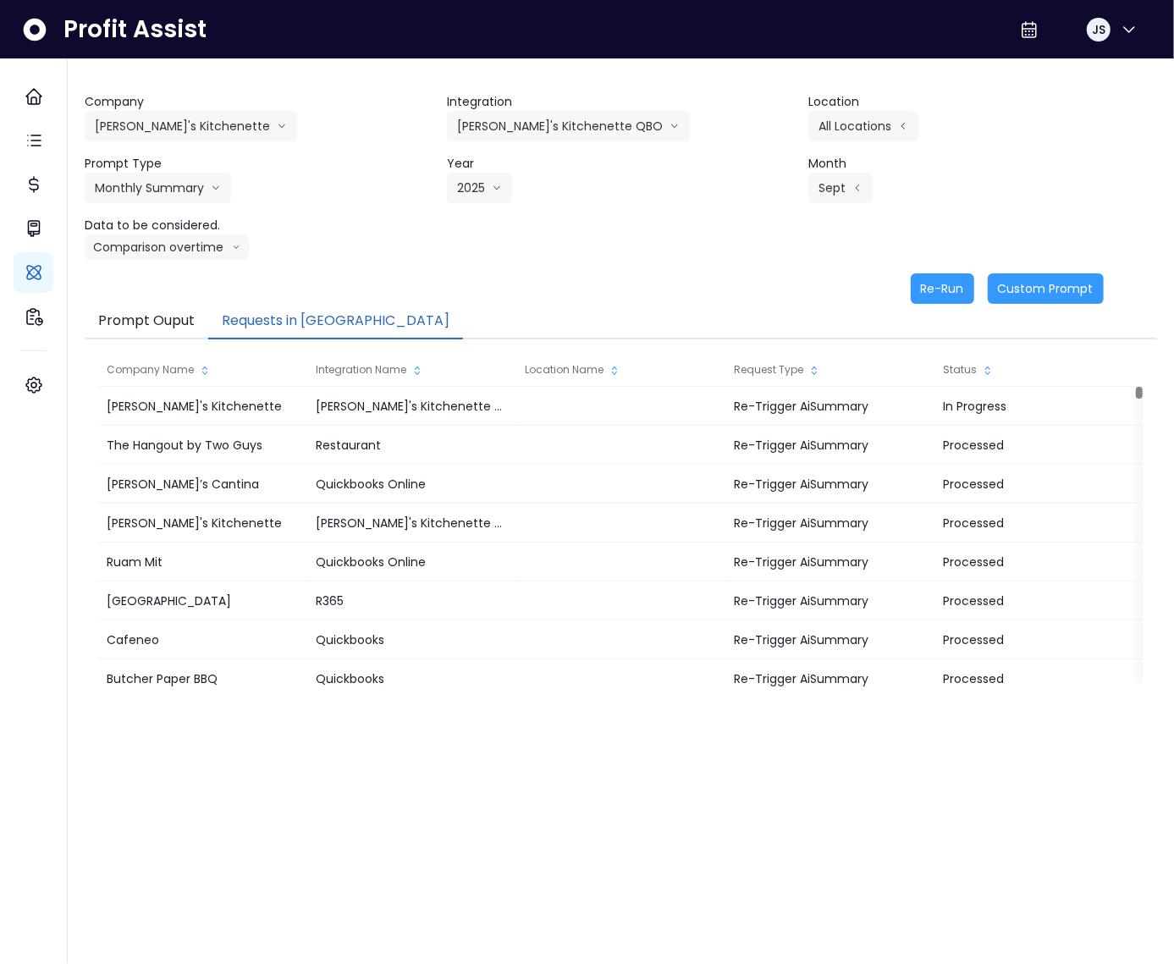
click at [303, 322] on button "Requests in Queue" at bounding box center [335, 322] width 255 height 36
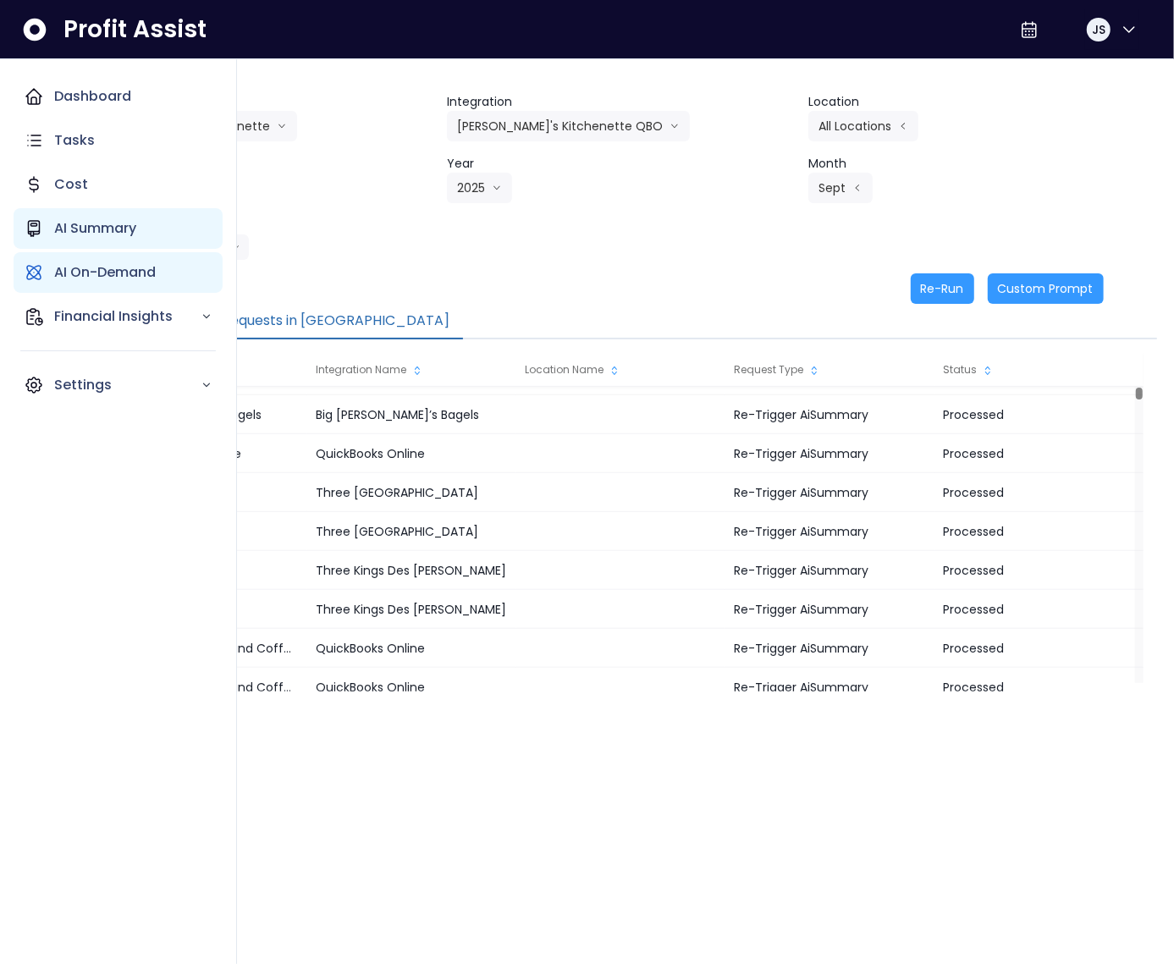
click at [88, 233] on p "AI Summary" at bounding box center [95, 228] width 82 height 20
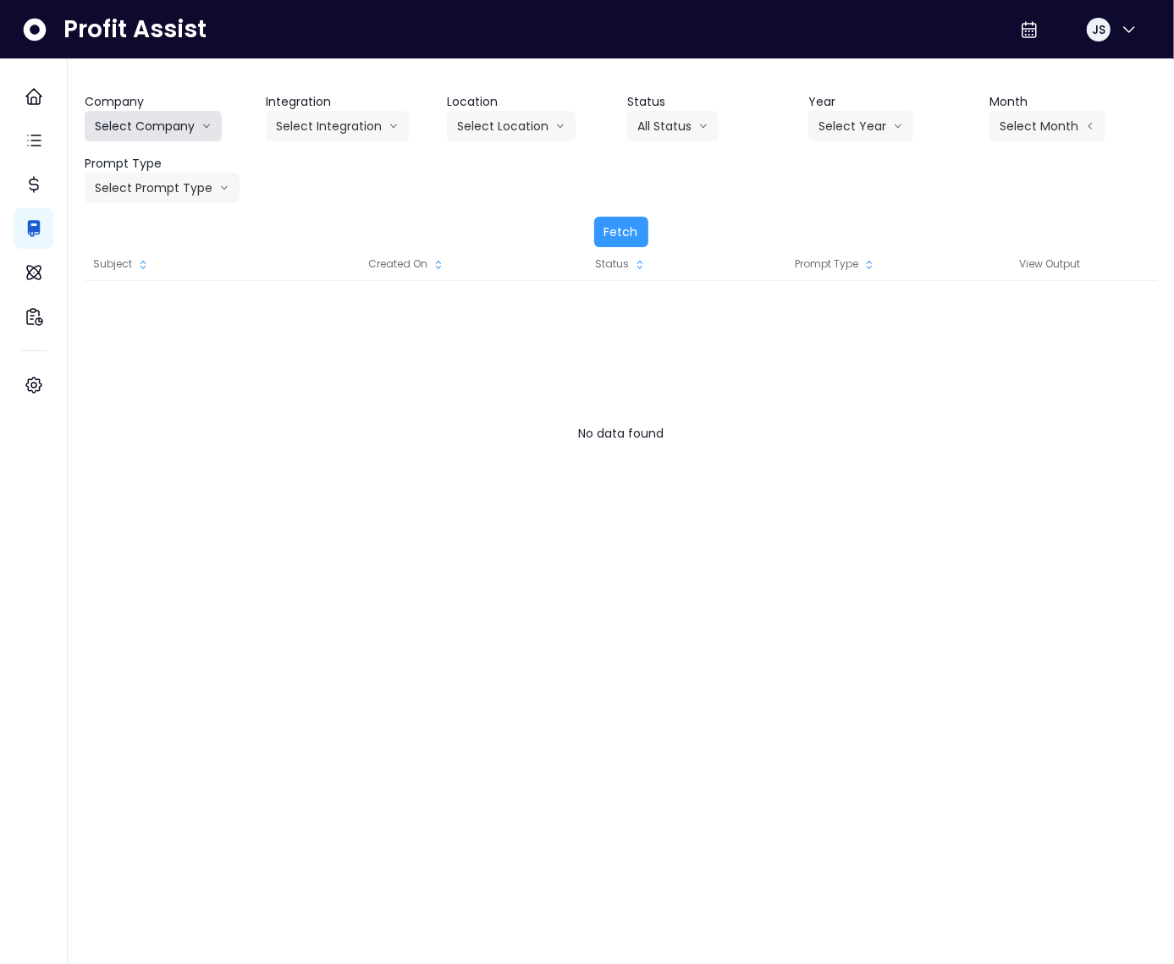
click at [188, 127] on button "Select Company" at bounding box center [153, 126] width 137 height 30
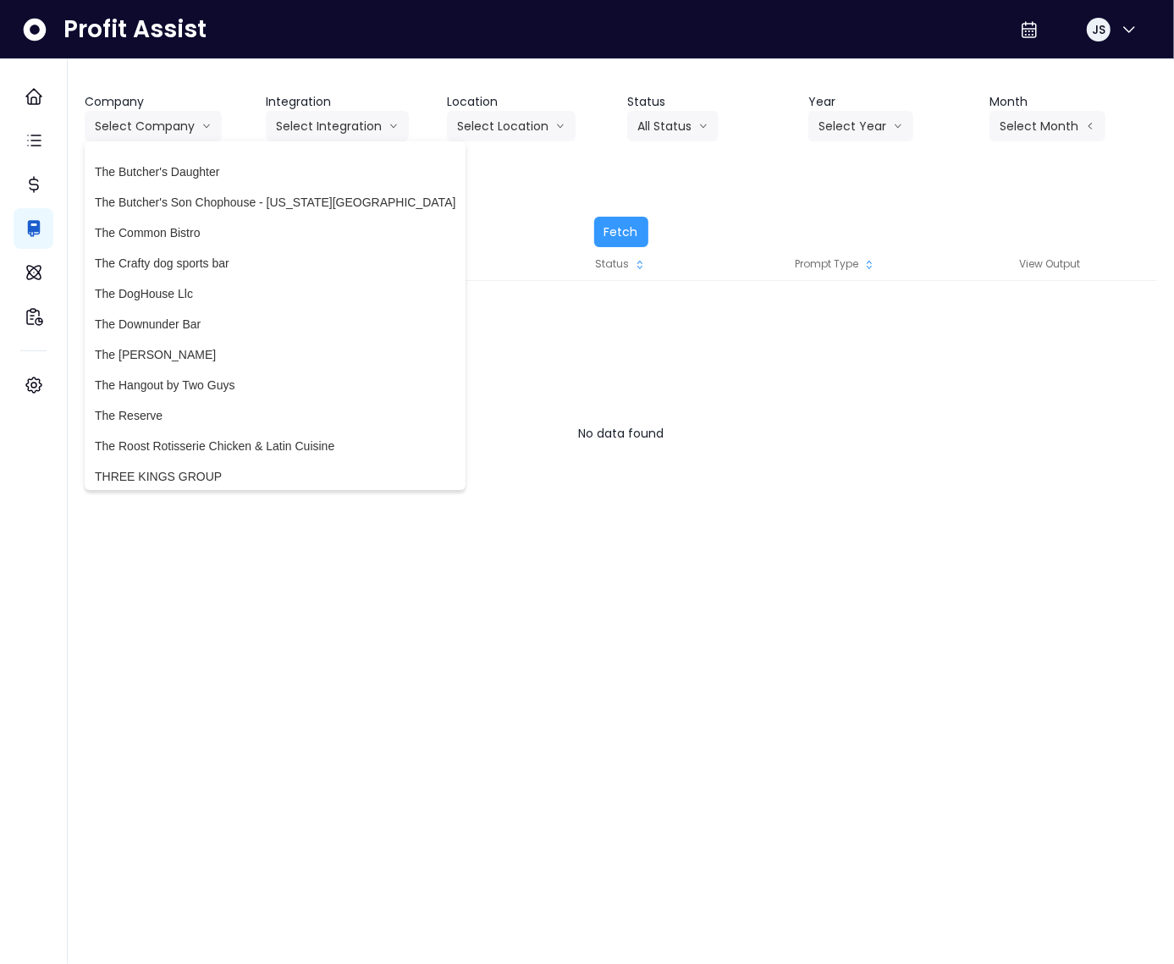
scroll to position [4629, 0]
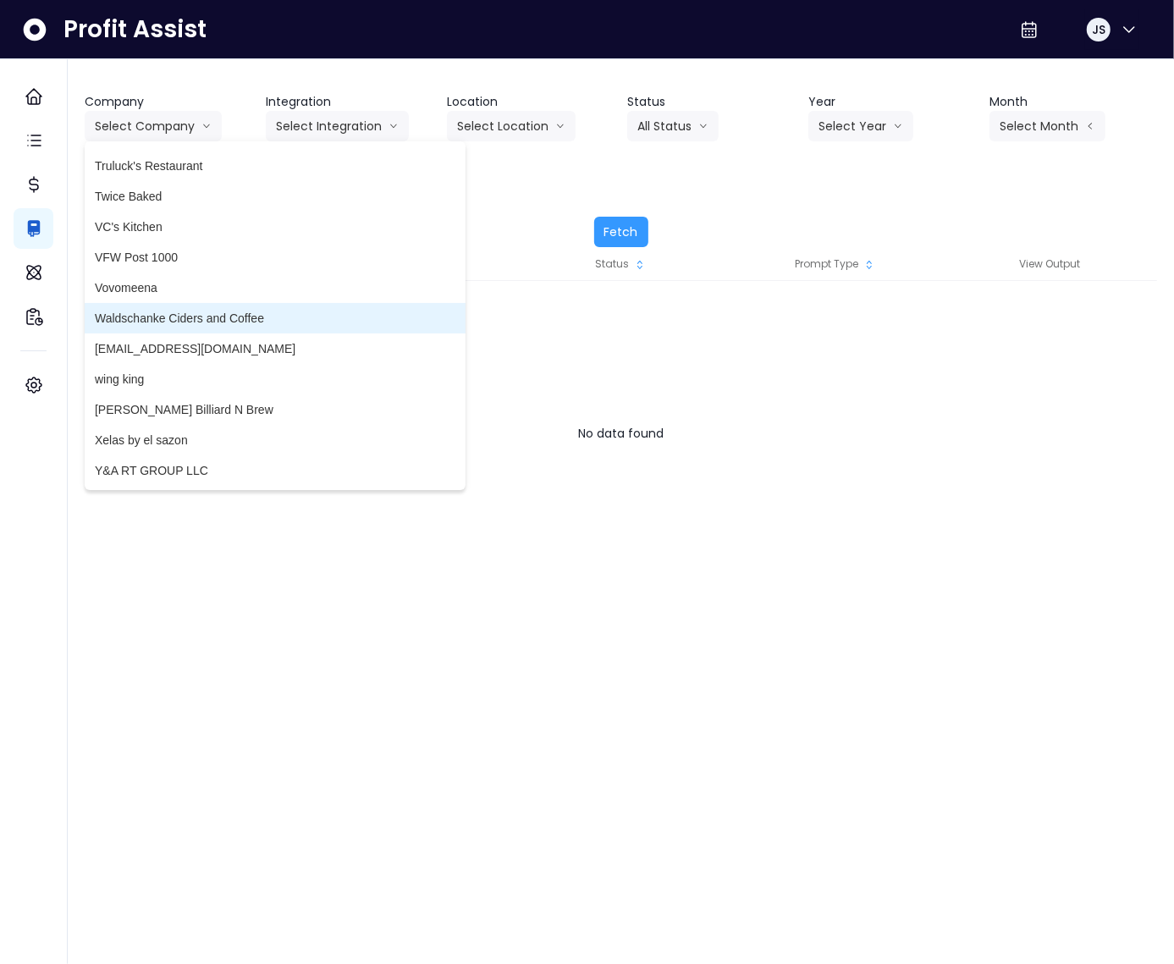
click at [178, 320] on span "Waldschanke Ciders and Coffee" at bounding box center [275, 318] width 361 height 17
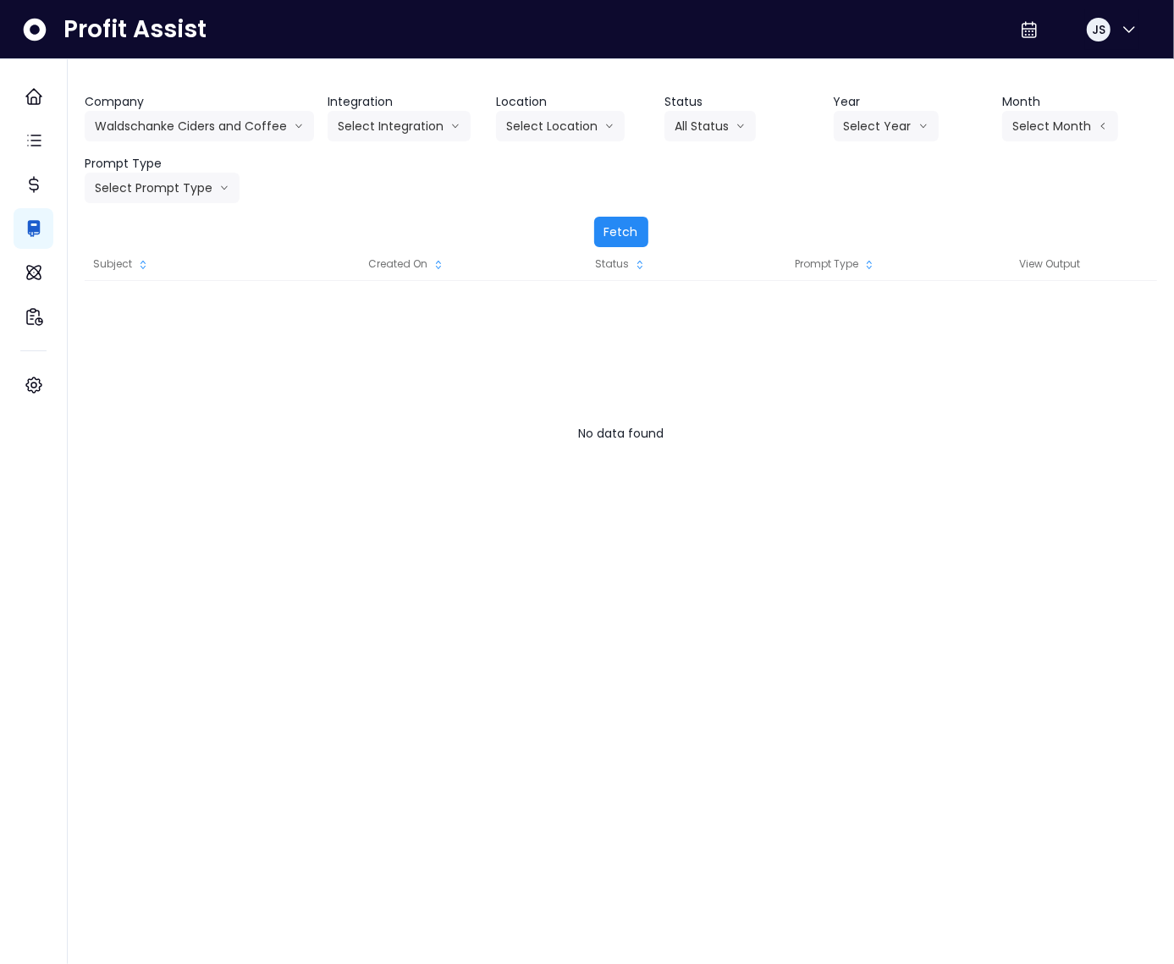
click at [620, 239] on button "Fetch" at bounding box center [621, 232] width 54 height 30
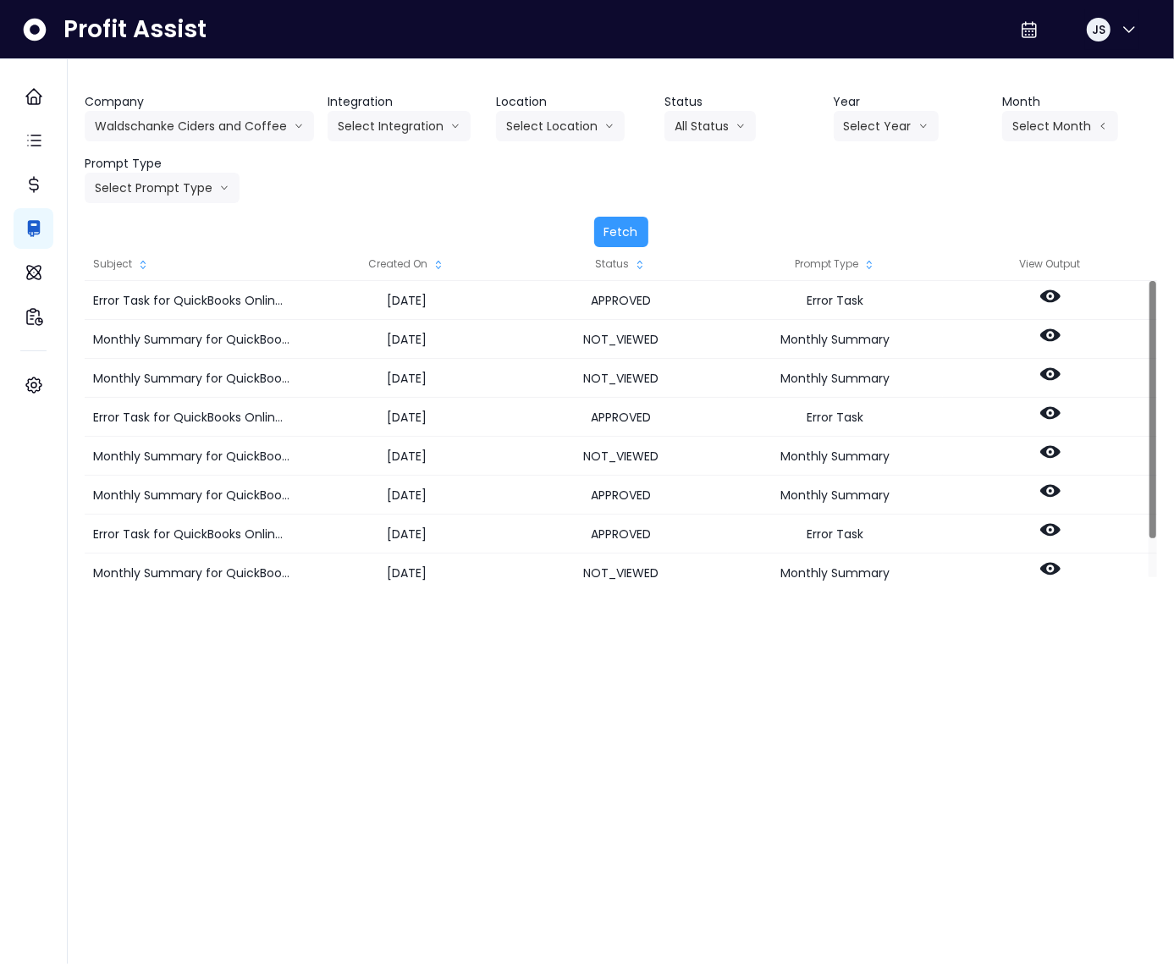
click at [395, 265] on div "Created On" at bounding box center [406, 264] width 214 height 34
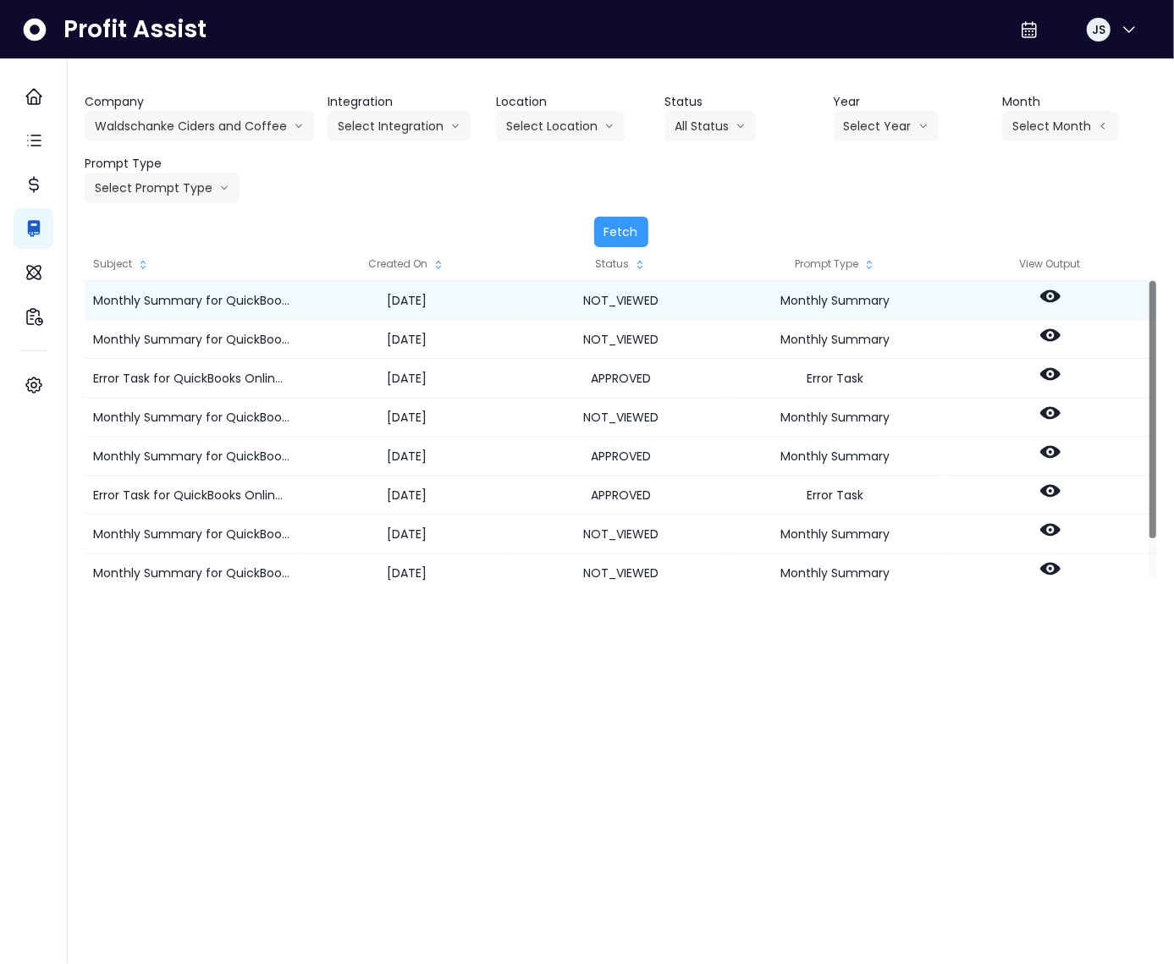
click at [1061, 299] on div at bounding box center [1050, 300] width 214 height 39
click at [1056, 299] on icon at bounding box center [1051, 296] width 20 height 13
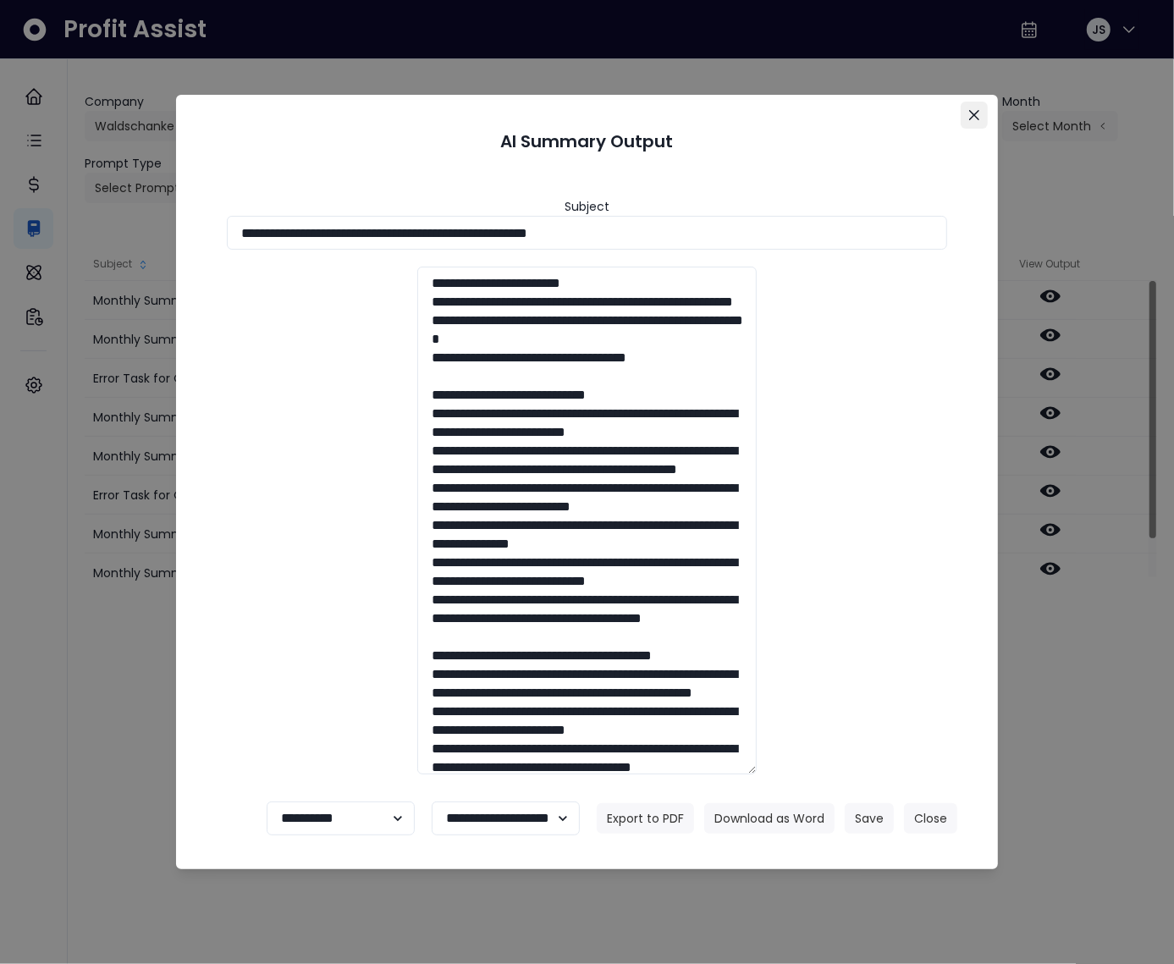
click at [975, 120] on button "Close" at bounding box center [974, 115] width 27 height 27
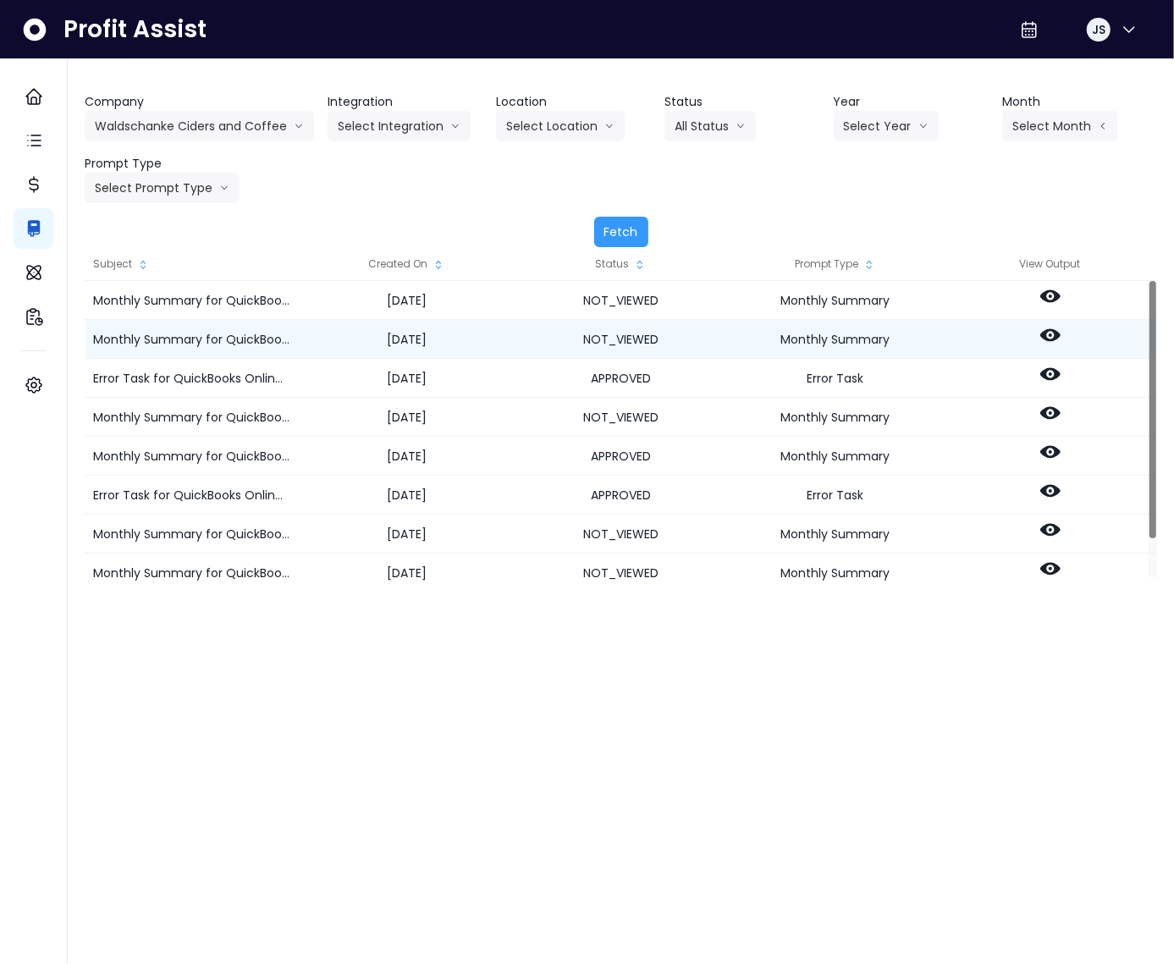
click at [1053, 332] on icon at bounding box center [1051, 335] width 20 height 13
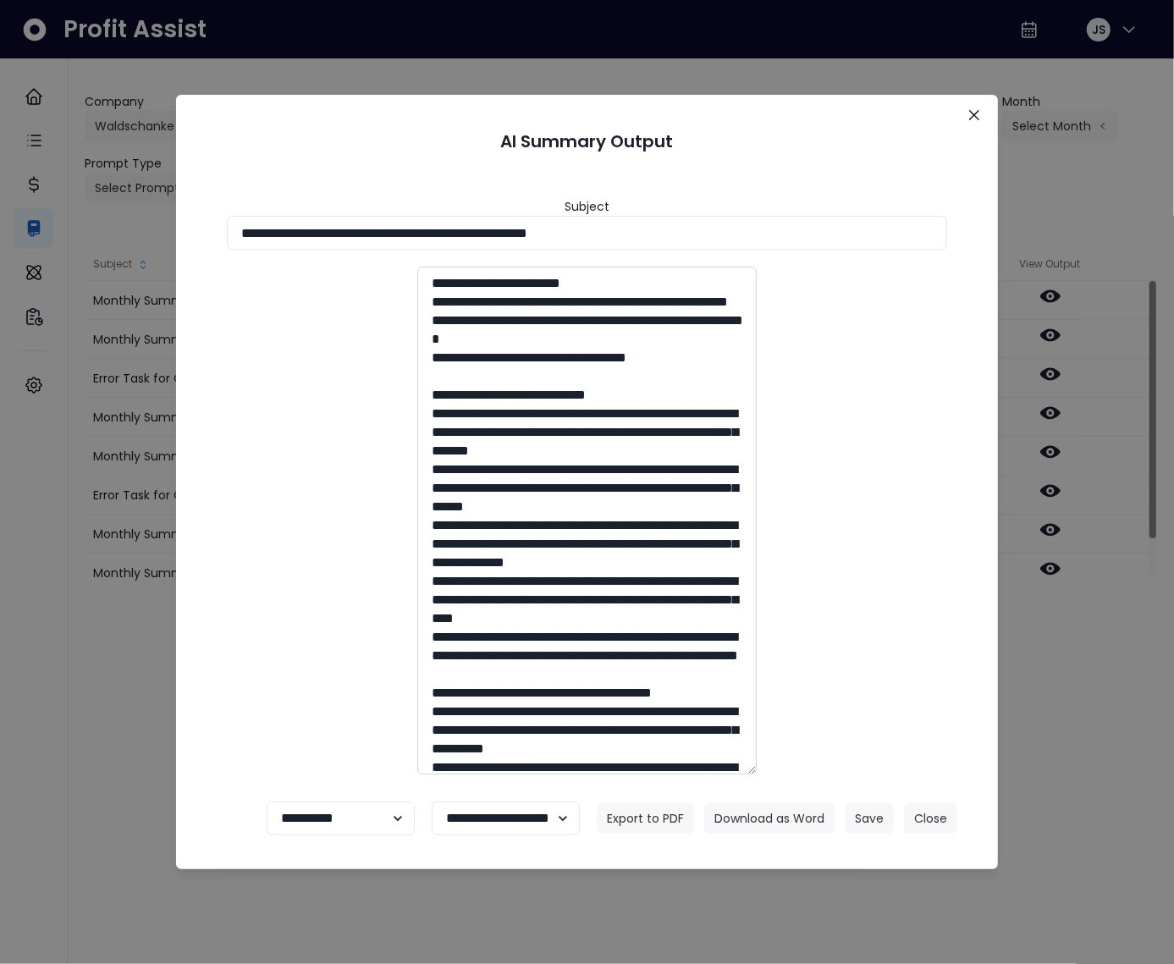
click at [528, 305] on textarea at bounding box center [587, 521] width 340 height 508
click at [528, 341] on textarea at bounding box center [587, 521] width 340 height 508
click at [547, 372] on textarea at bounding box center [587, 521] width 340 height 508
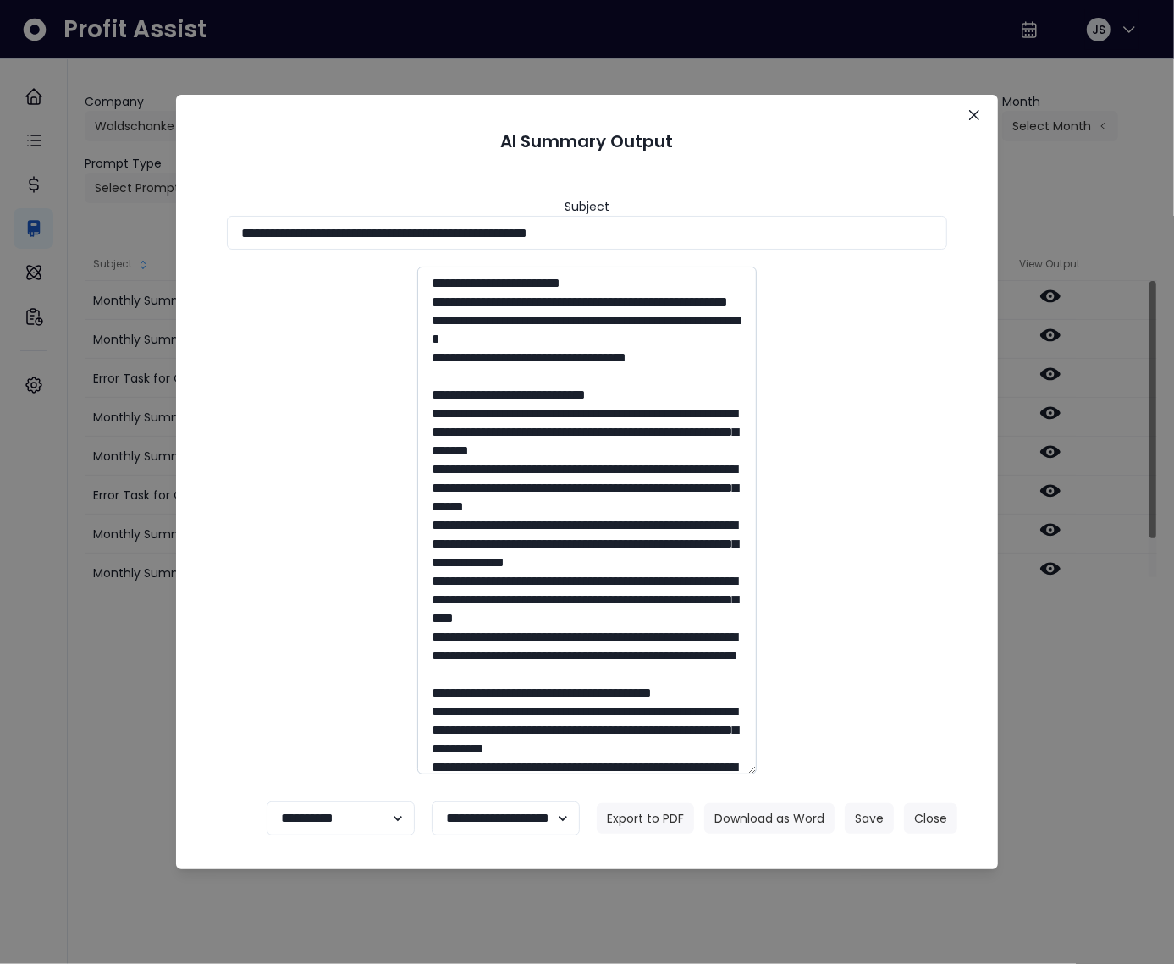
click at [547, 372] on textarea at bounding box center [587, 521] width 340 height 508
drag, startPoint x: 574, startPoint y: 525, endPoint x: 744, endPoint y: 526, distance: 170.2
click at [744, 526] on textarea at bounding box center [587, 521] width 340 height 508
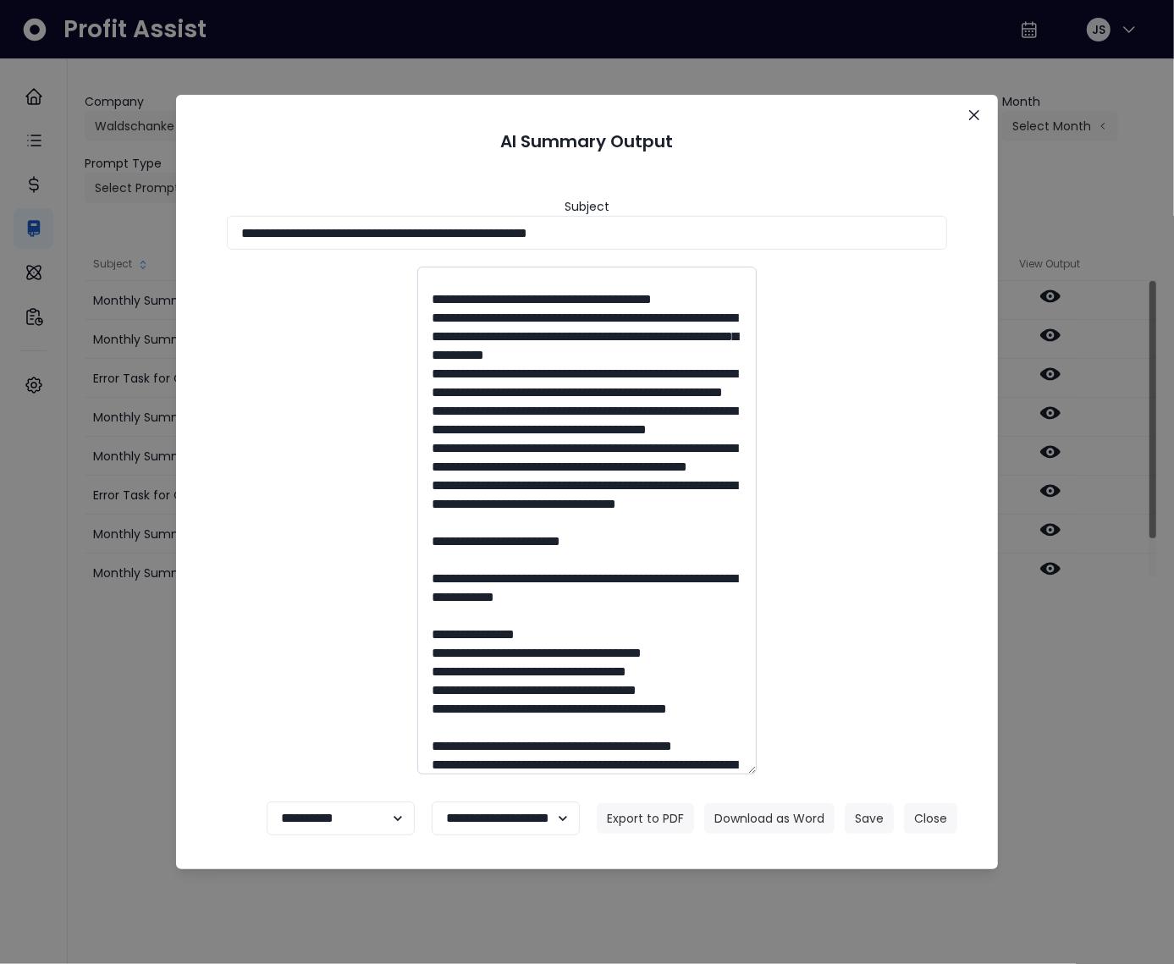
scroll to position [75, 0]
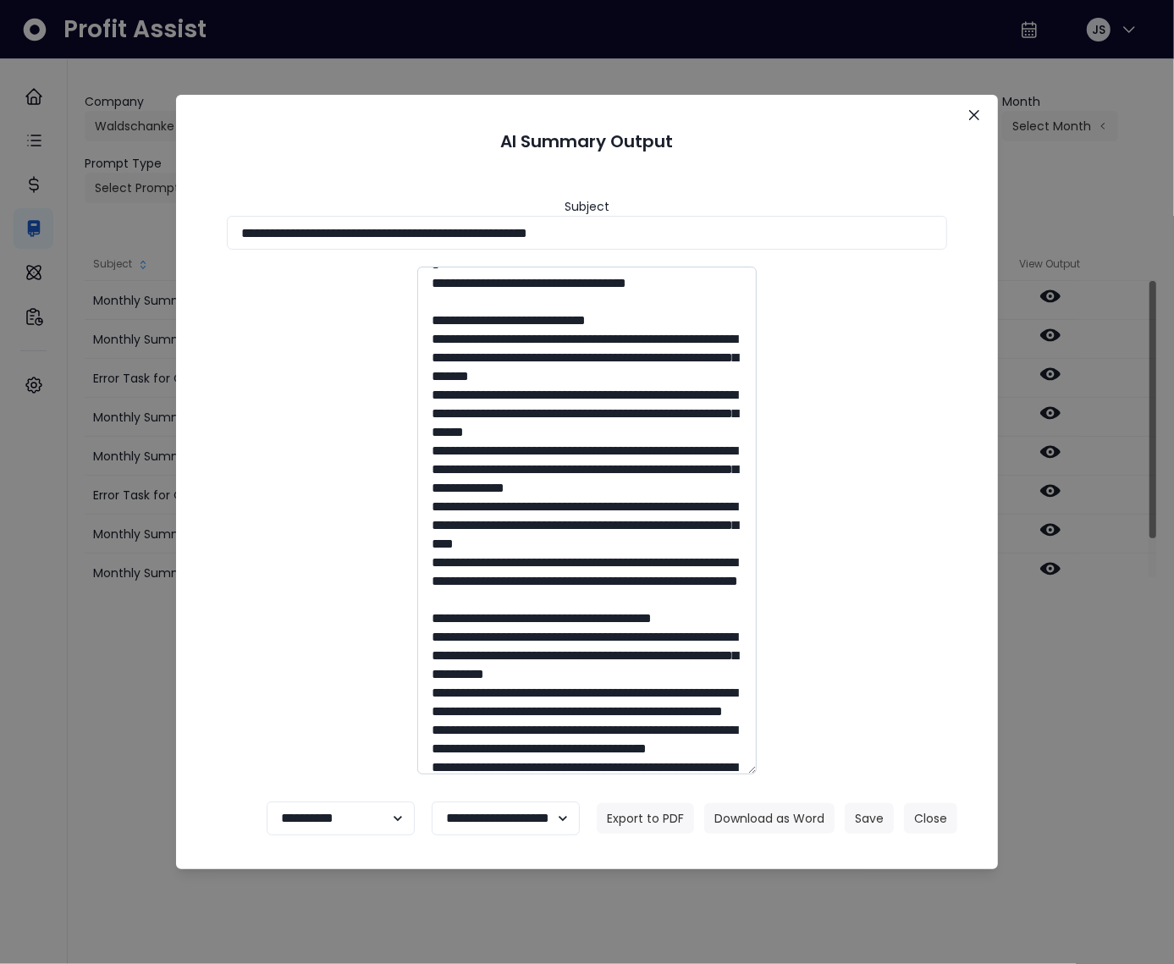
click at [588, 450] on textarea at bounding box center [587, 521] width 340 height 508
drag, startPoint x: 577, startPoint y: 450, endPoint x: 647, endPoint y: 451, distance: 69.4
click at [647, 451] on textarea at bounding box center [587, 521] width 340 height 508
drag, startPoint x: 685, startPoint y: 453, endPoint x: 459, endPoint y: 474, distance: 227.1
click at [459, 474] on textarea at bounding box center [587, 521] width 340 height 508
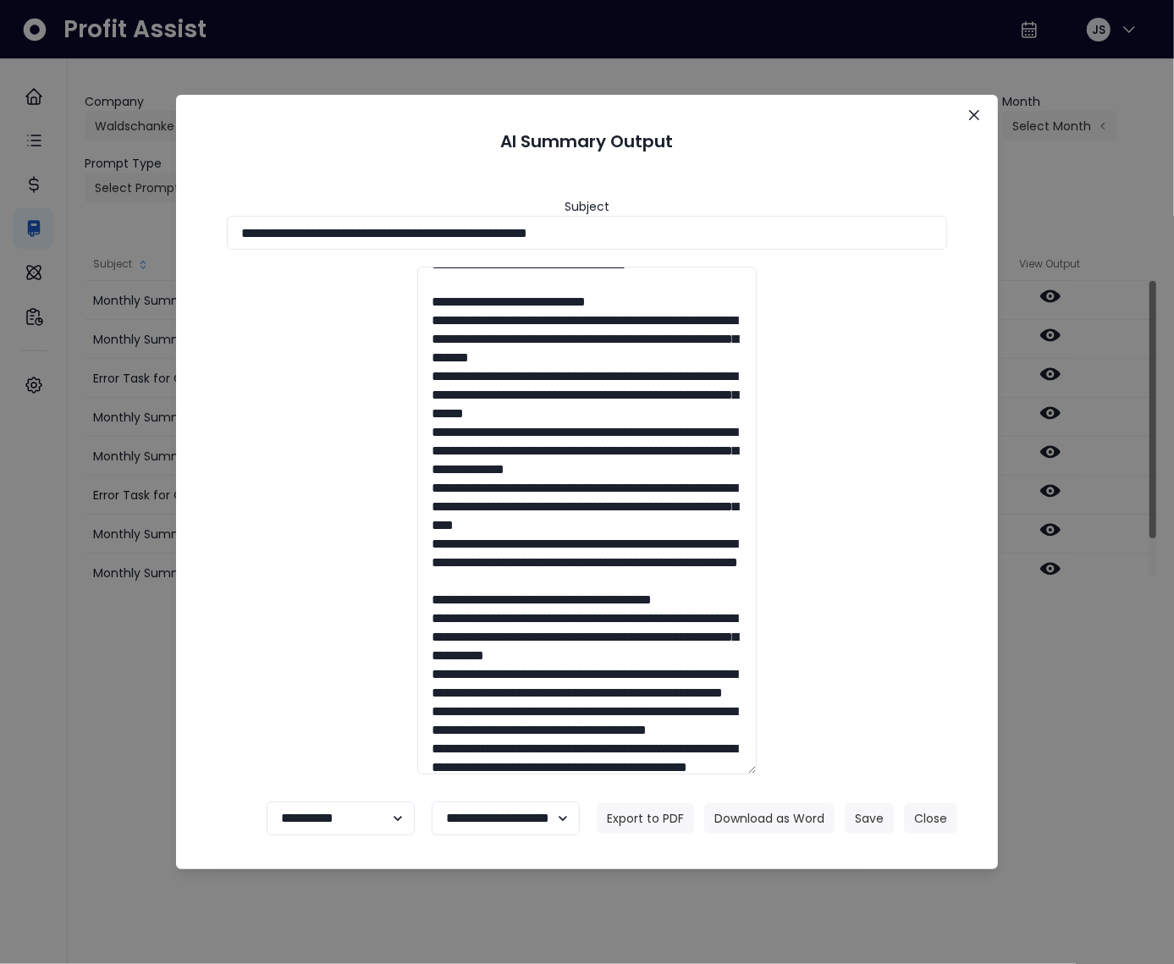
scroll to position [98, 0]
